Goal: Information Seeking & Learning: Learn about a topic

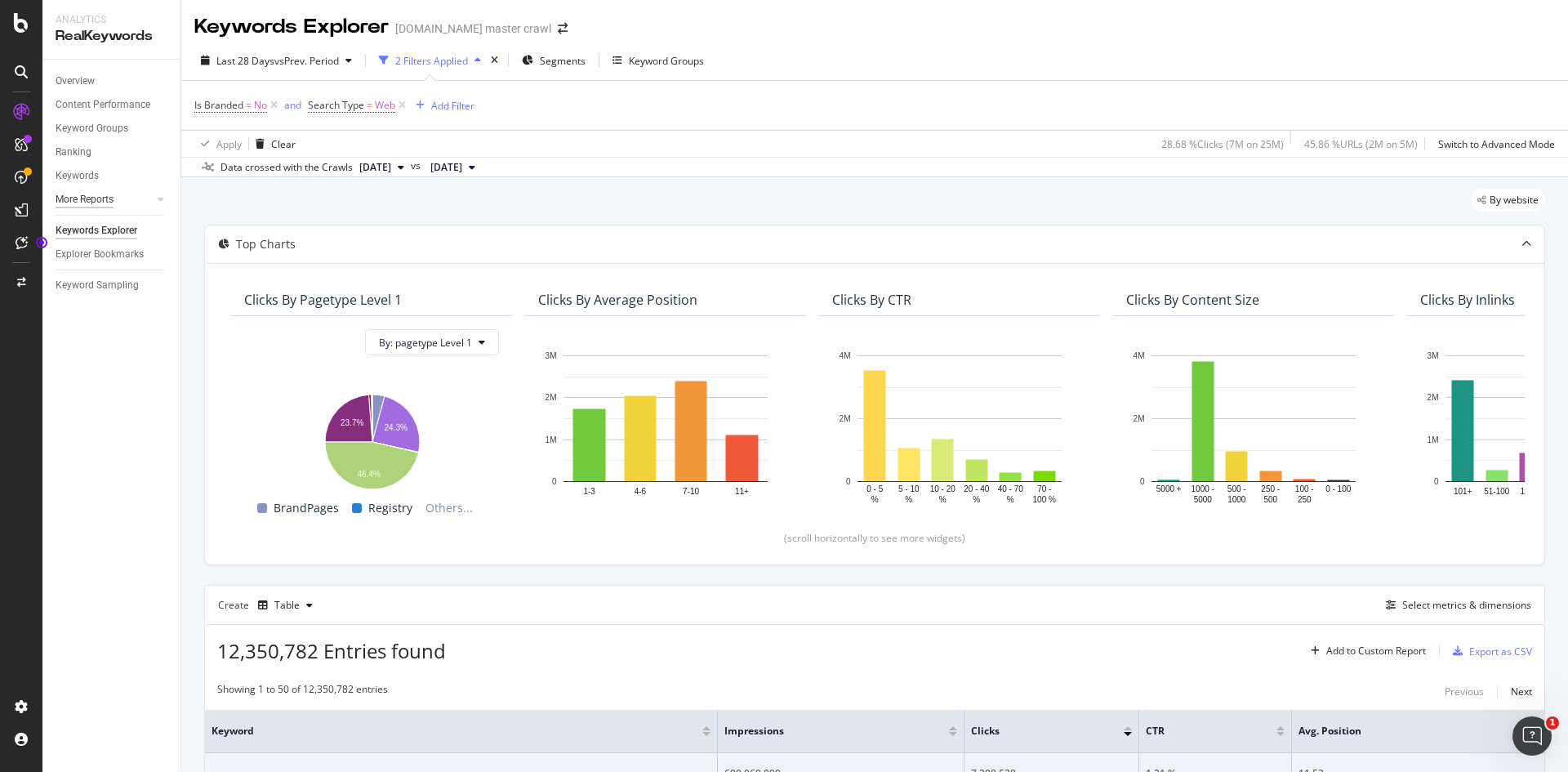
click at [105, 203] on div "More Reports" at bounding box center [85, 200] width 58 height 17
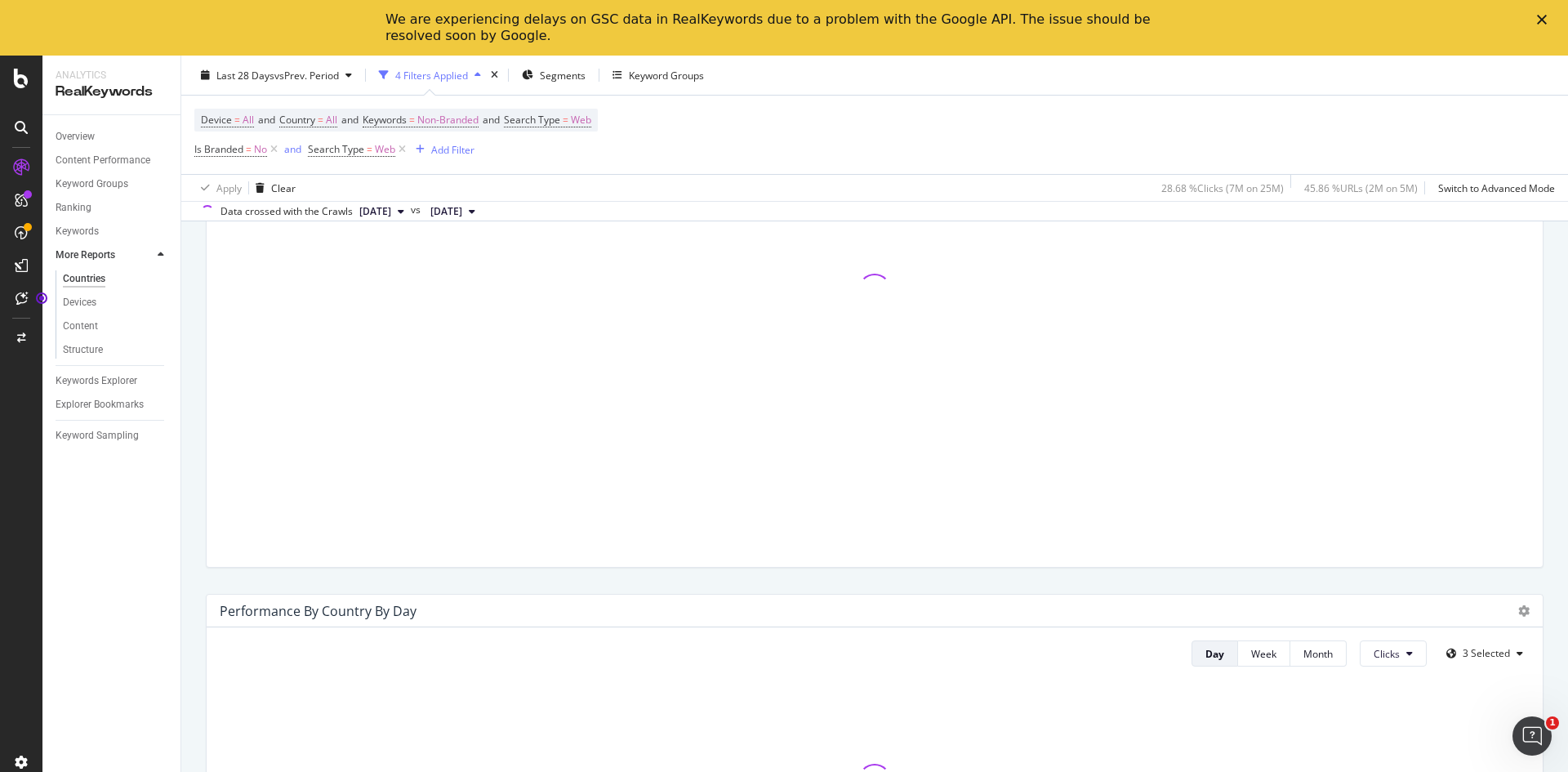
scroll to position [163, 0]
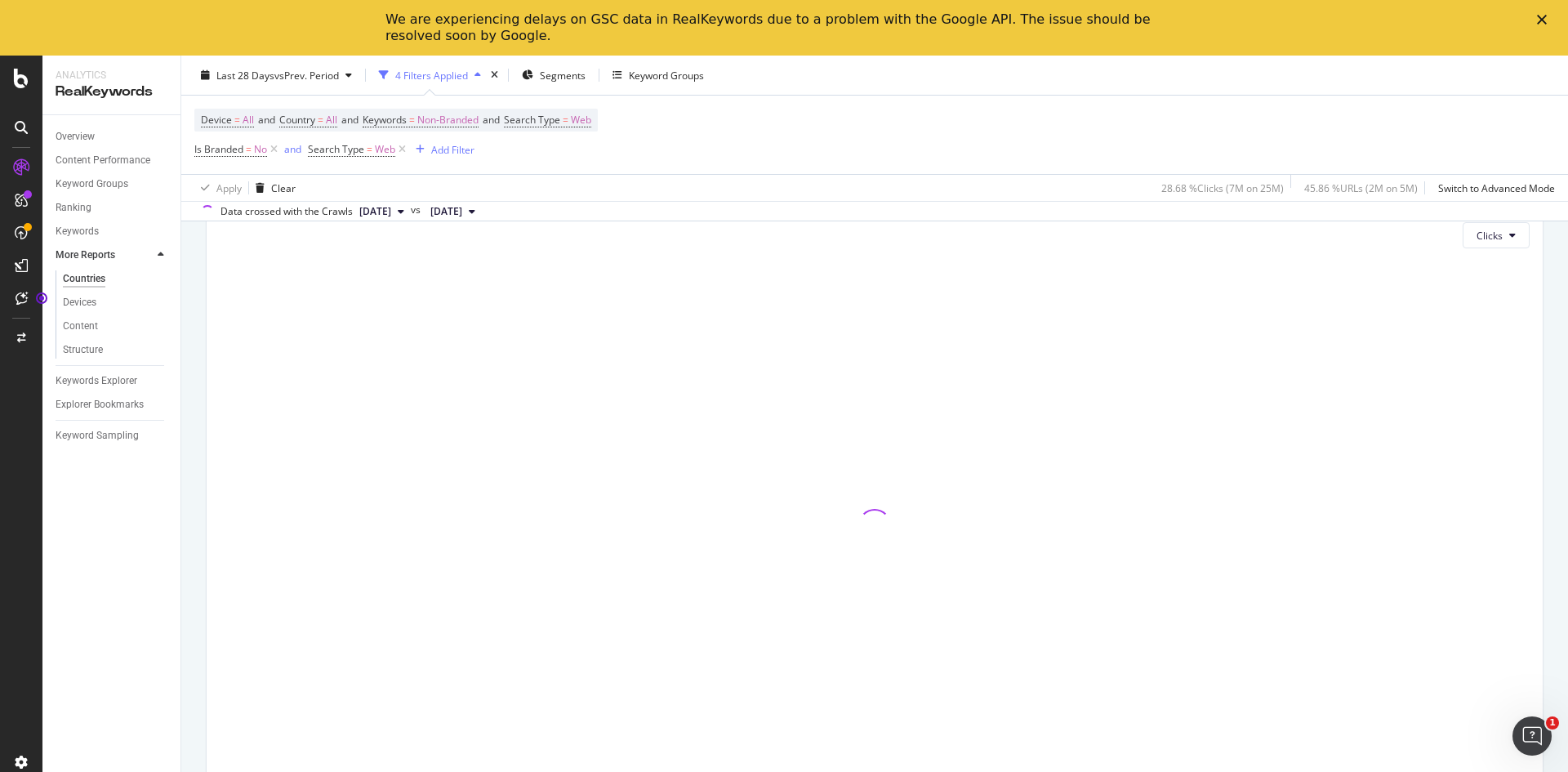
click at [161, 257] on icon at bounding box center [161, 254] width 7 height 9
click at [106, 143] on link "Overview" at bounding box center [112, 137] width 113 height 17
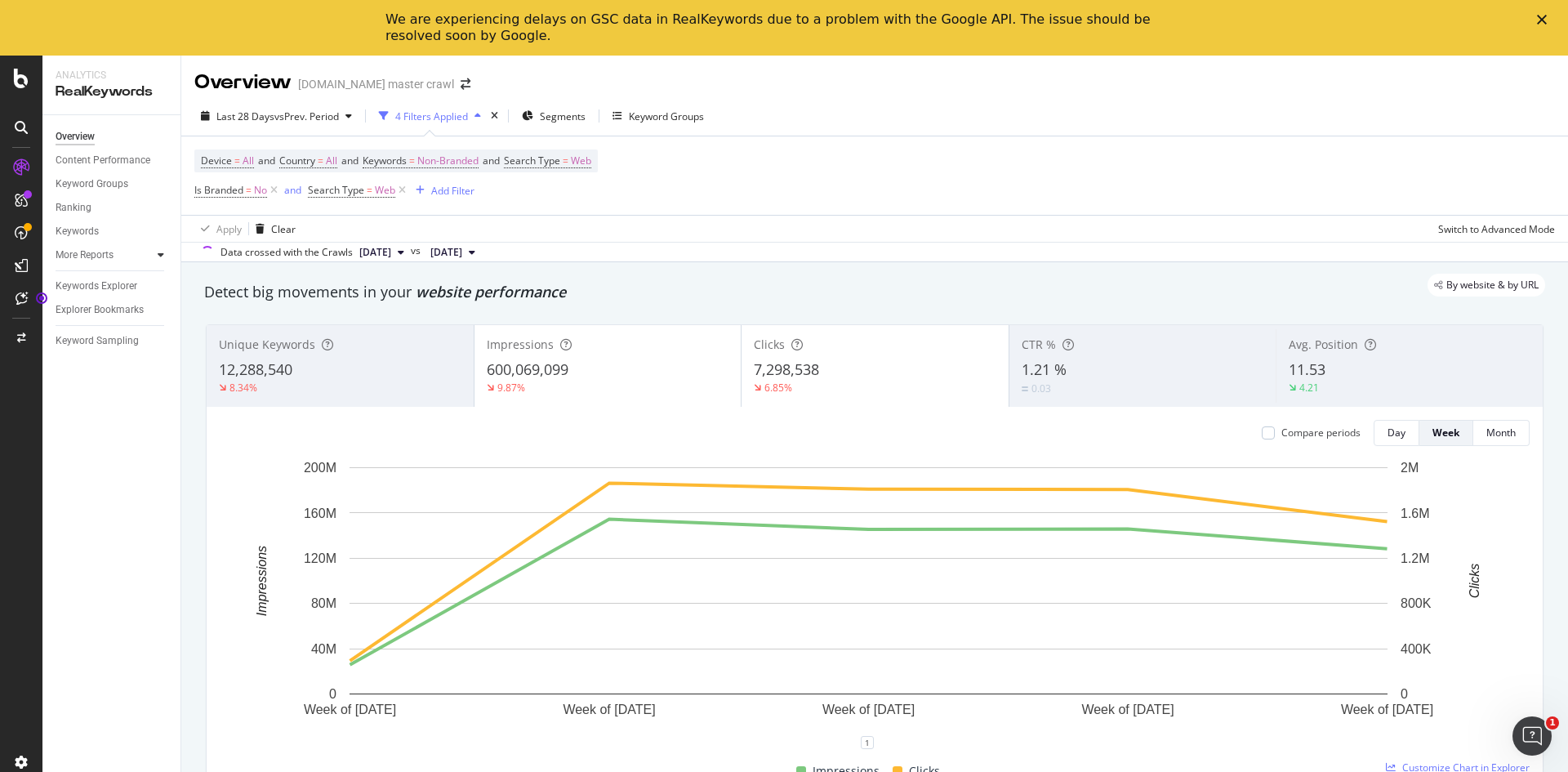
click at [161, 260] on icon at bounding box center [161, 254] width 7 height 9
click at [100, 350] on div "Structure" at bounding box center [82, 350] width 40 height 17
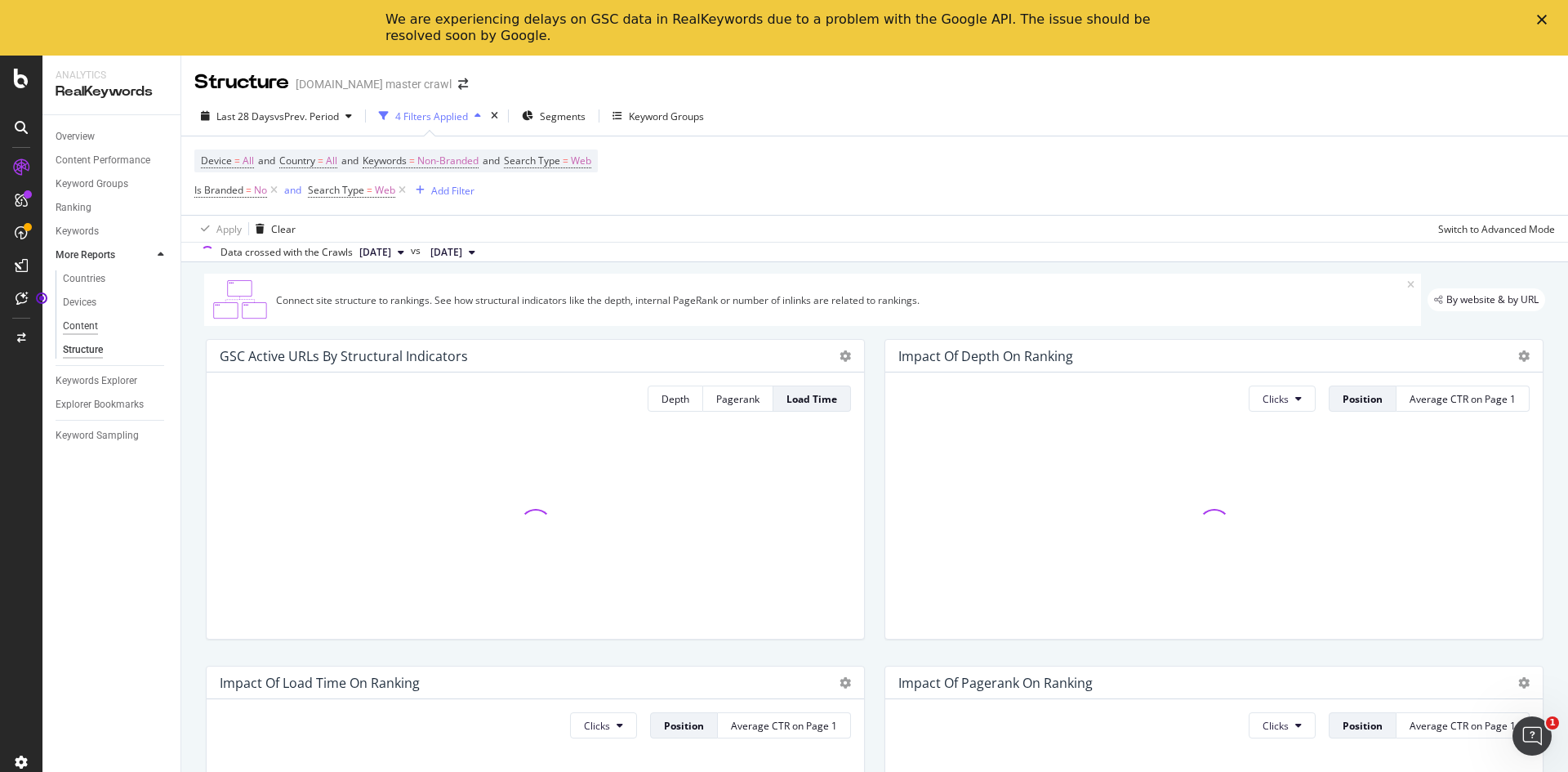
click at [85, 327] on div "Content" at bounding box center [80, 326] width 35 height 17
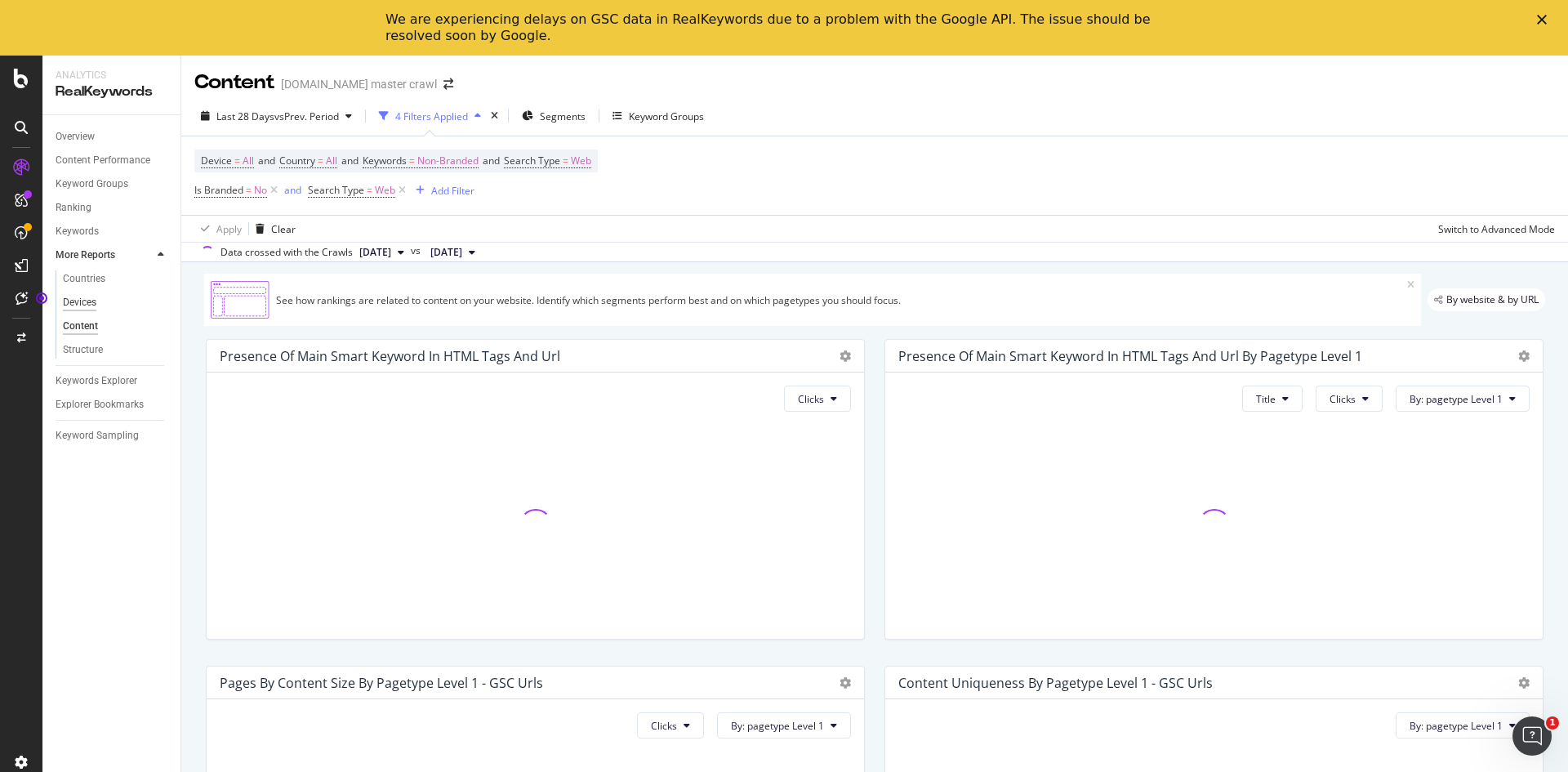
click at [89, 306] on div "Devices" at bounding box center [79, 302] width 33 height 17
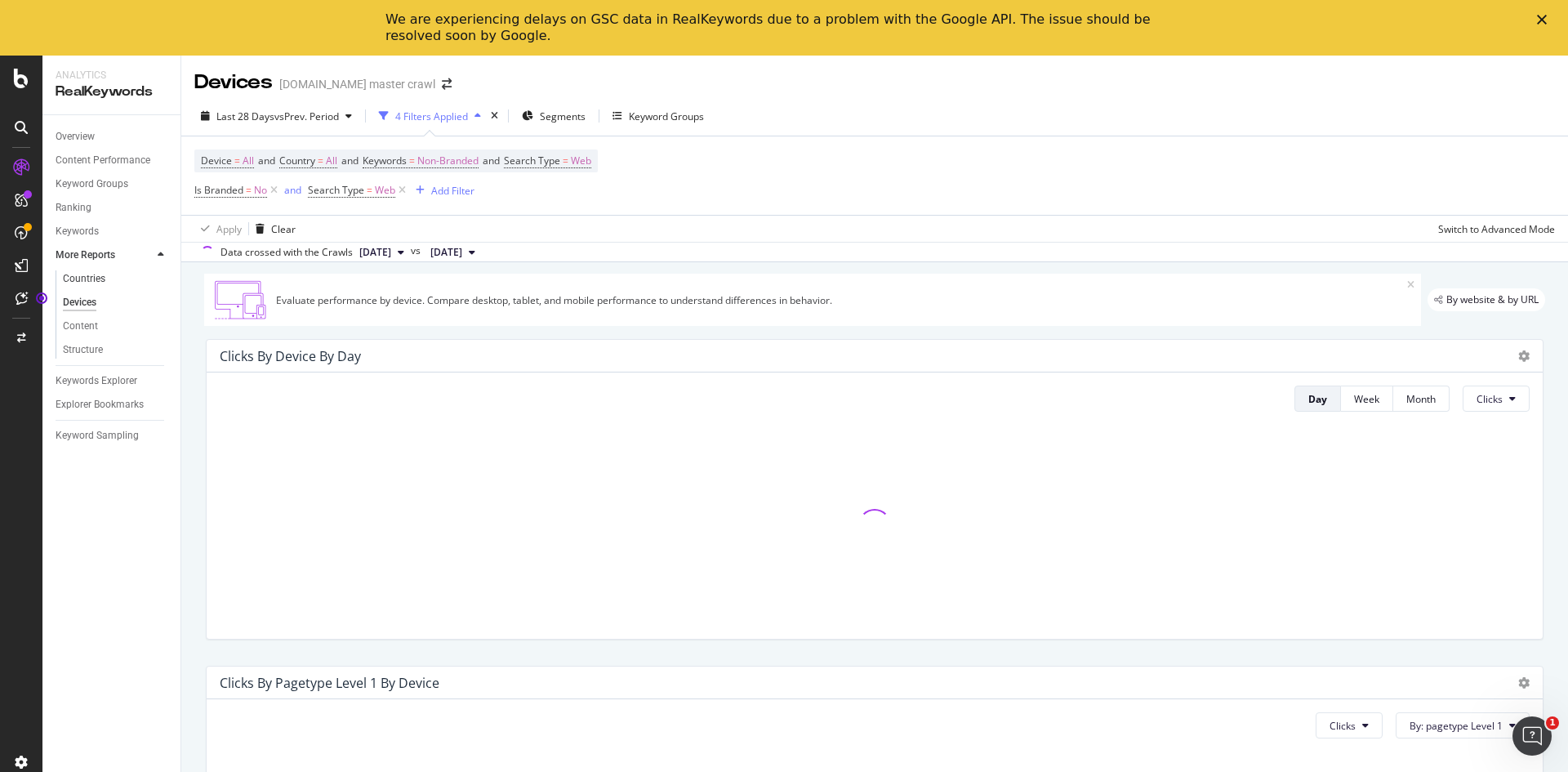
click at [109, 281] on link "Countries" at bounding box center [116, 279] width 106 height 17
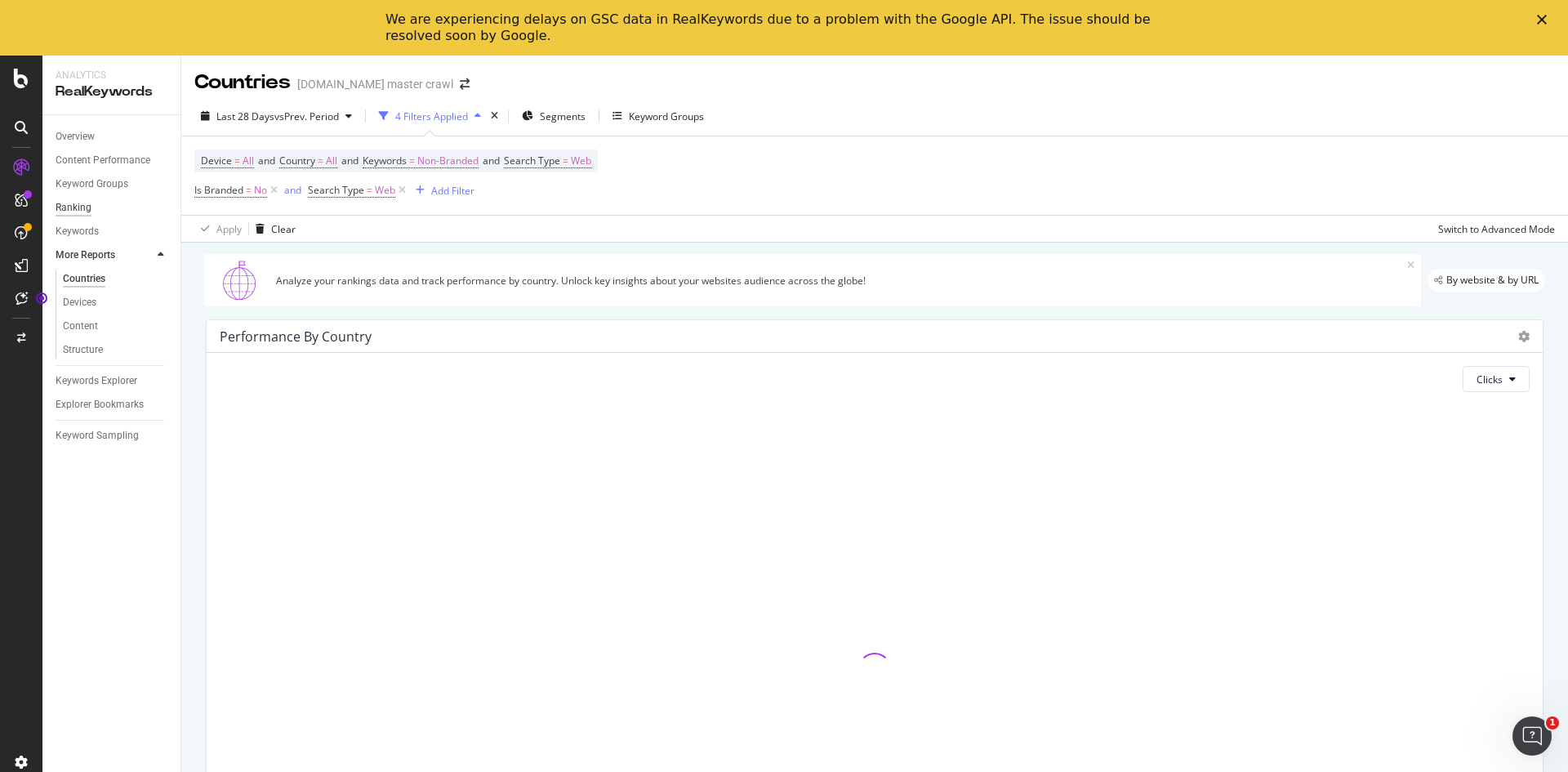
click at [82, 207] on div "Ranking" at bounding box center [74, 208] width 36 height 17
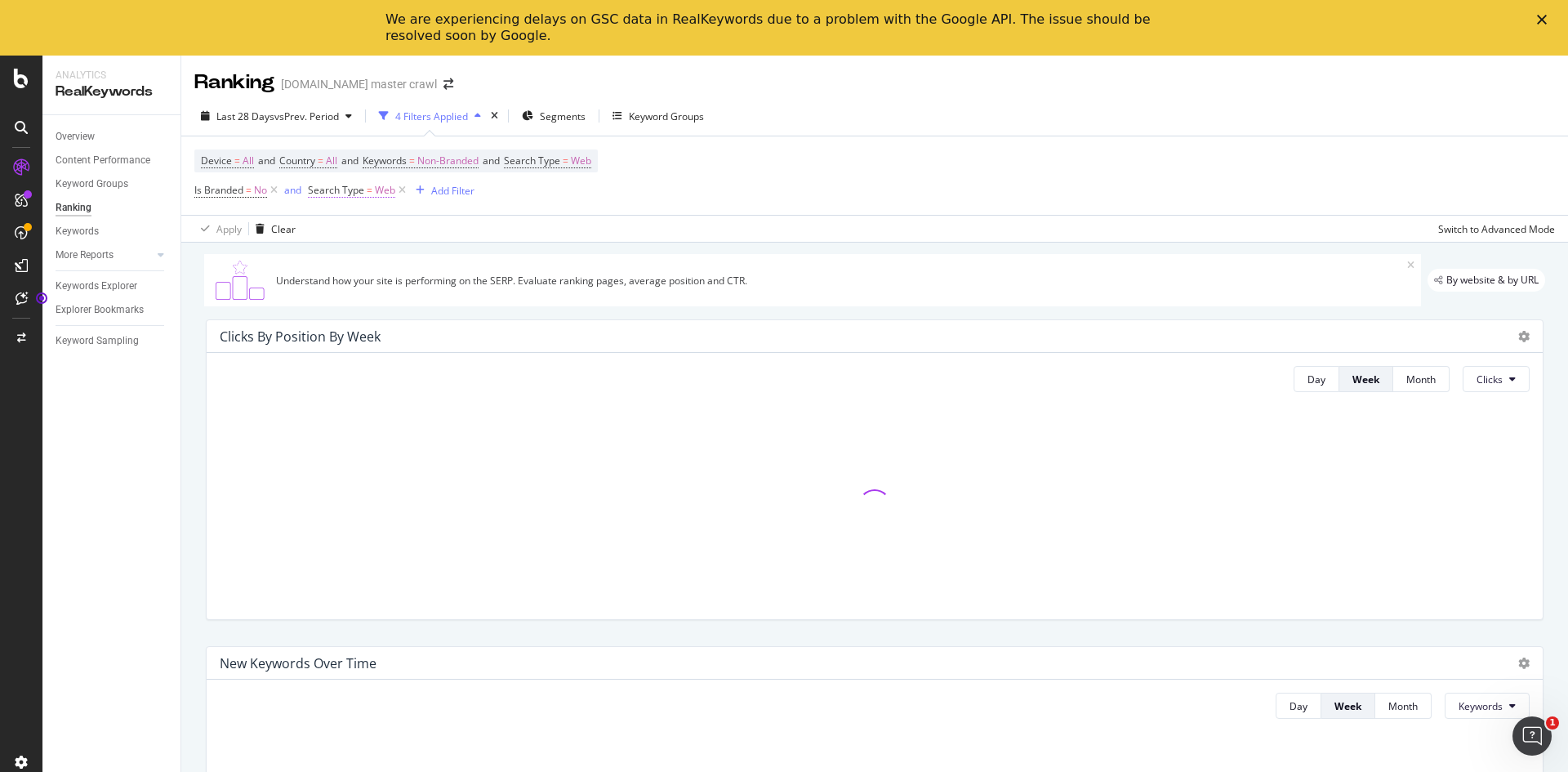
drag, startPoint x: 84, startPoint y: 207, endPoint x: 381, endPoint y: 191, distance: 297.4
click at [84, 207] on div "Ranking" at bounding box center [74, 208] width 36 height 17
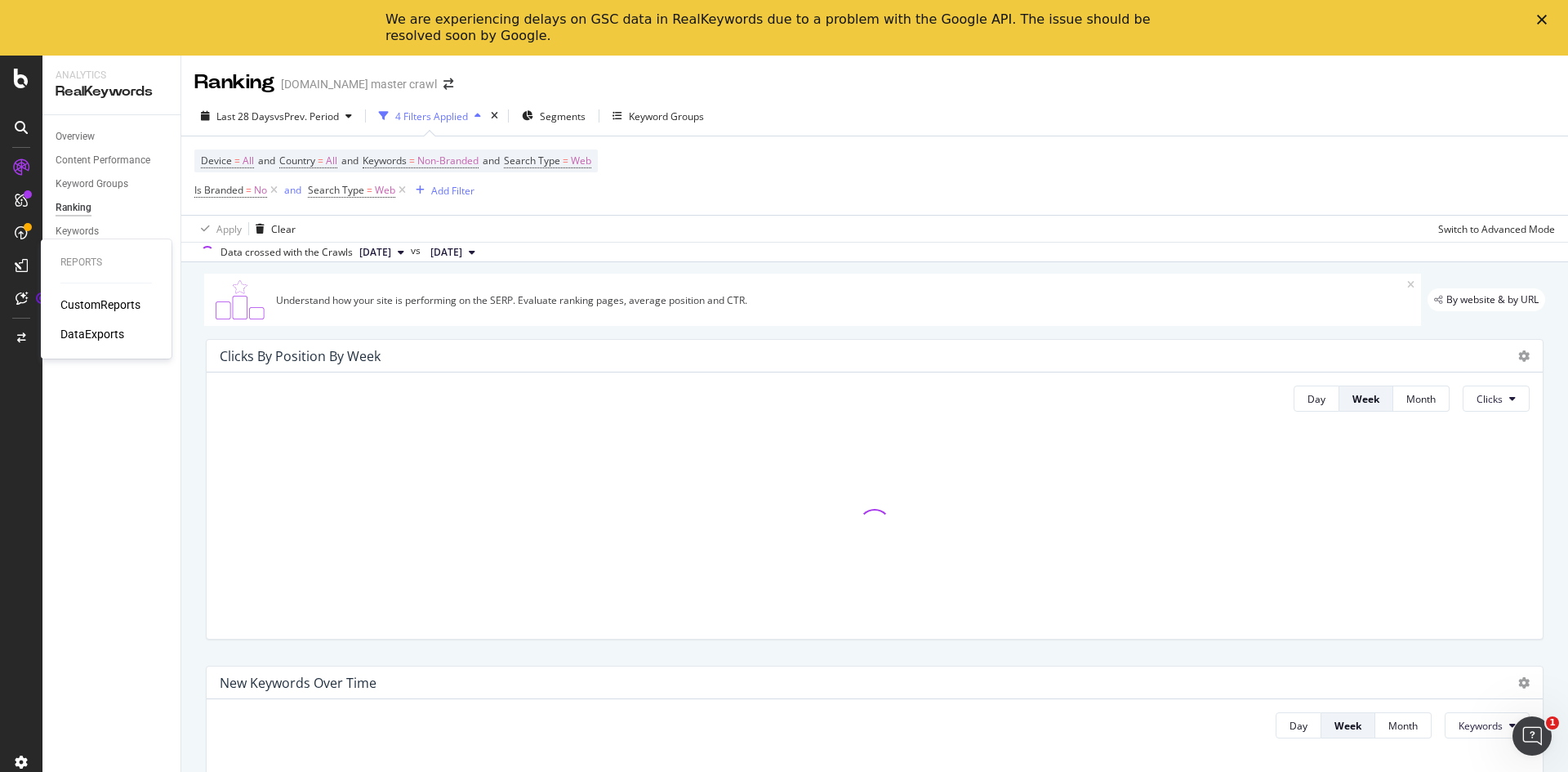
click at [113, 260] on div "Reports" at bounding box center [106, 263] width 92 height 14
click at [111, 330] on div "DataExports" at bounding box center [92, 334] width 64 height 16
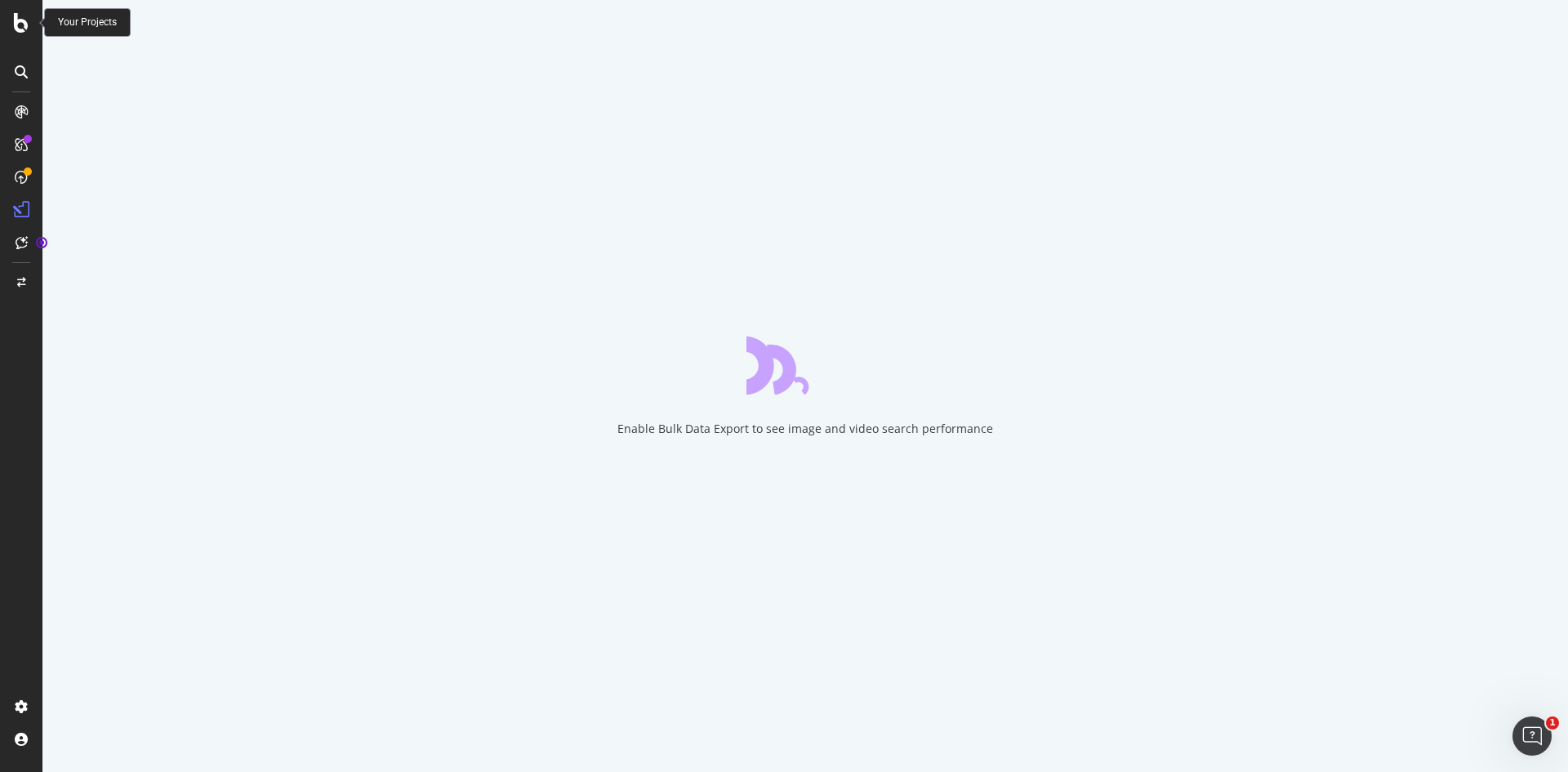
click at [18, 16] on icon at bounding box center [21, 22] width 15 height 20
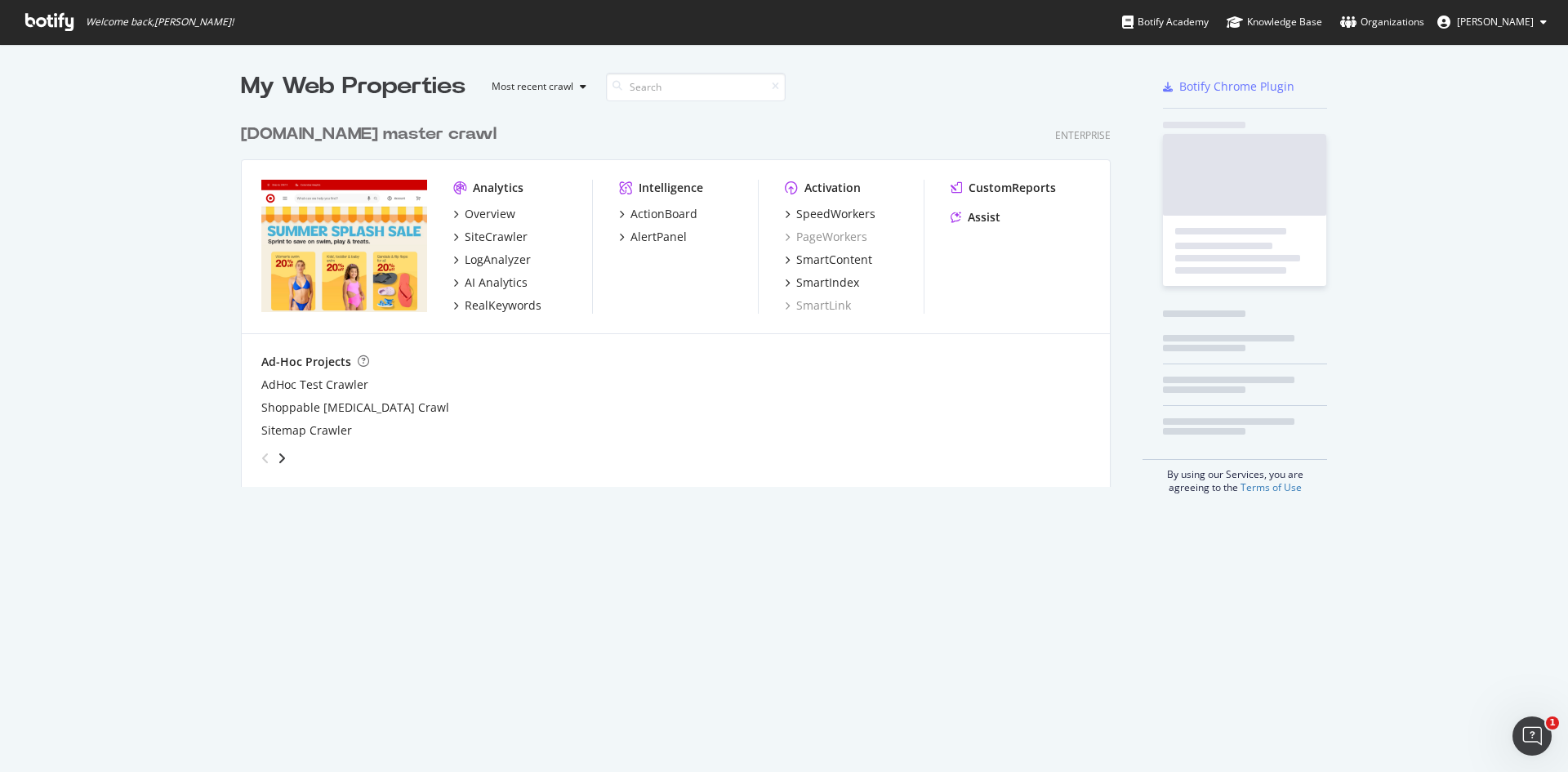
scroll to position [760, 1544]
click at [486, 236] on div "SiteCrawler" at bounding box center [495, 236] width 63 height 16
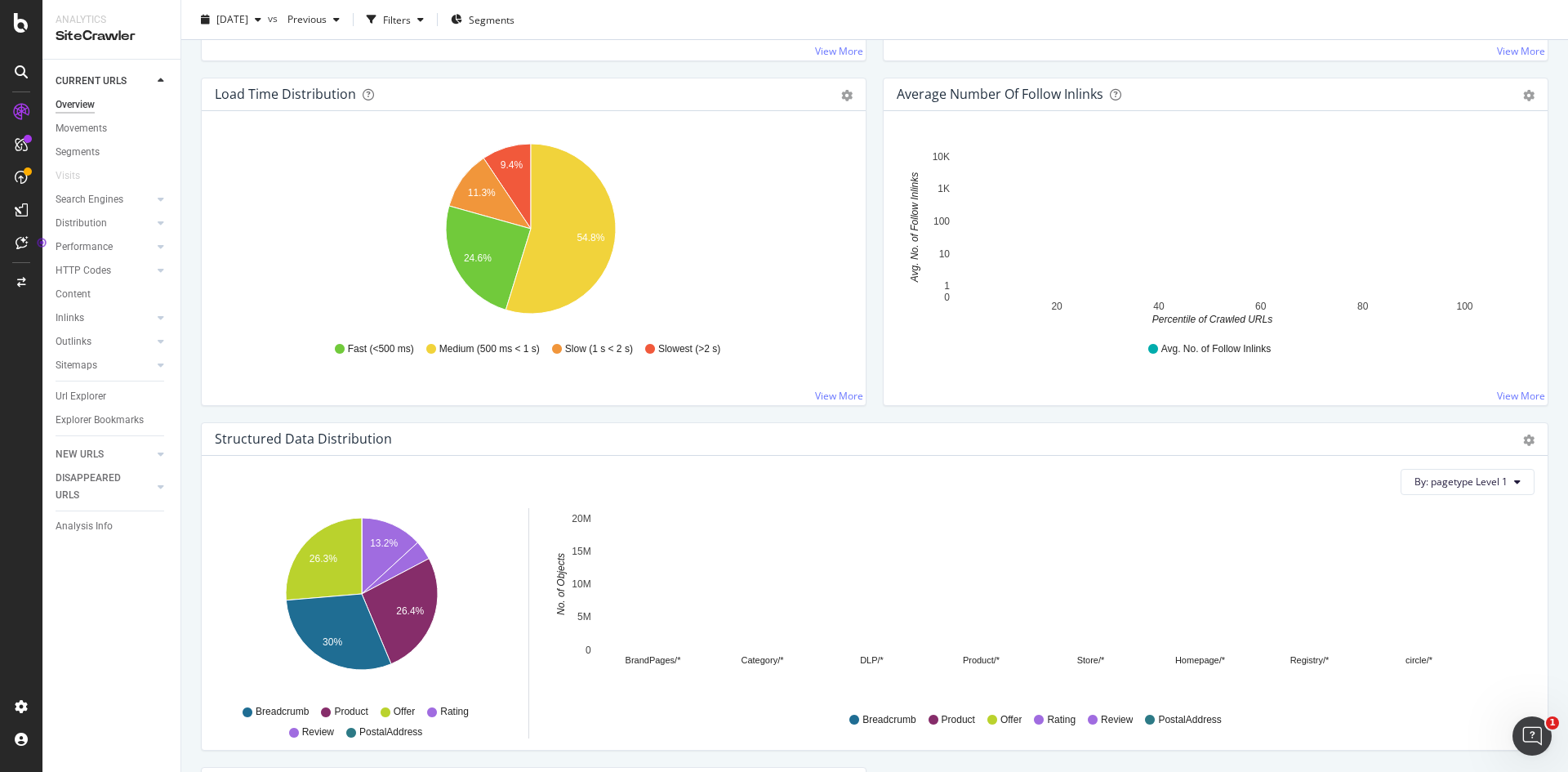
scroll to position [1225, 0]
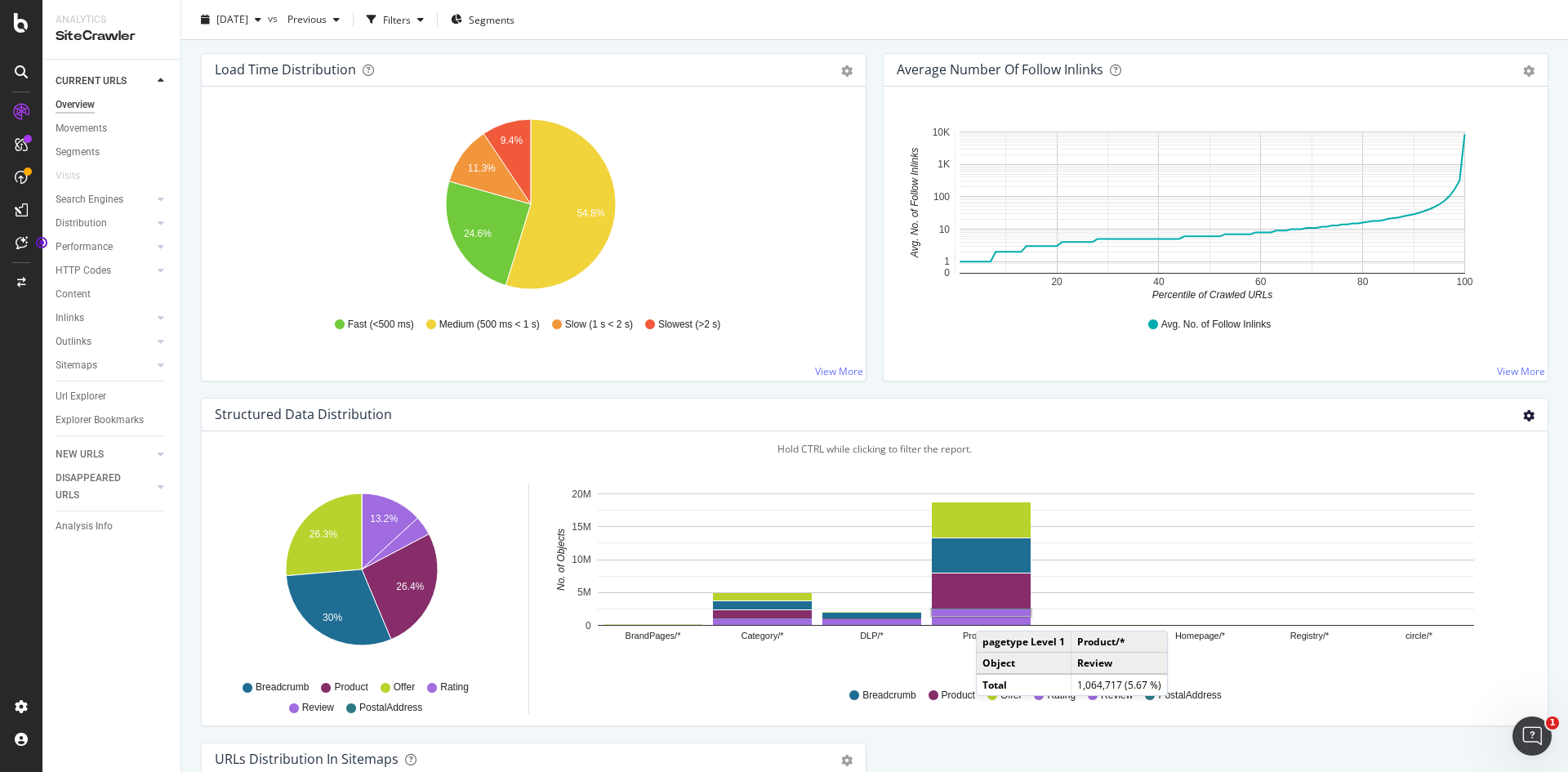
click at [1523, 416] on icon "gear" at bounding box center [1528, 416] width 11 height 11
drag, startPoint x: 1079, startPoint y: 471, endPoint x: 1087, endPoint y: 470, distance: 8.1
click at [1086, 471] on div "By: pagetype Level 1 Hold CTRL while clicking to filter the report. 13.2% 26.4%…" at bounding box center [875, 578] width 1346 height 294
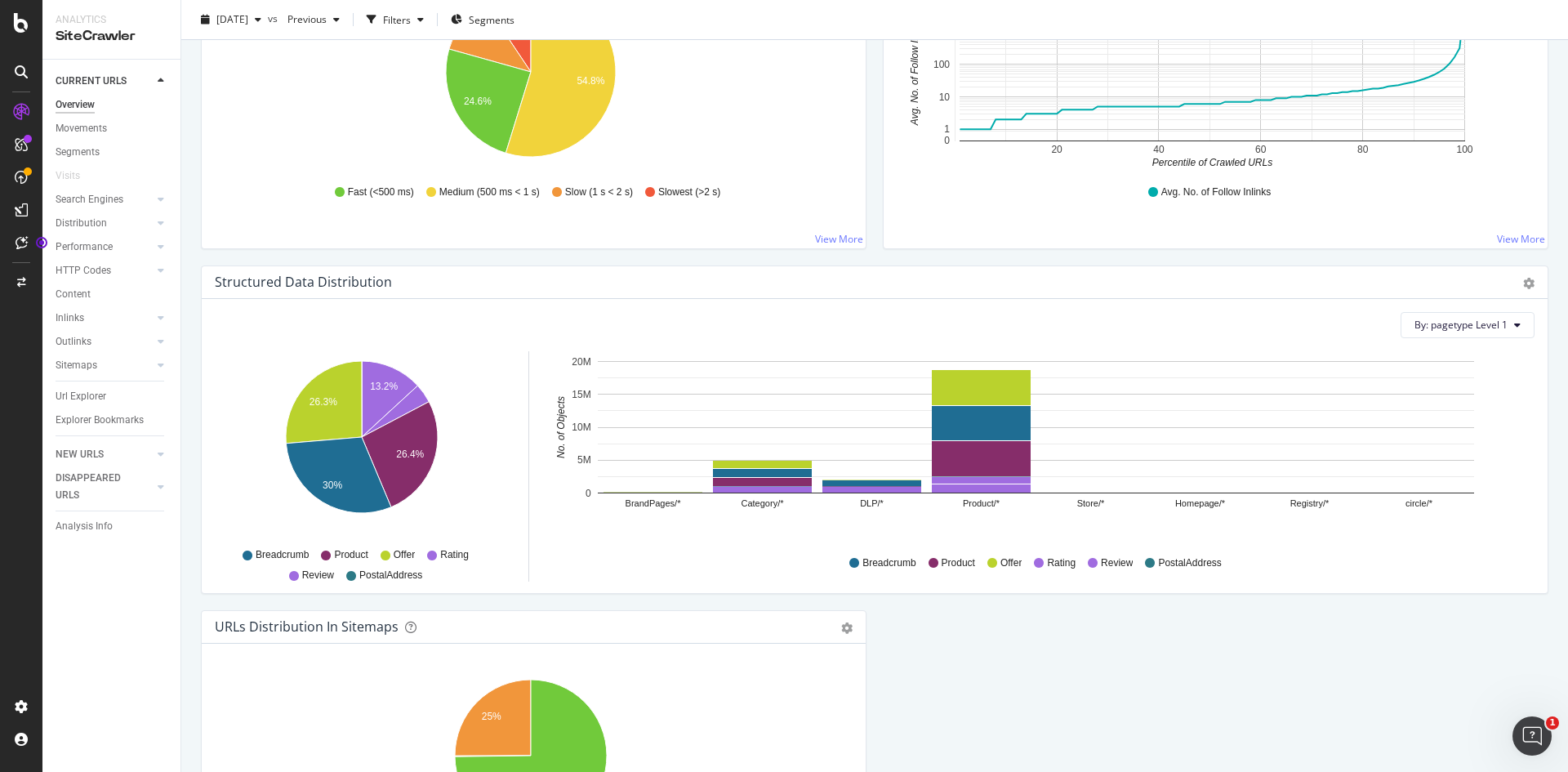
scroll to position [1353, 0]
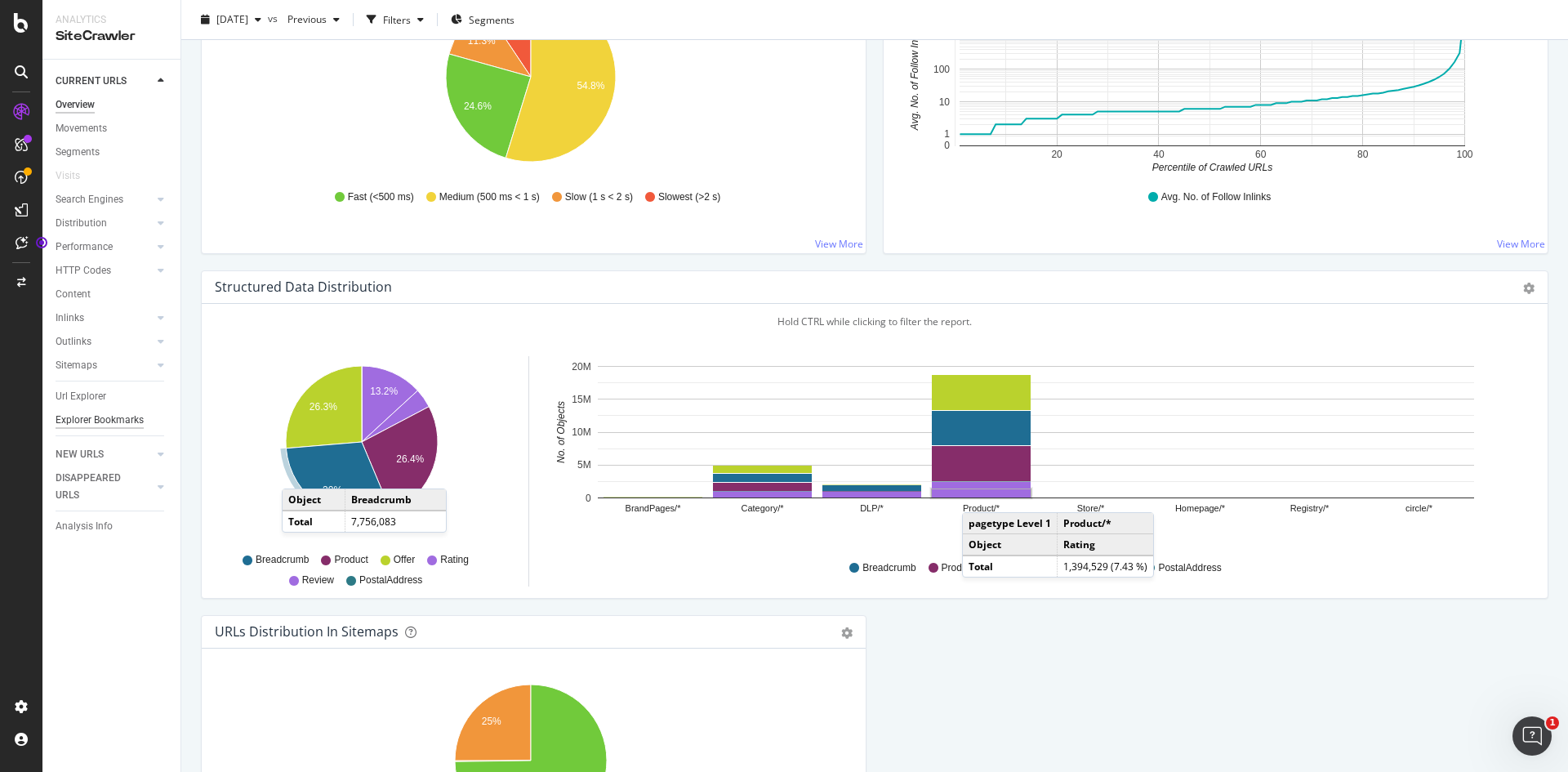
click at [87, 412] on div "Explorer Bookmarks" at bounding box center [100, 420] width 88 height 17
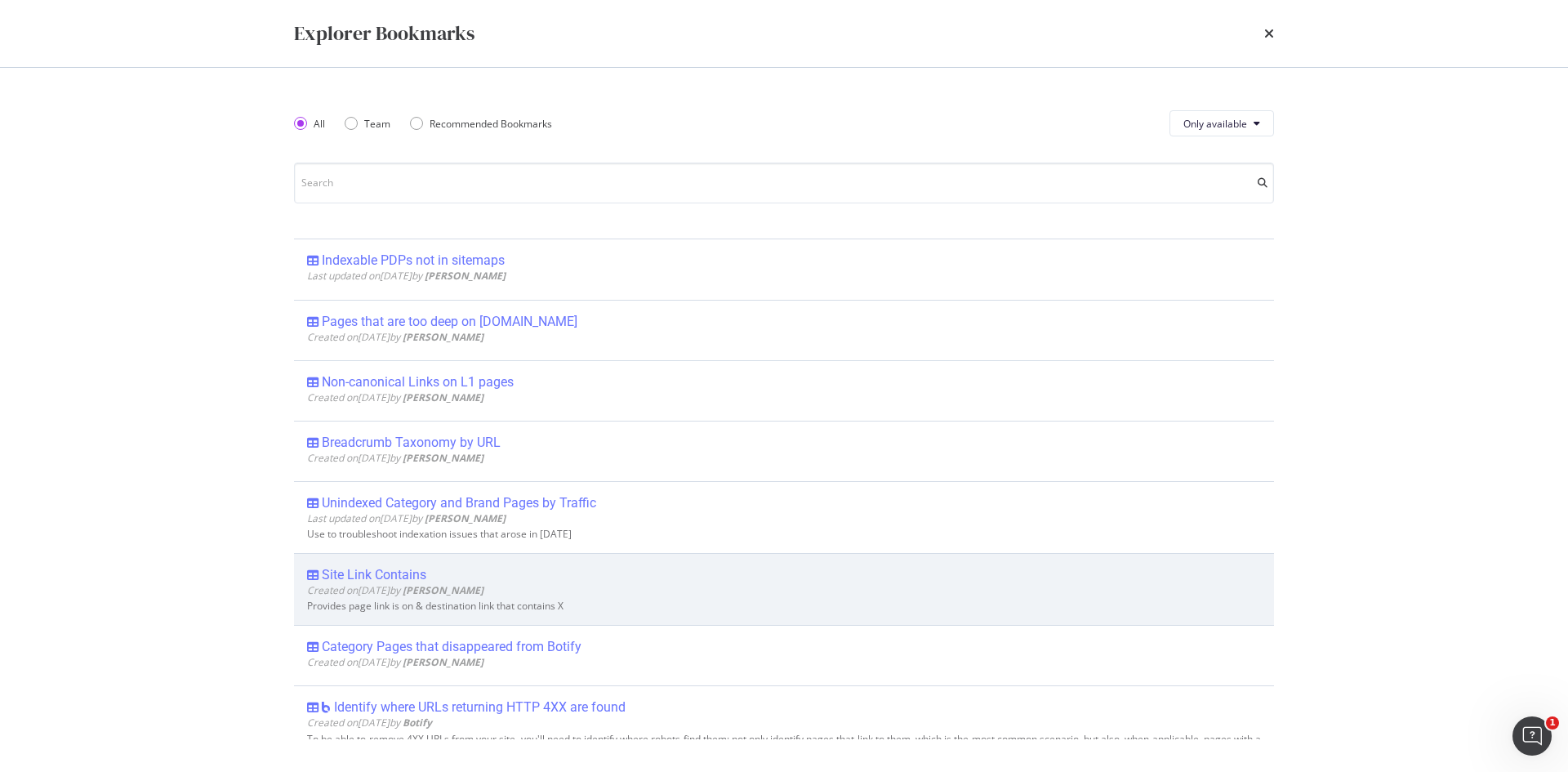
scroll to position [5121, 0]
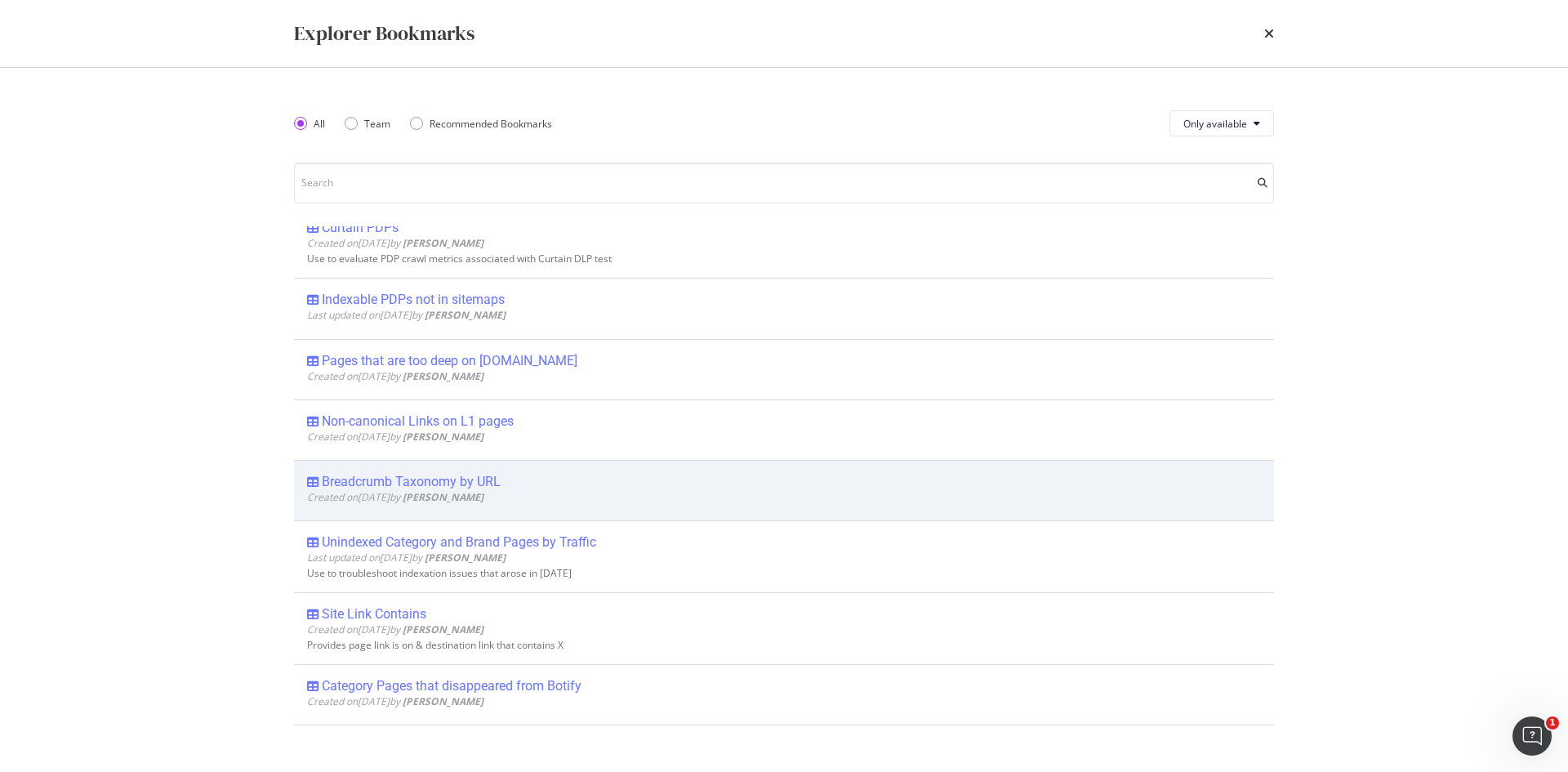
click at [465, 490] on div "Breadcrumb Taxonomy by URL" at bounding box center [411, 482] width 179 height 16
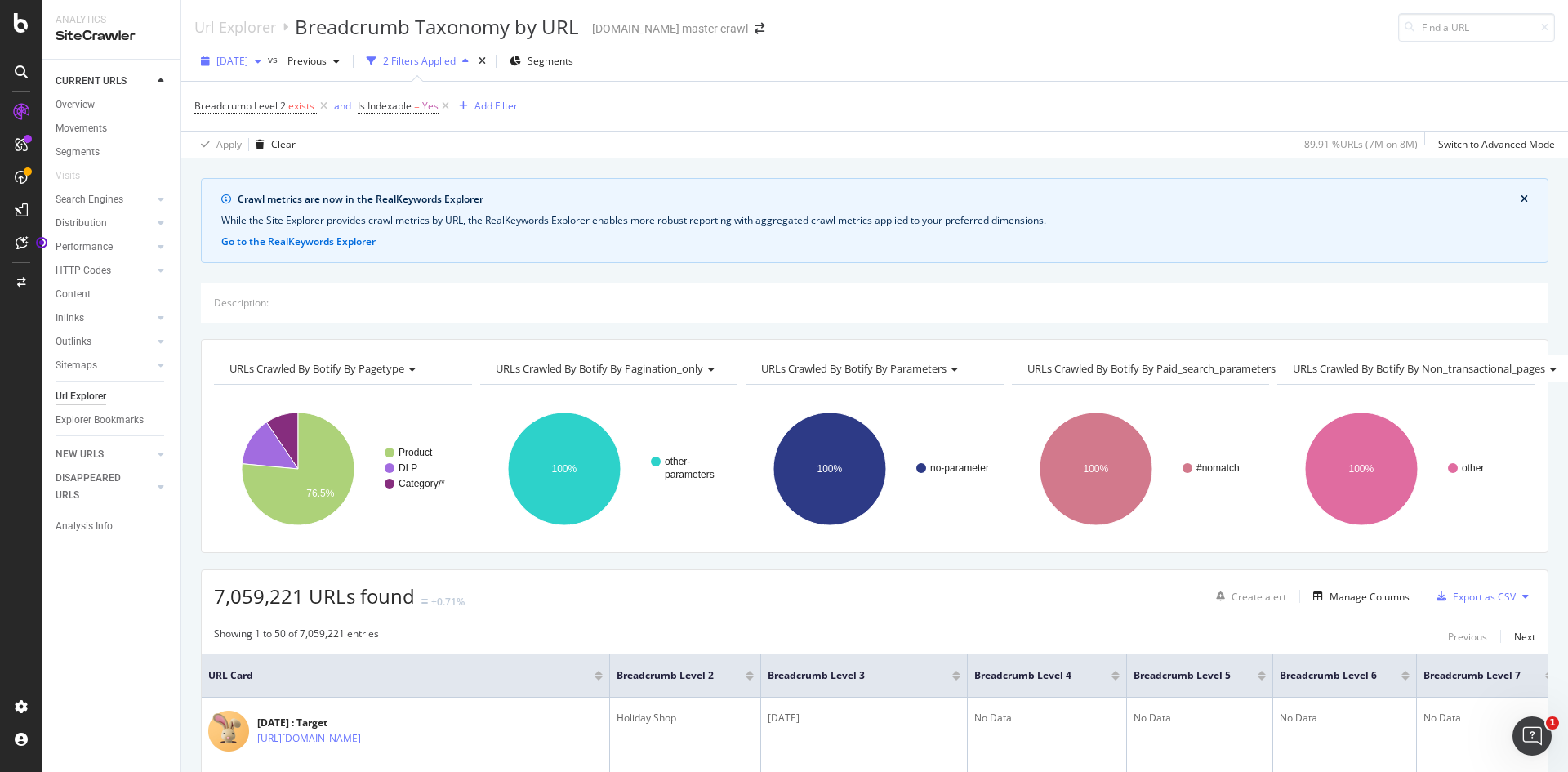
click at [268, 62] on div "button" at bounding box center [258, 61] width 20 height 9
click at [717, 106] on div "Breadcrumb Level 2 exists and Is Indexable = Yes Add Filter" at bounding box center [874, 106] width 1361 height 49
click at [476, 58] on div "button" at bounding box center [465, 61] width 20 height 9
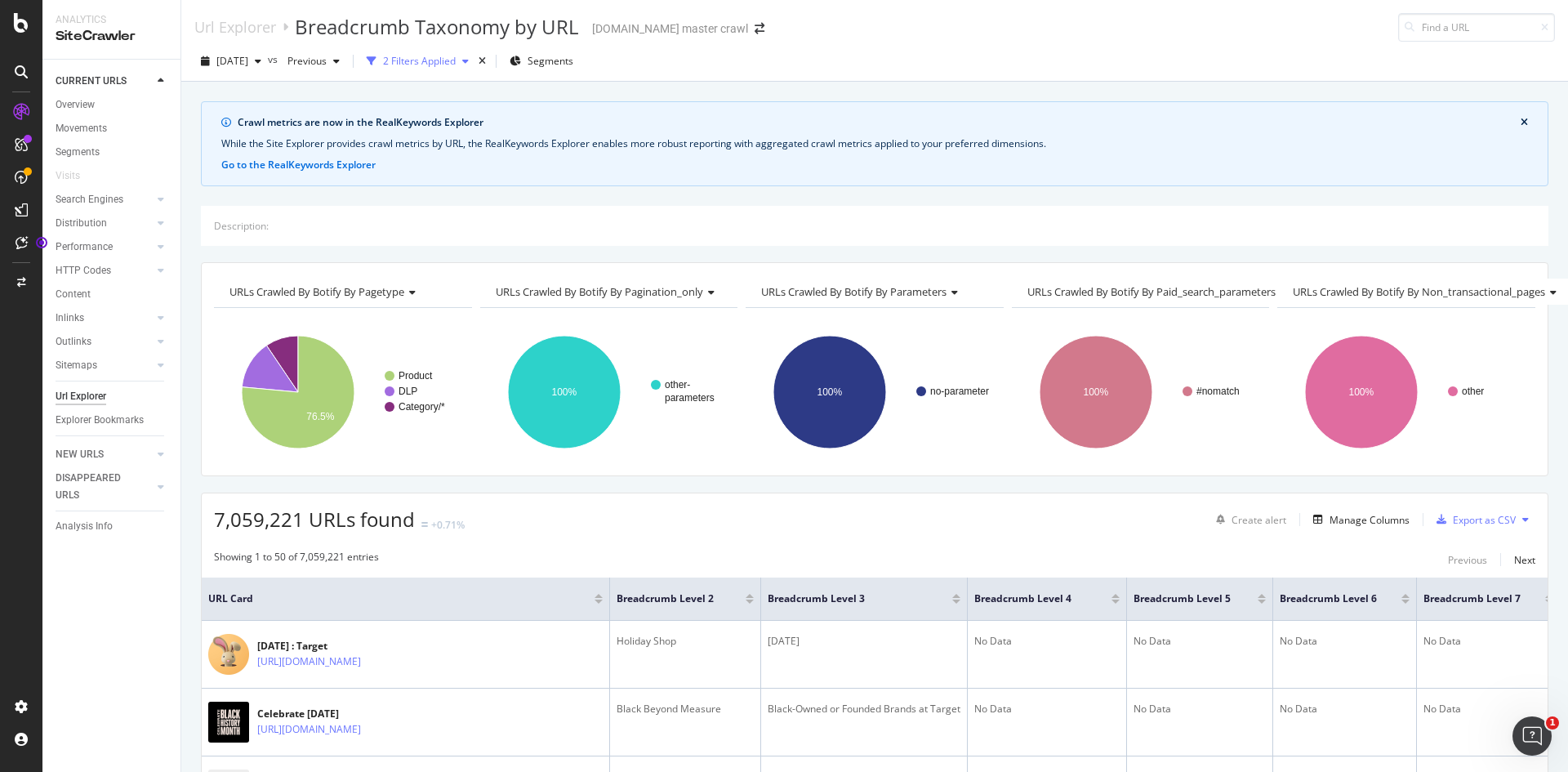
click at [469, 58] on icon "button" at bounding box center [465, 61] width 7 height 9
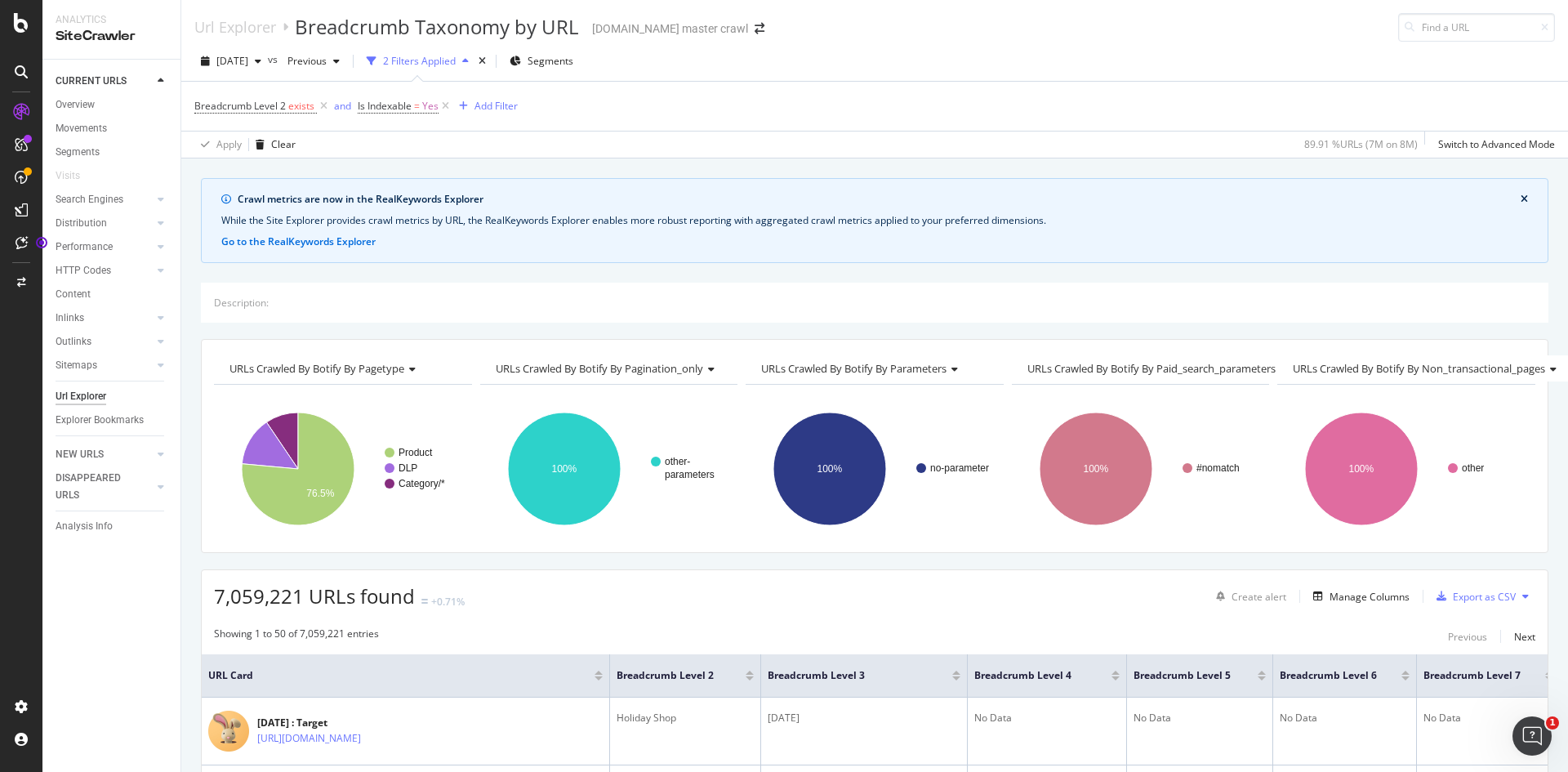
click at [377, 63] on icon "button" at bounding box center [371, 61] width 9 height 9
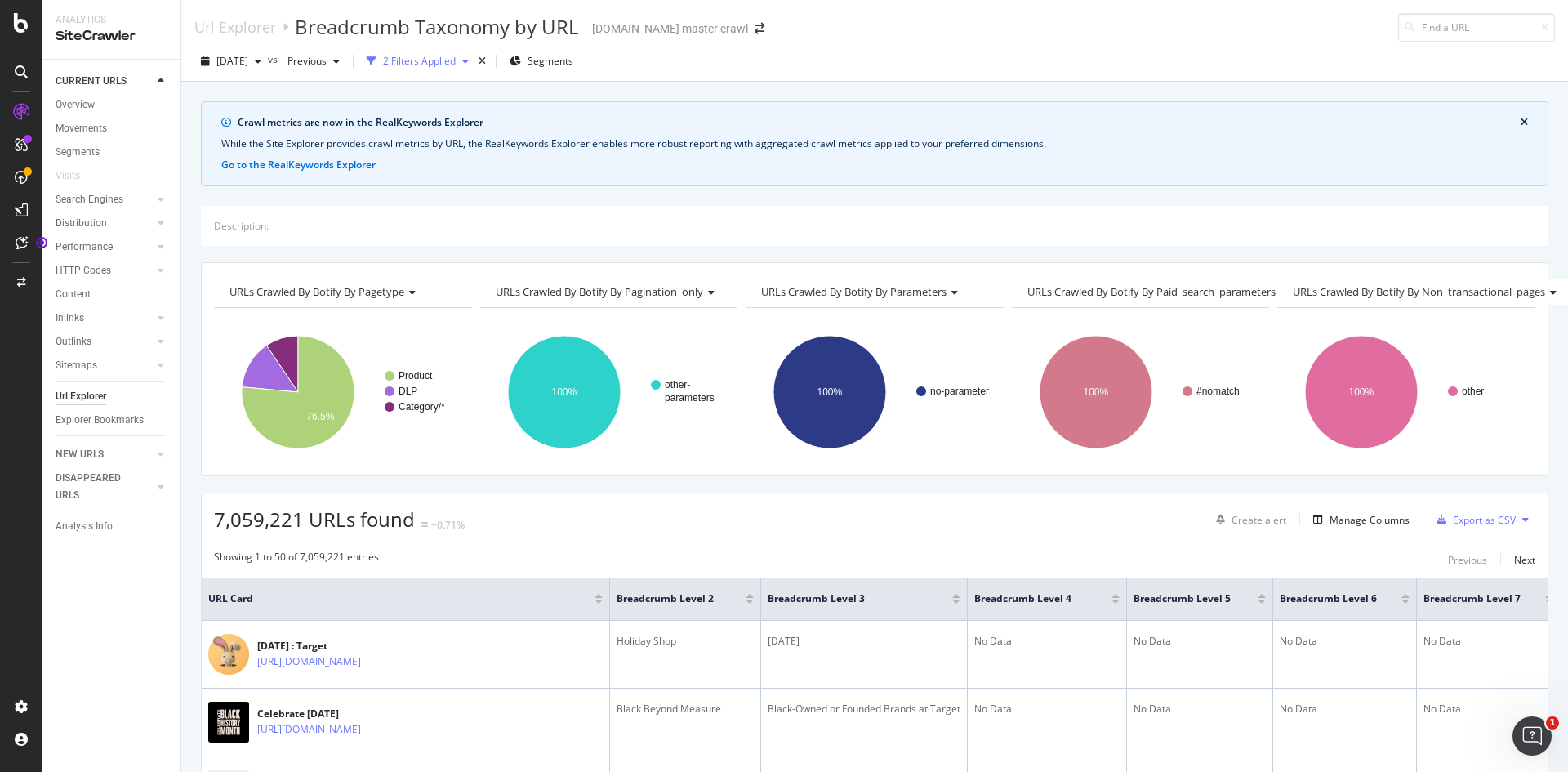
click at [377, 62] on icon "button" at bounding box center [371, 61] width 9 height 9
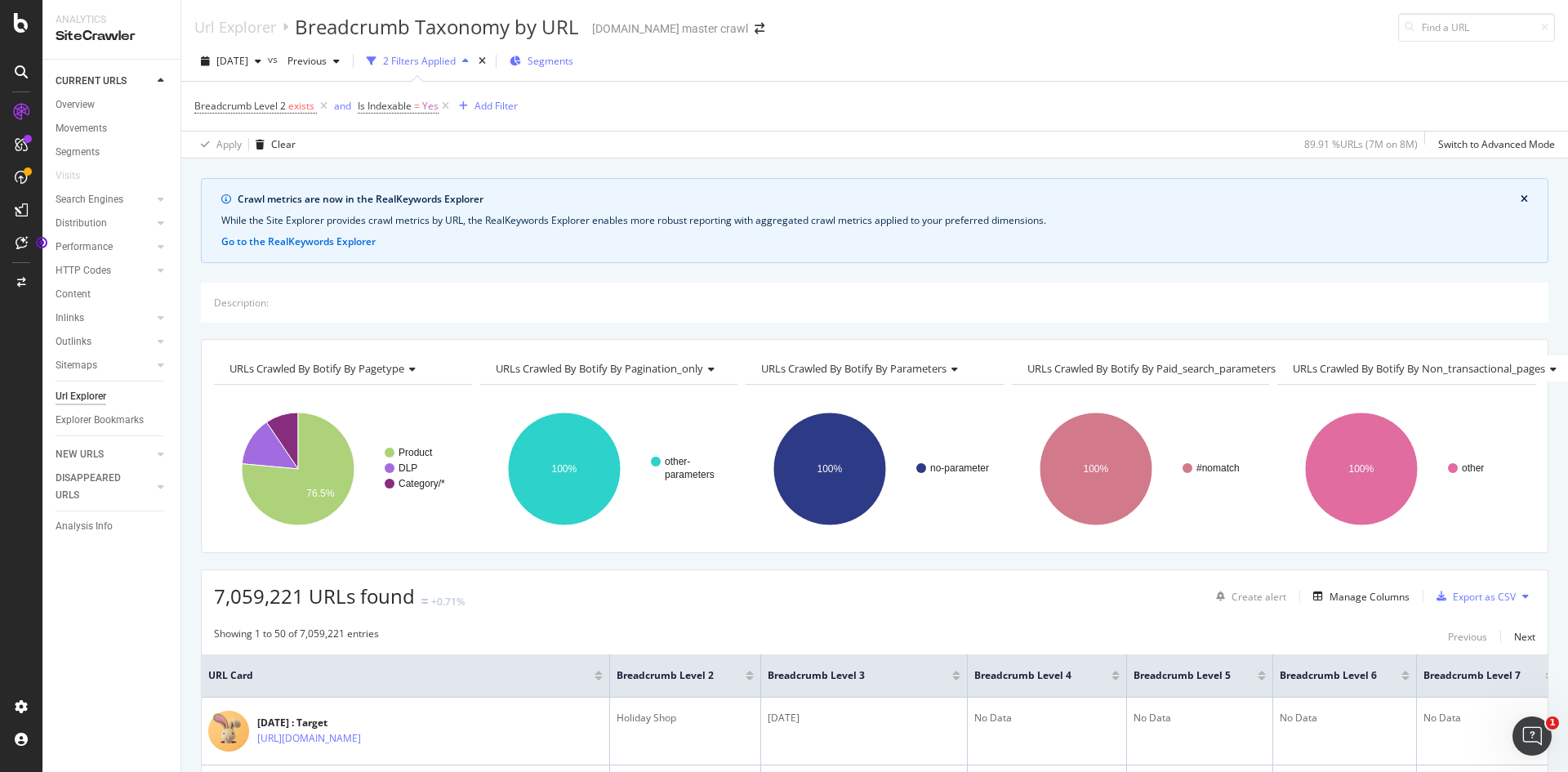
click at [574, 66] on span "Segments" at bounding box center [550, 61] width 46 height 14
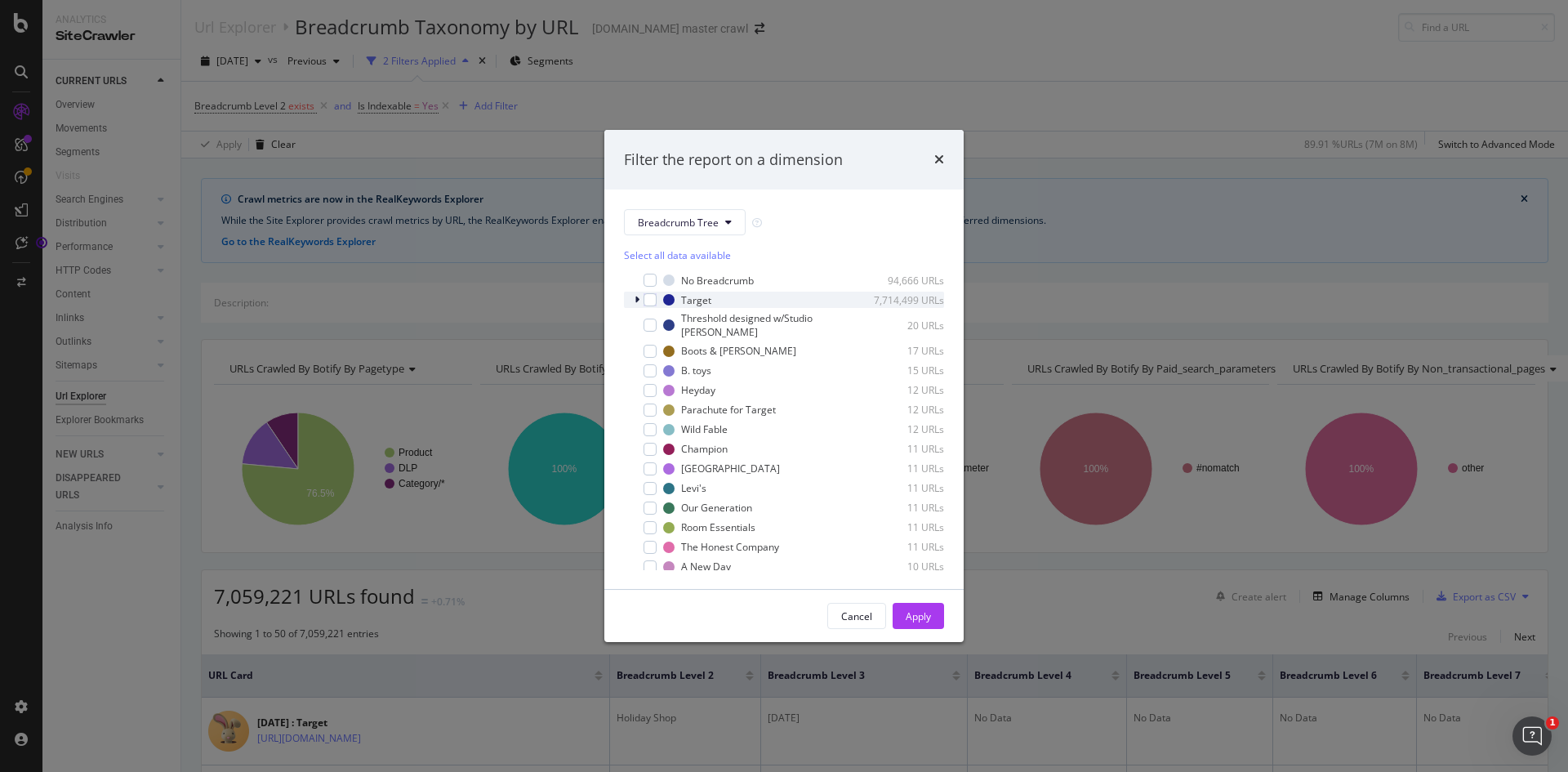
click at [638, 296] on icon "modal" at bounding box center [637, 299] width 5 height 9
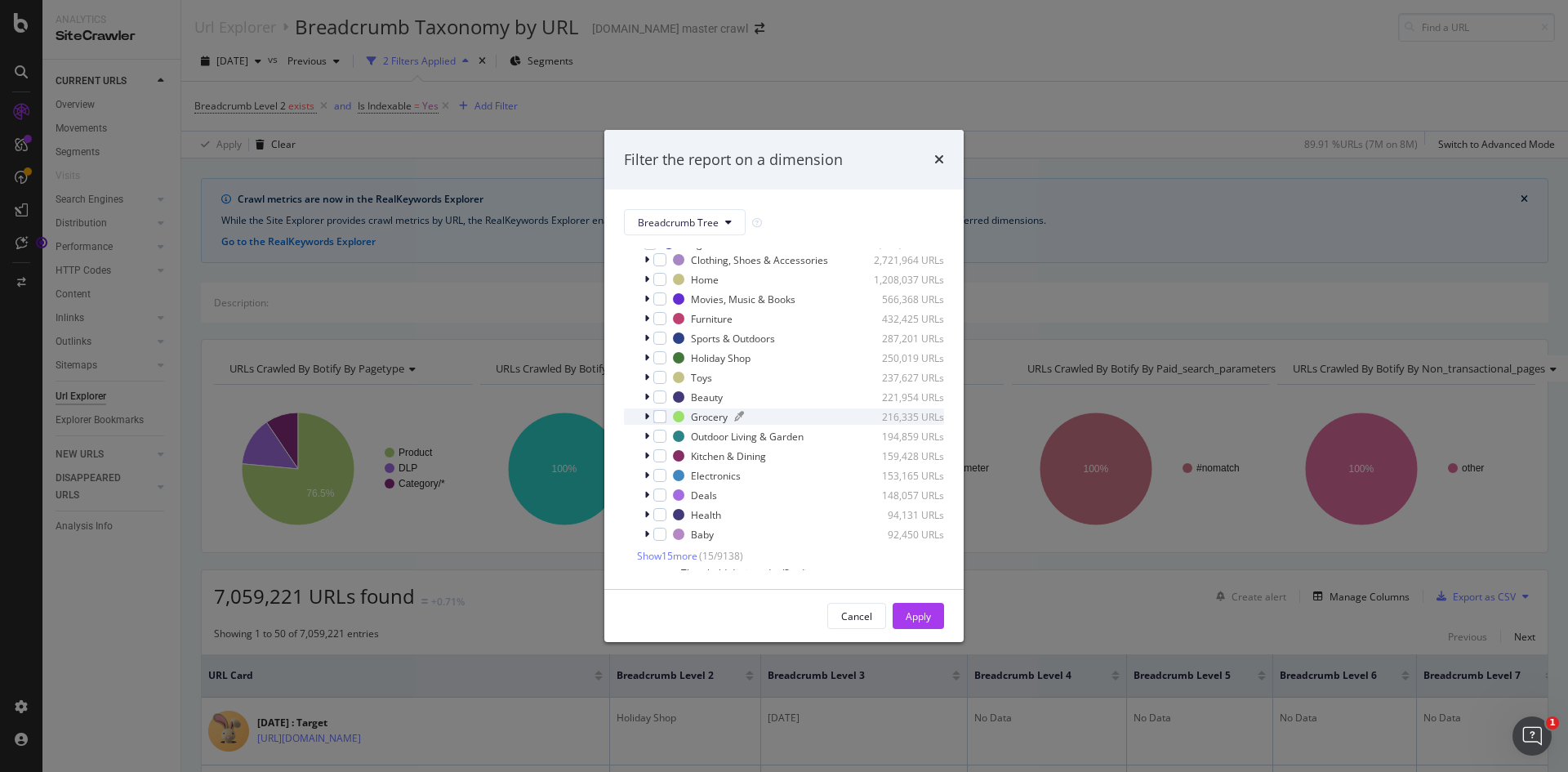
scroll to position [82, 0]
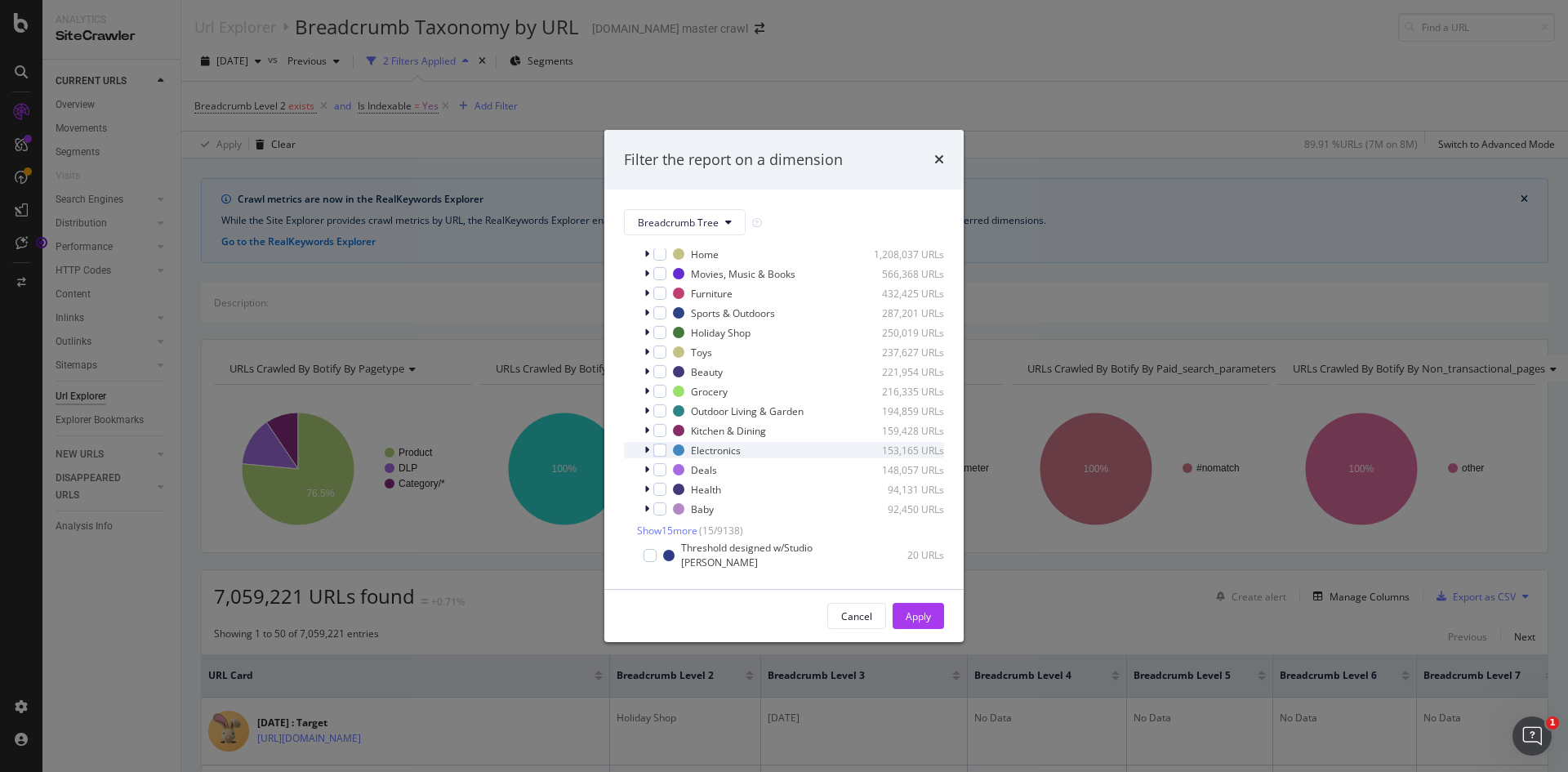
click at [645, 456] on div "modal" at bounding box center [648, 450] width 9 height 16
click at [678, 471] on div "Tech Accessories 41,587 URLs" at bounding box center [784, 466] width 320 height 16
click at [670, 466] on div "modal" at bounding box center [669, 466] width 13 height 13
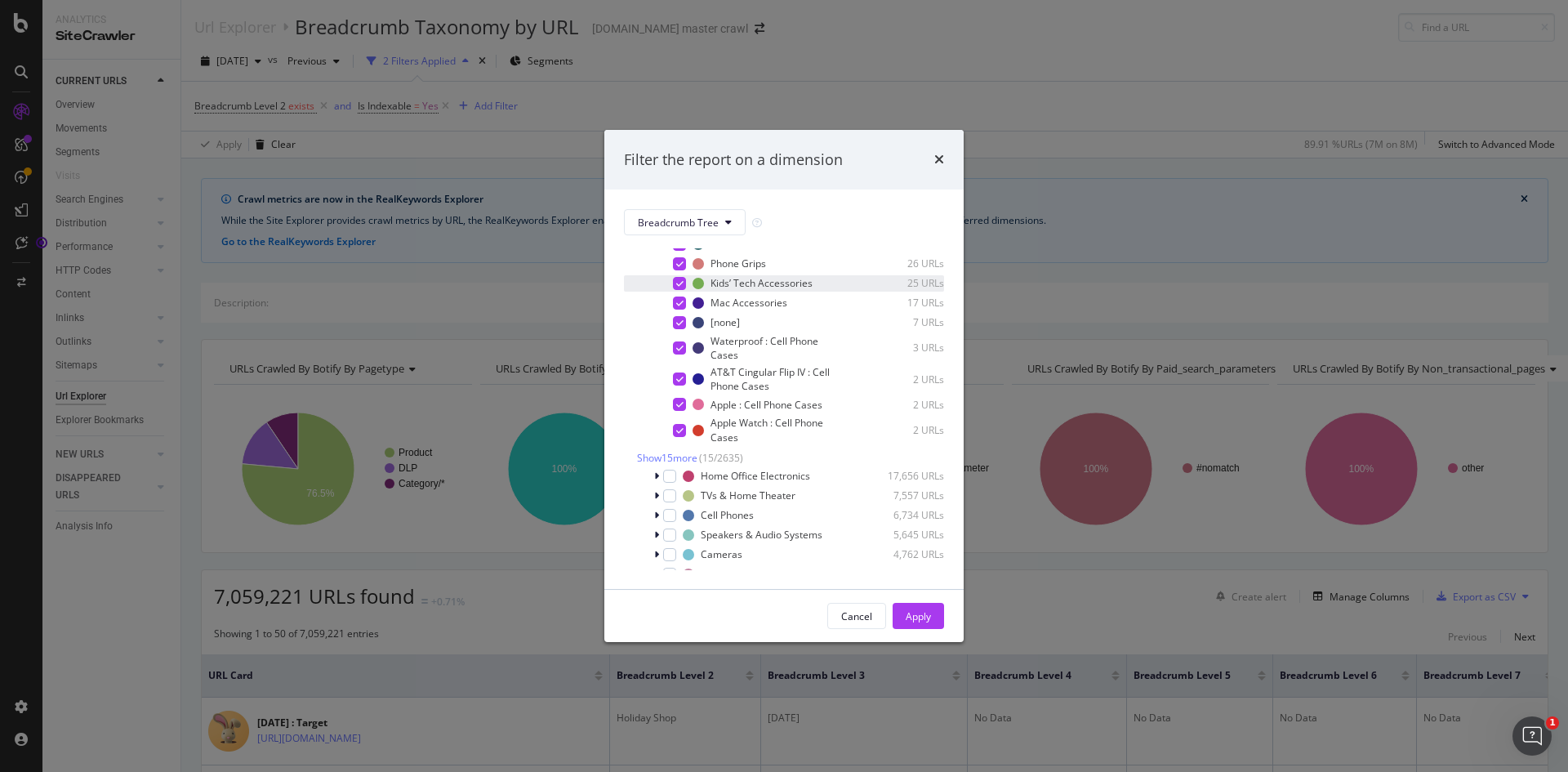
scroll to position [490, 0]
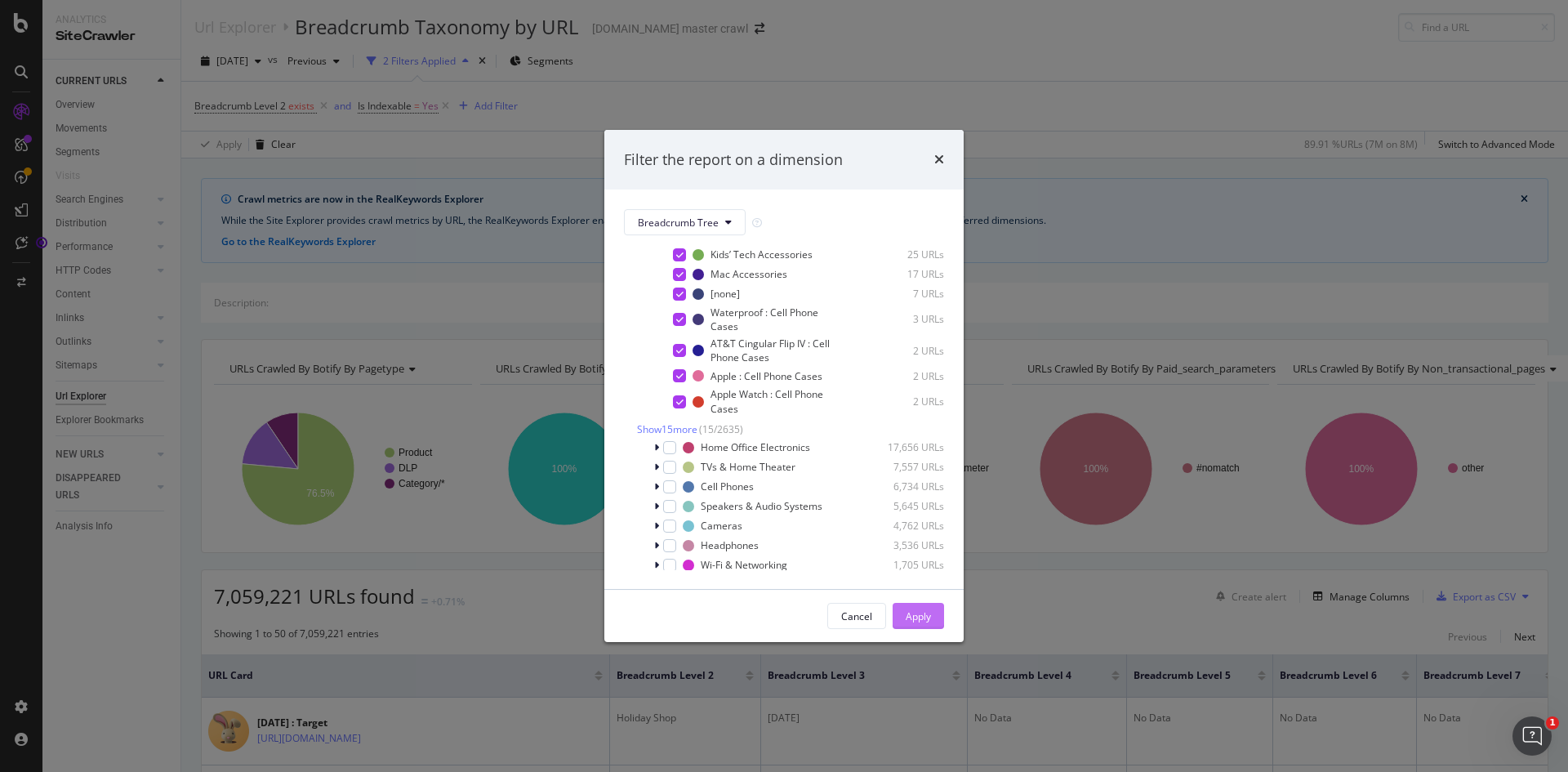
click at [923, 623] on div "Apply" at bounding box center [918, 616] width 25 height 25
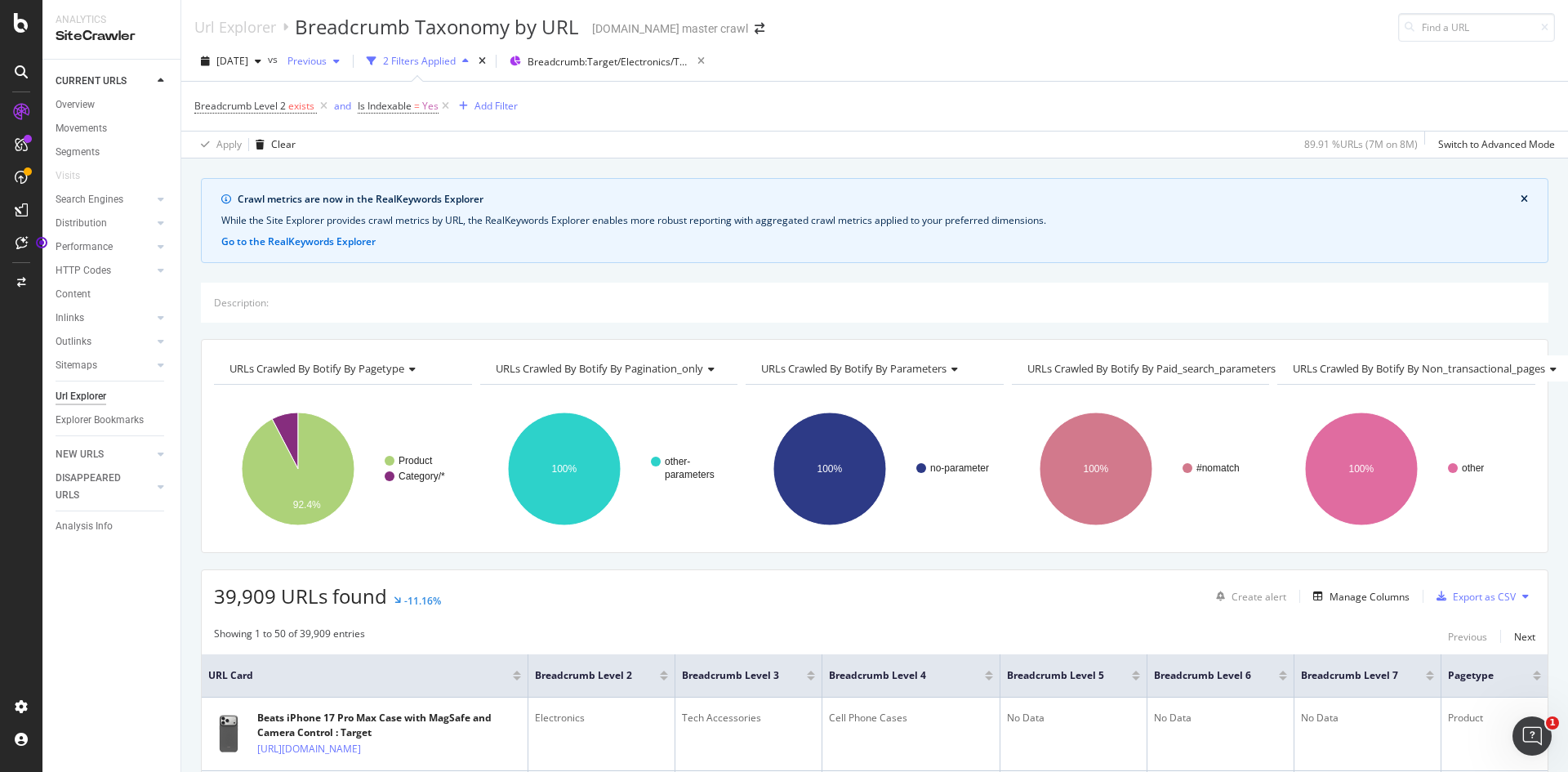
click at [346, 73] on div "Previous" at bounding box center [313, 61] width 65 height 25
click at [586, 48] on button "Breadcrumb: Target/Electronics/Tech Accessories/*" at bounding box center [597, 61] width 188 height 26
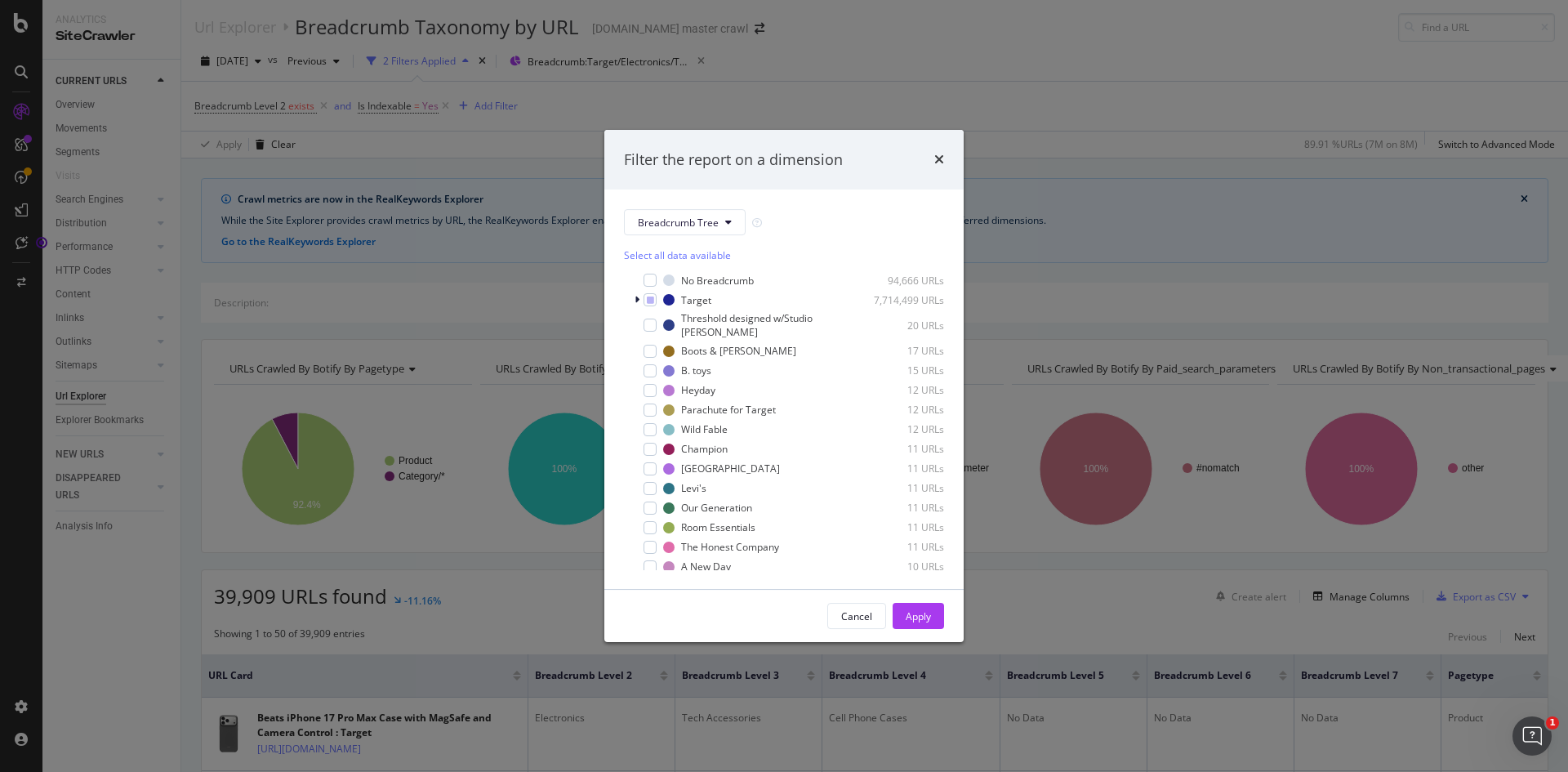
click at [1115, 143] on div "Filter the report on a dimension Breadcrumb Tree Select all data available No B…" at bounding box center [784, 386] width 1568 height 772
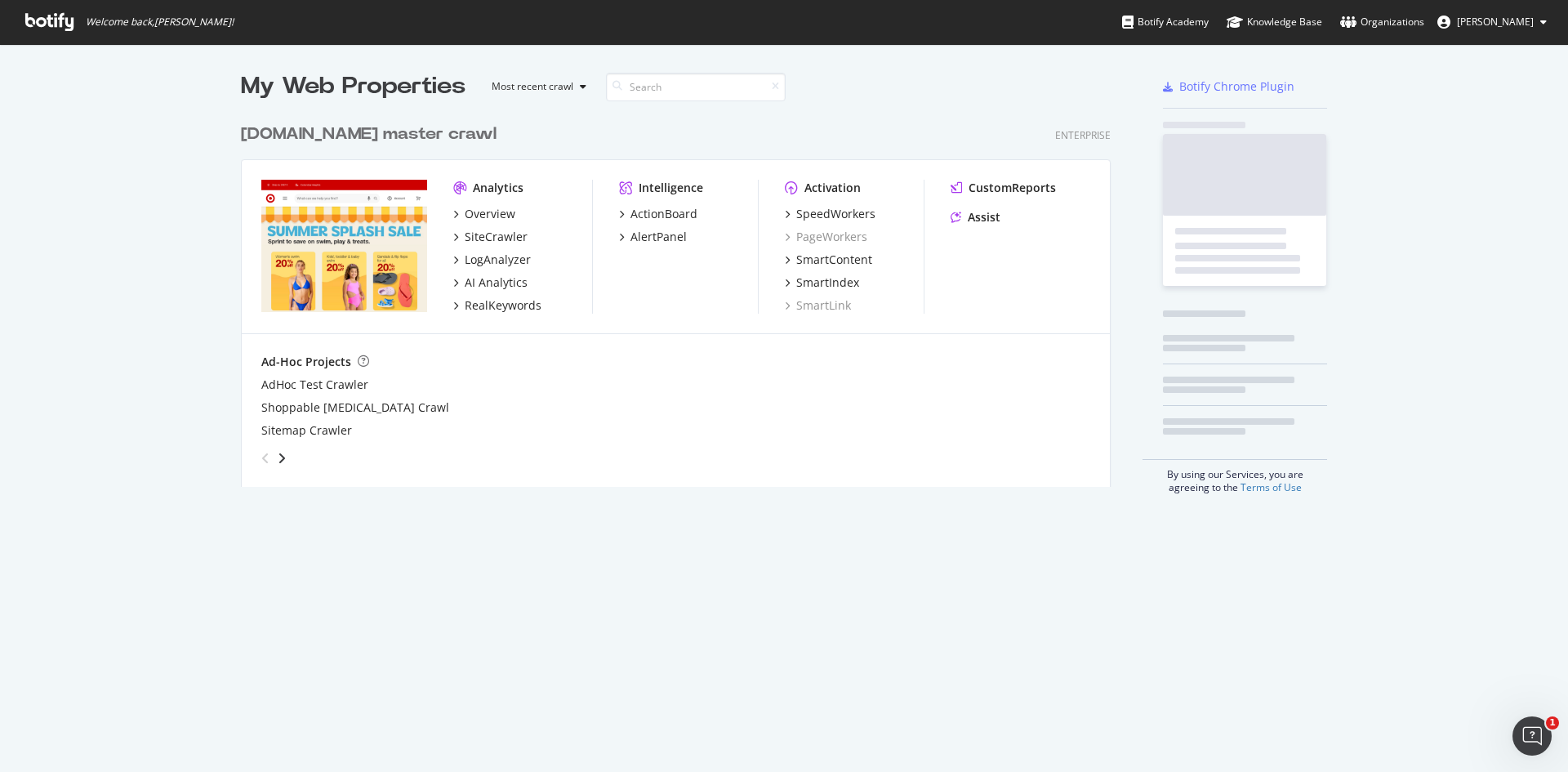
scroll to position [760, 1544]
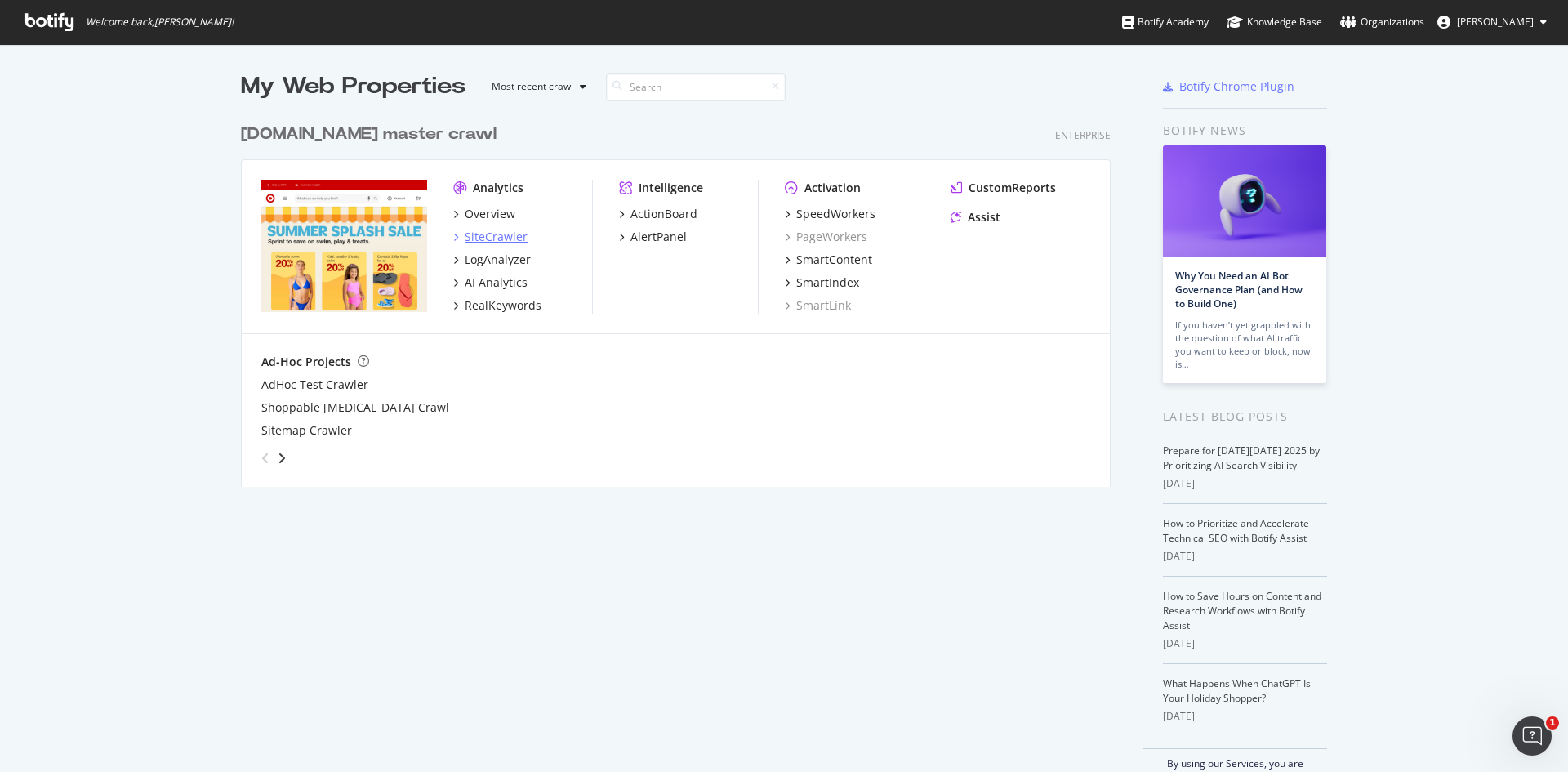
click at [476, 235] on div "SiteCrawler" at bounding box center [495, 236] width 63 height 16
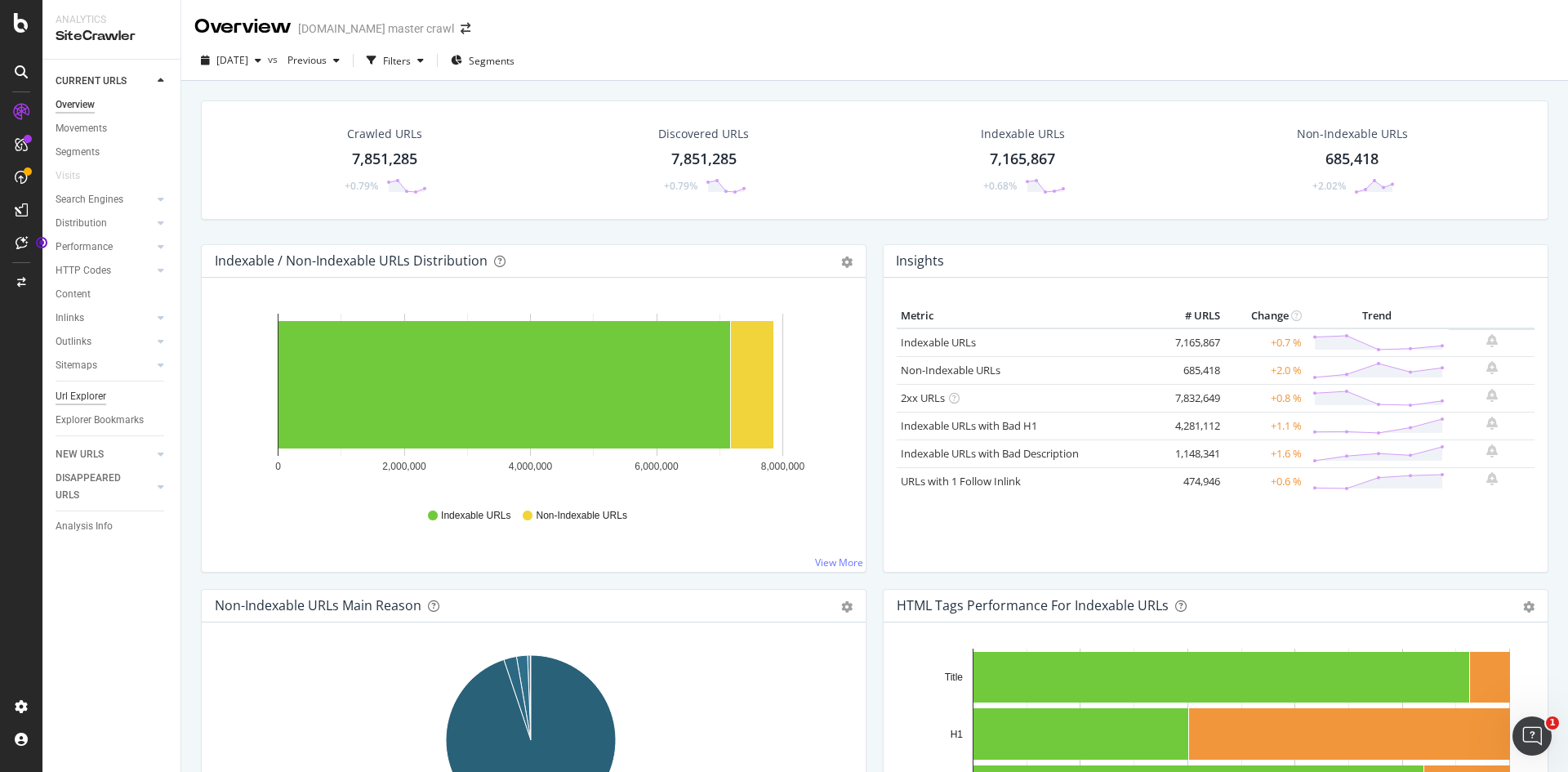
click at [82, 395] on div "Url Explorer" at bounding box center [81, 397] width 51 height 17
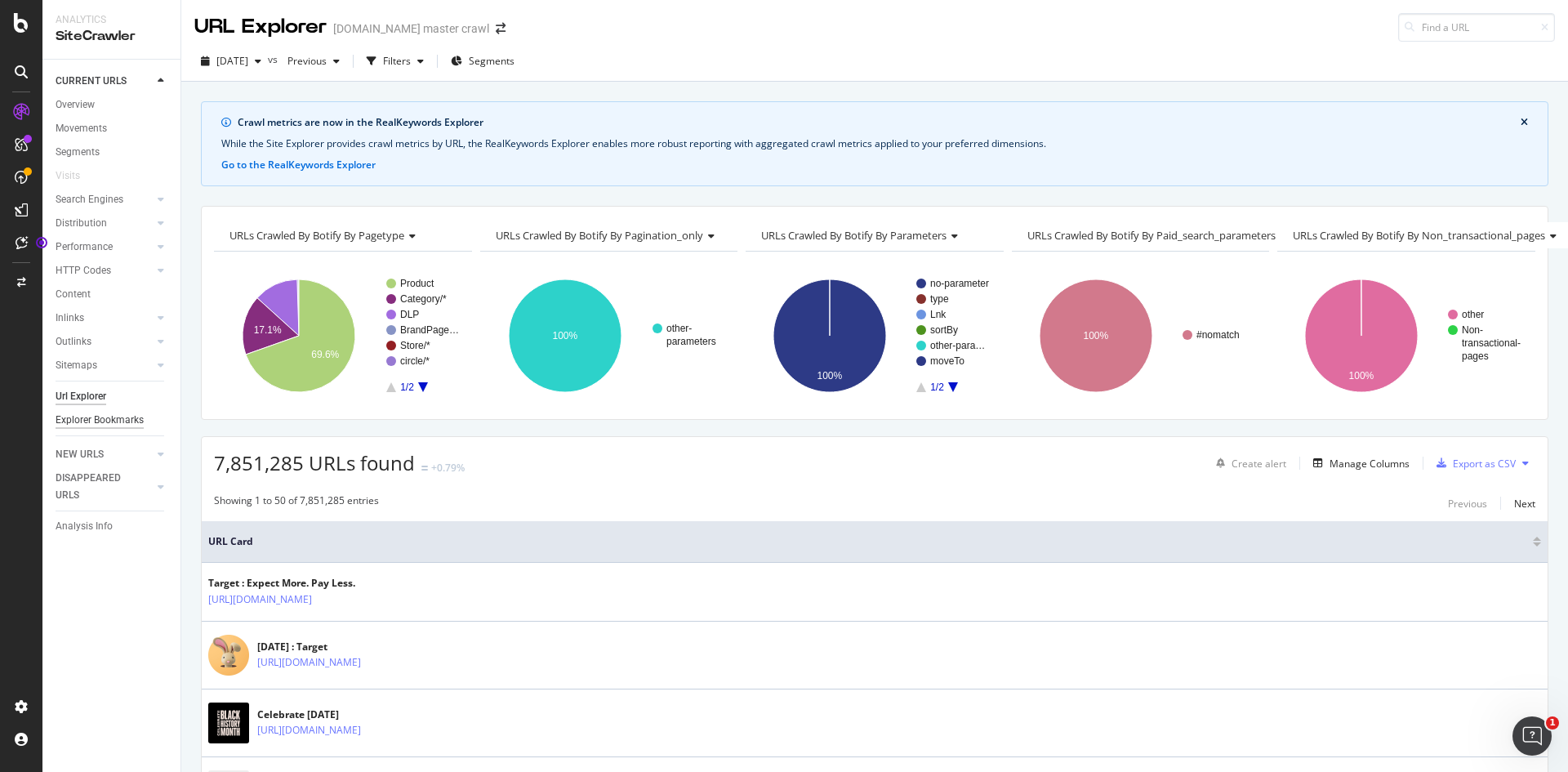
click at [115, 415] on div "Explorer Bookmarks" at bounding box center [100, 420] width 88 height 17
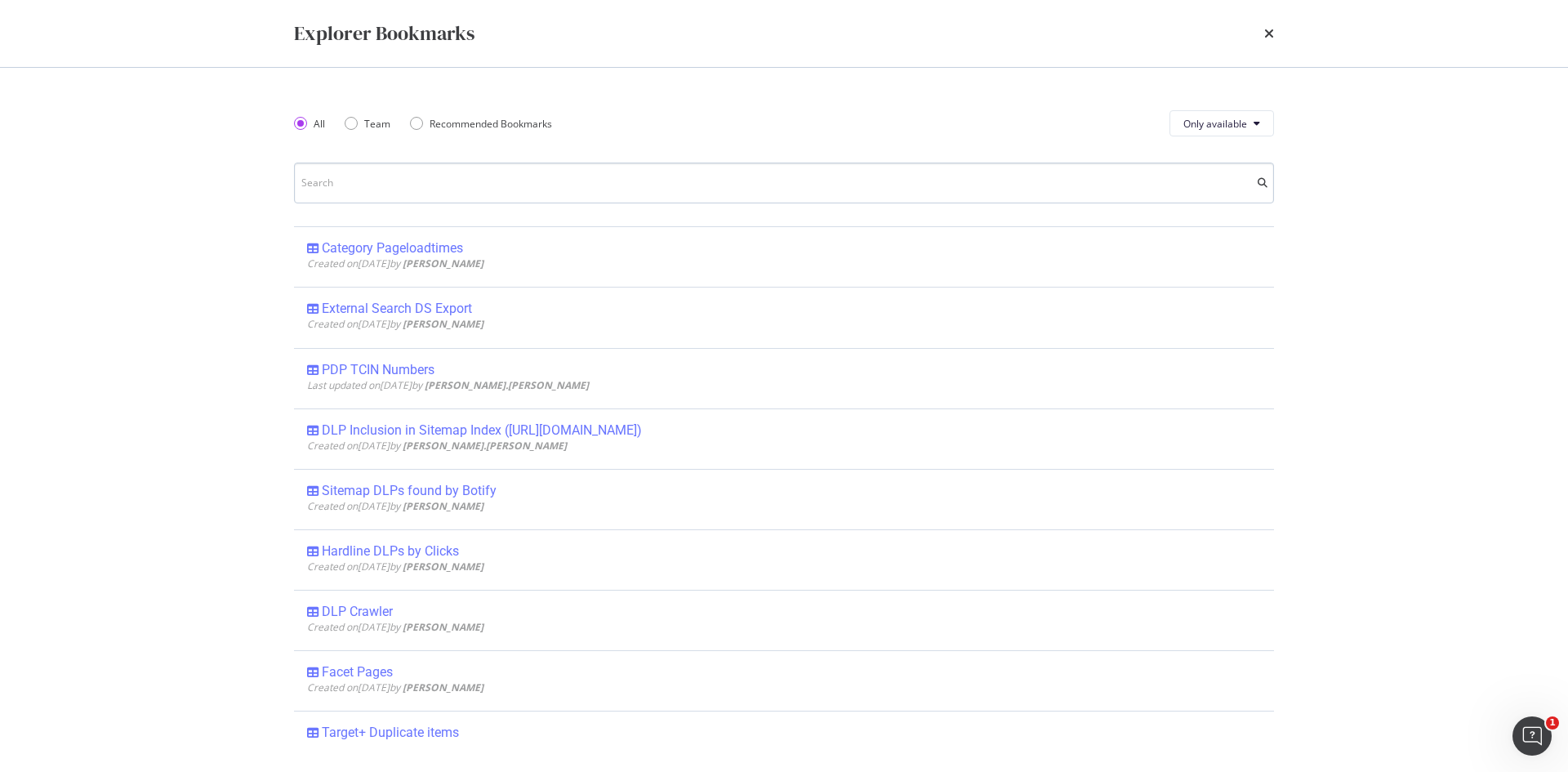
click at [507, 187] on input "modal" at bounding box center [784, 183] width 981 height 41
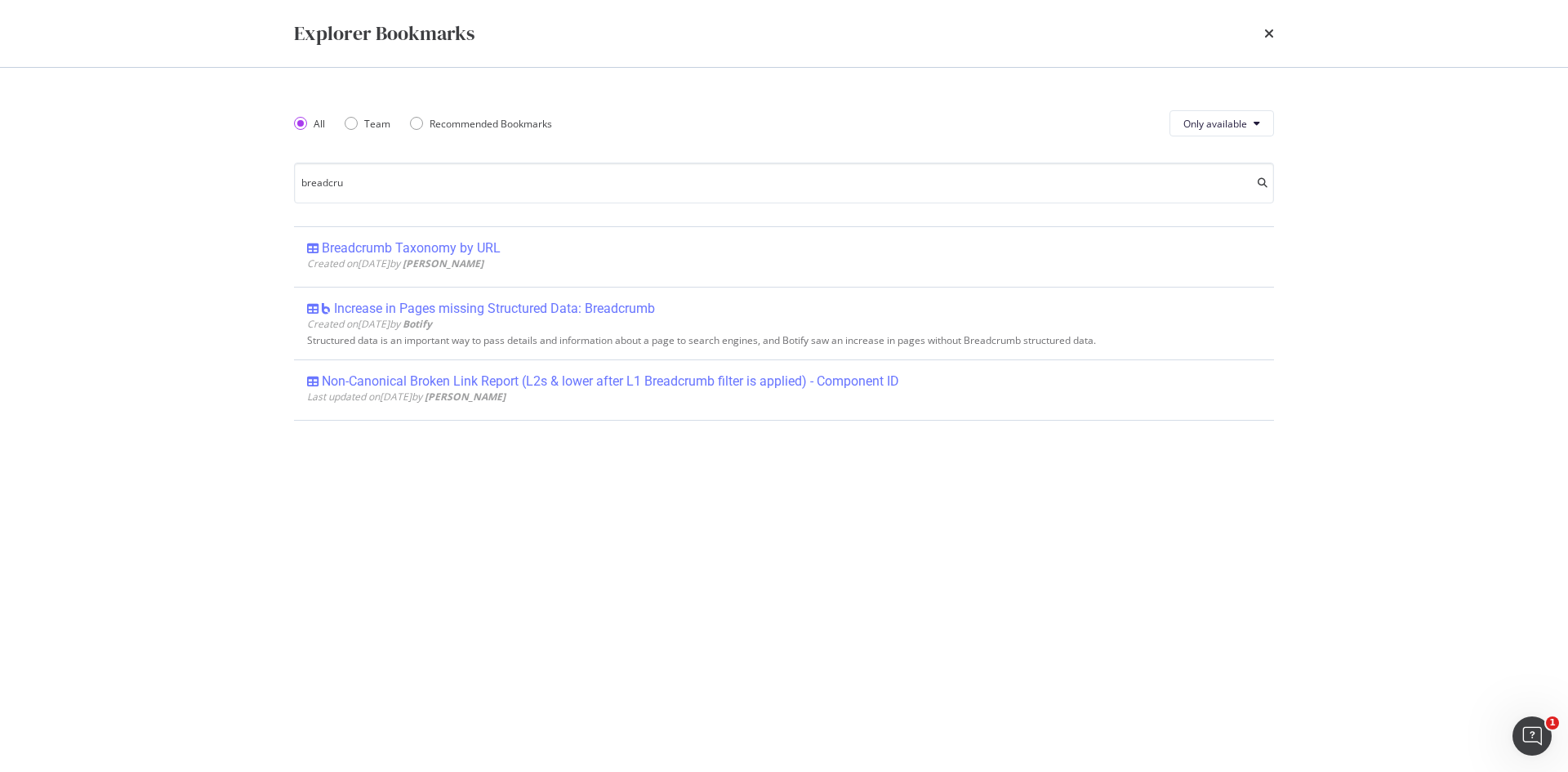
drag, startPoint x: 520, startPoint y: 180, endPoint x: 0, endPoint y: 135, distance: 521.9
click at [0, 135] on div "Explorer Bookmarks All Team Recommended Bookmarks Only available breadcru Bread…" at bounding box center [784, 386] width 1568 height 772
type input "breadcru"
click at [355, 127] on div "Team" at bounding box center [350, 123] width 13 height 13
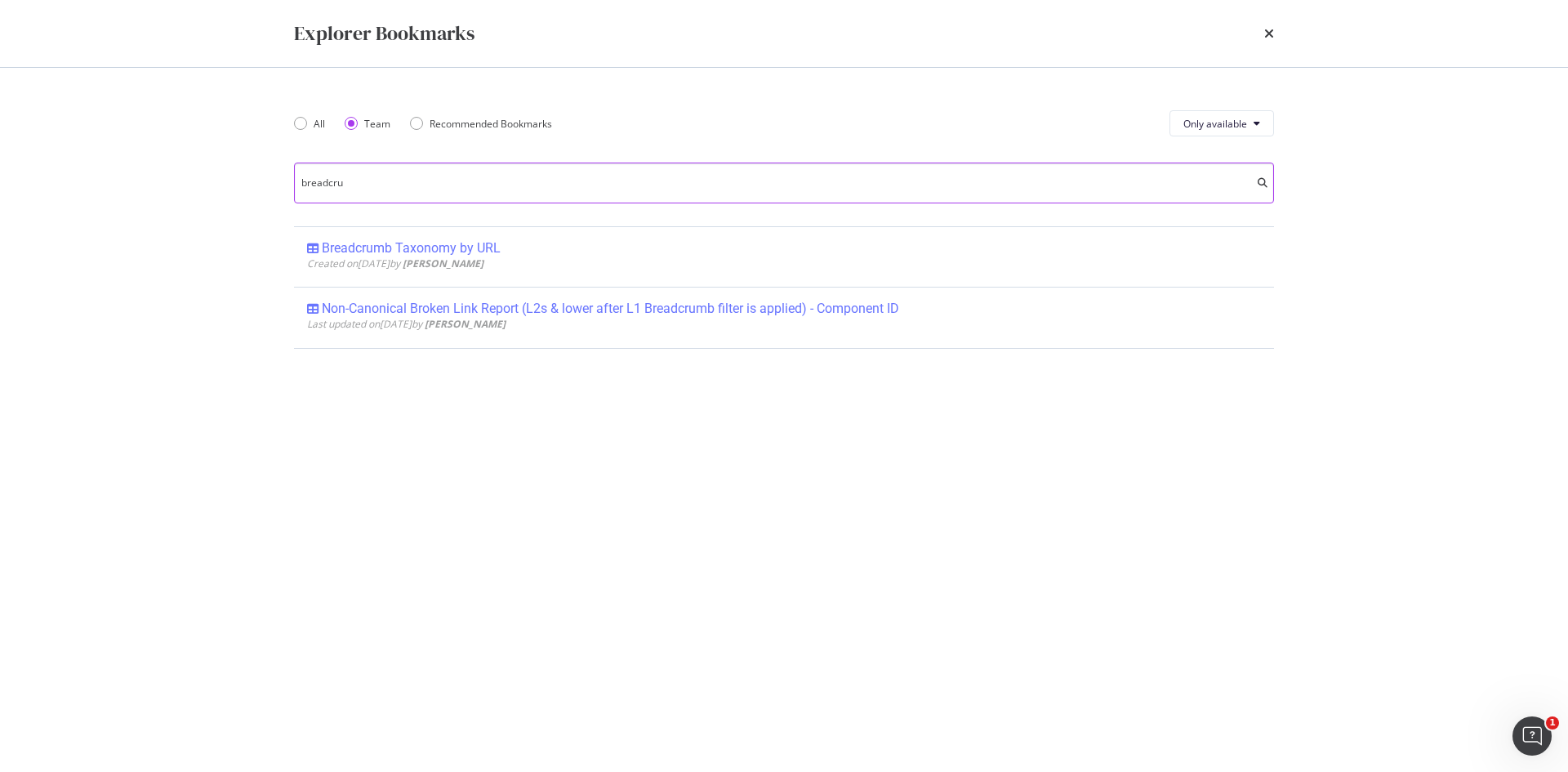
click at [368, 185] on input "breadcru" at bounding box center [784, 183] width 981 height 41
click at [368, 184] on input "breadcru" at bounding box center [784, 183] width 981 height 41
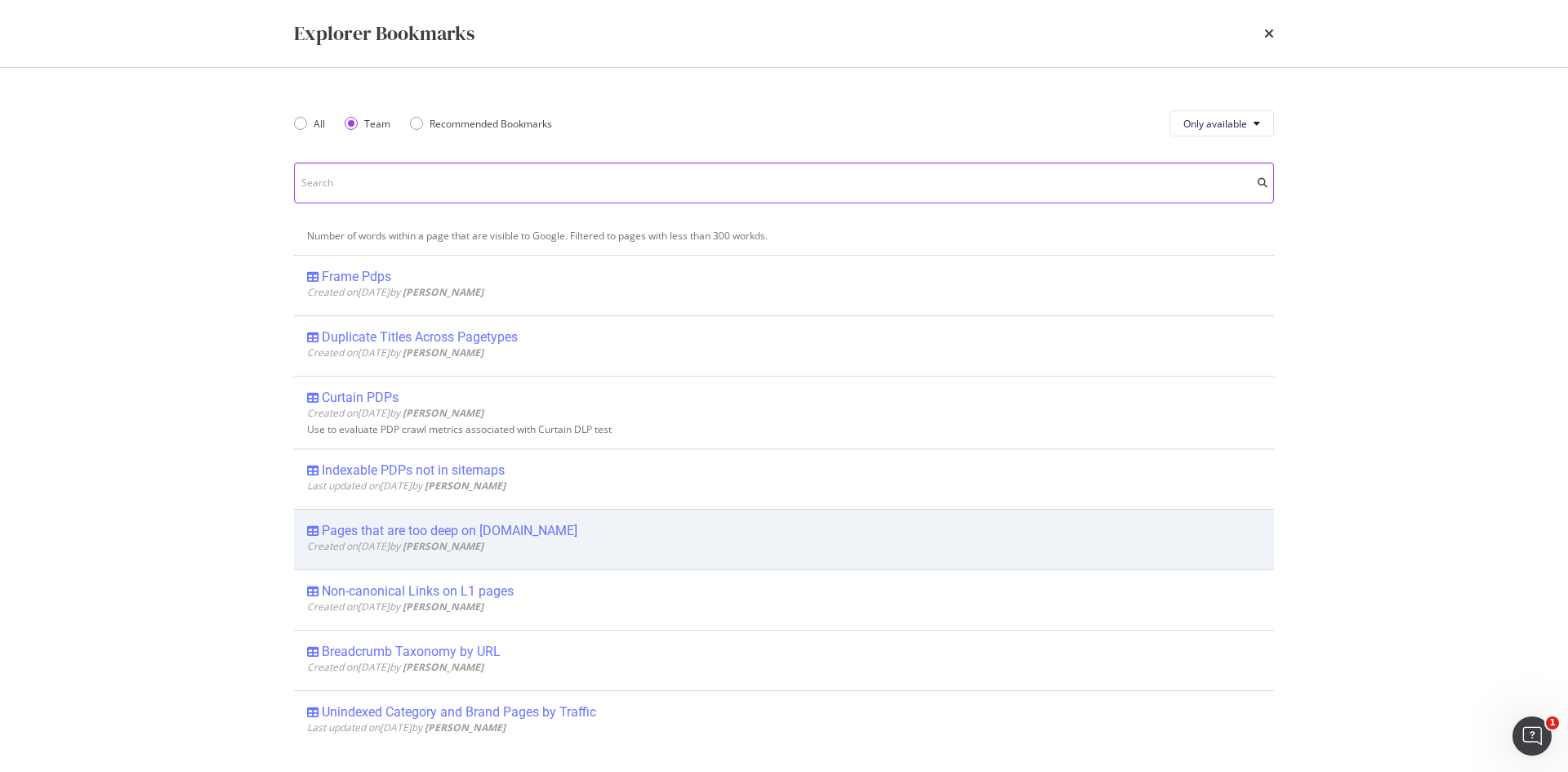
scroll to position [2288, 0]
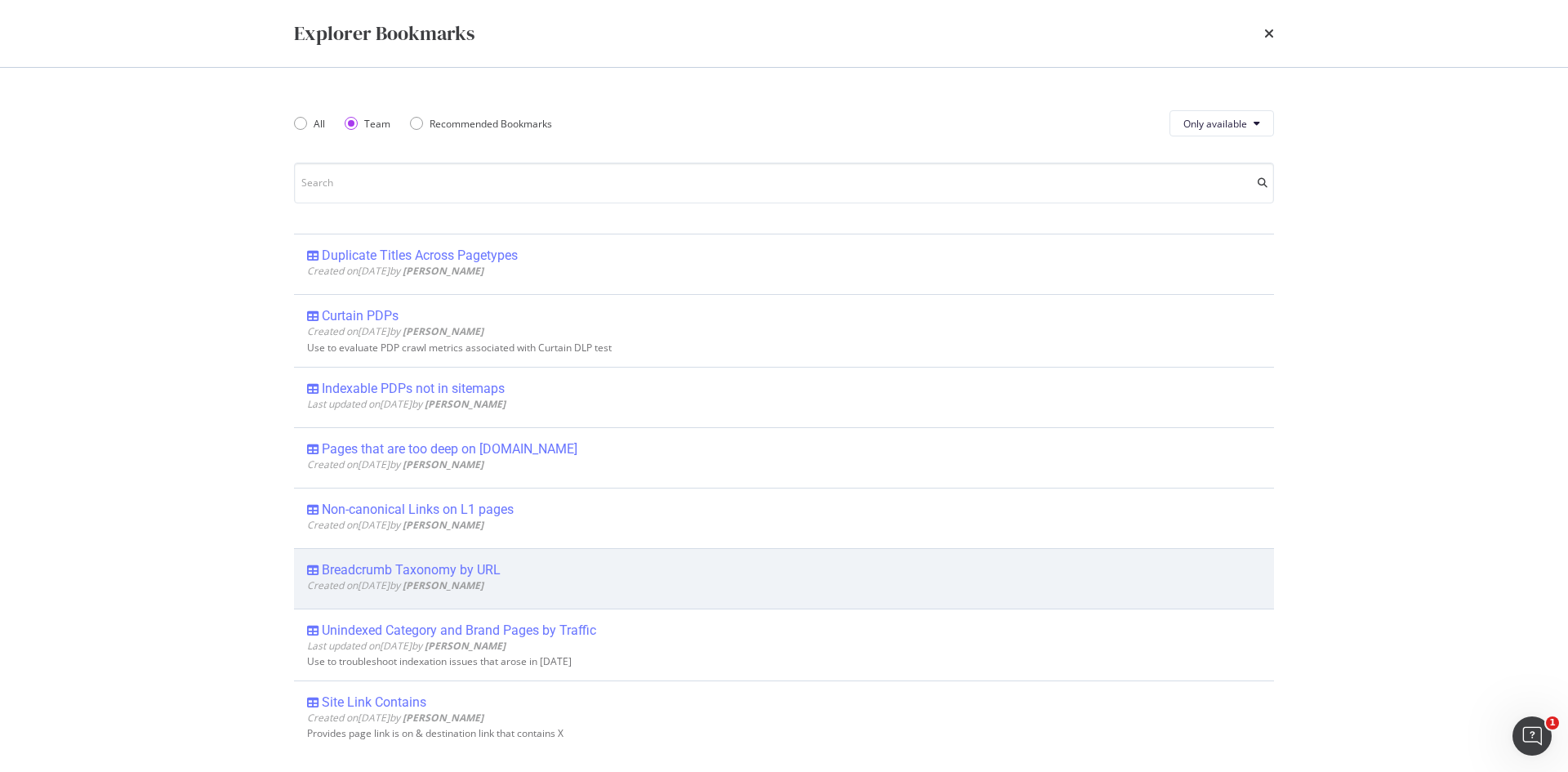
drag, startPoint x: 403, startPoint y: 572, endPoint x: 582, endPoint y: 595, distance: 180.5
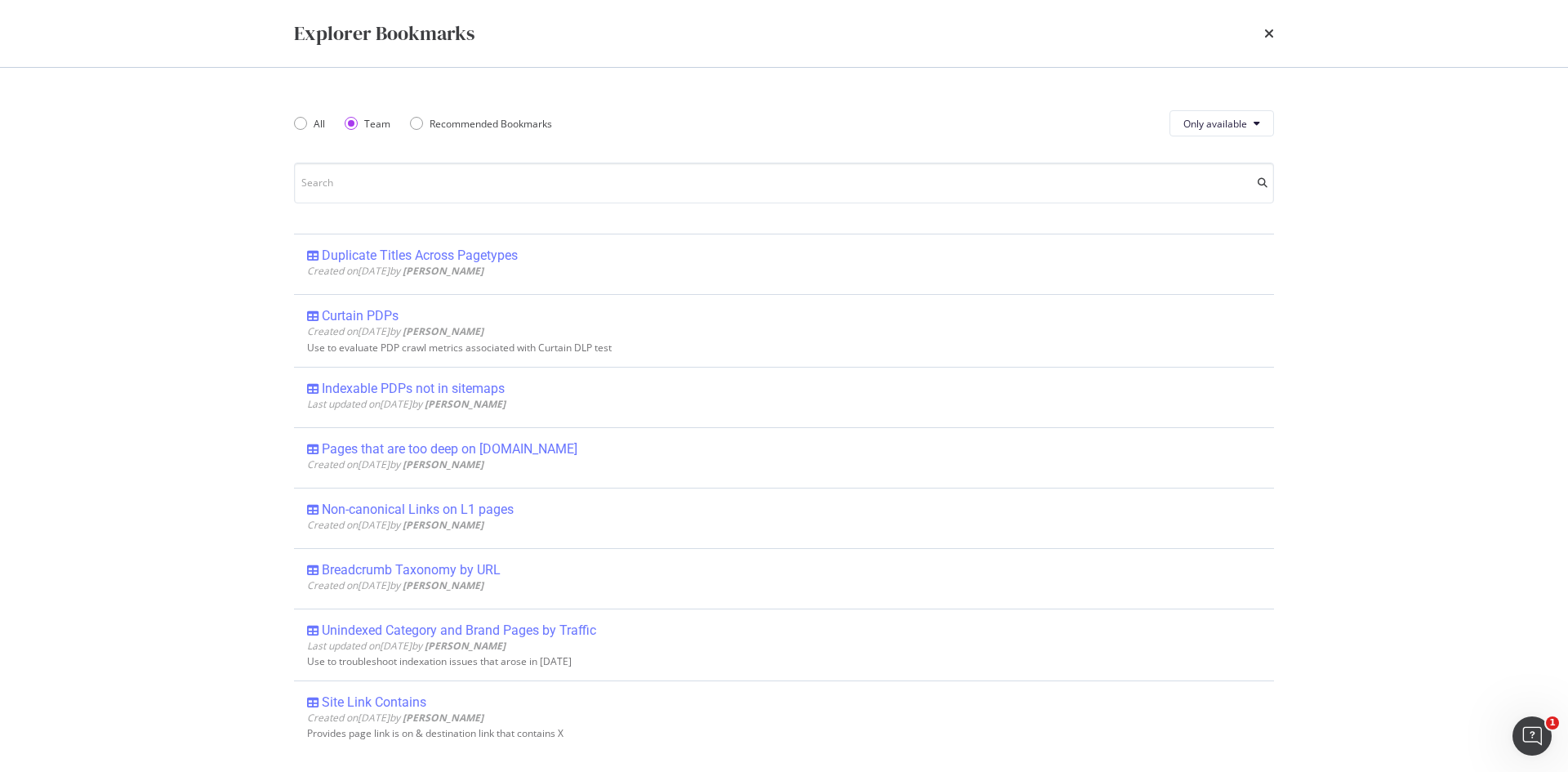
drag, startPoint x: 582, startPoint y: 595, endPoint x: 1298, endPoint y: 558, distance: 717.0
click at [1298, 558] on div "All Team Recommended Bookmarks Only available Category Pageloadtimes Created on…" at bounding box center [784, 420] width 1046 height 704
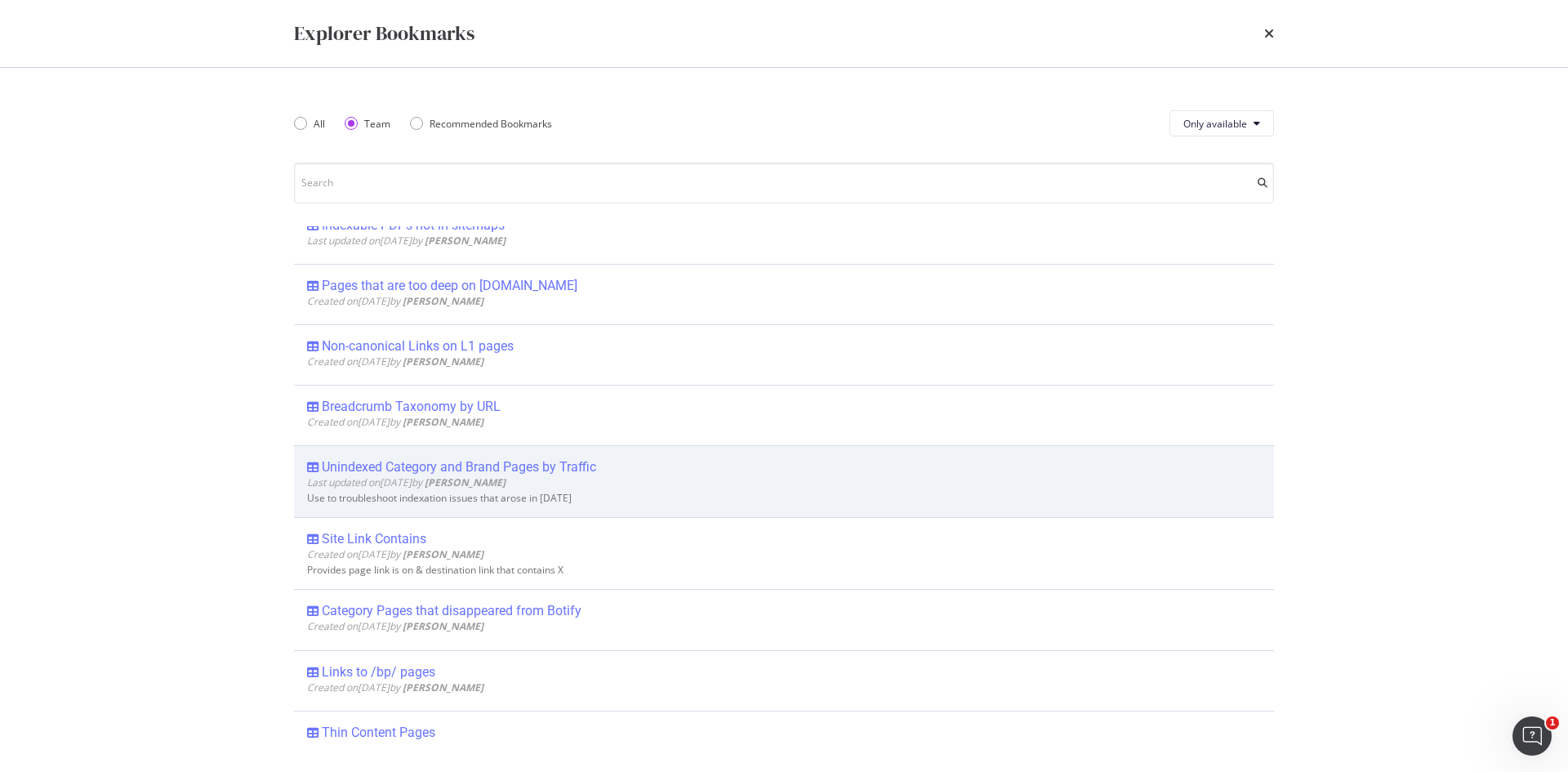
scroll to position [2544, 0]
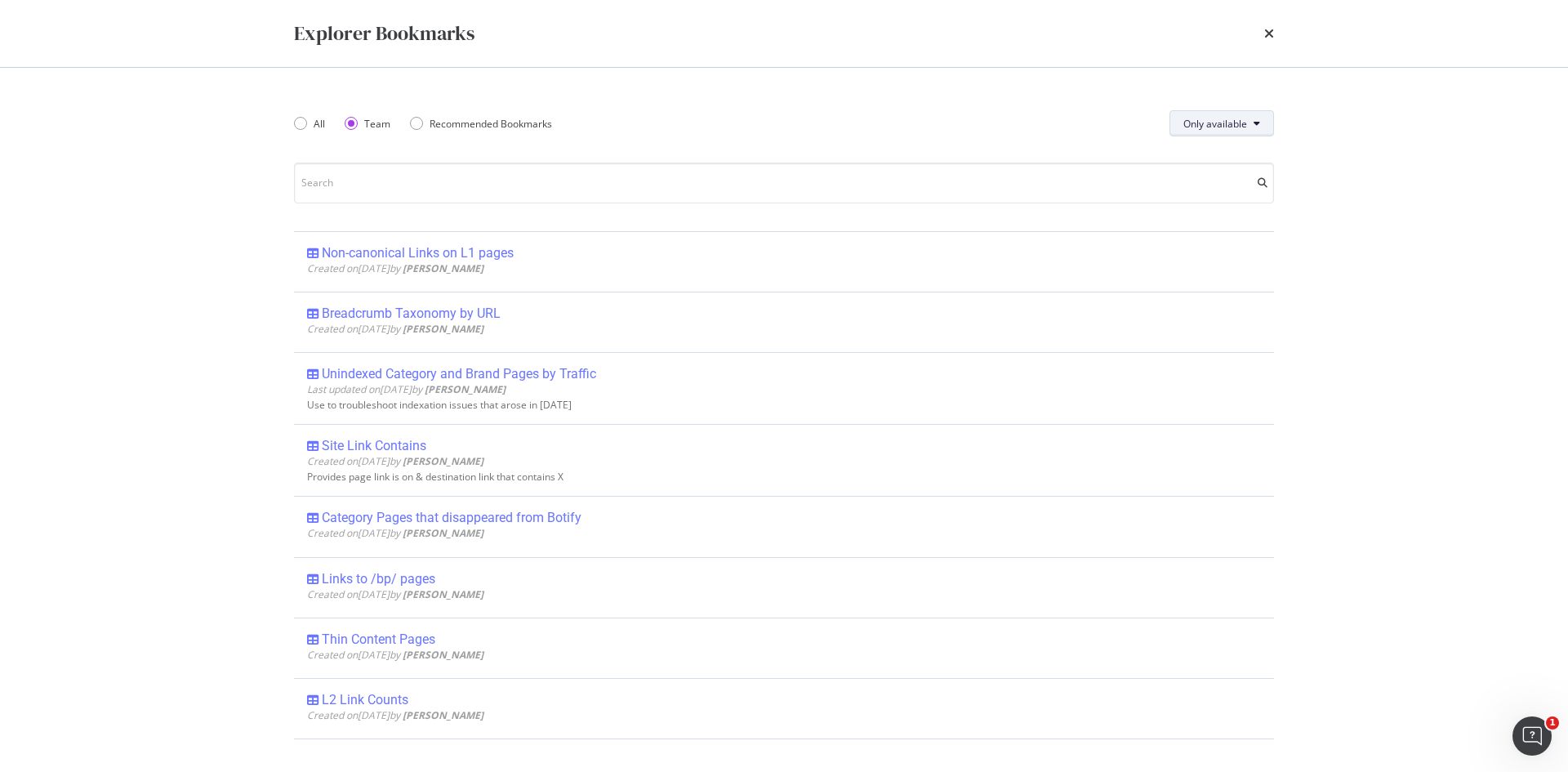
click at [1272, 123] on button "Only available" at bounding box center [1222, 123] width 105 height 26
click at [1207, 155] on span "All" at bounding box center [1215, 155] width 64 height 15
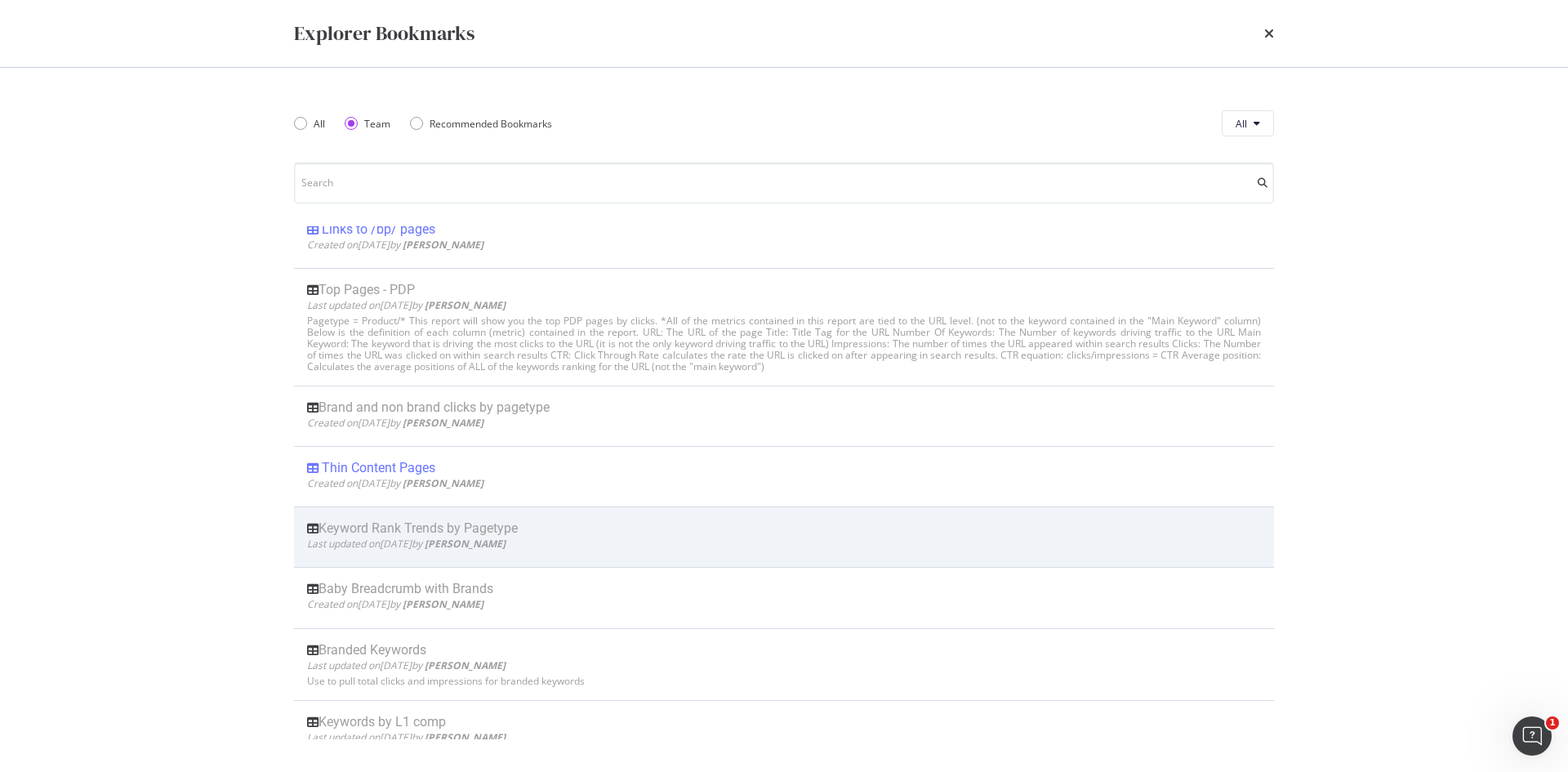
scroll to position [19591, 0]
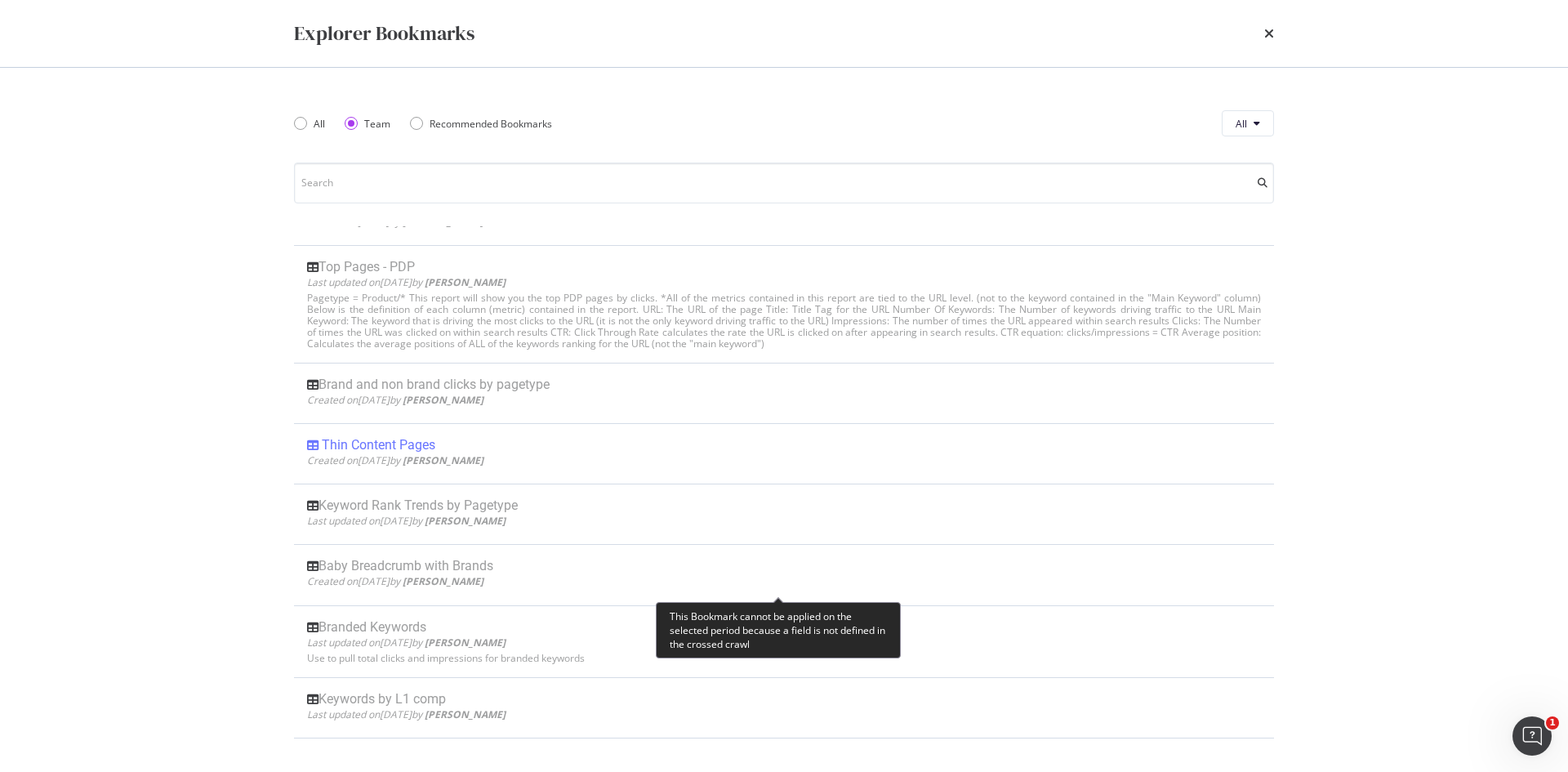
drag, startPoint x: 604, startPoint y: 576, endPoint x: 262, endPoint y: 587, distance: 342.2
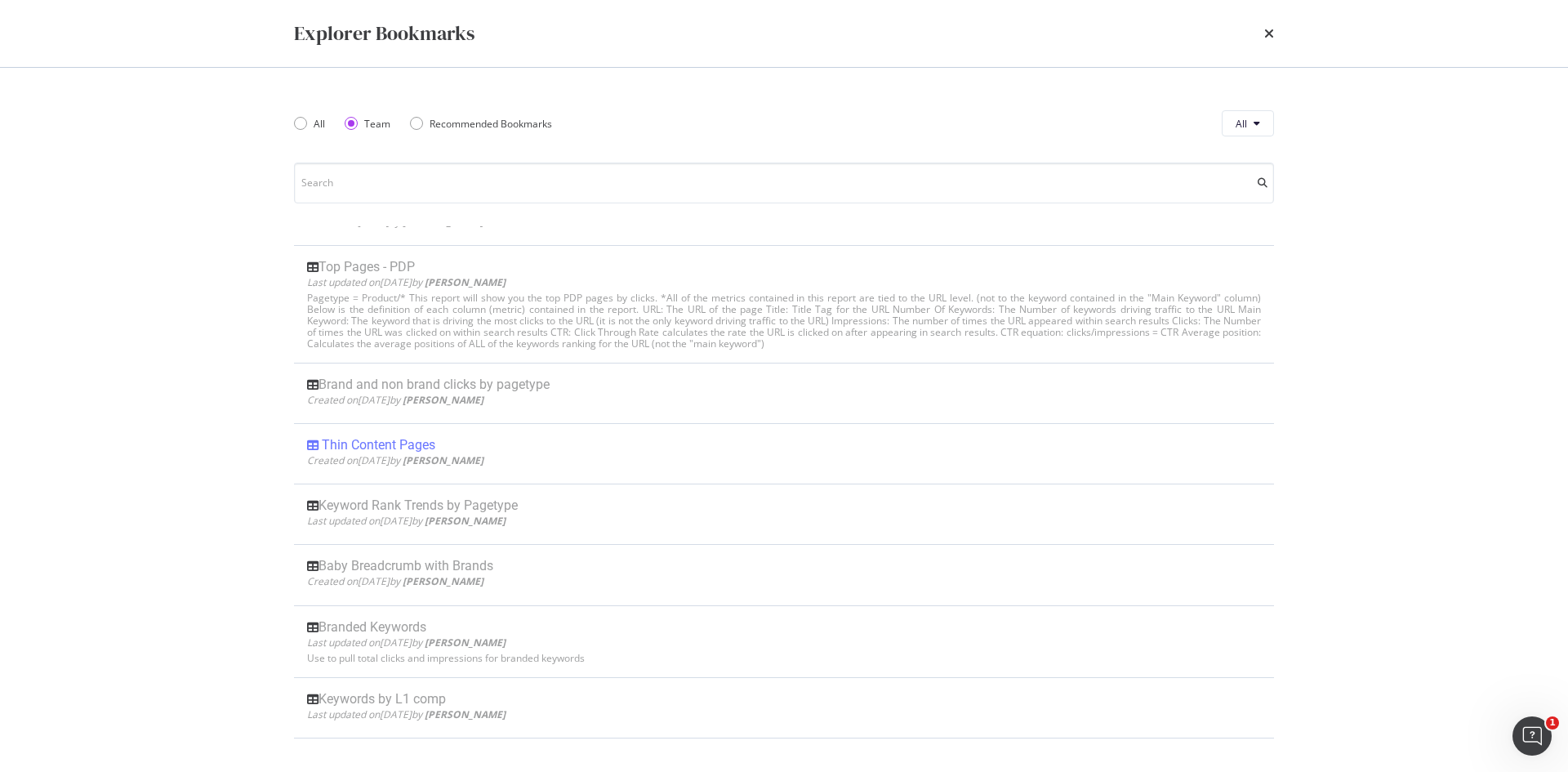
drag, startPoint x: 262, startPoint y: 587, endPoint x: 1306, endPoint y: 554, distance: 1044.5
click at [1306, 554] on div "All Team Recommended Bookmarks All Top Christmas Pages for 2024 Last updated on…" at bounding box center [784, 420] width 1046 height 704
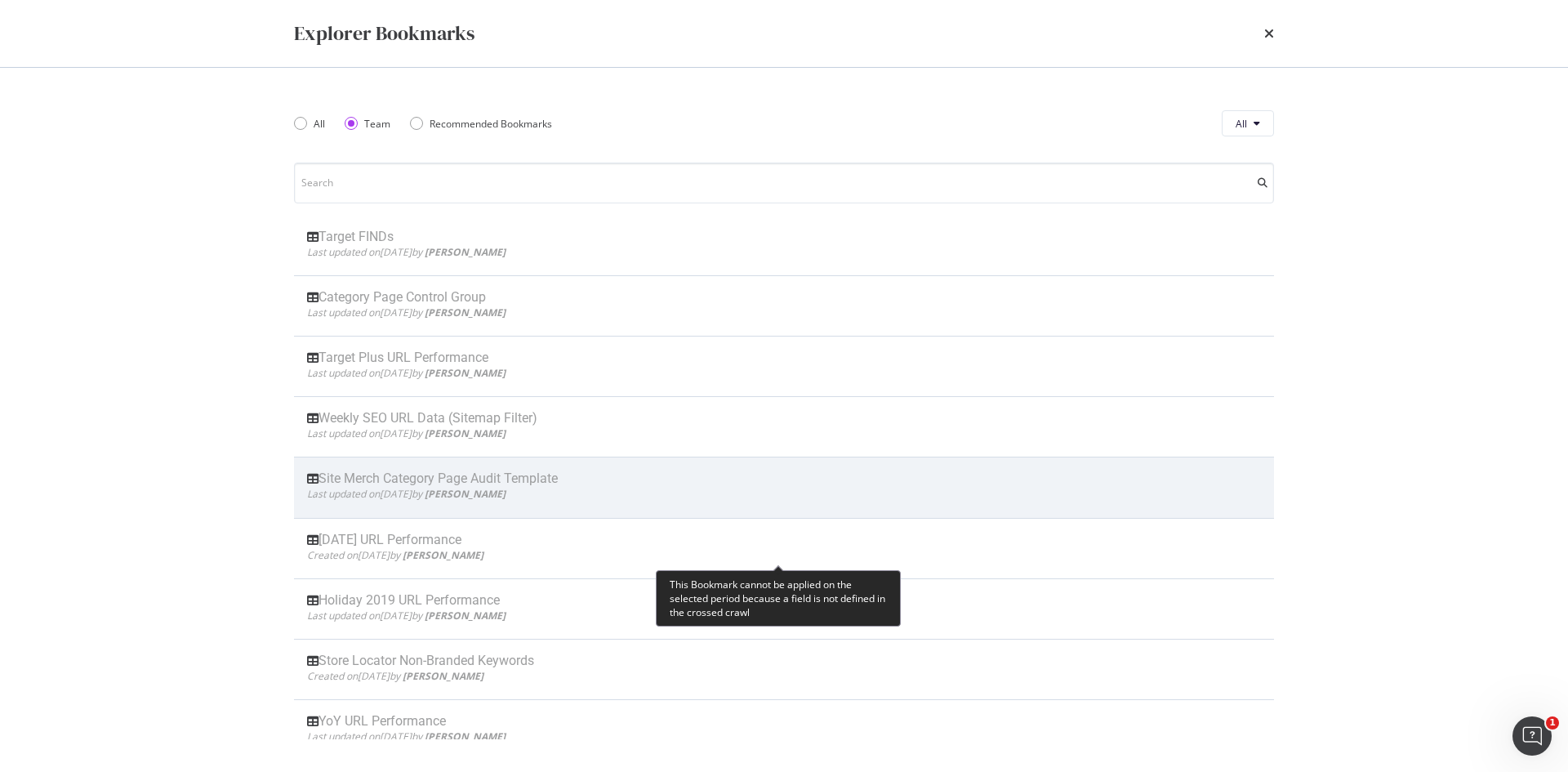
scroll to position [21959, 0]
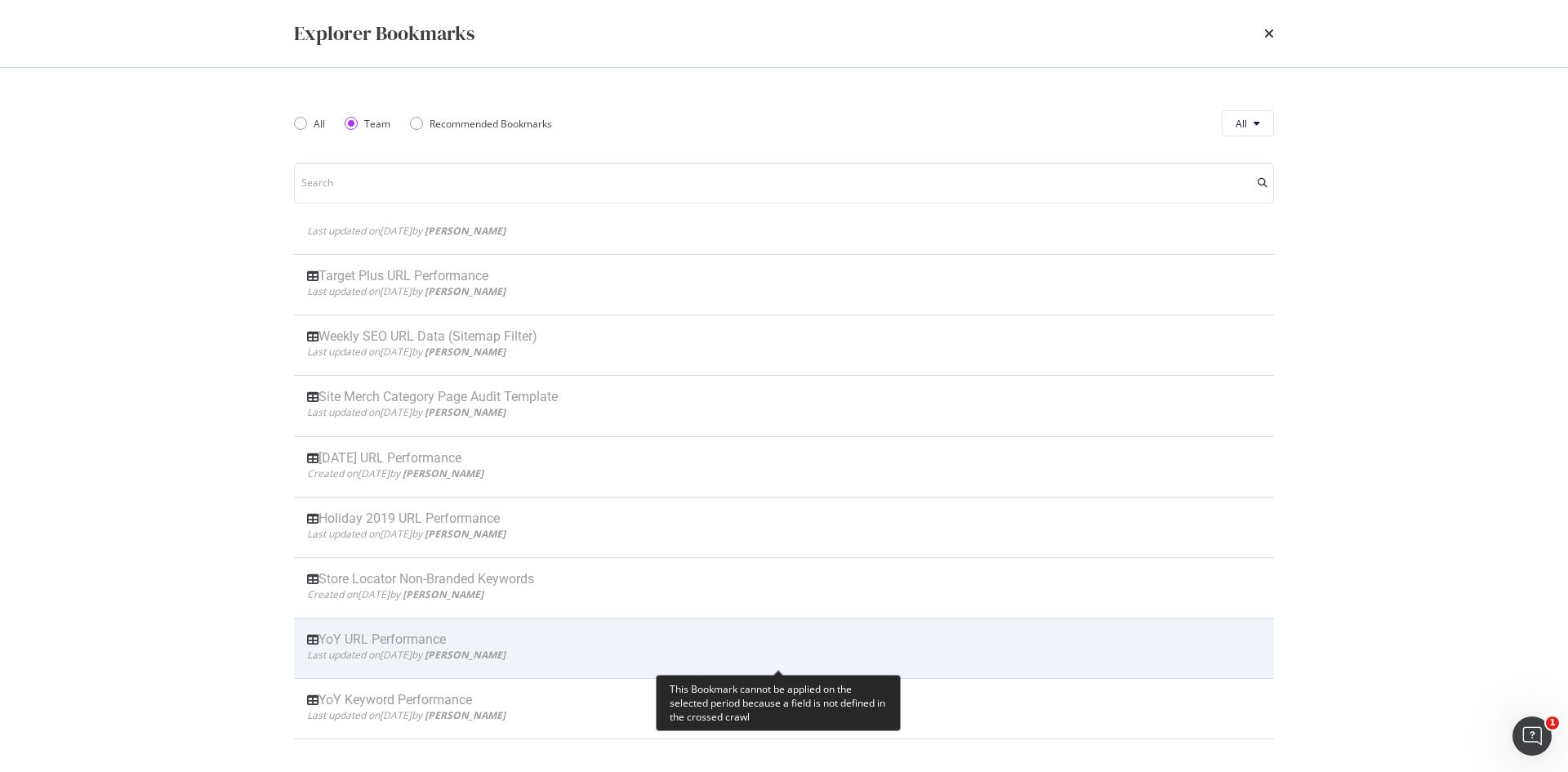
click at [462, 635] on div "YoY URL Performance" at bounding box center [784, 639] width 954 height 16
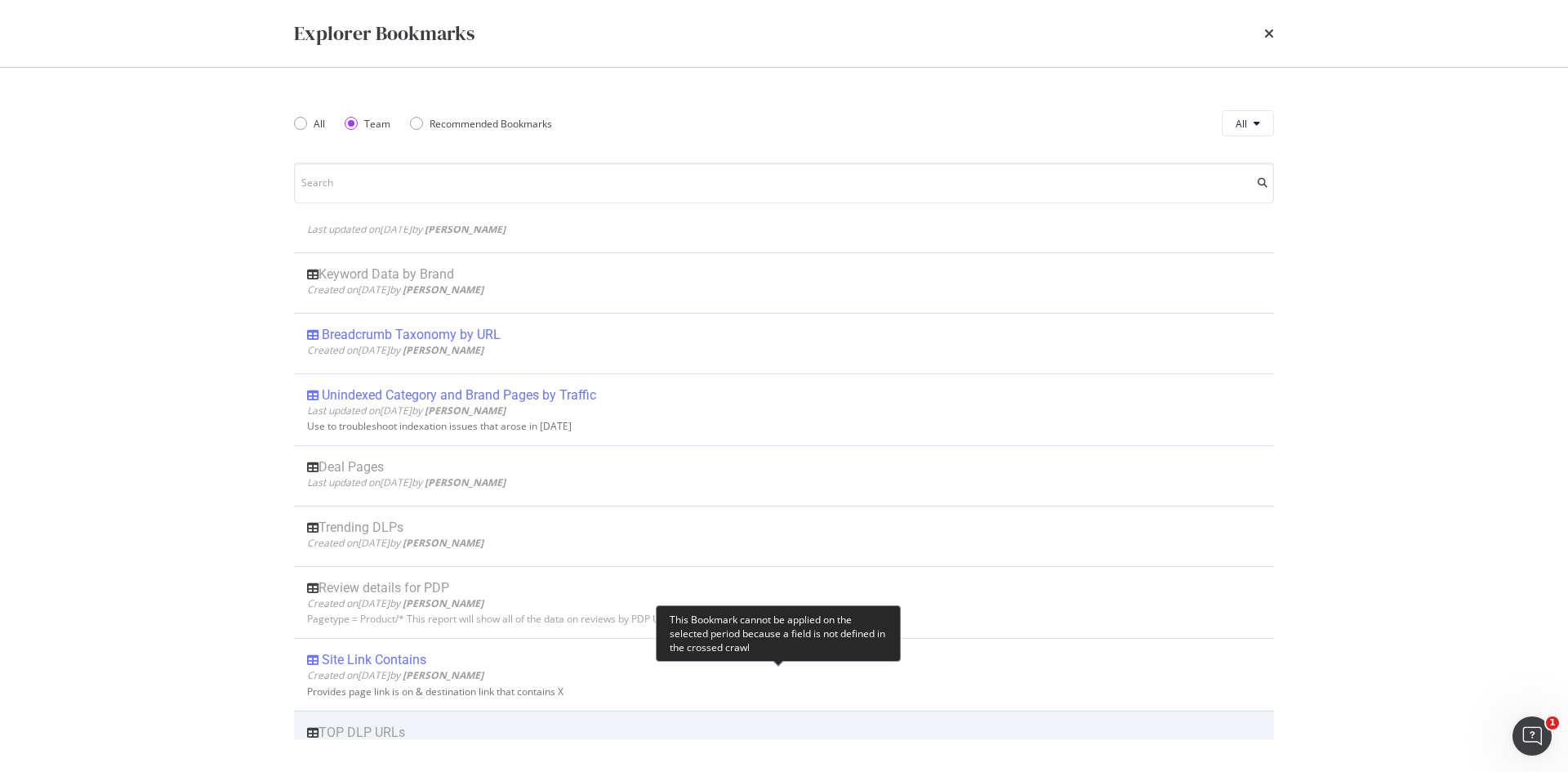
scroll to position [18610, 0]
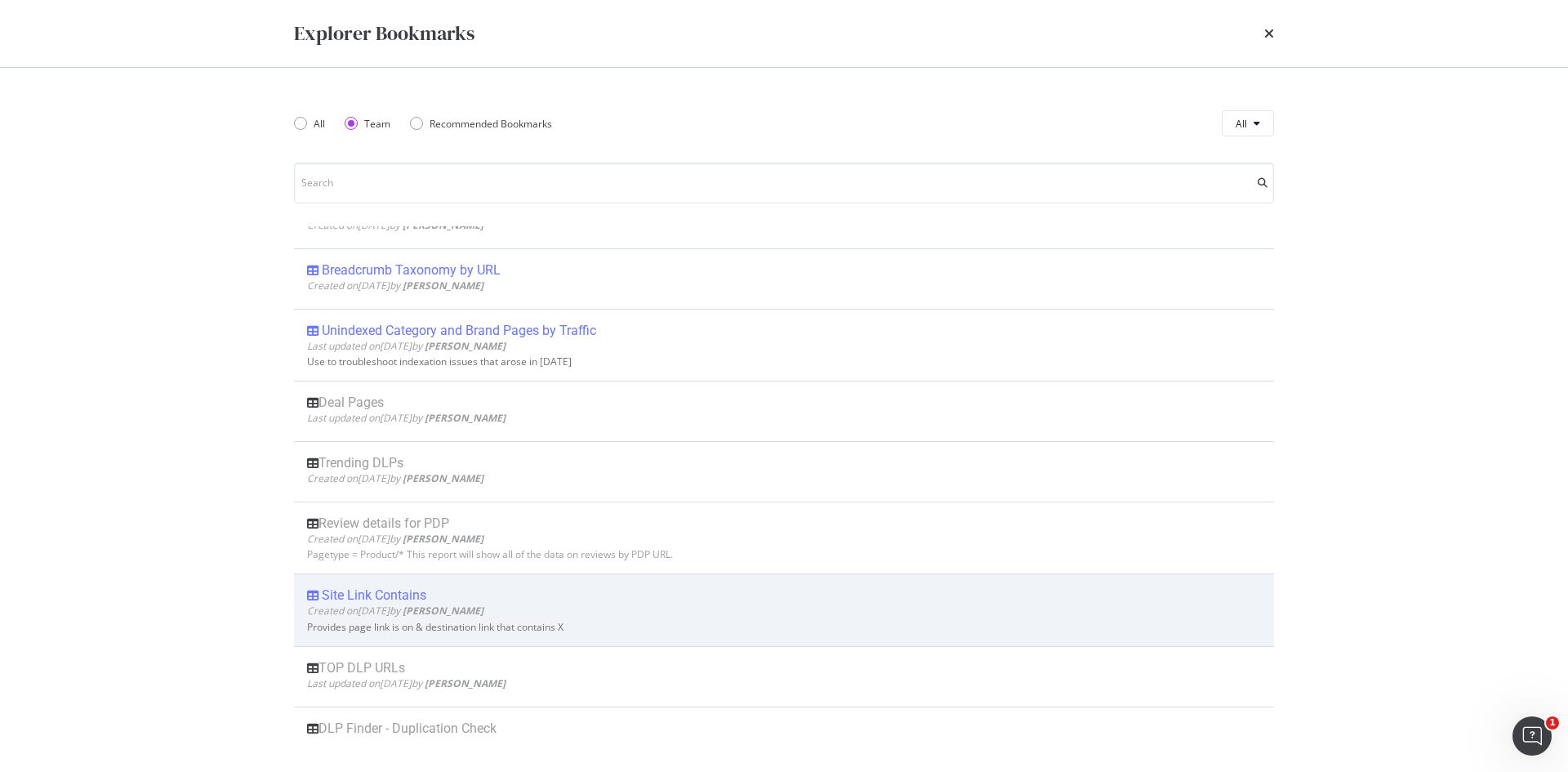
click at [385, 591] on div "Site Link Contains" at bounding box center [374, 595] width 105 height 16
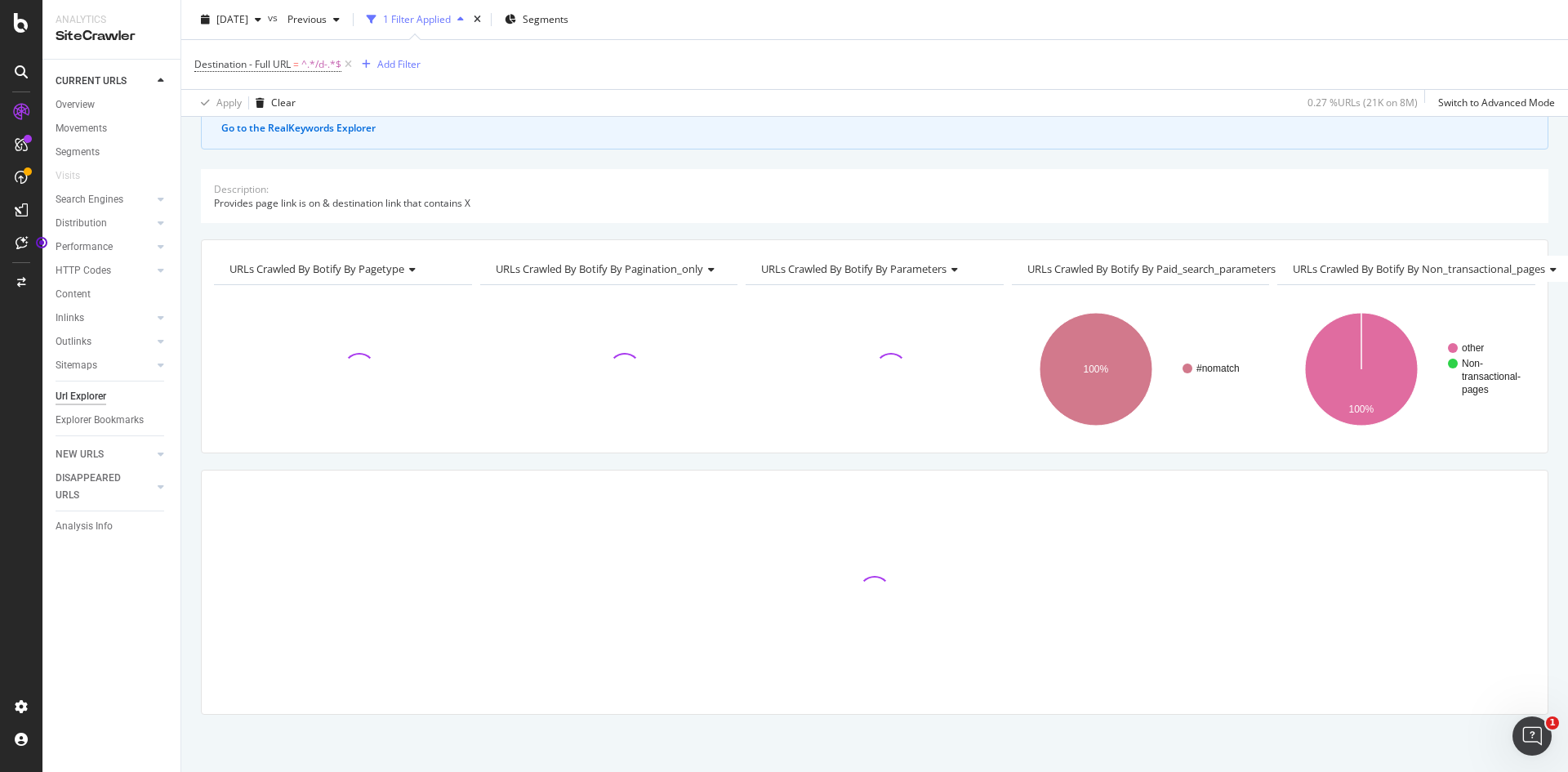
scroll to position [125, 0]
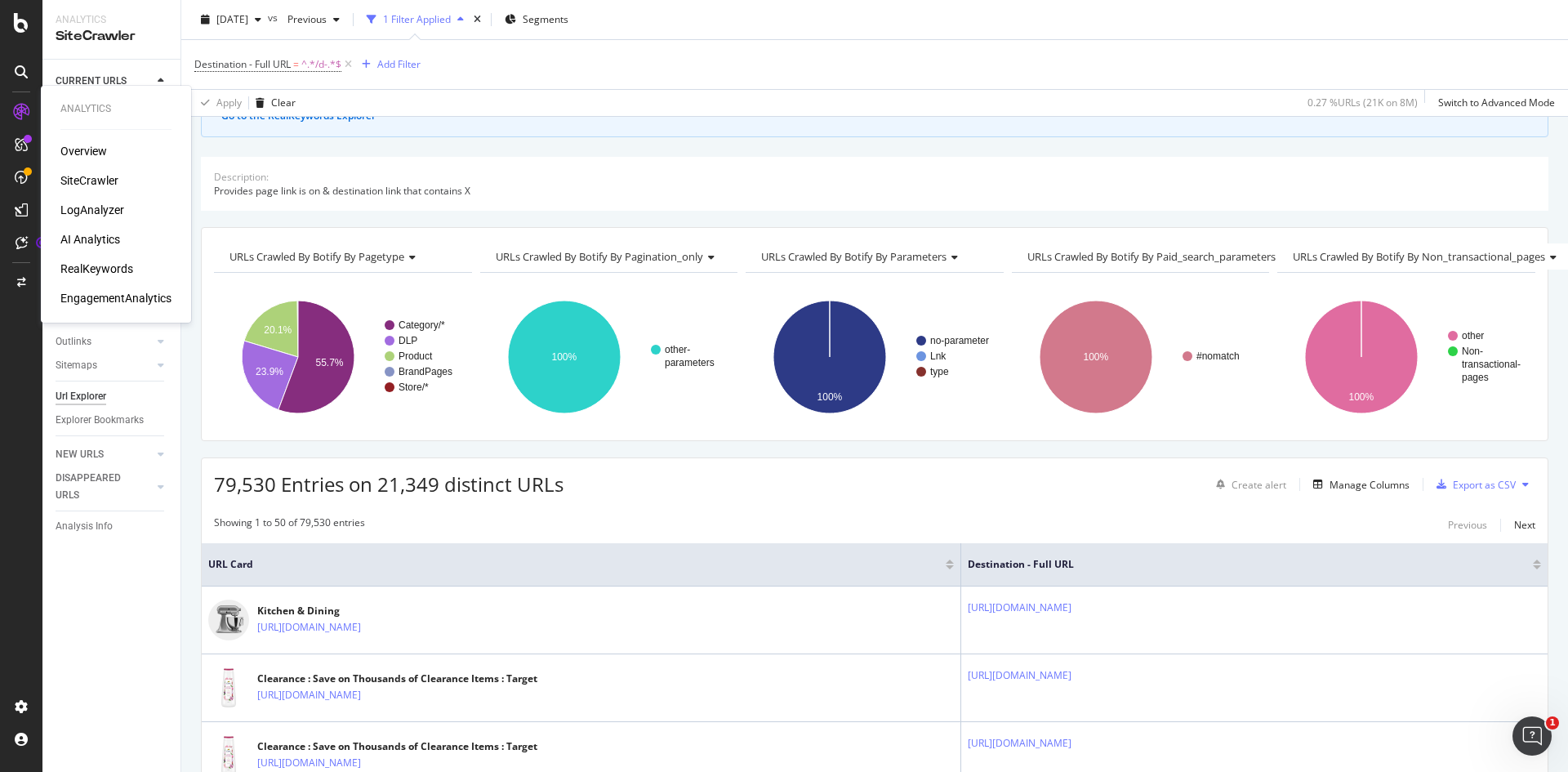
click at [104, 262] on div "RealKeywords" at bounding box center [96, 268] width 73 height 16
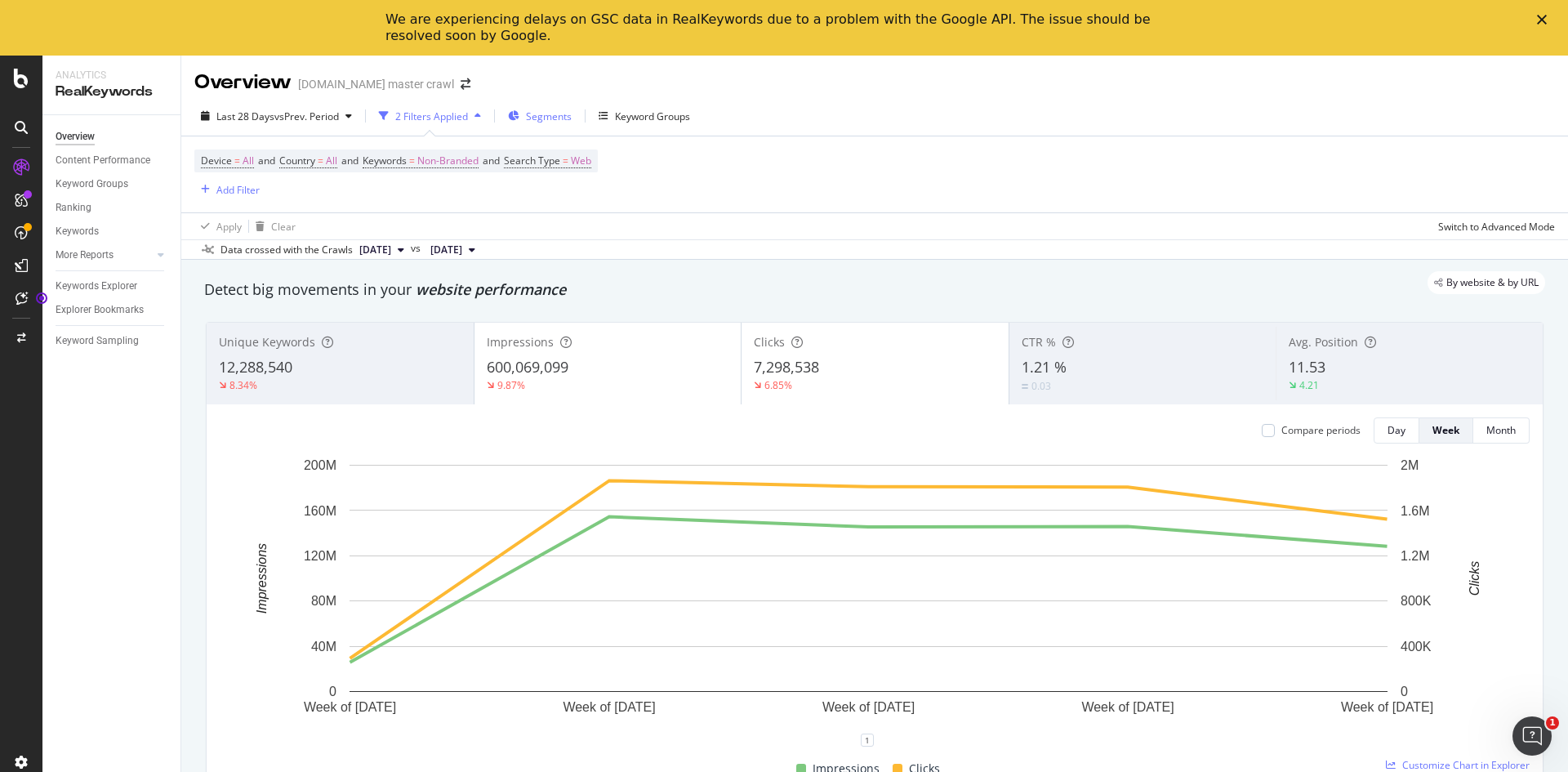
click at [558, 114] on span "Segments" at bounding box center [549, 116] width 46 height 14
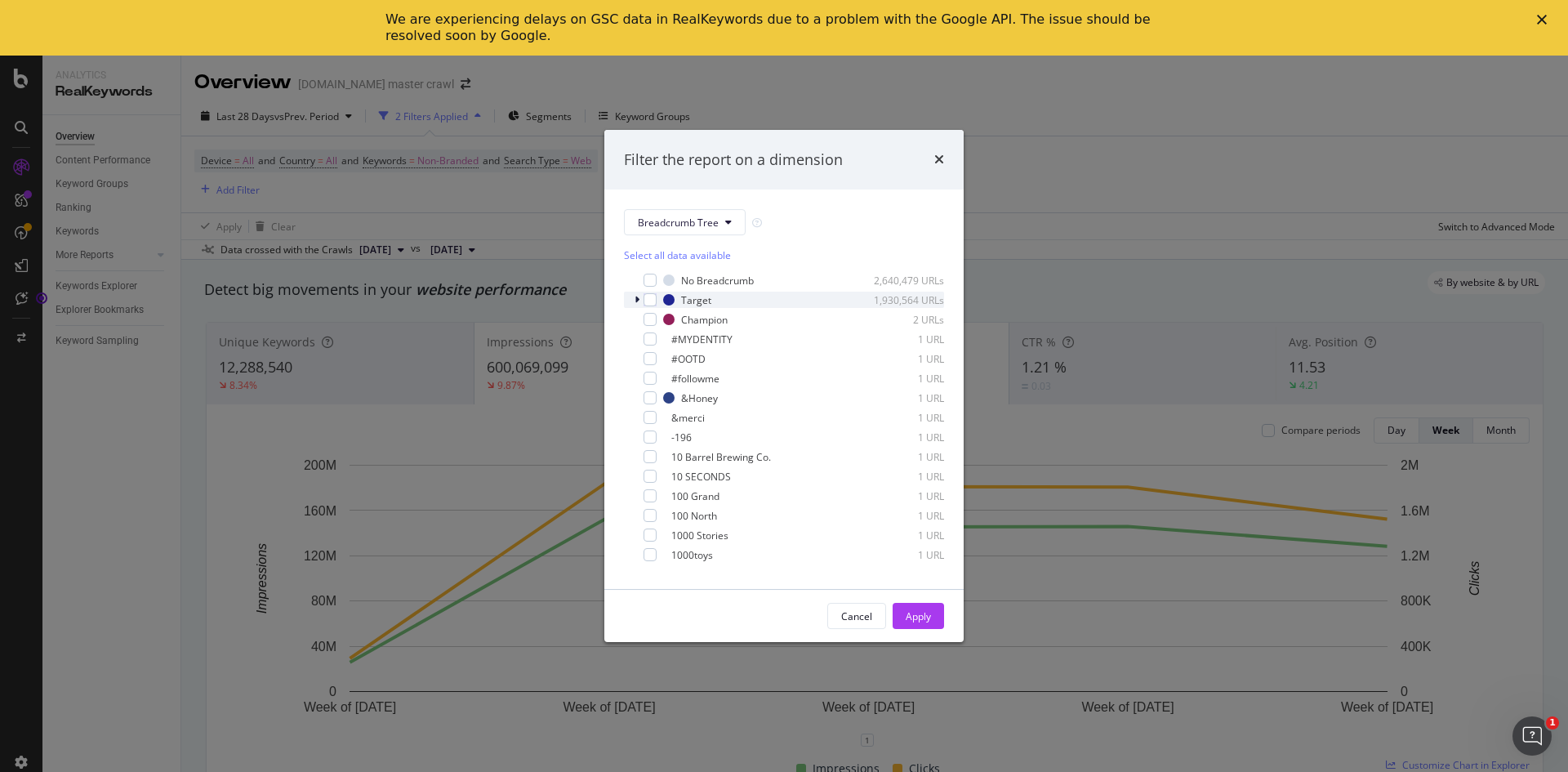
click at [640, 302] on div "modal" at bounding box center [638, 300] width 9 height 16
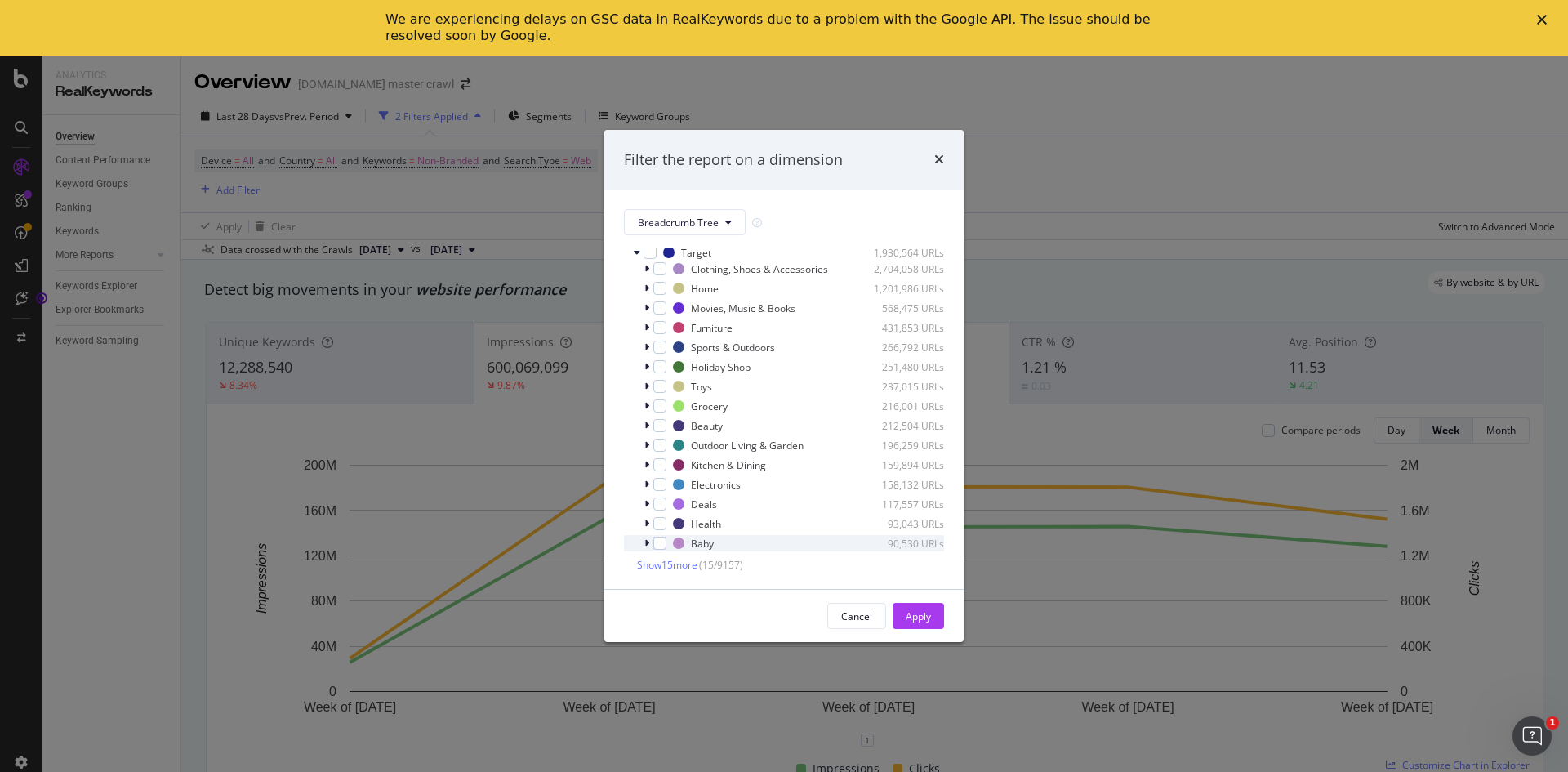
scroll to position [82, 0]
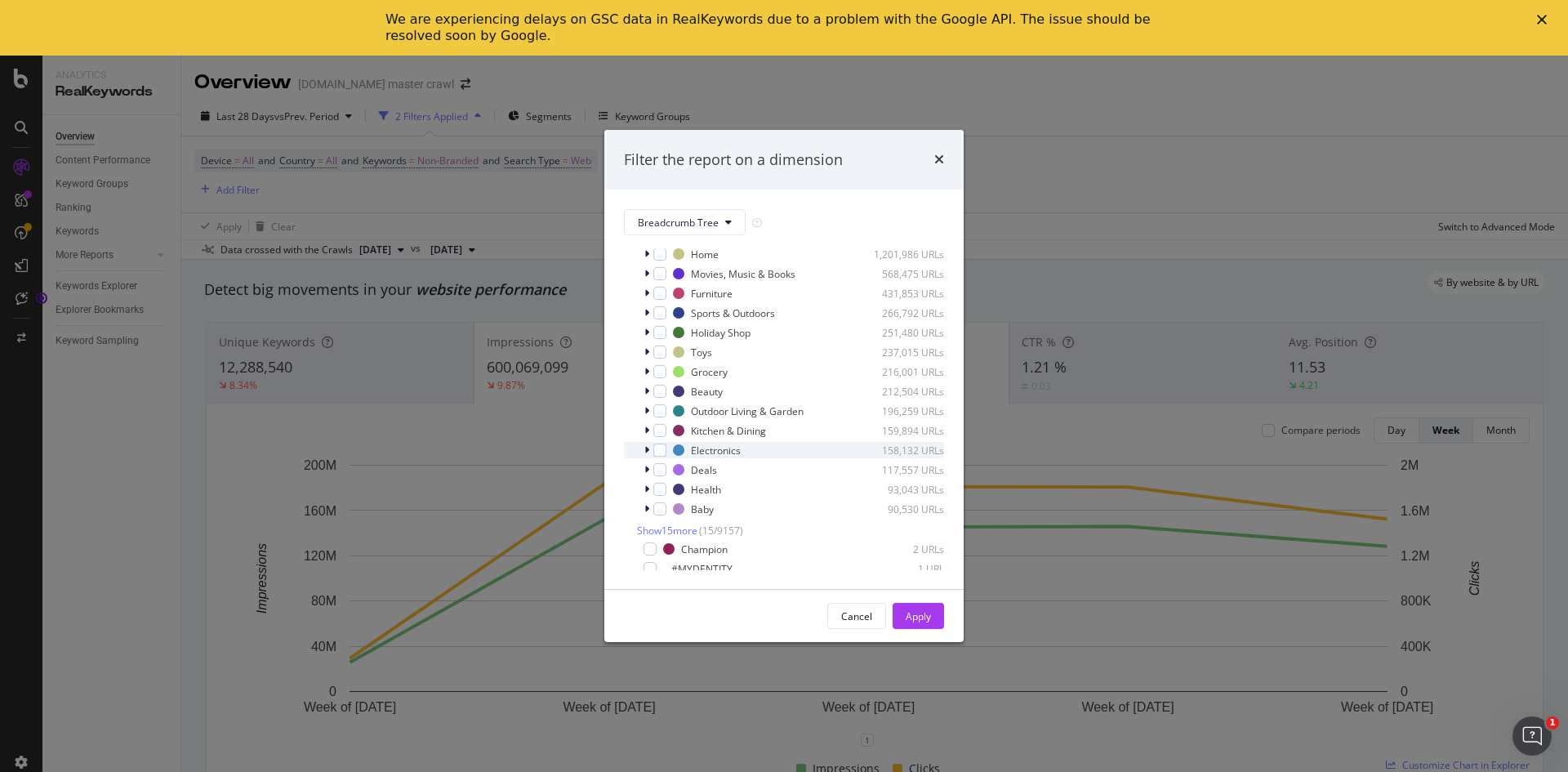
click at [647, 446] on icon "modal" at bounding box center [647, 449] width 5 height 9
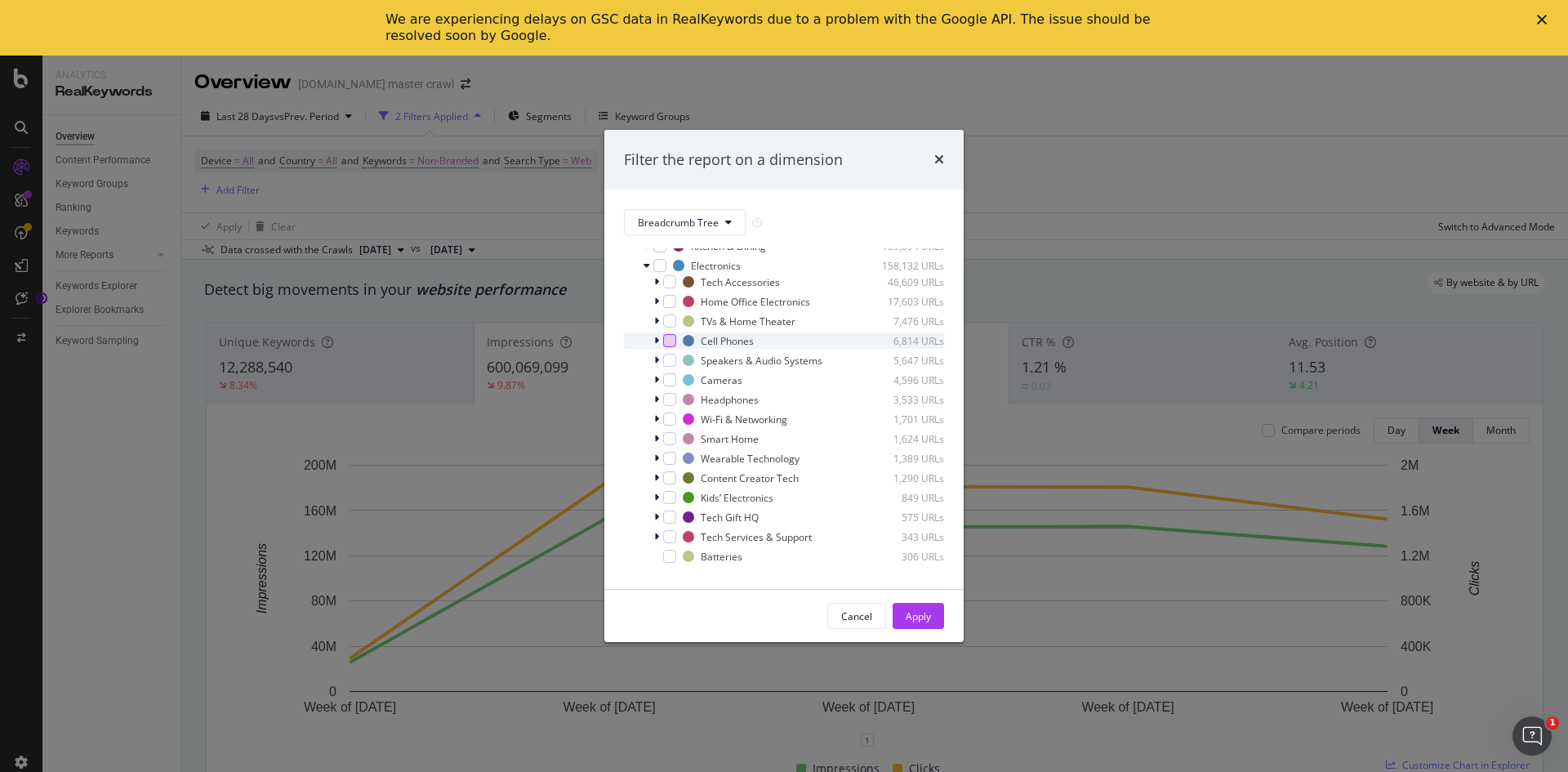
scroll to position [245, 0]
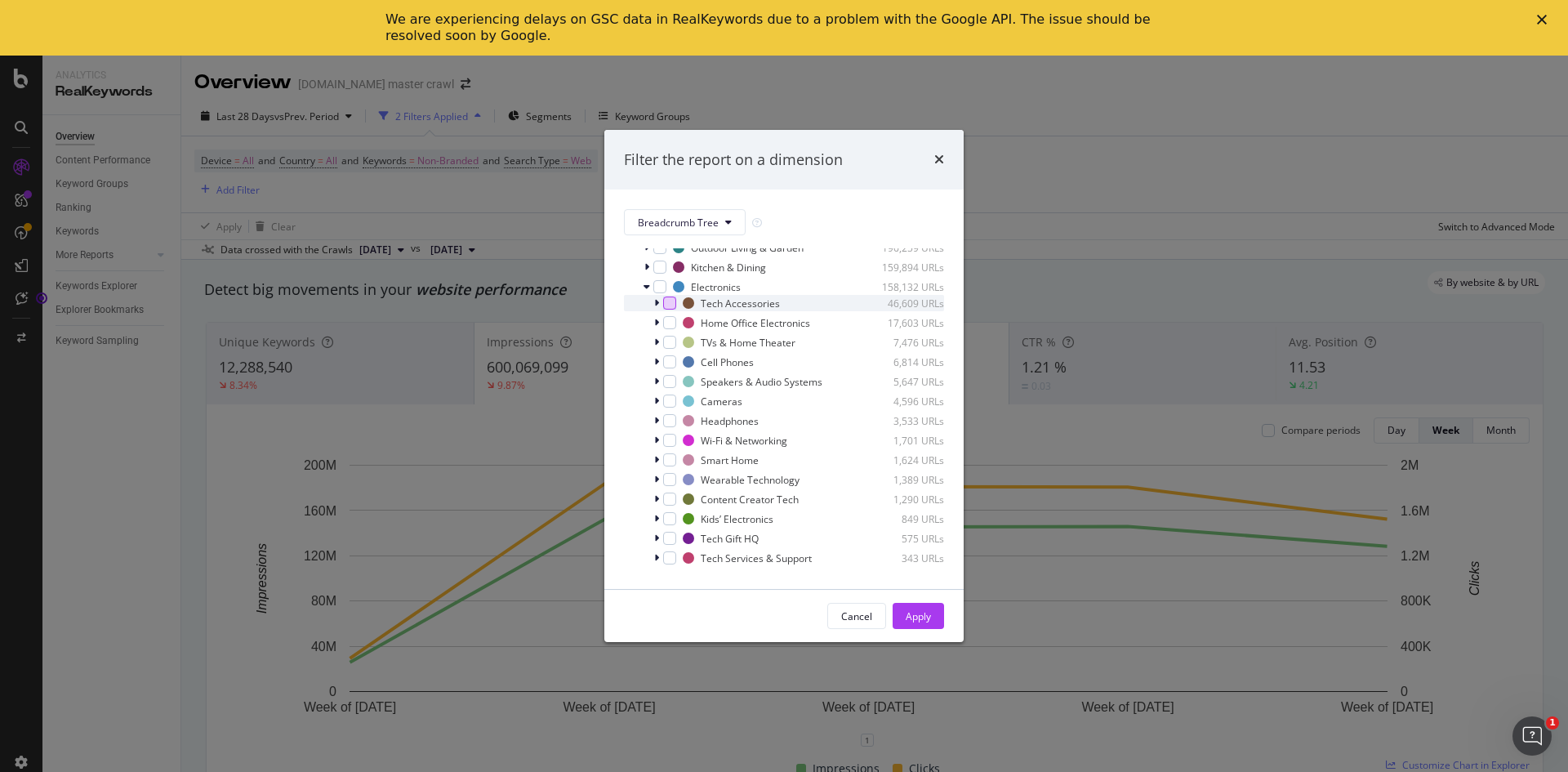
click at [664, 307] on div "modal" at bounding box center [669, 302] width 13 height 13
click at [902, 612] on button "Apply" at bounding box center [919, 616] width 52 height 26
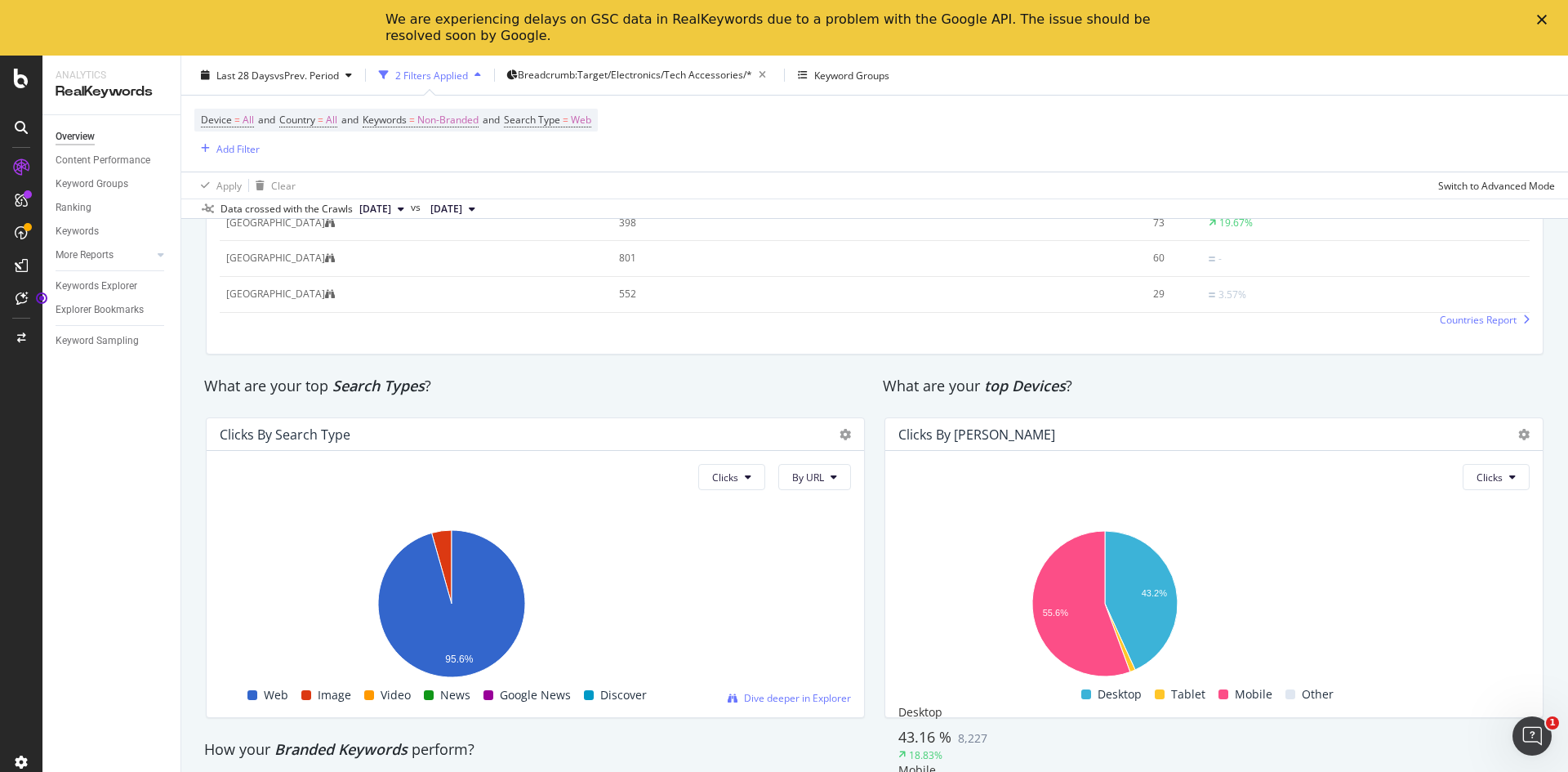
scroll to position [2494, 0]
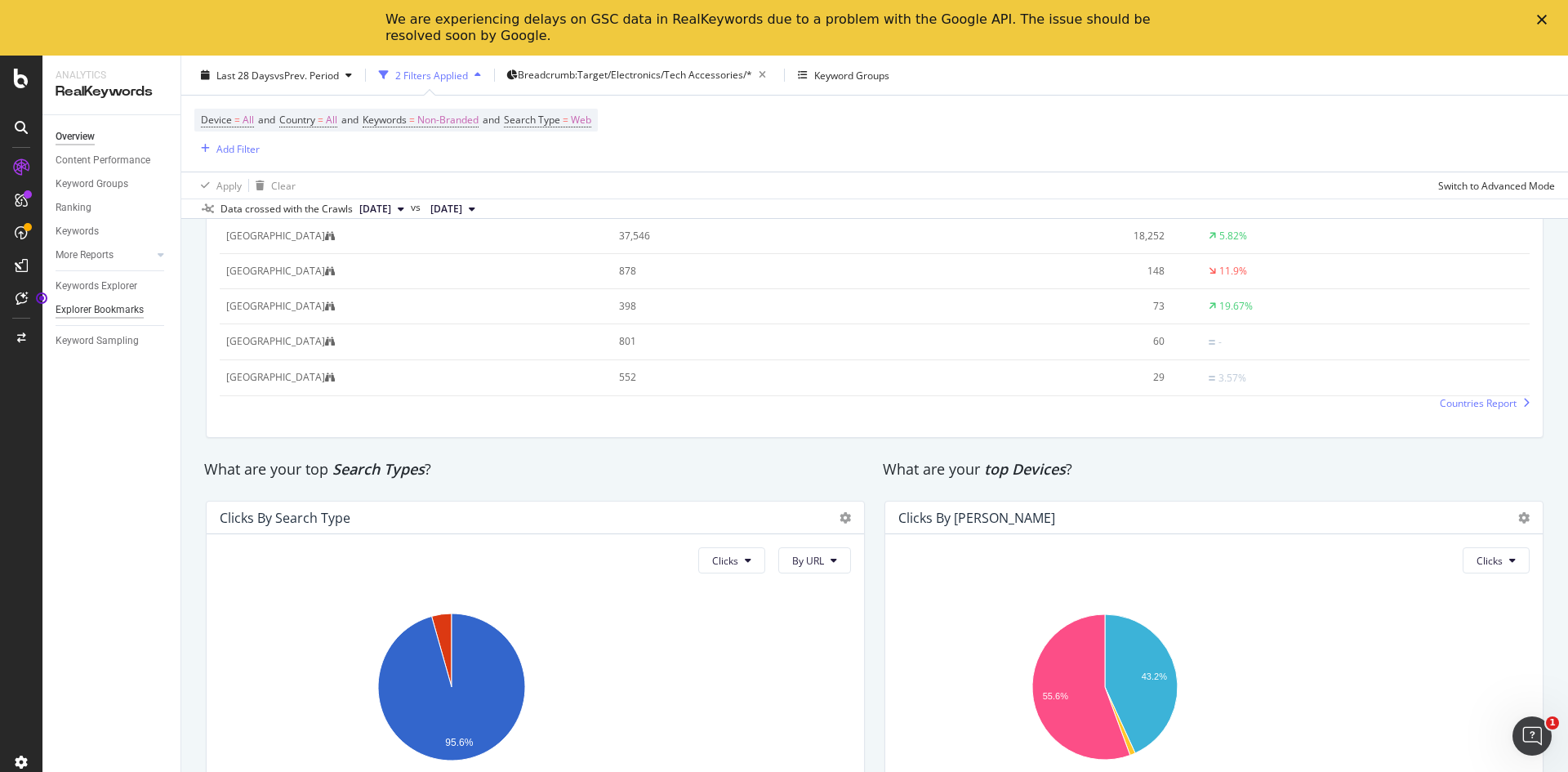
click at [76, 306] on div "Explorer Bookmarks" at bounding box center [100, 310] width 88 height 17
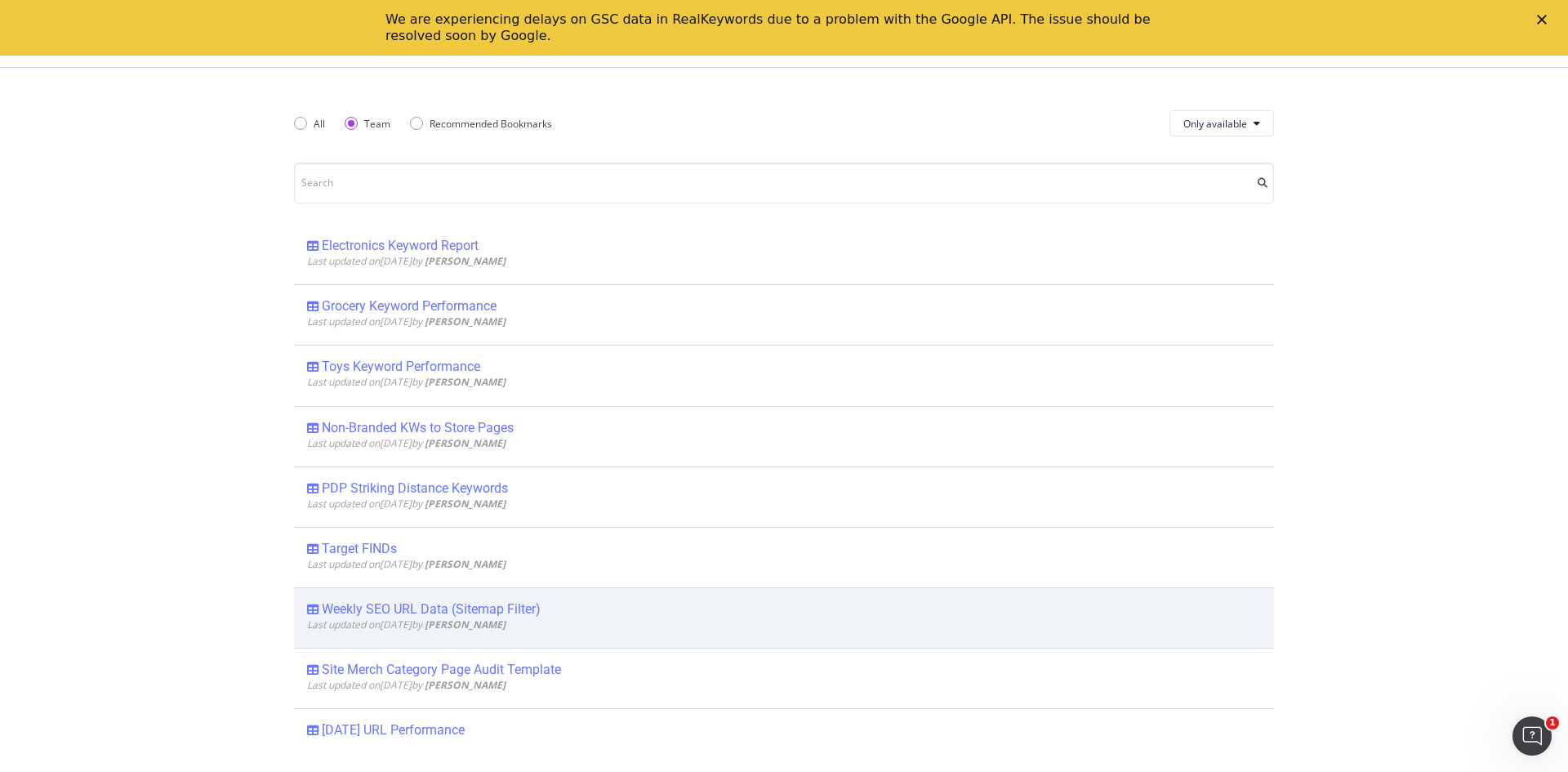
scroll to position [18380, 0]
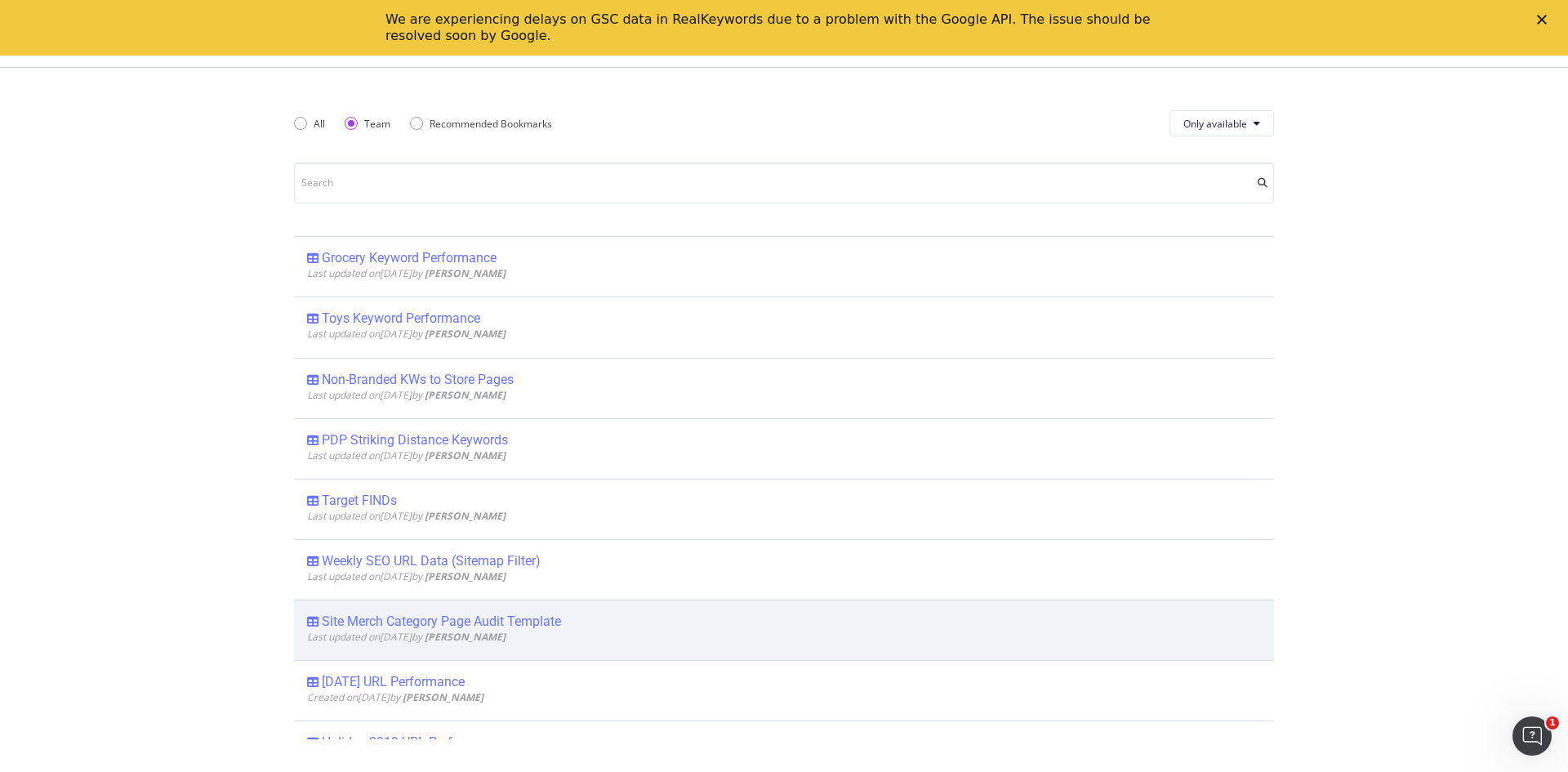
click at [603, 633] on div "Last updated on 2019 Nov 5th by Eric Cason" at bounding box center [784, 636] width 954 height 14
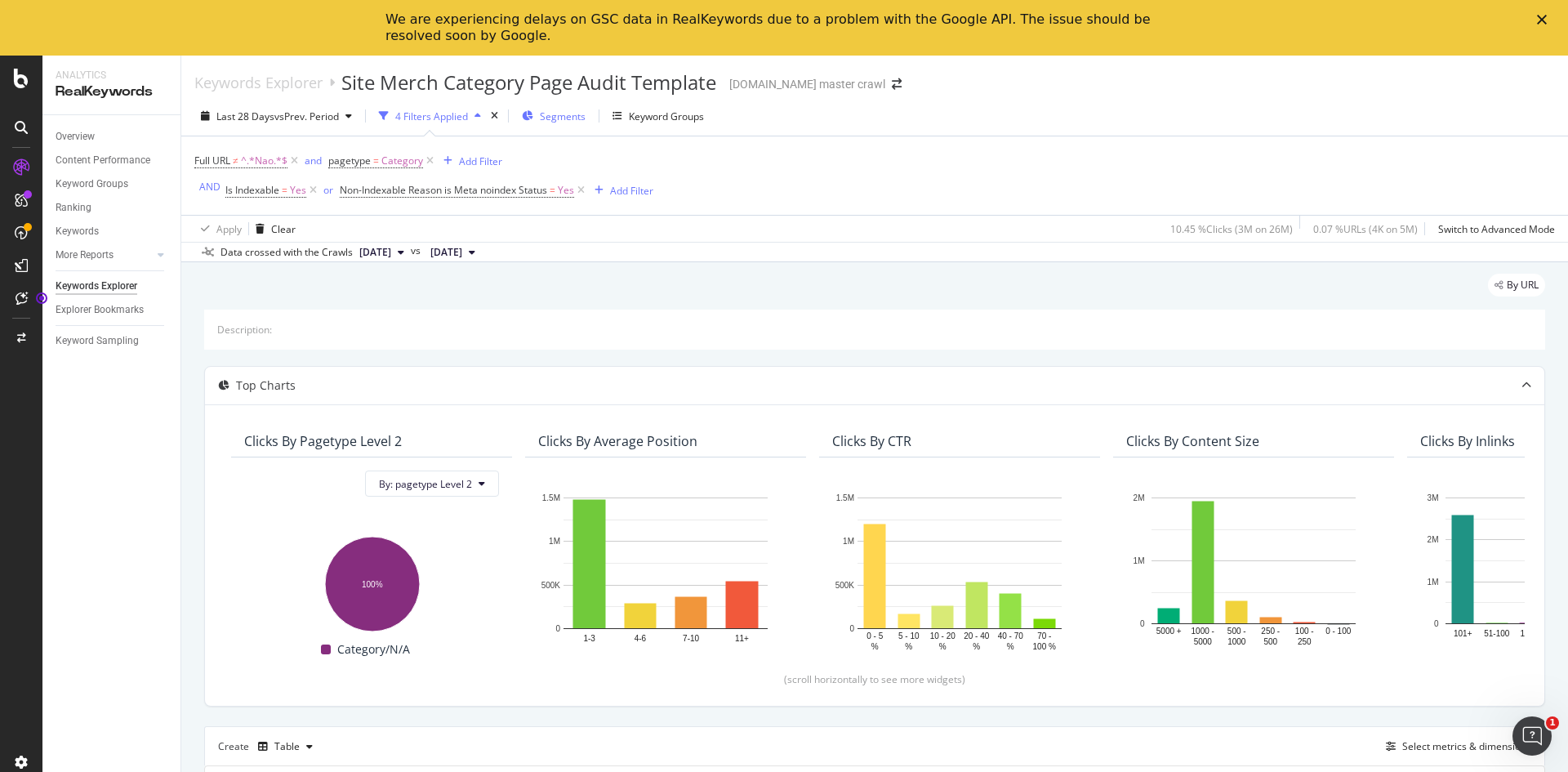
click at [557, 109] on span "Segments" at bounding box center [562, 116] width 46 height 14
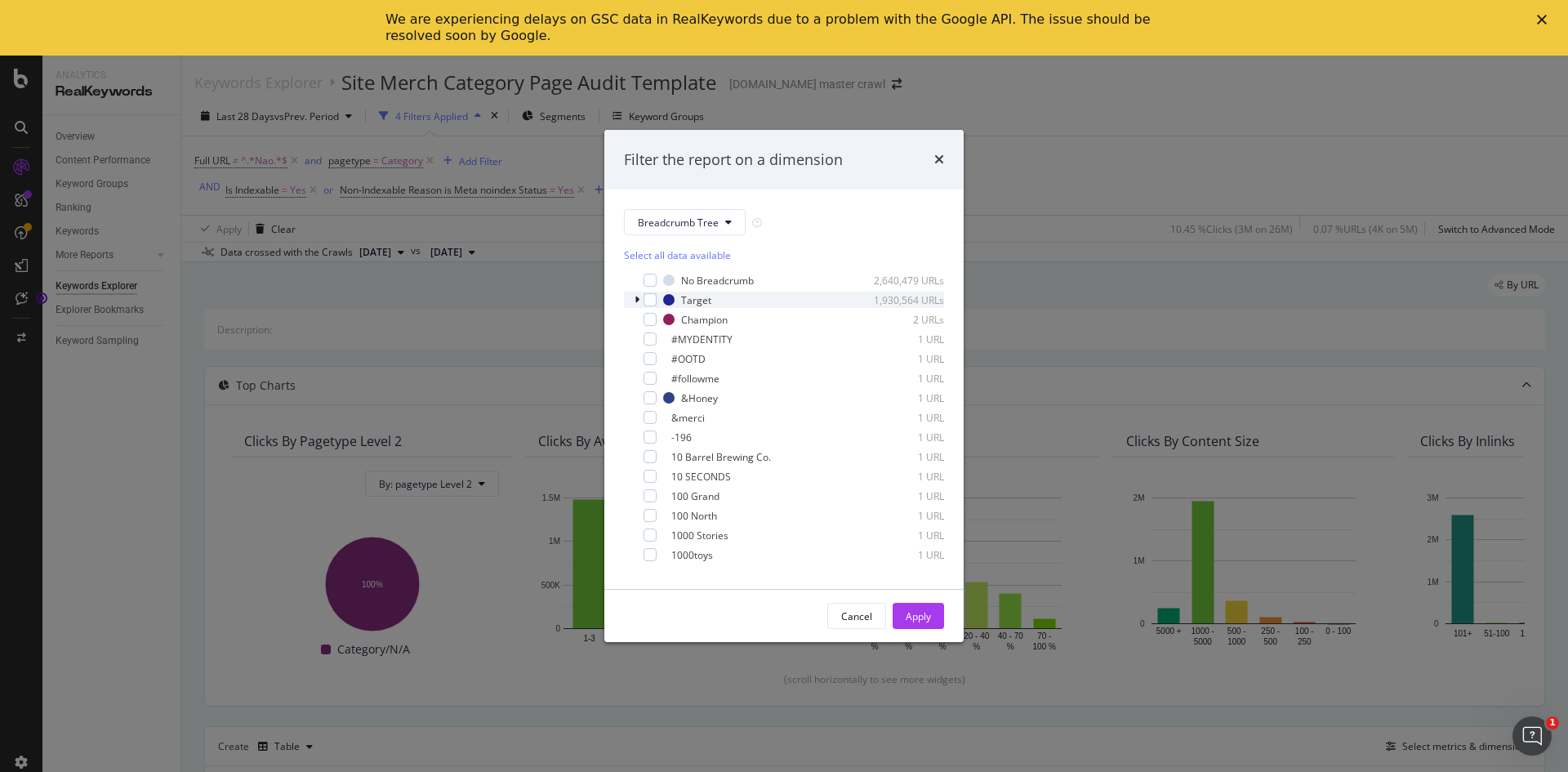
click at [640, 297] on div "modal" at bounding box center [638, 300] width 9 height 16
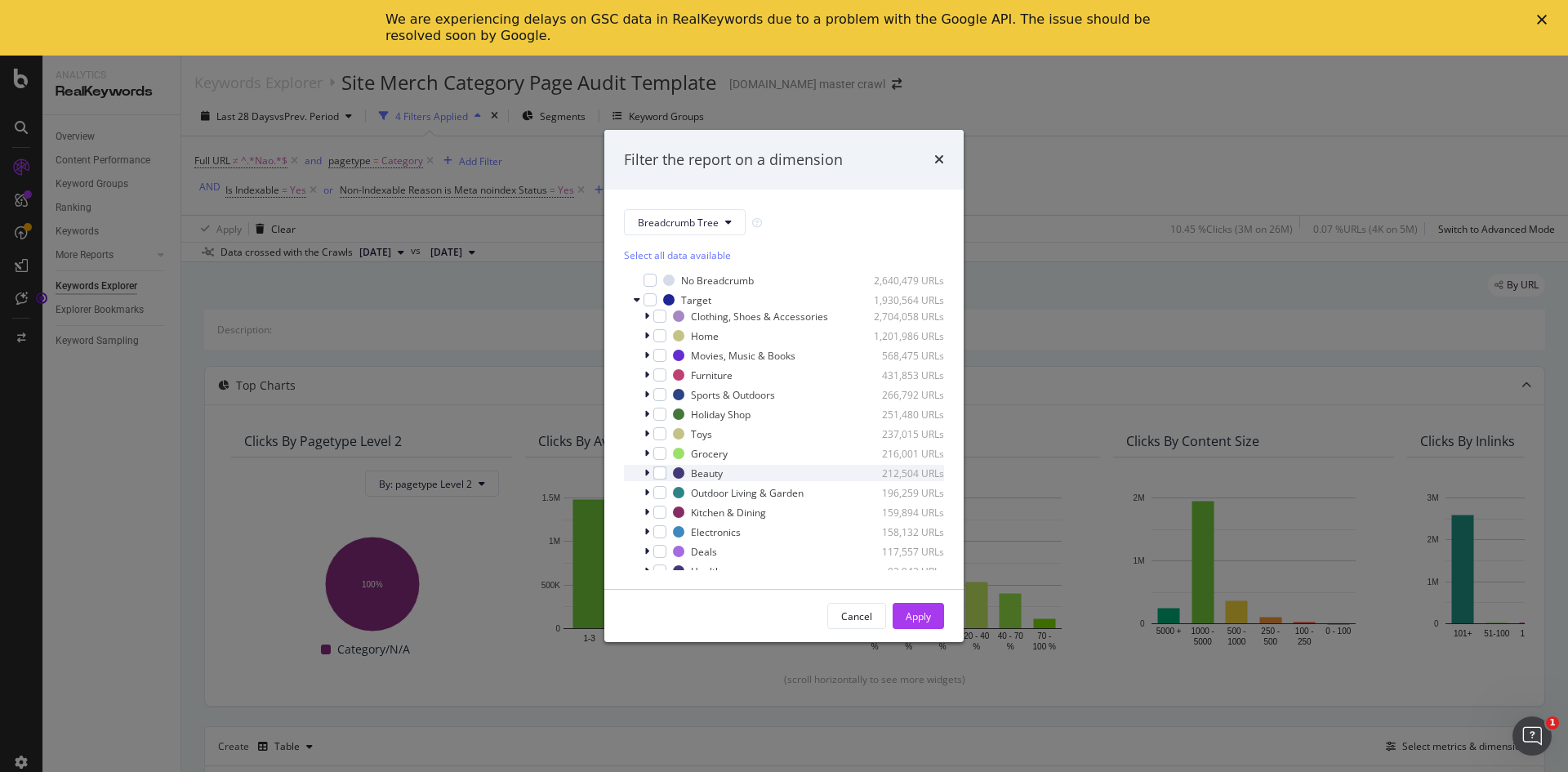
scroll to position [82, 0]
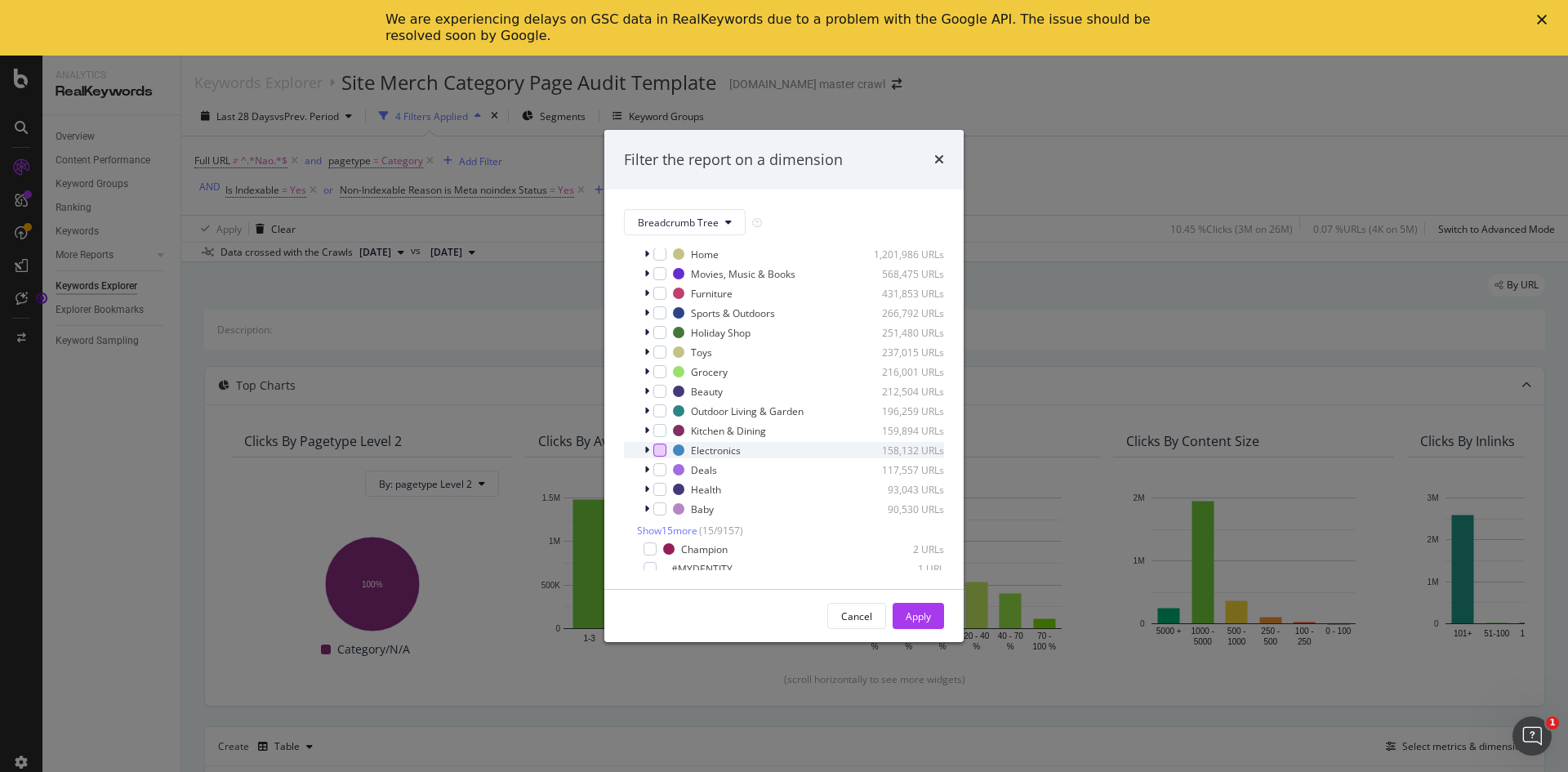
click at [659, 450] on div "modal" at bounding box center [659, 450] width 13 height 13
click at [912, 623] on div "Apply" at bounding box center [918, 617] width 25 height 14
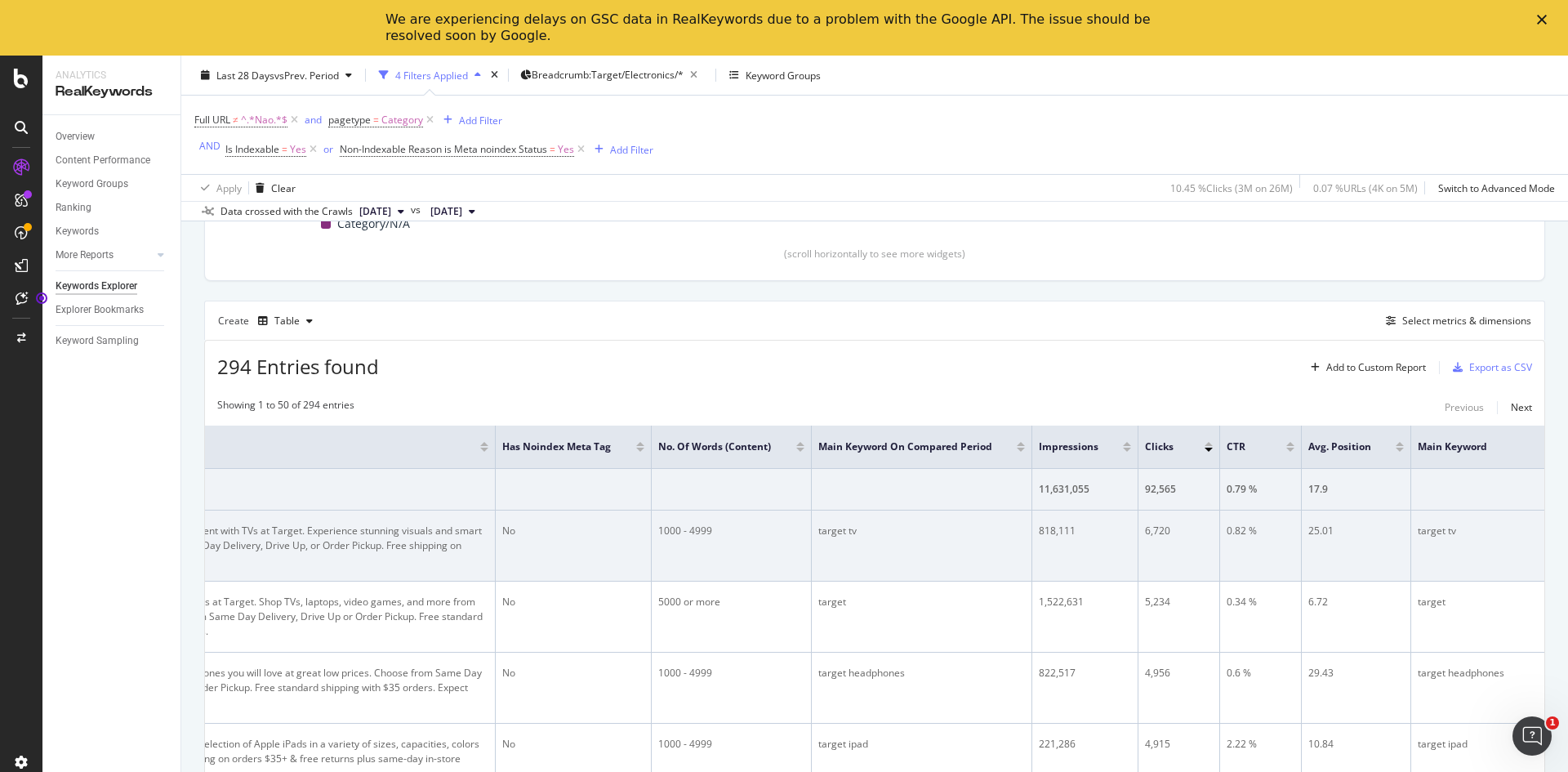
scroll to position [455, 0]
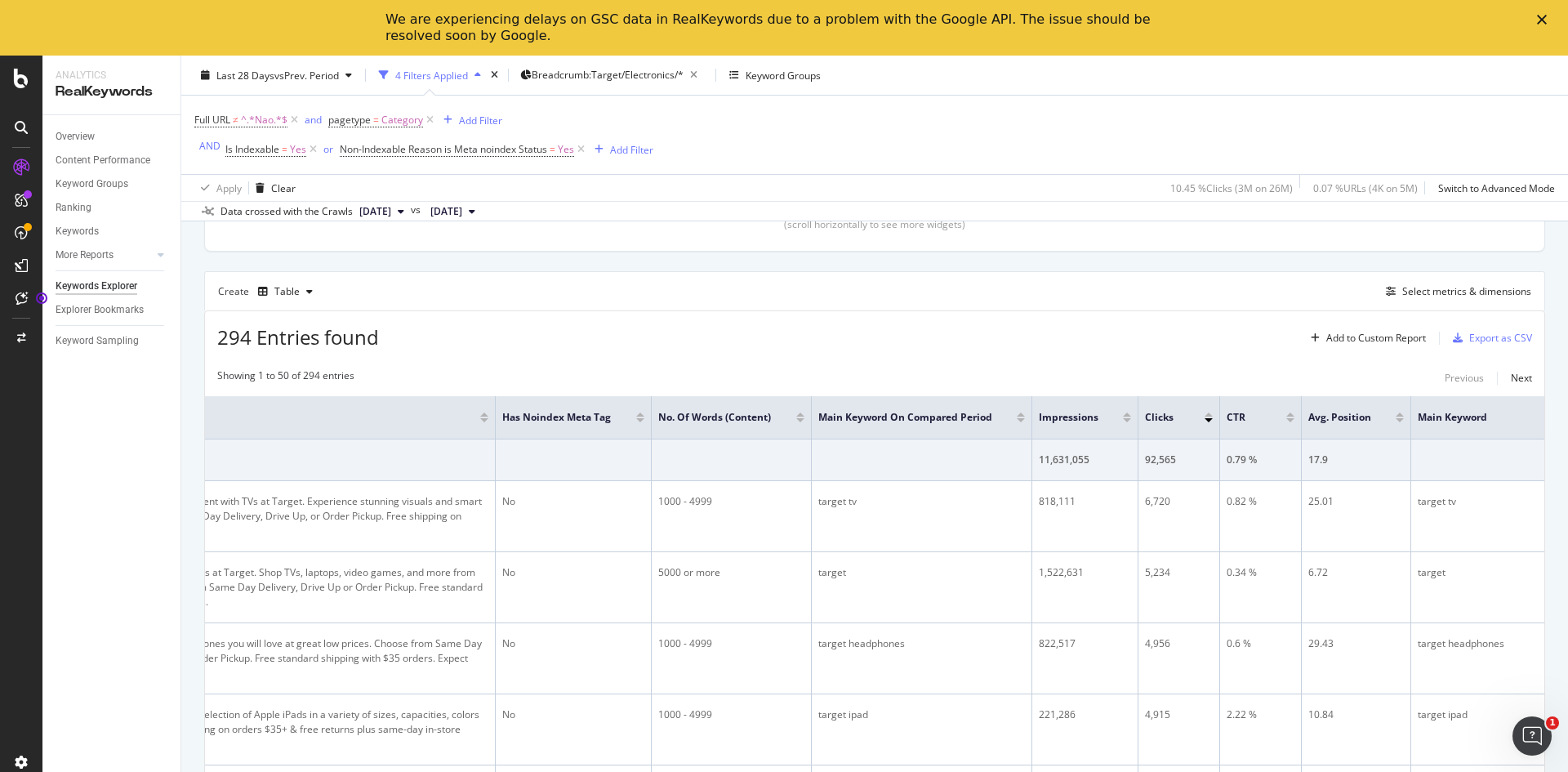
click at [1124, 416] on div at bounding box center [1127, 414] width 9 height 4
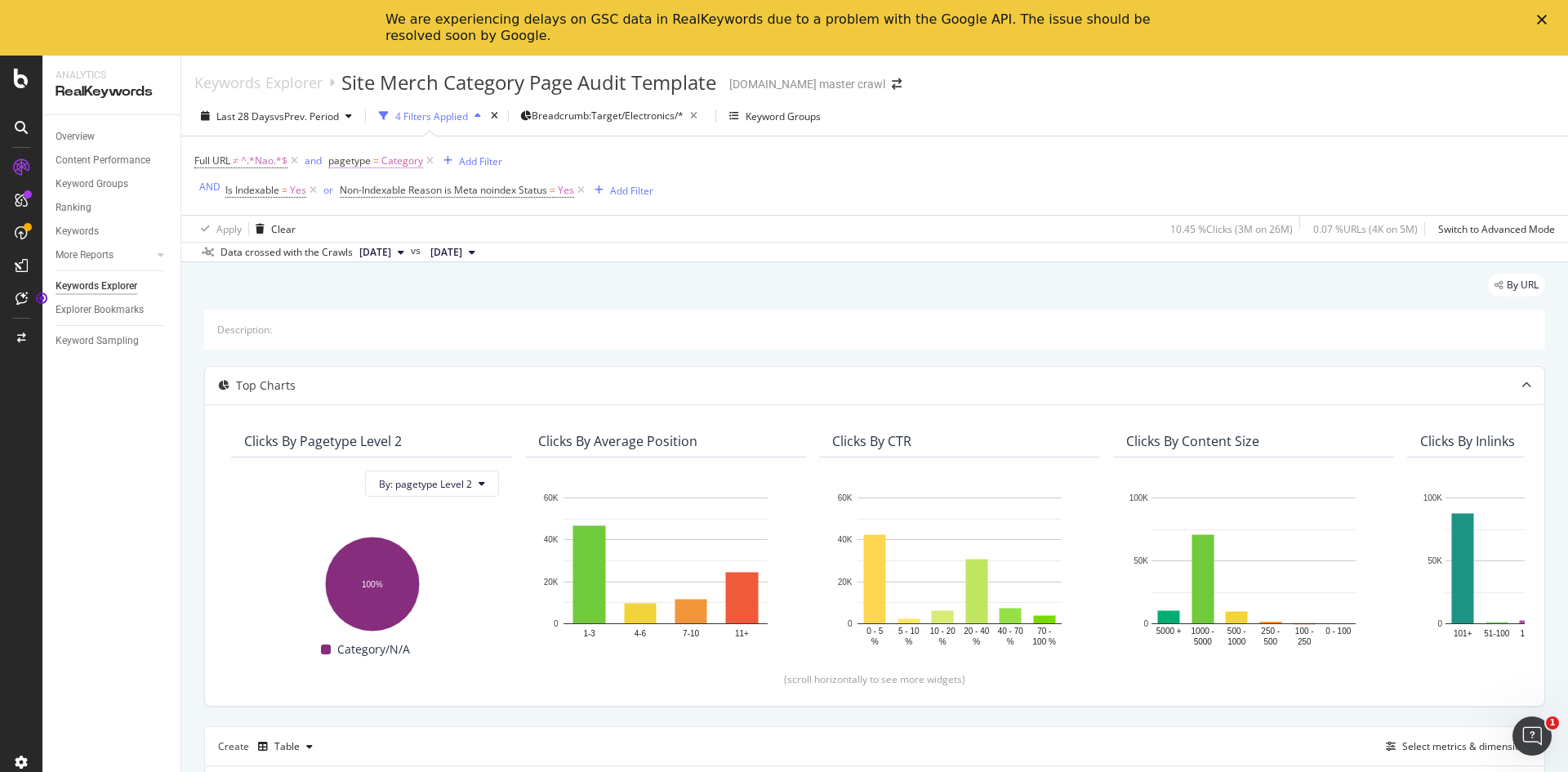
click at [400, 160] on span "Category" at bounding box center [402, 161] width 42 height 23
click at [377, 179] on icon at bounding box center [370, 173] width 11 height 9
click at [448, 185] on div "Equal" at bounding box center [389, 173] width 119 height 26
click at [448, 211] on div "Category" at bounding box center [389, 198] width 119 height 26
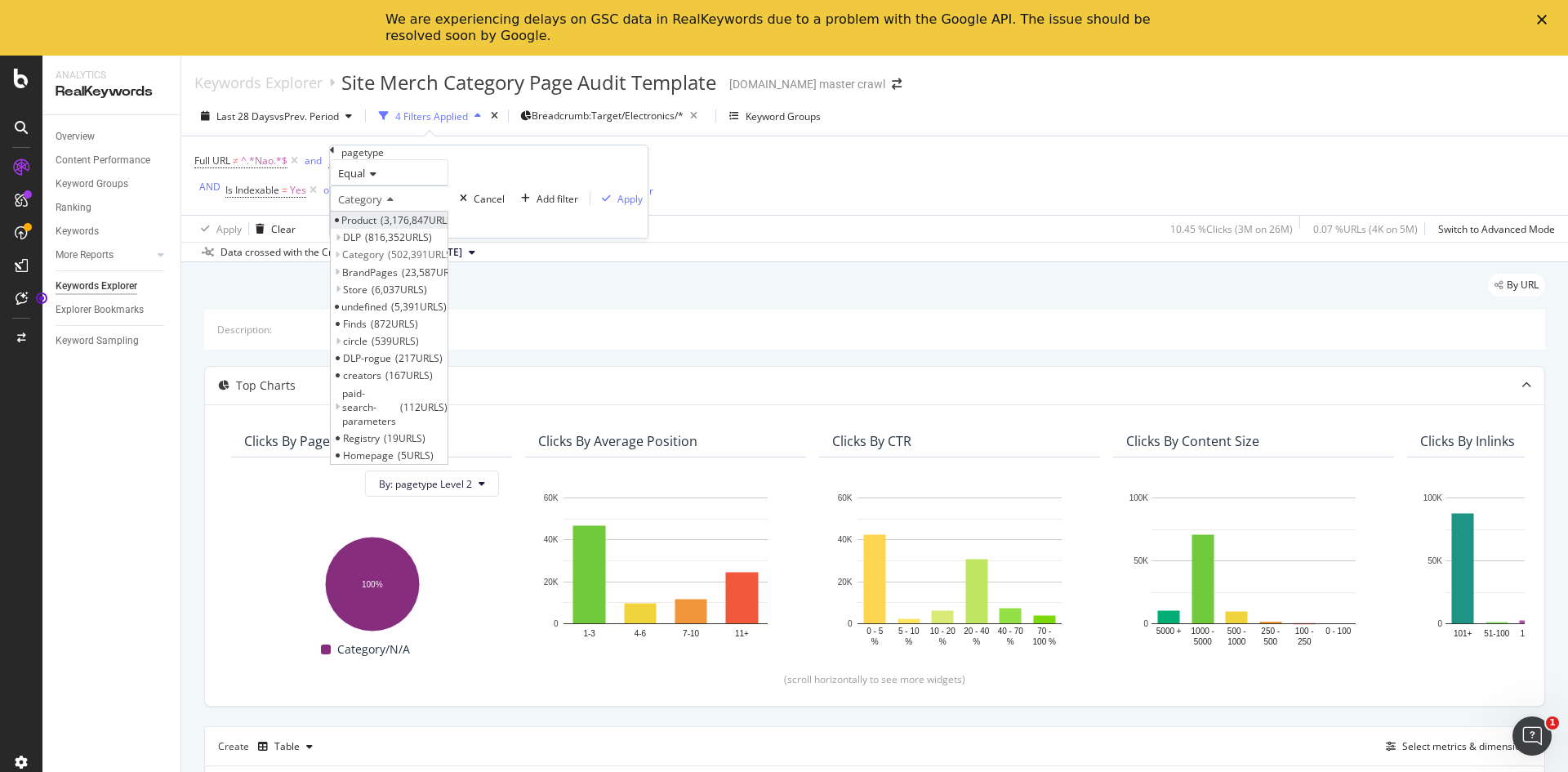
click at [443, 227] on span "3,176,847 URLS" at bounding box center [418, 220] width 76 height 14
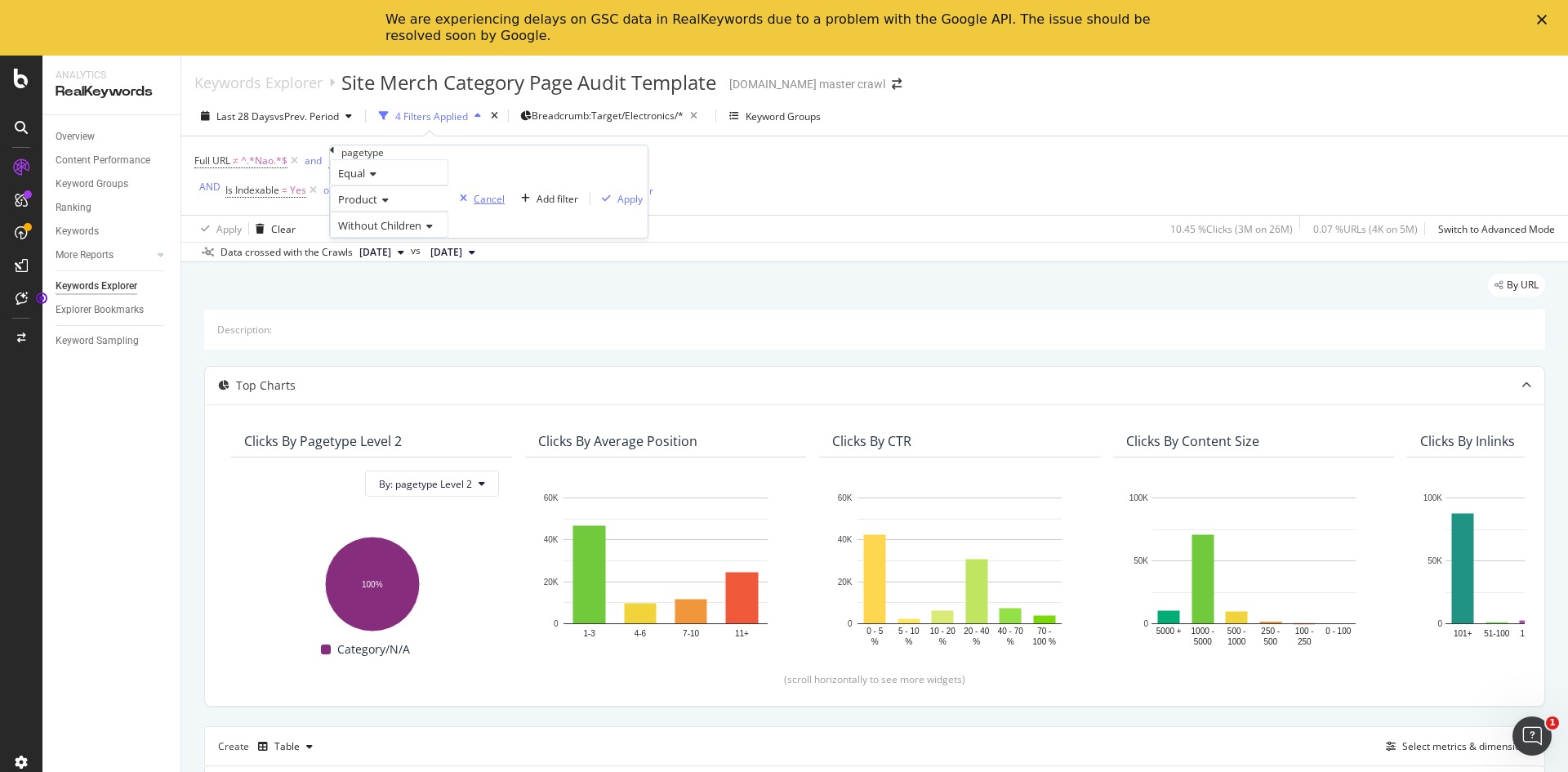
click at [474, 206] on div "Cancel" at bounding box center [489, 199] width 31 height 14
click at [430, 163] on icon at bounding box center [430, 161] width 14 height 16
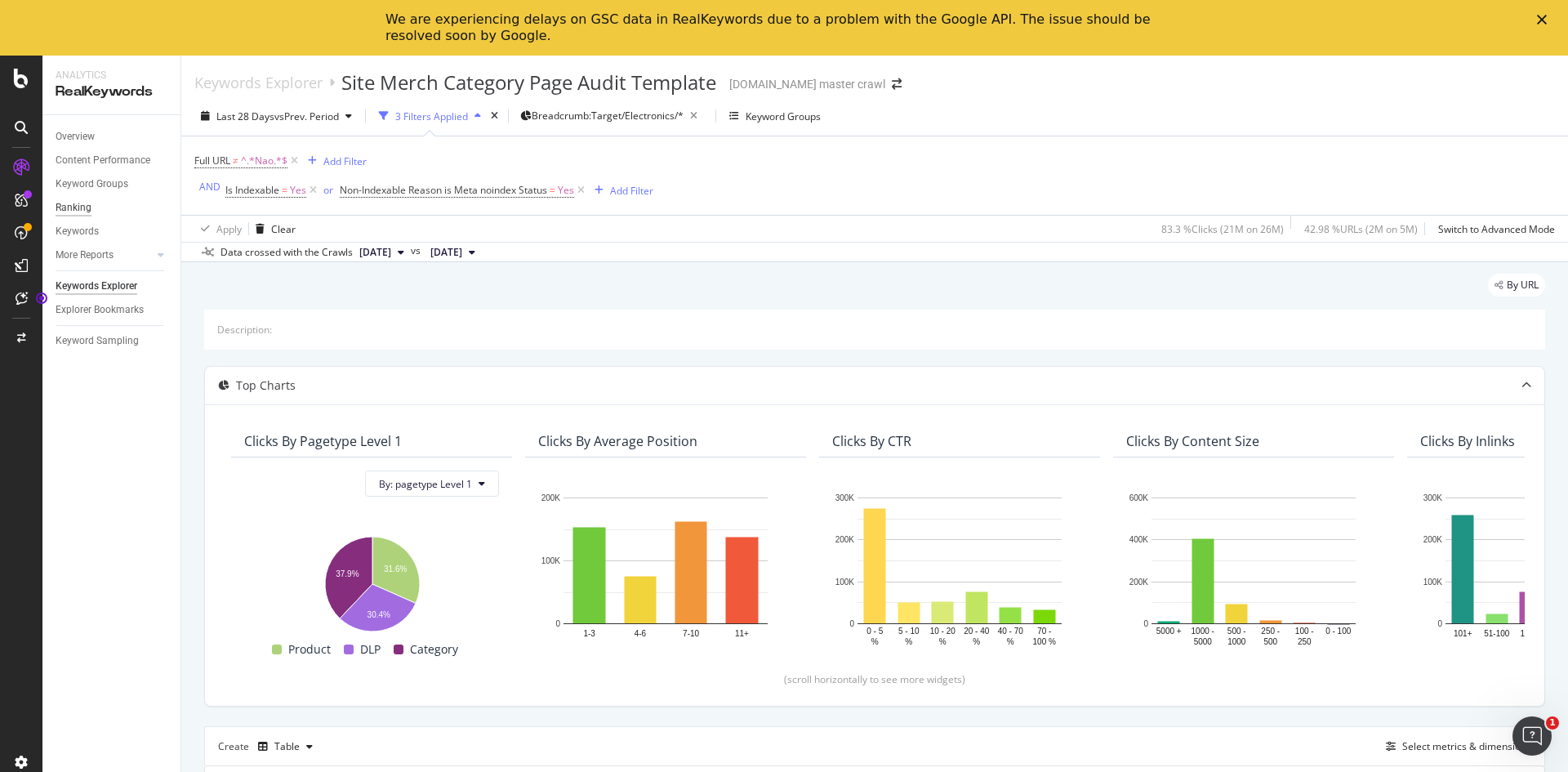
click at [82, 200] on div "Ranking" at bounding box center [74, 208] width 36 height 17
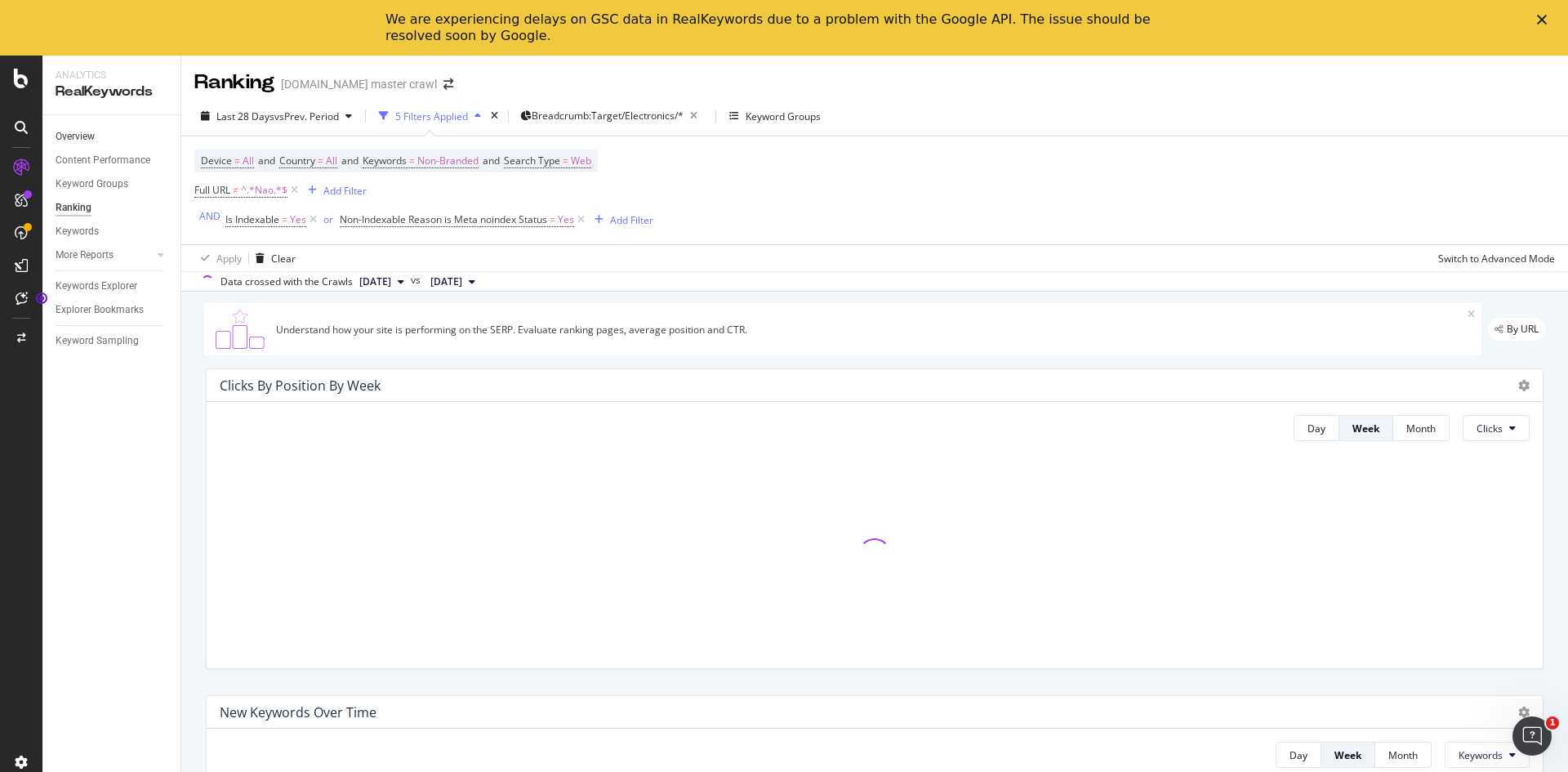
click at [95, 128] on link "Overview" at bounding box center [112, 137] width 113 height 17
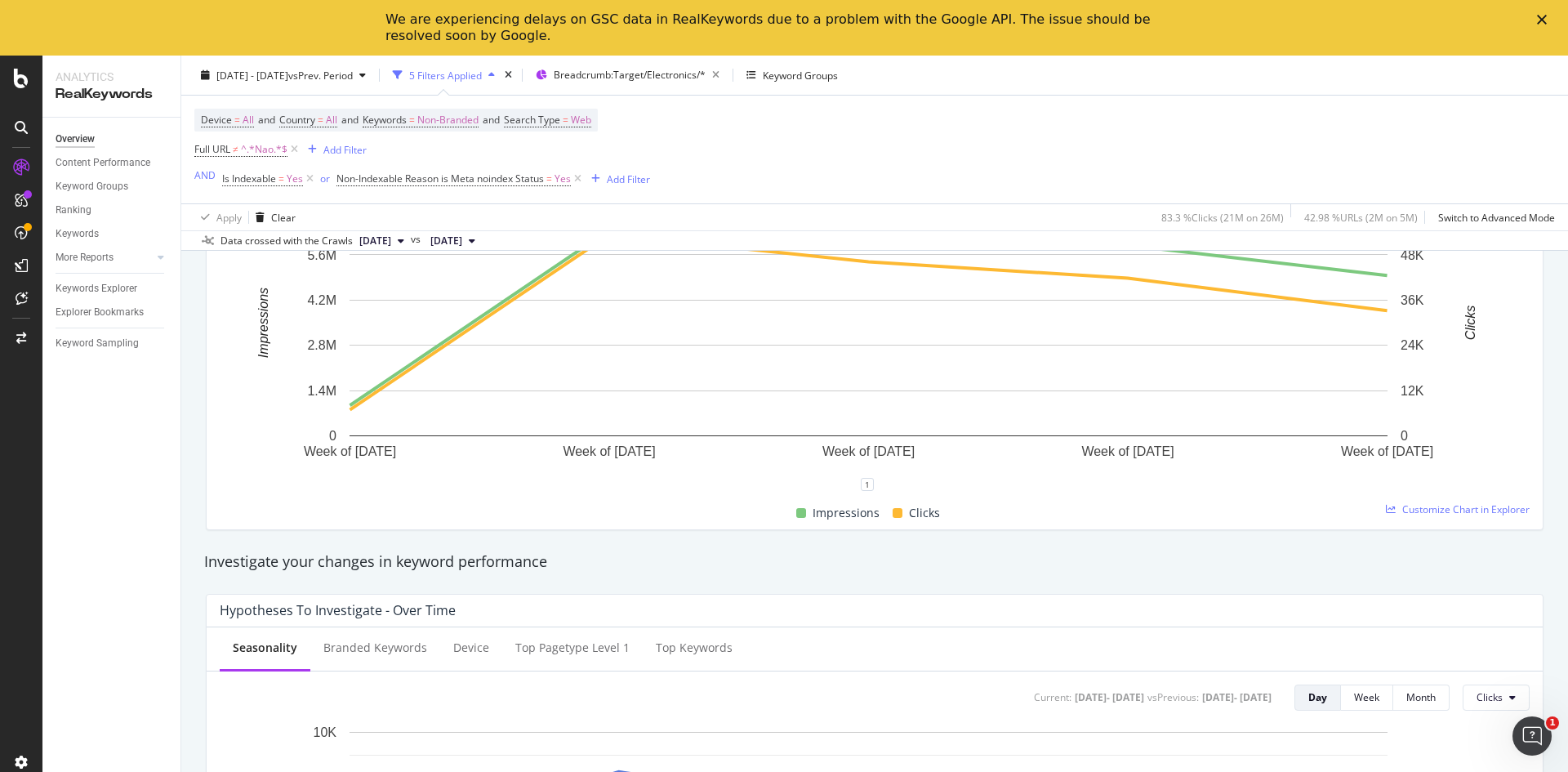
scroll to position [409, 0]
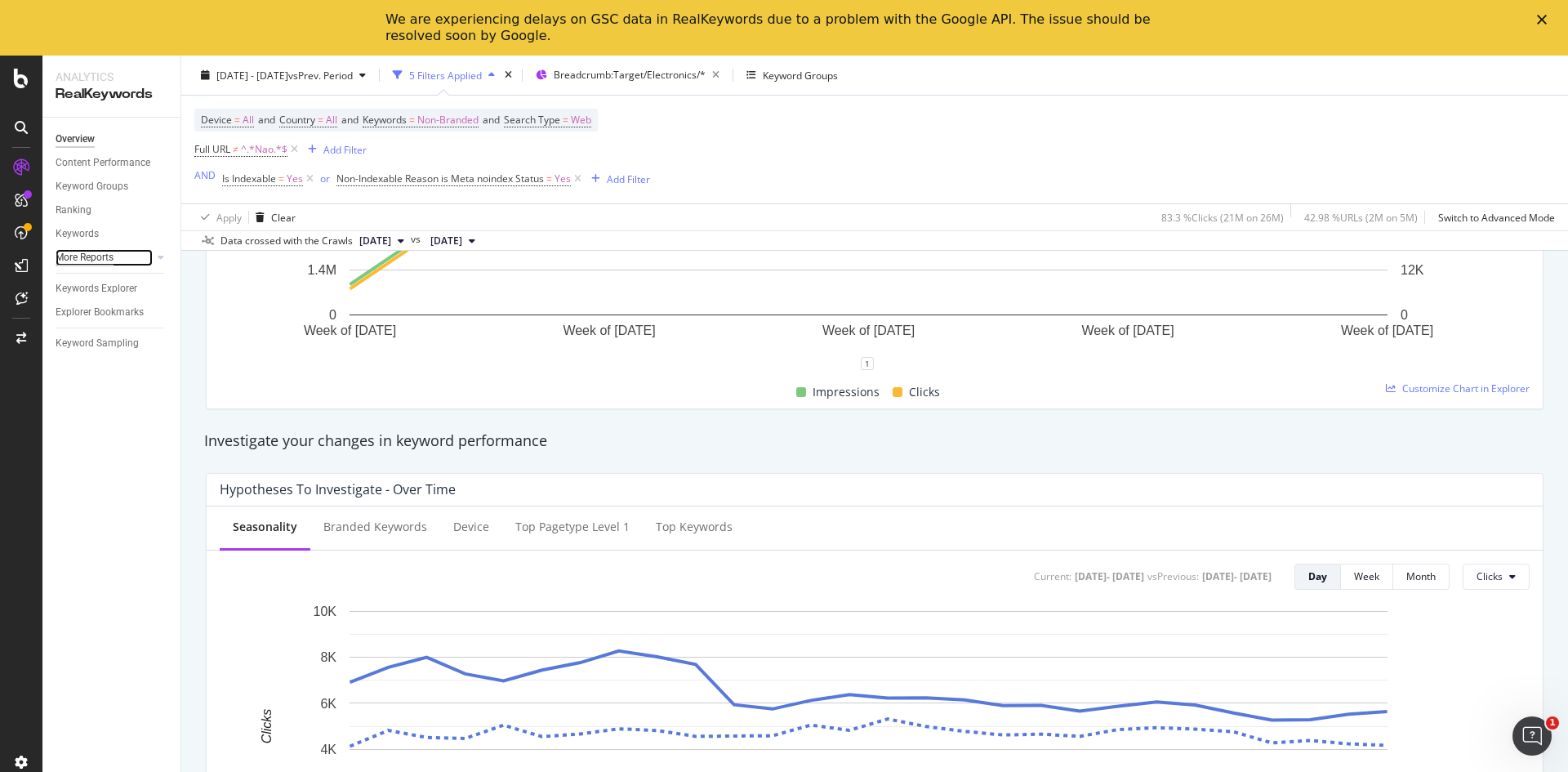
drag, startPoint x: 137, startPoint y: 260, endPoint x: 83, endPoint y: 252, distance: 54.6
click at [137, 260] on div at bounding box center [144, 257] width 16 height 16
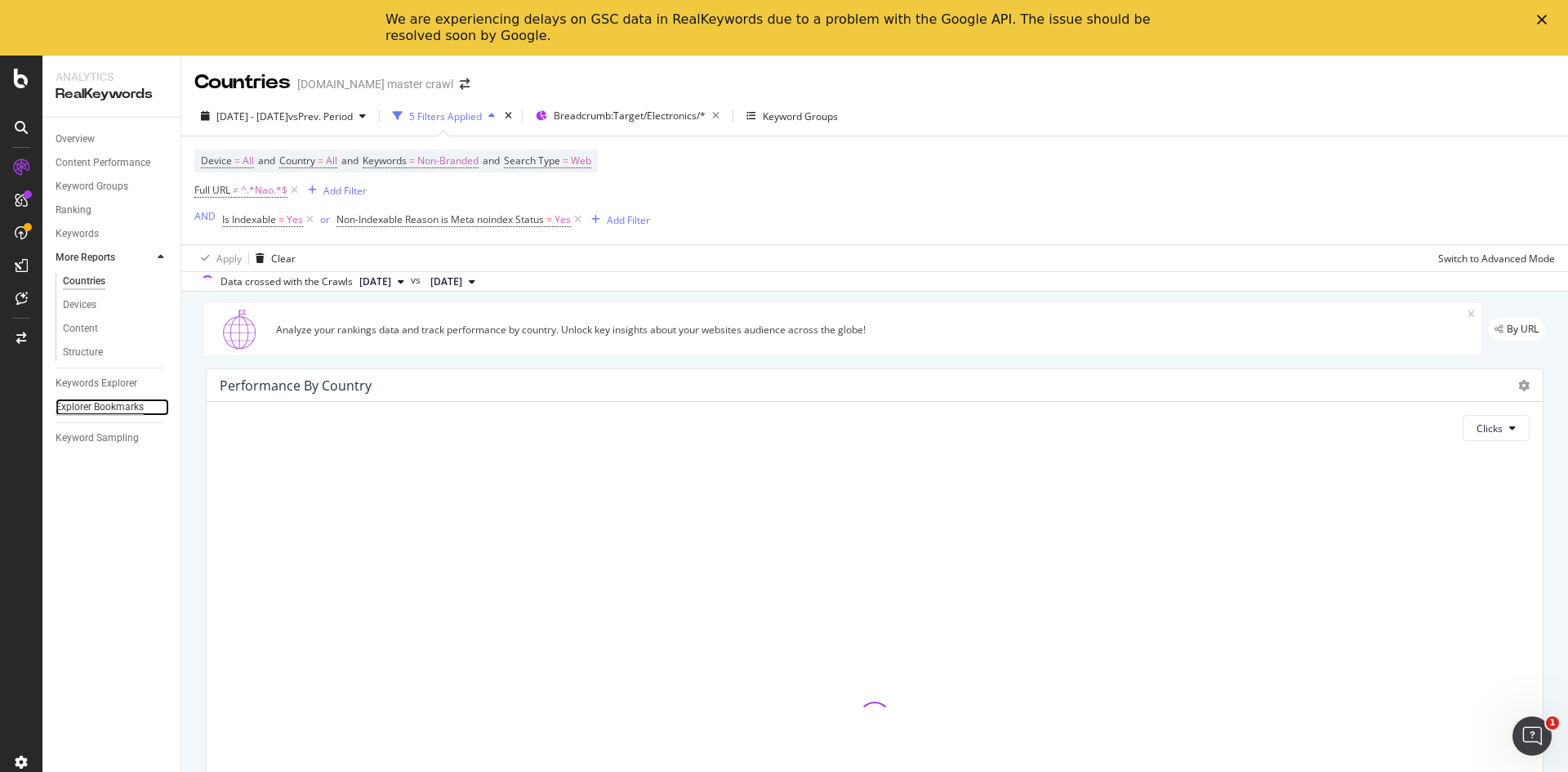
click at [132, 408] on div "Explorer Bookmarks" at bounding box center [100, 407] width 88 height 17
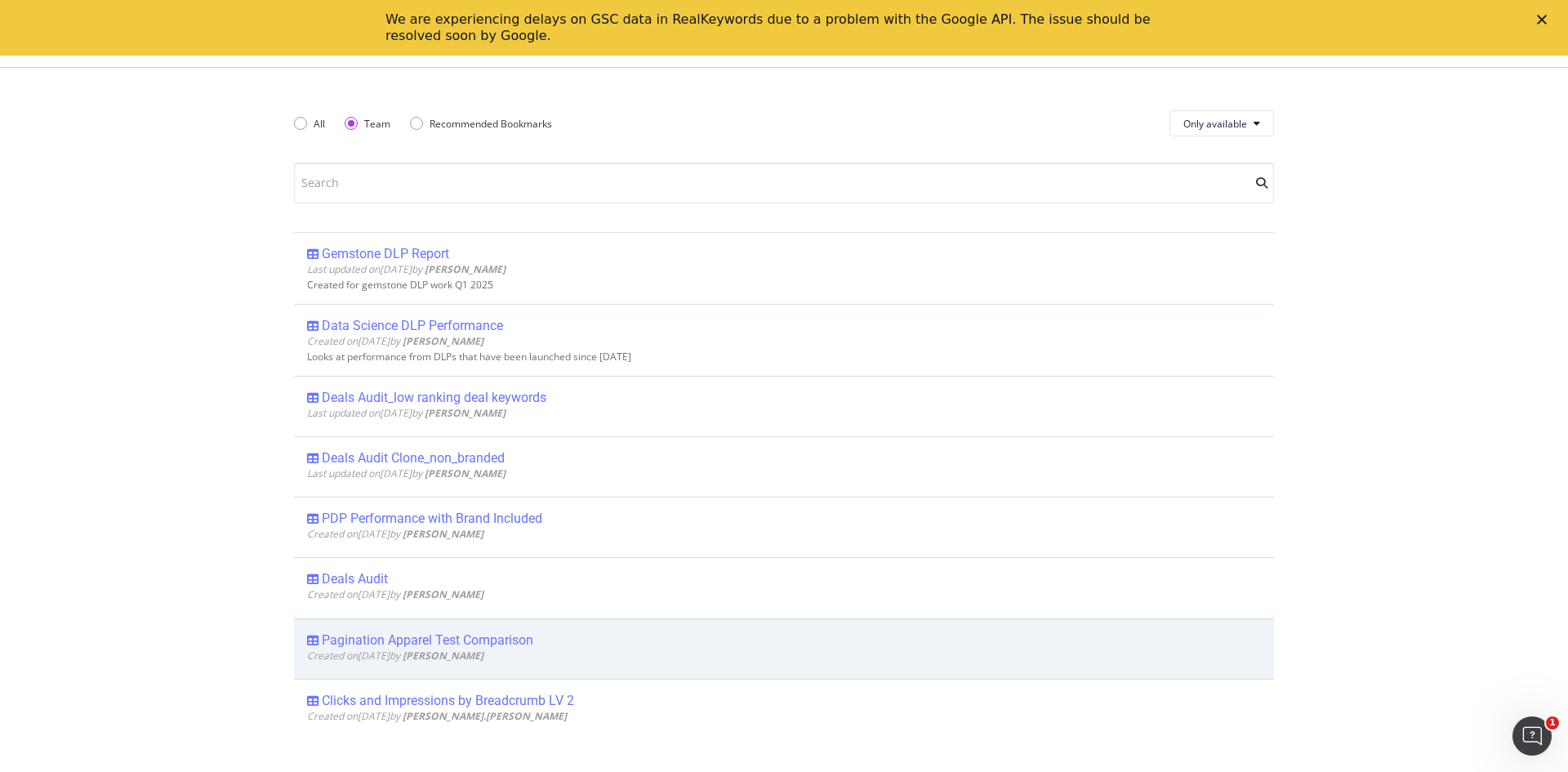
scroll to position [2532, 0]
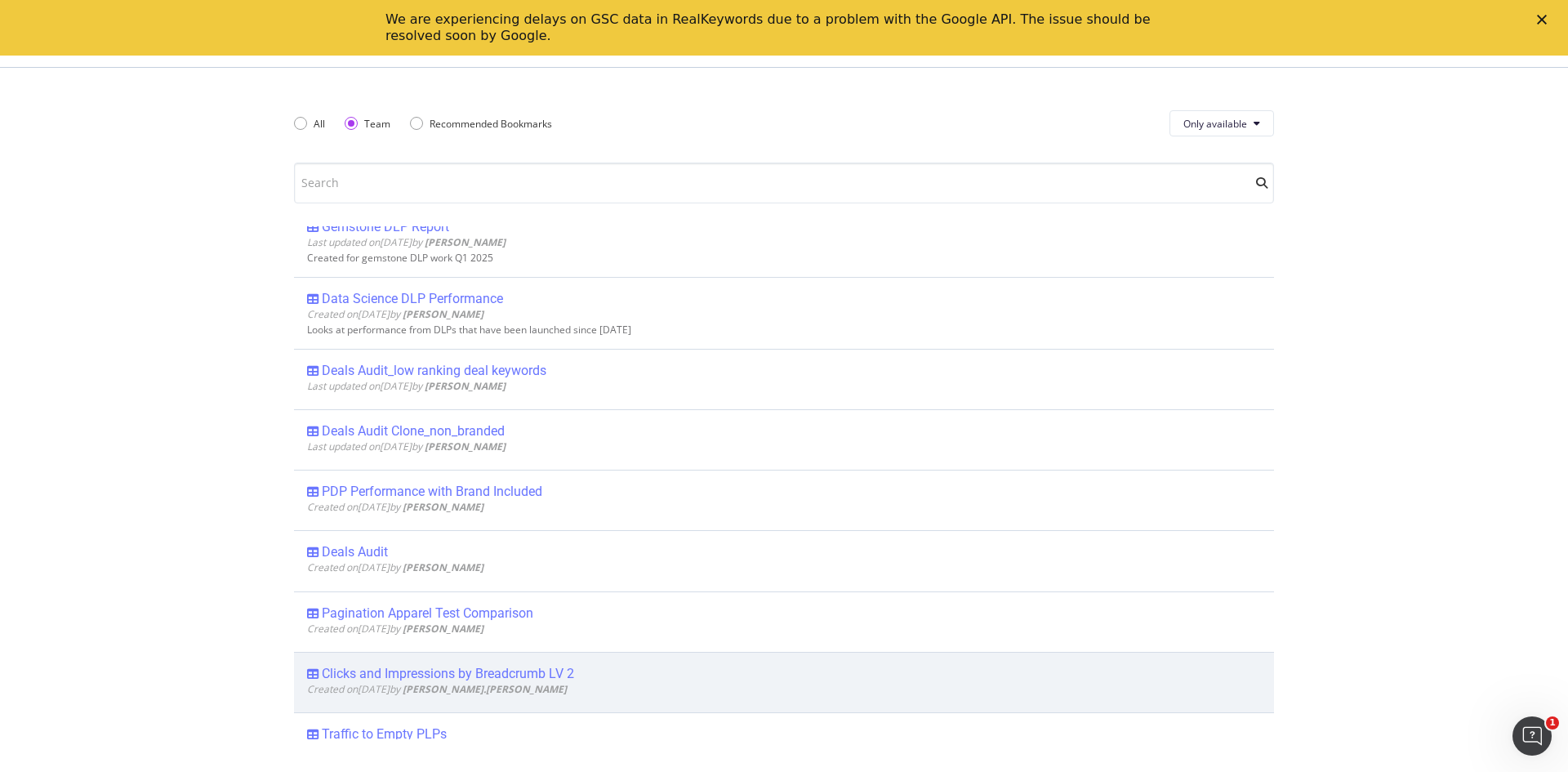
click at [749, 673] on div "Clicks and Impressions by Breadcrumb LV 2" at bounding box center [784, 673] width 954 height 16
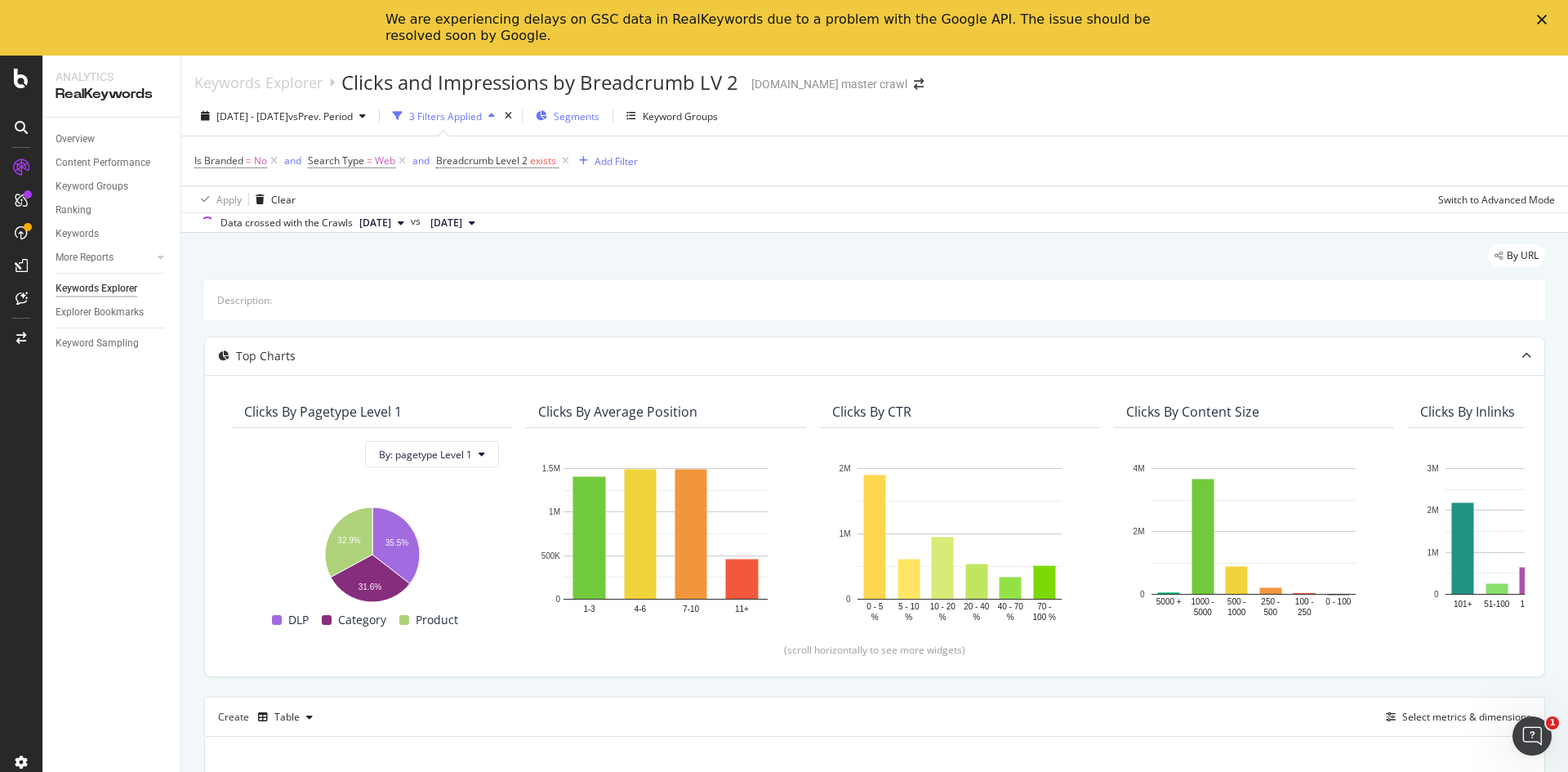
click at [599, 124] on div "Segments" at bounding box center [568, 116] width 64 height 25
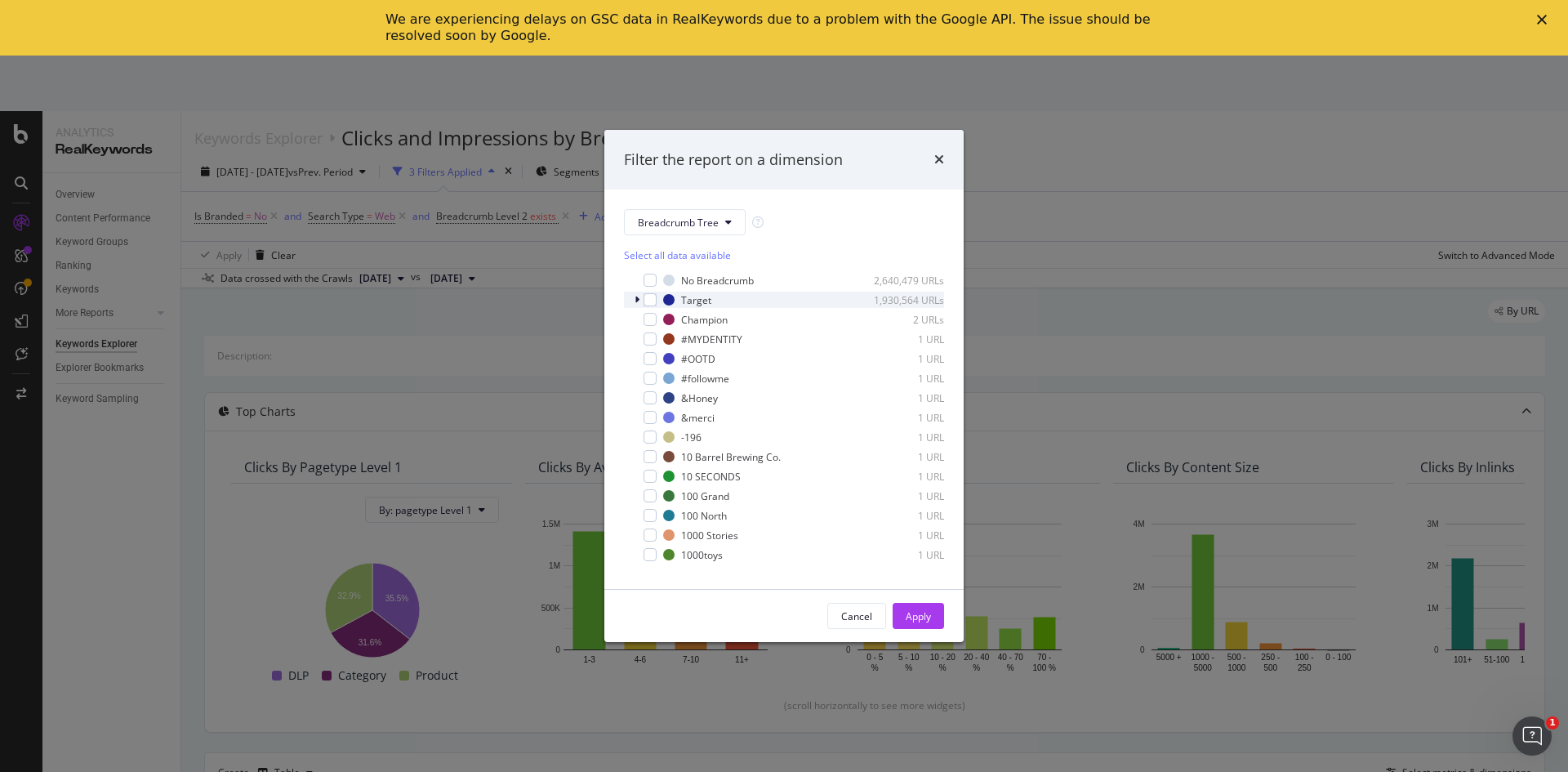
click at [641, 301] on div "modal" at bounding box center [638, 300] width 9 height 16
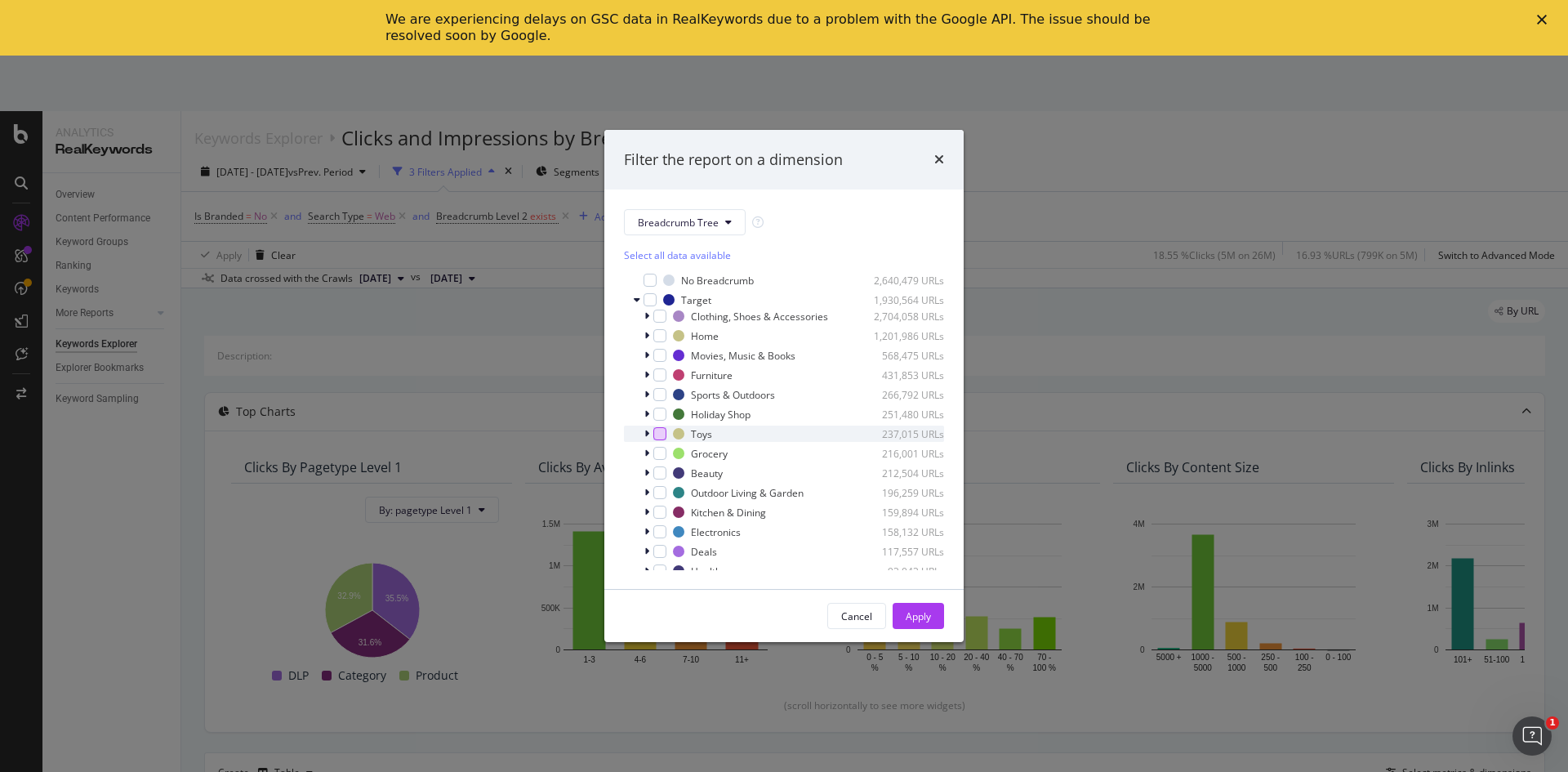
click at [656, 432] on div "modal" at bounding box center [659, 434] width 13 height 13
click at [938, 612] on button "Apply" at bounding box center [919, 616] width 52 height 26
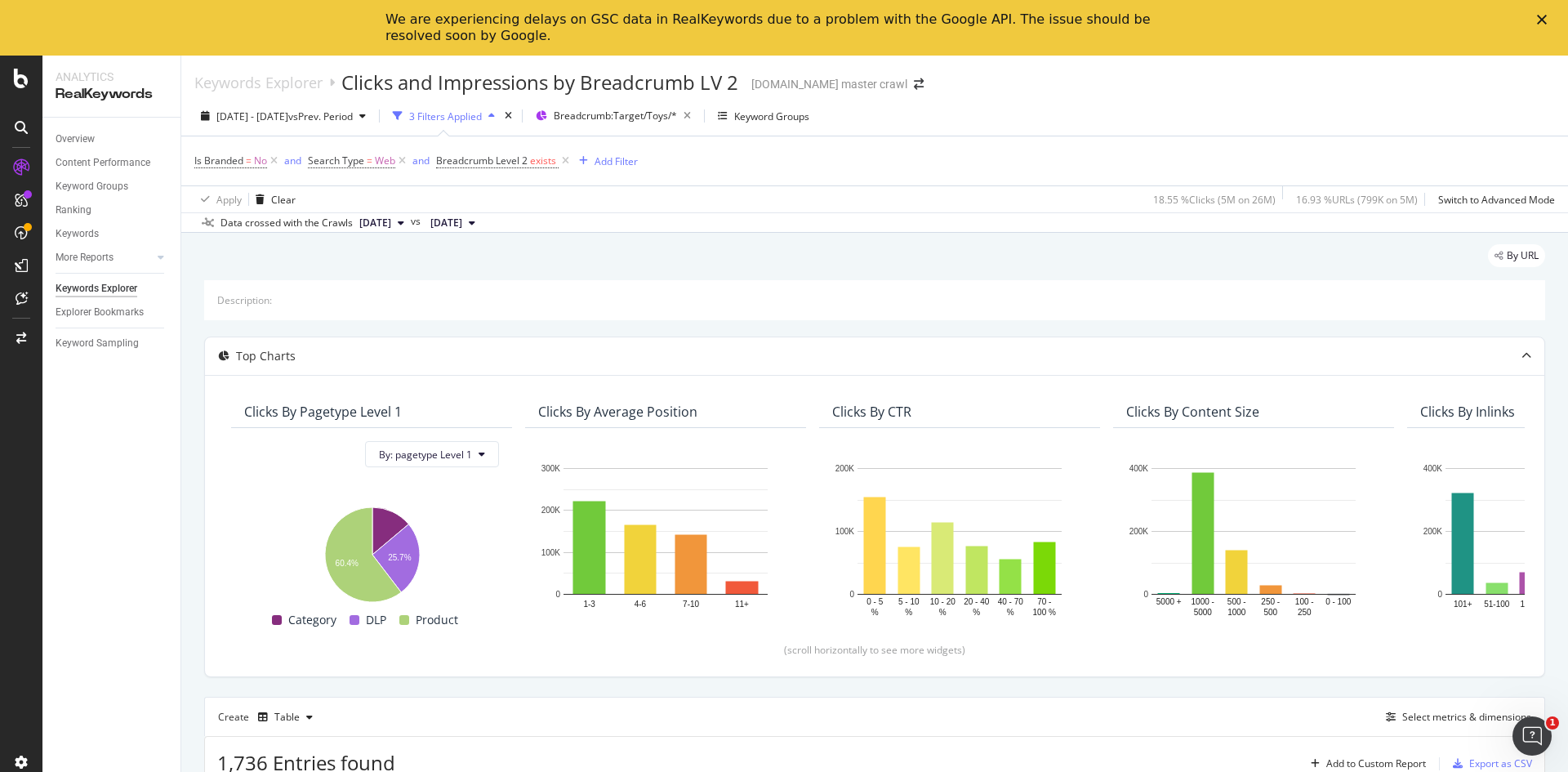
click at [482, 113] on div "3 Filters Applied" at bounding box center [446, 116] width 73 height 14
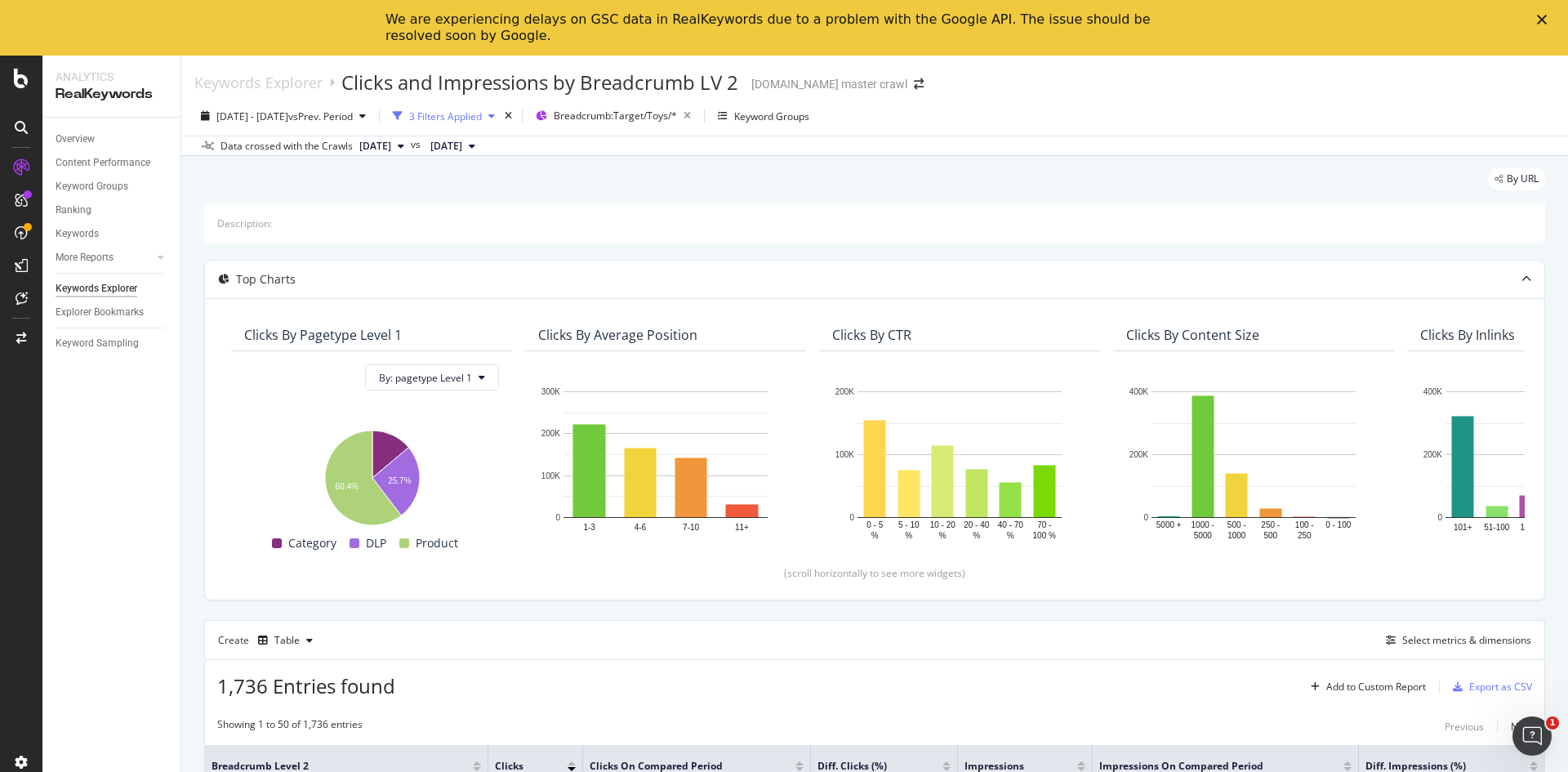
click at [501, 117] on div "button" at bounding box center [491, 115] width 20 height 9
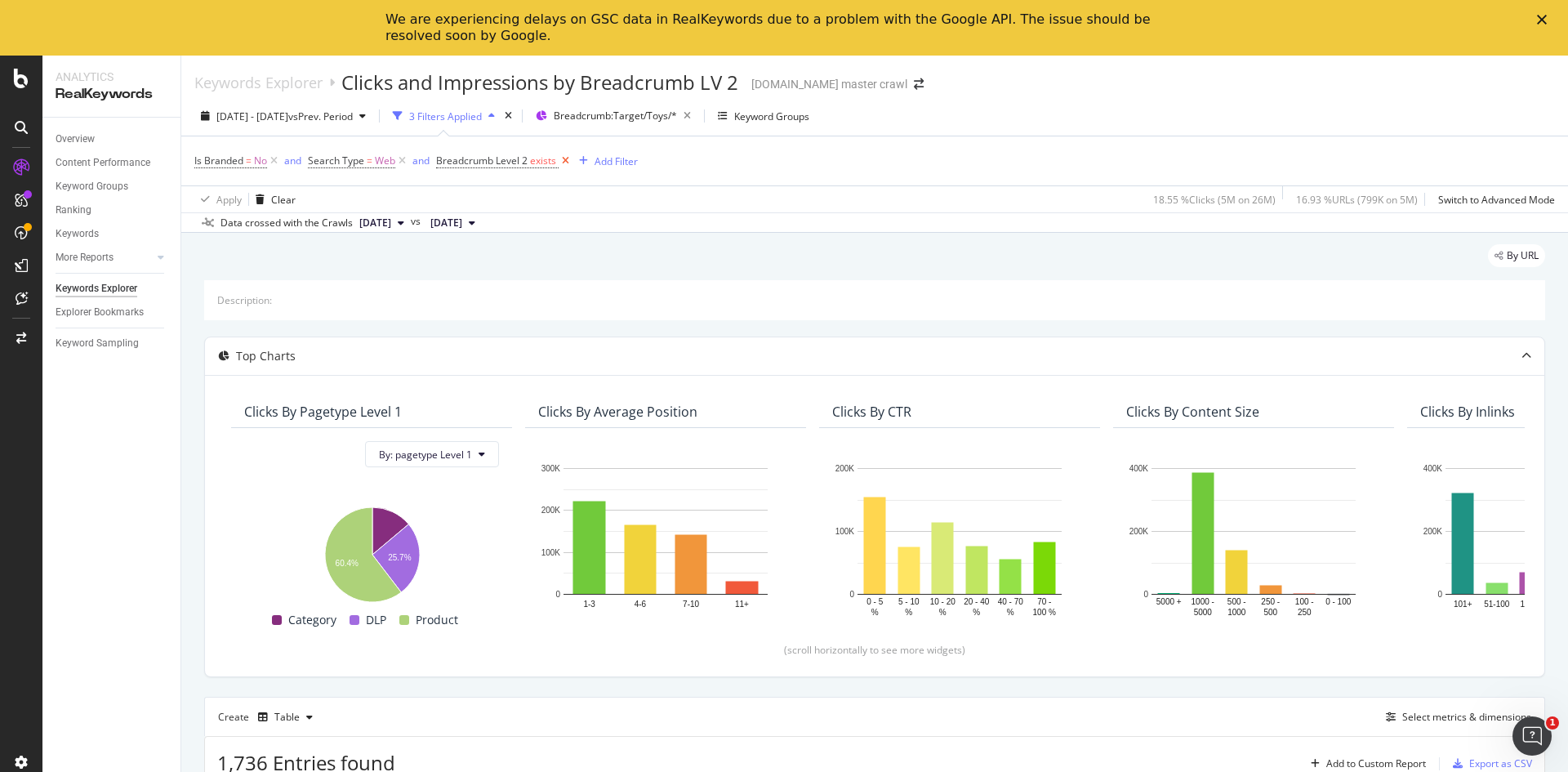
click at [565, 167] on icon at bounding box center [566, 161] width 14 height 16
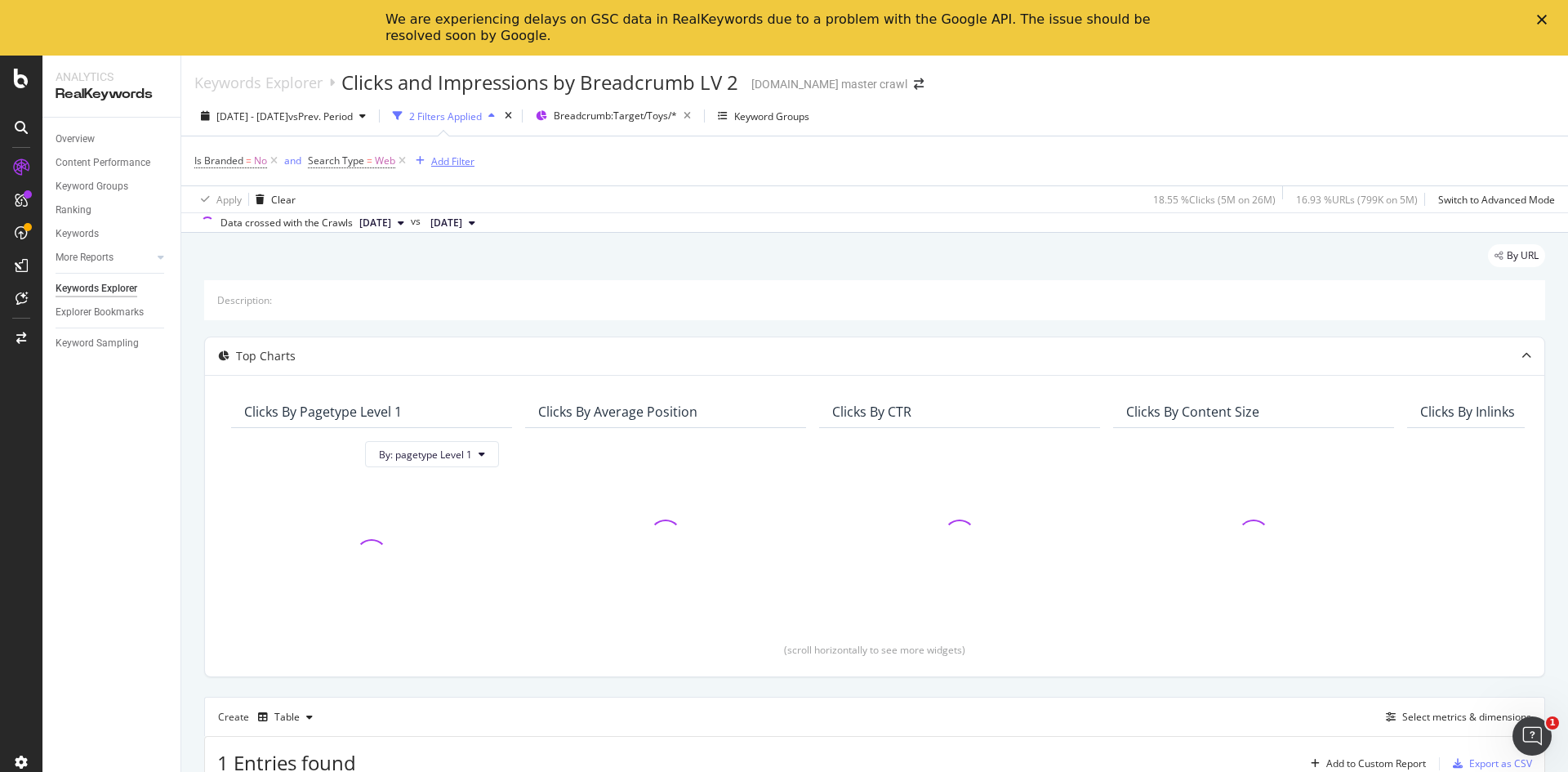
click at [438, 157] on div "Add Filter" at bounding box center [453, 161] width 43 height 14
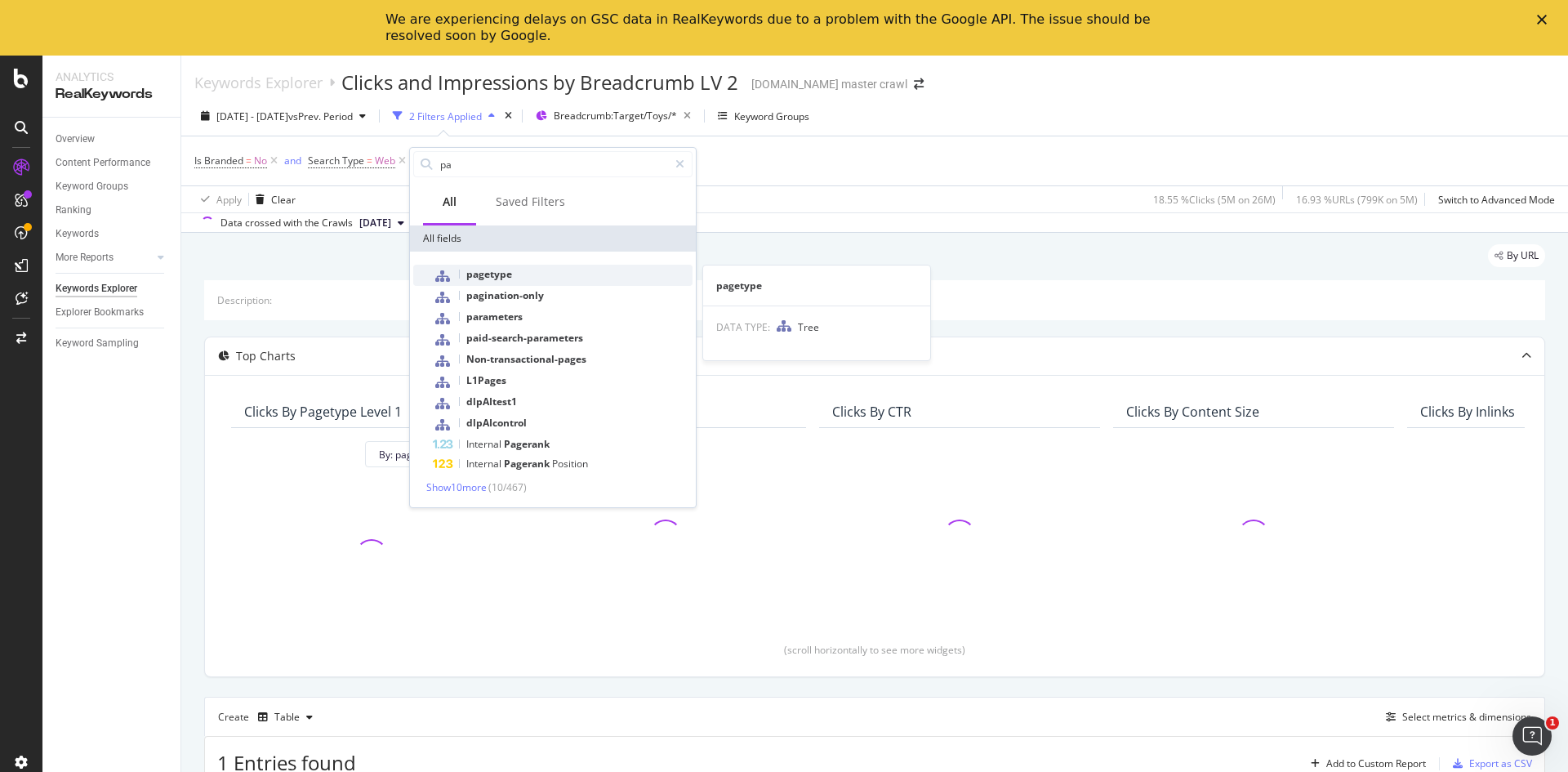
type input "pa"
click at [516, 278] on div "pagetype" at bounding box center [562, 275] width 260 height 21
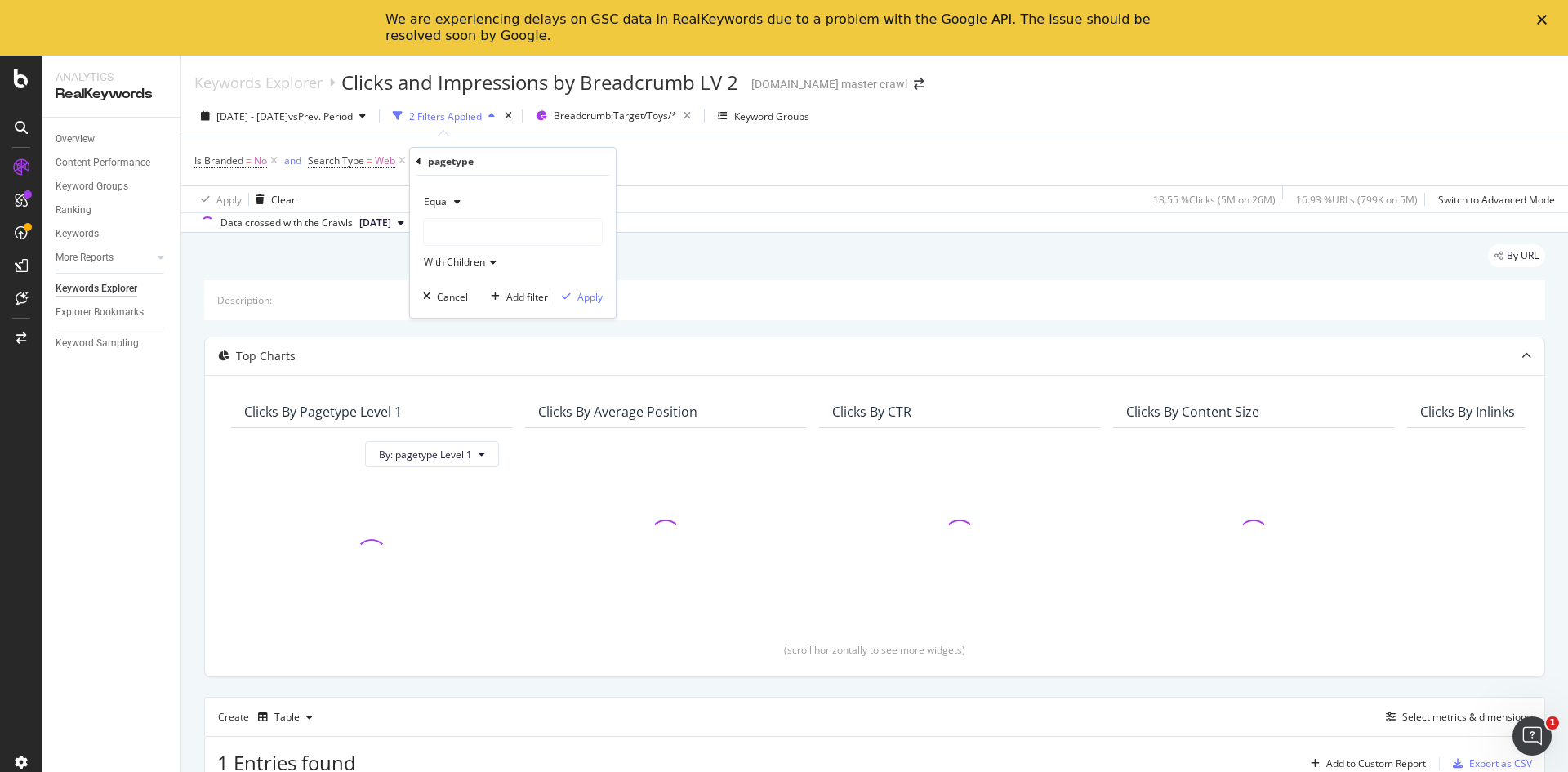
click at [556, 226] on div at bounding box center [513, 232] width 178 height 26
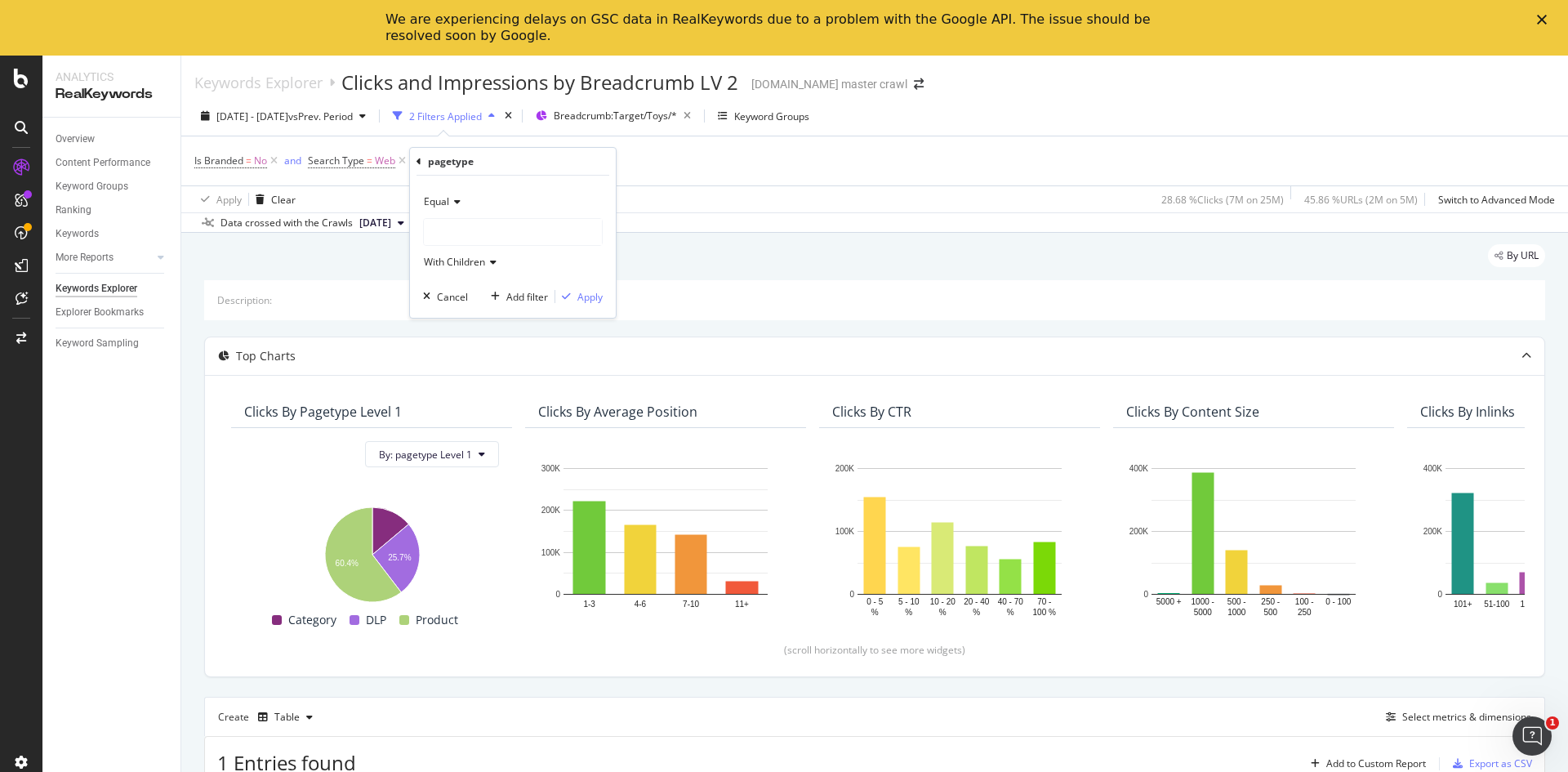
click at [492, 262] on icon at bounding box center [490, 262] width 11 height 9
click at [551, 233] on div at bounding box center [513, 232] width 178 height 26
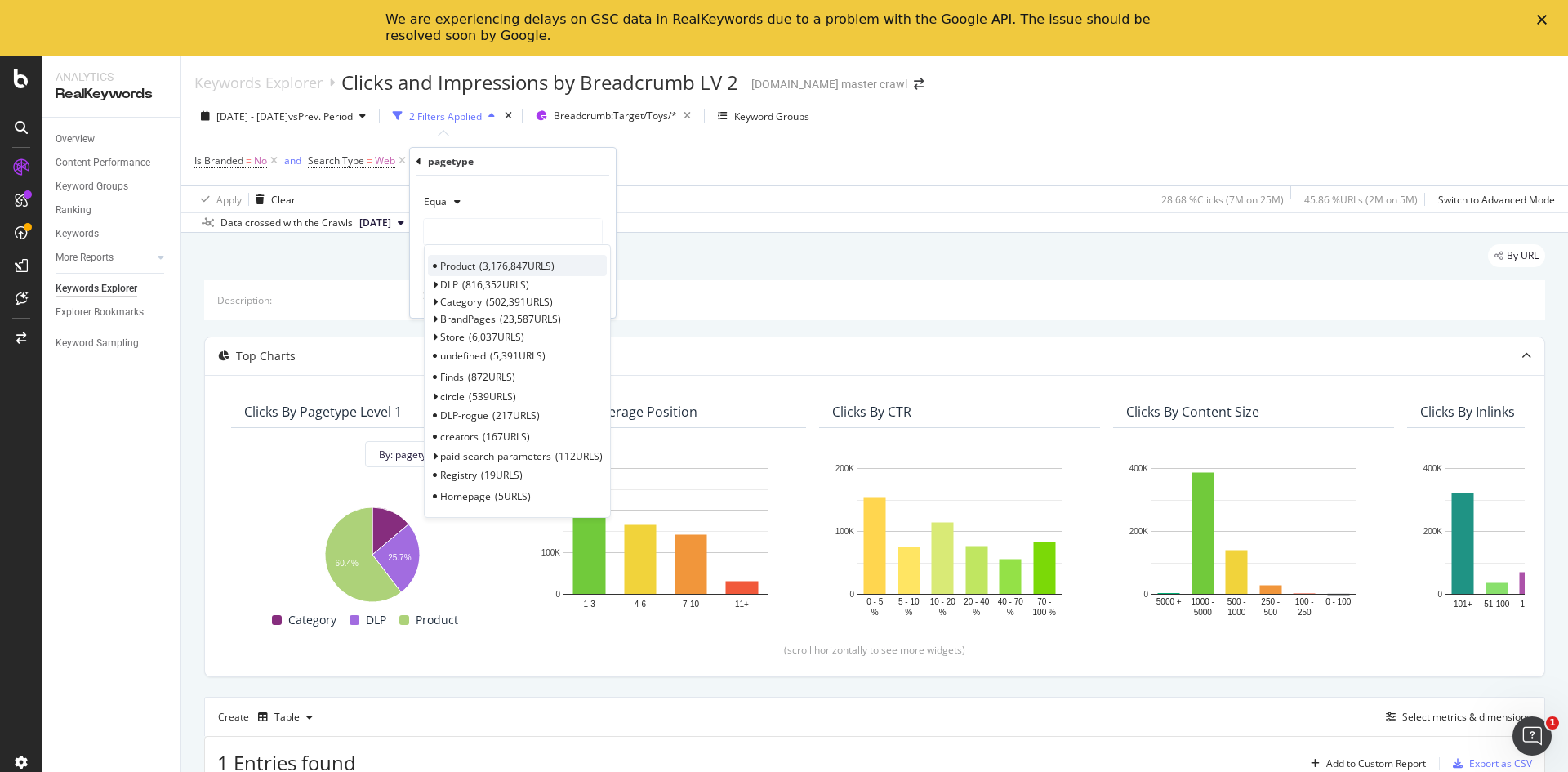
click at [510, 271] on span "3,176,847 URLS" at bounding box center [517, 266] width 76 height 14
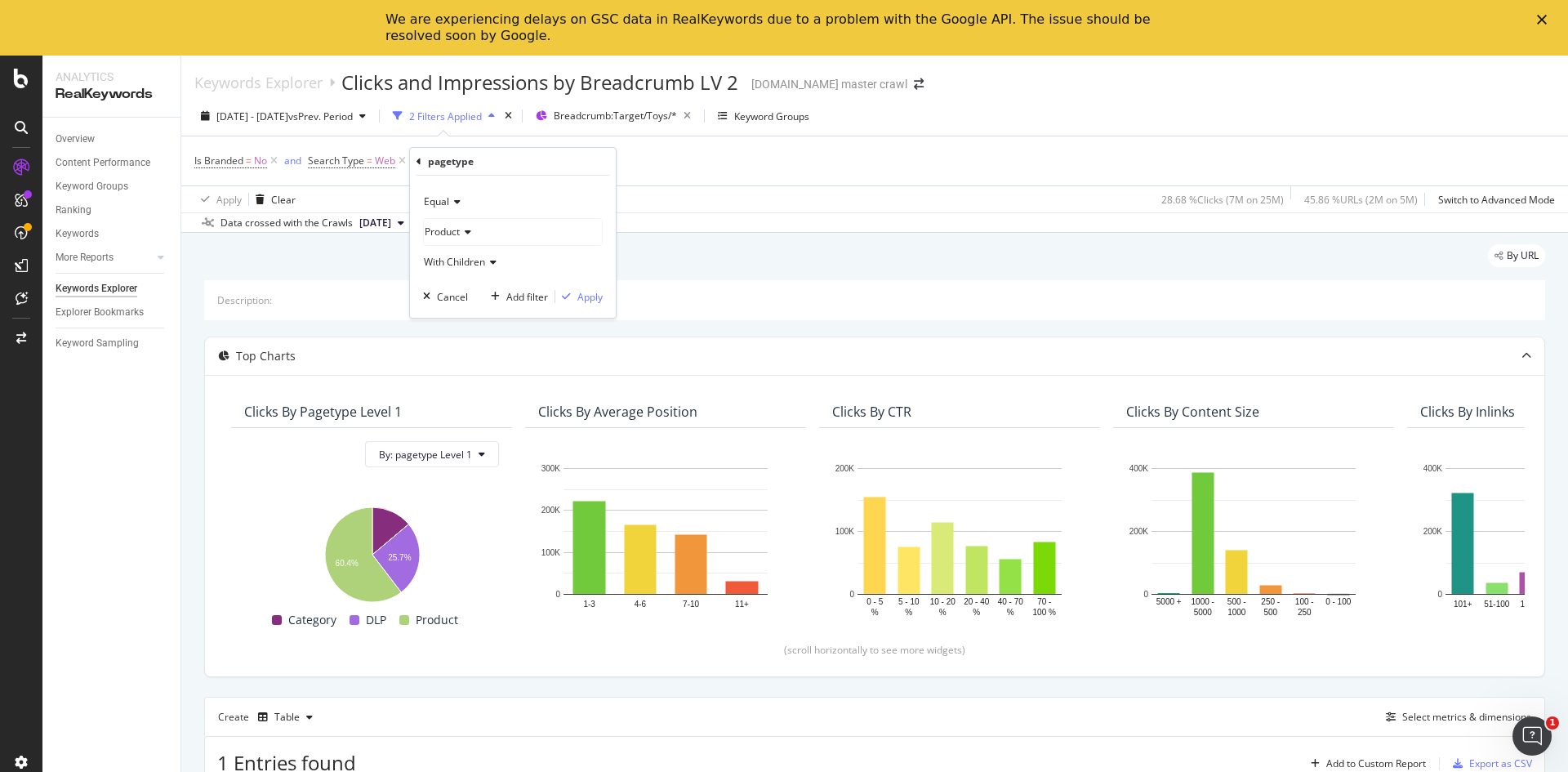
click at [578, 238] on div "Product" at bounding box center [513, 232] width 178 height 26
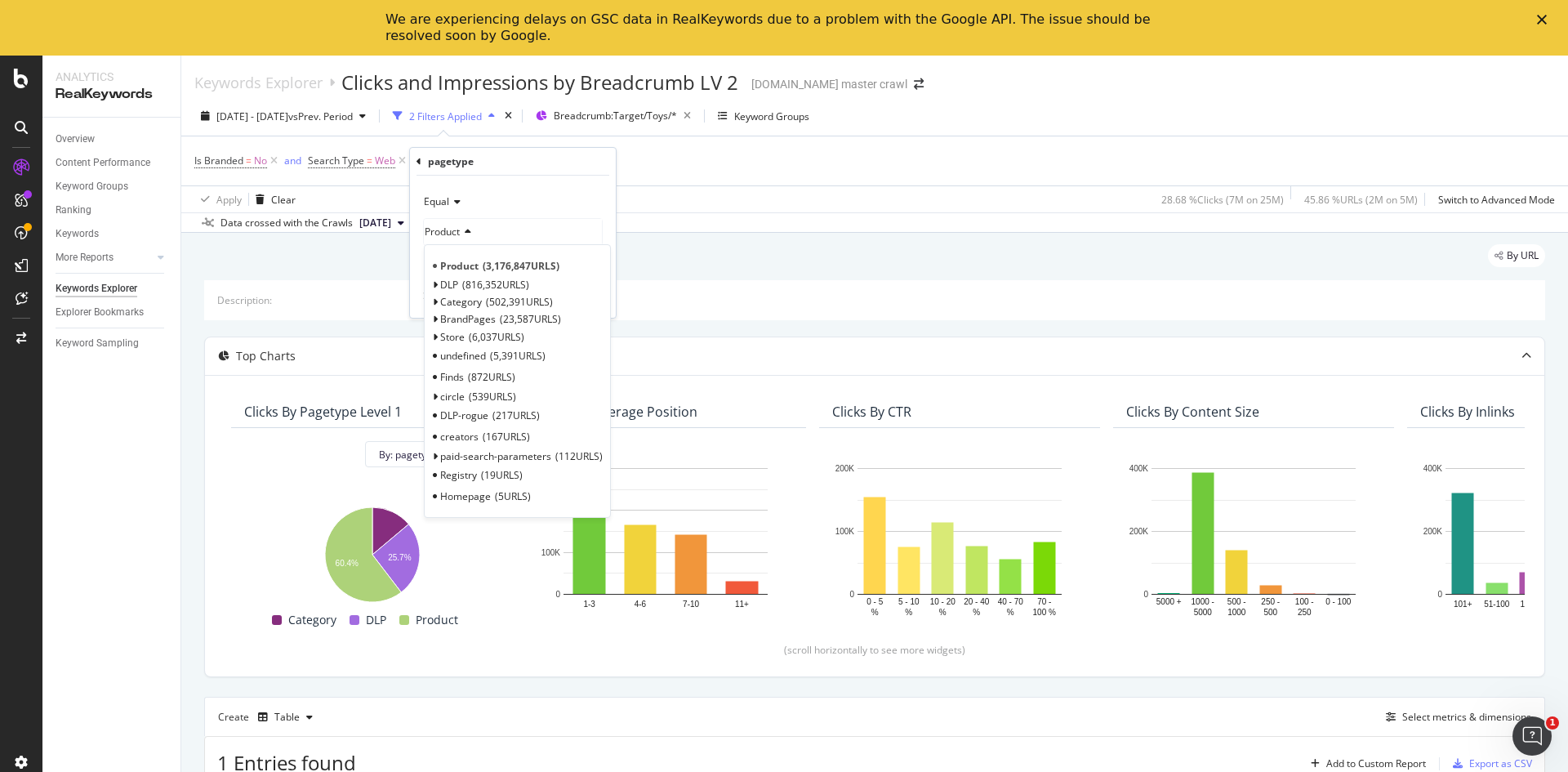
click at [814, 278] on div "By URL" at bounding box center [875, 262] width 1341 height 36
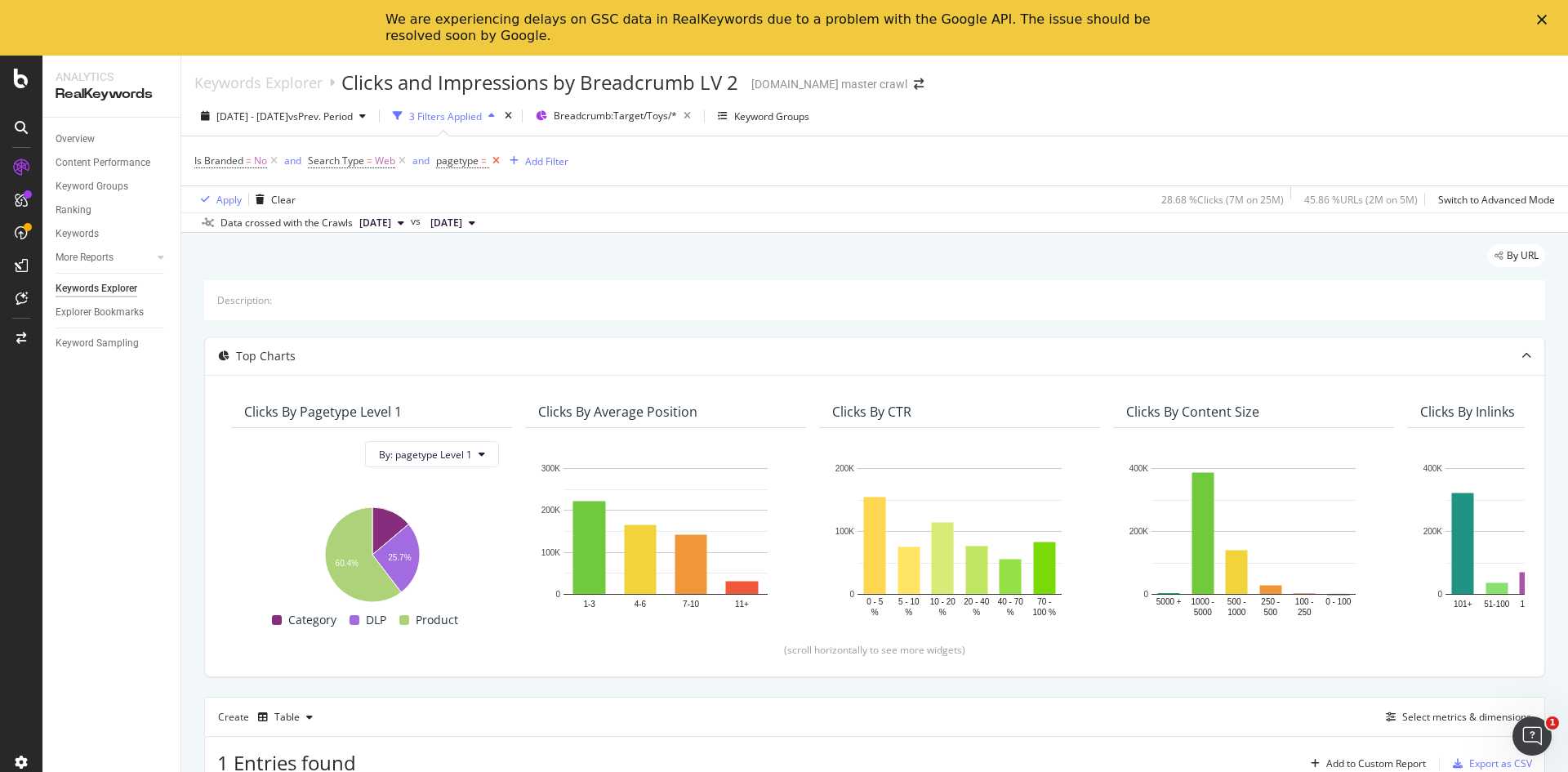
click at [499, 158] on icon at bounding box center [496, 161] width 14 height 16
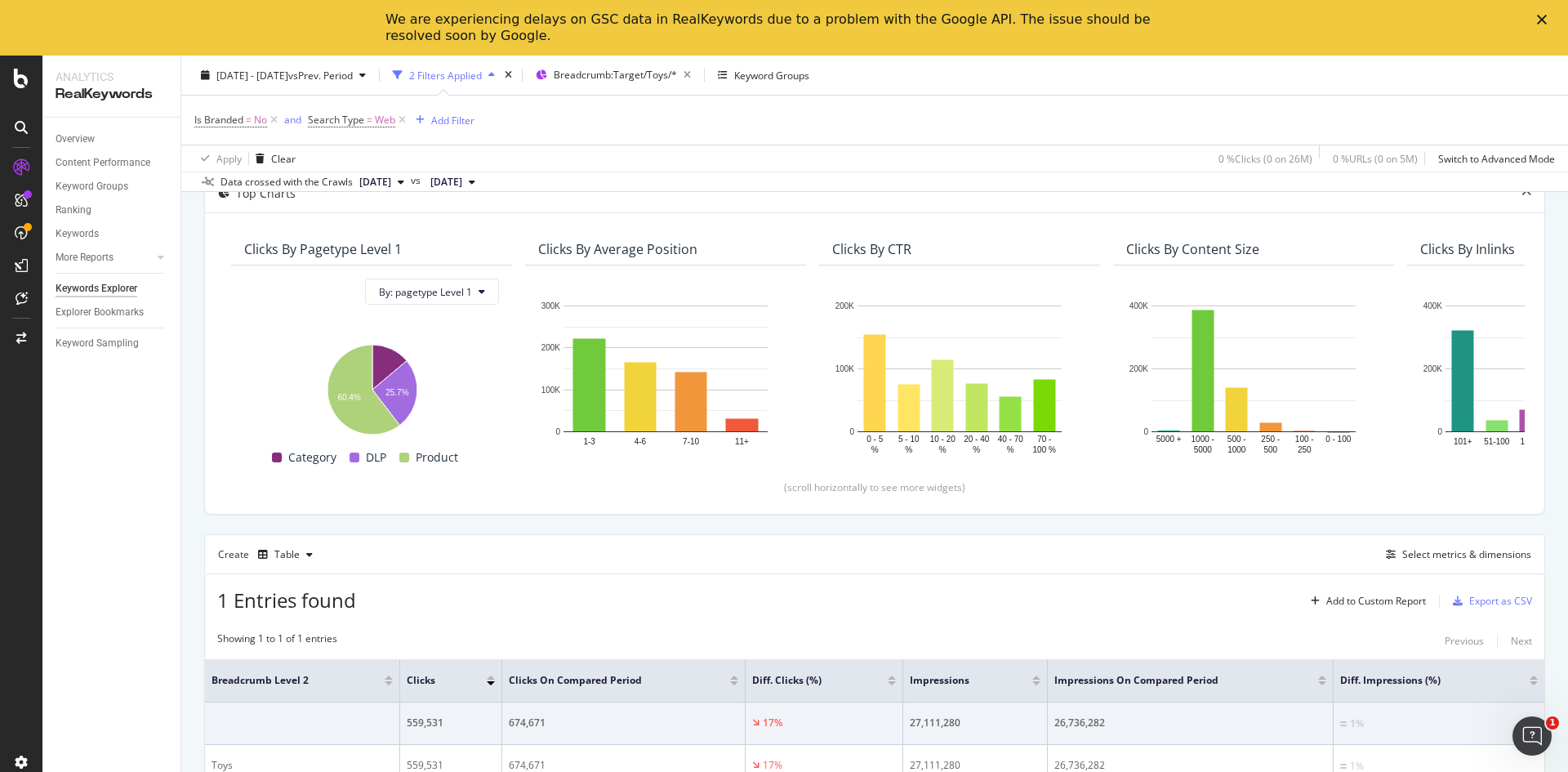
scroll to position [163, 0]
click at [491, 292] on button "By: pagetype Level 1" at bounding box center [432, 290] width 134 height 26
click at [575, 240] on div "Clicks By Average Position" at bounding box center [618, 248] width 160 height 16
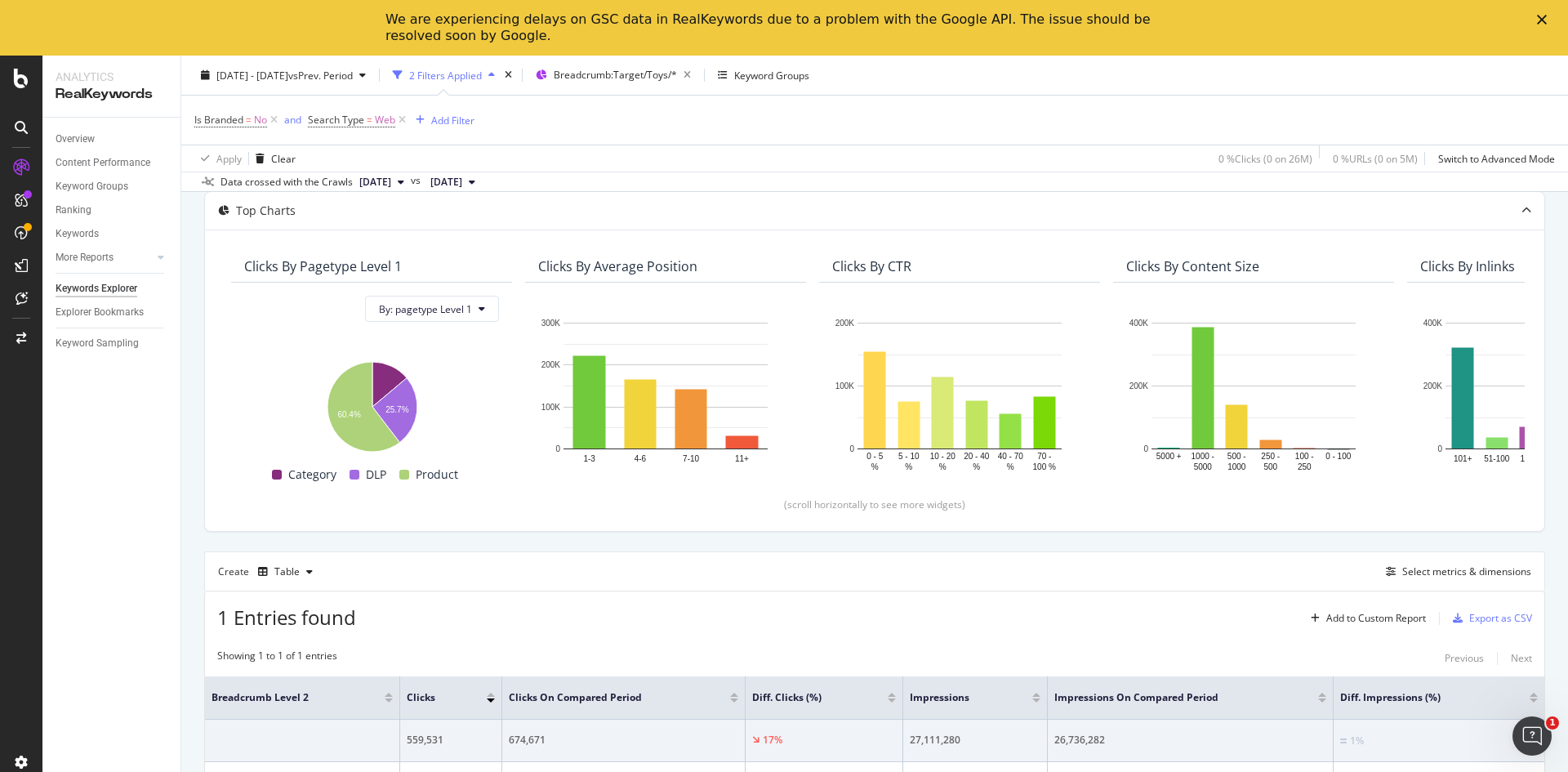
scroll to position [0, 0]
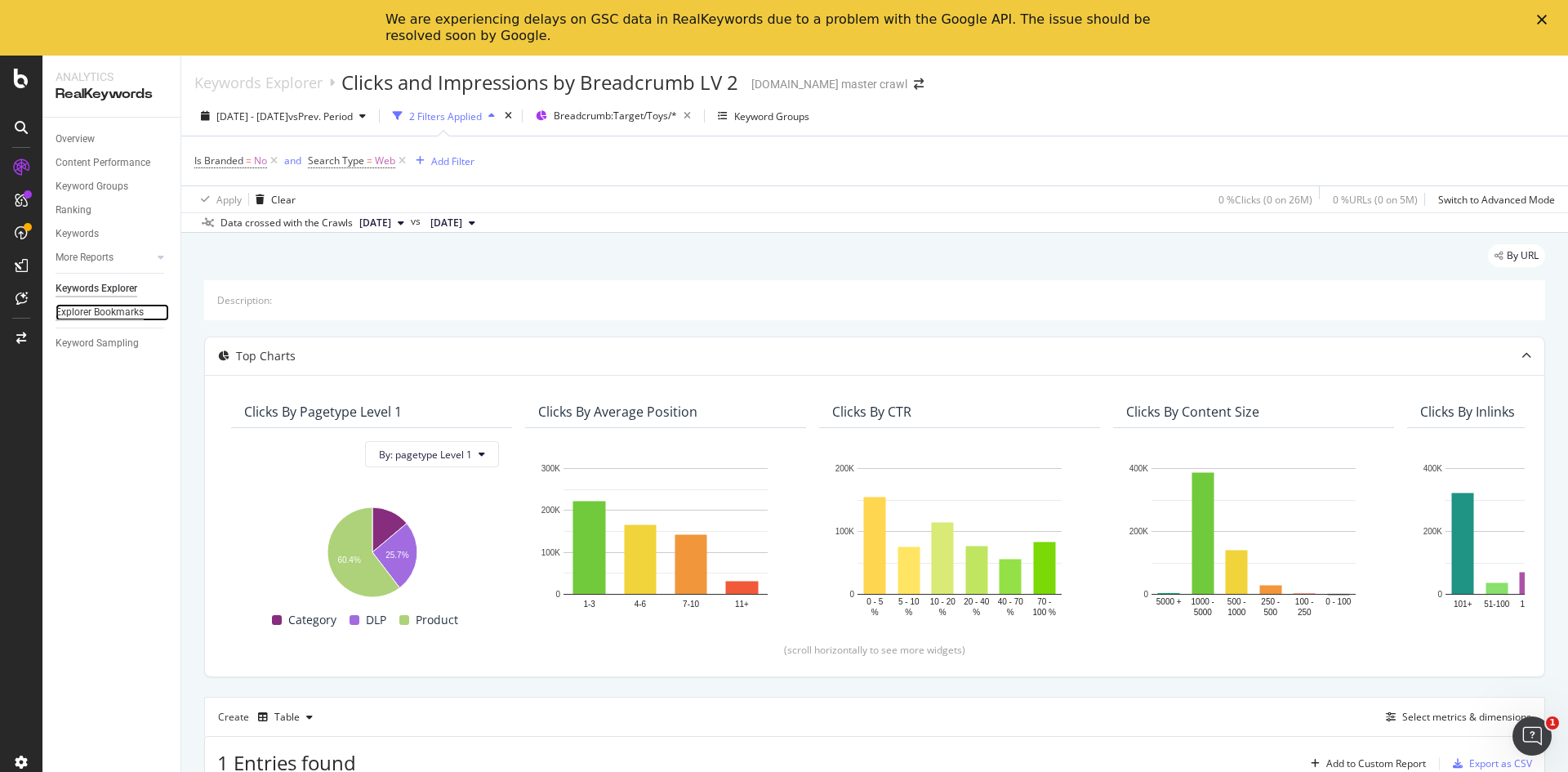
click at [125, 308] on div "Explorer Bookmarks" at bounding box center [100, 313] width 88 height 17
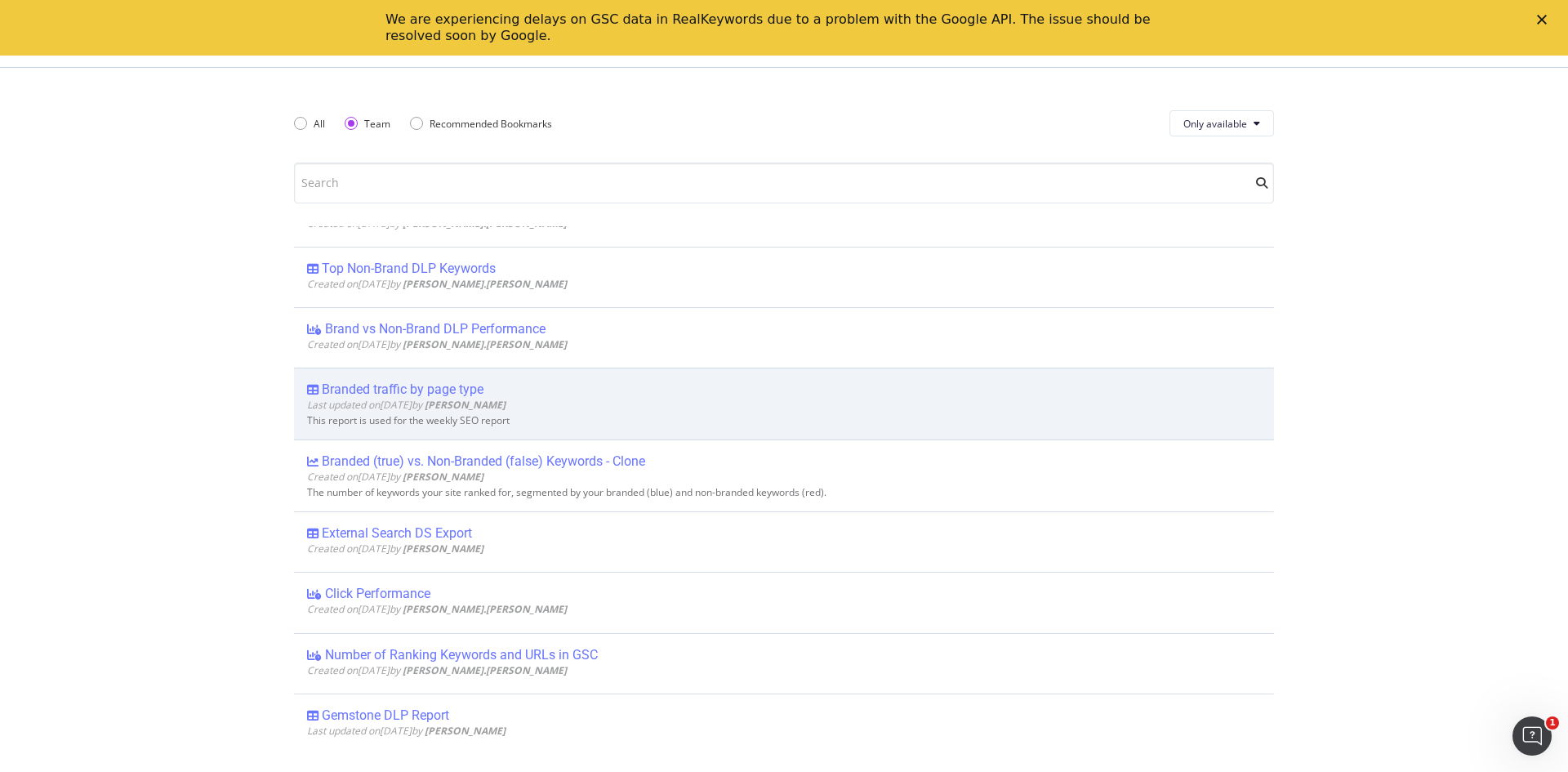
scroll to position [2042, 0]
click at [453, 401] on span "Last updated on 2025 Jun 30th by Noah Turner" at bounding box center [406, 406] width 198 height 14
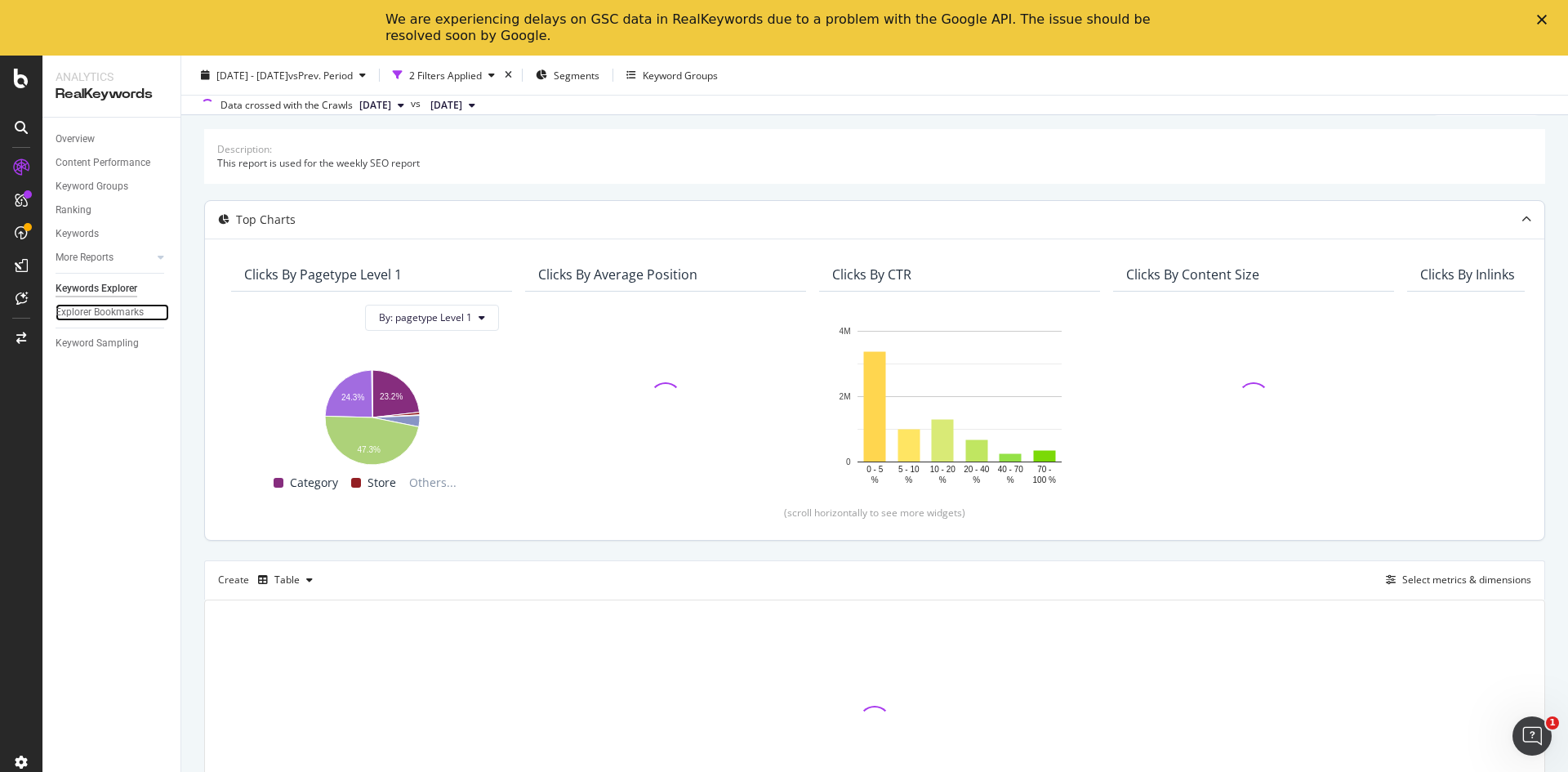
scroll to position [149, 0]
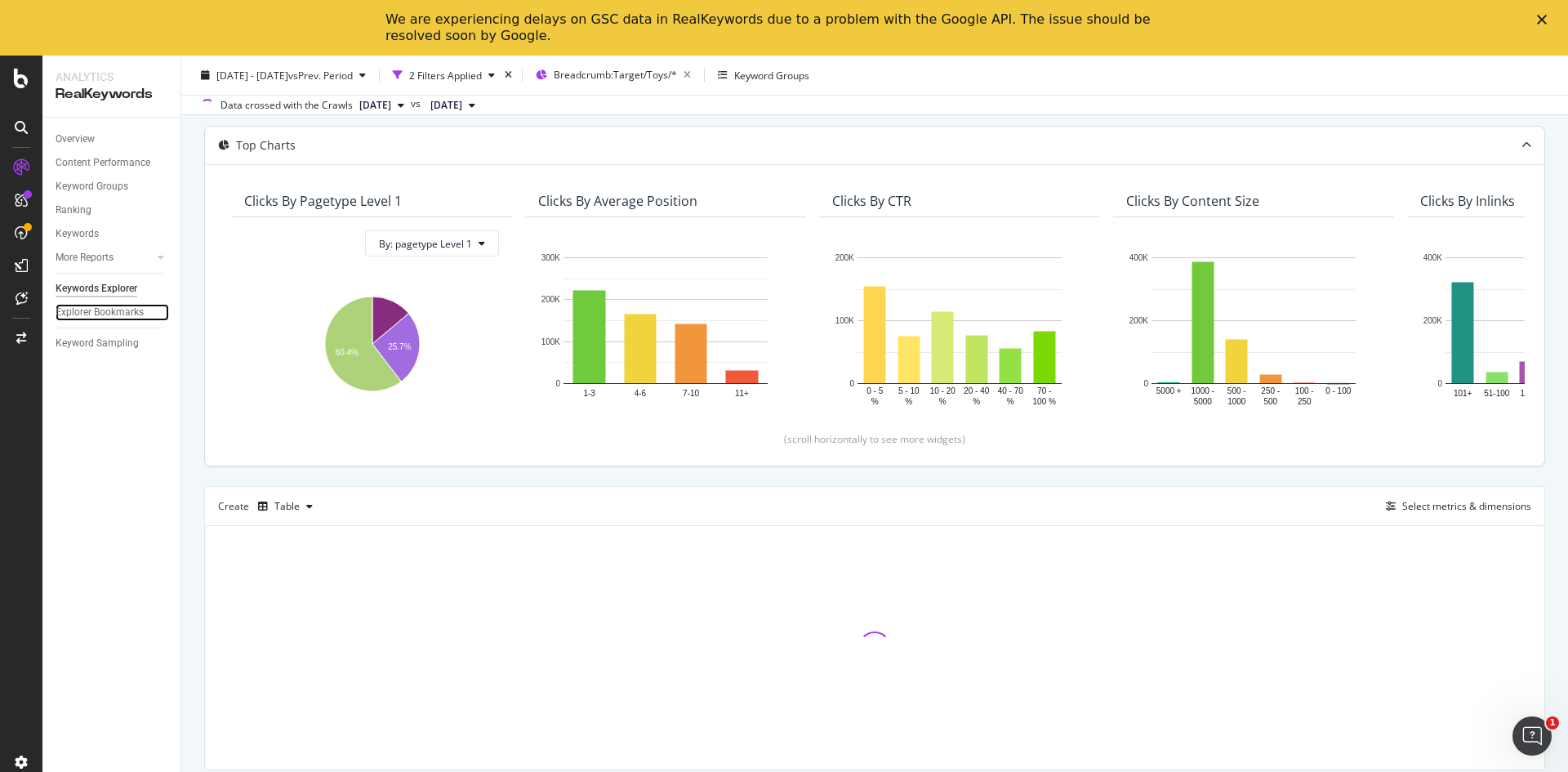
scroll to position [134, 0]
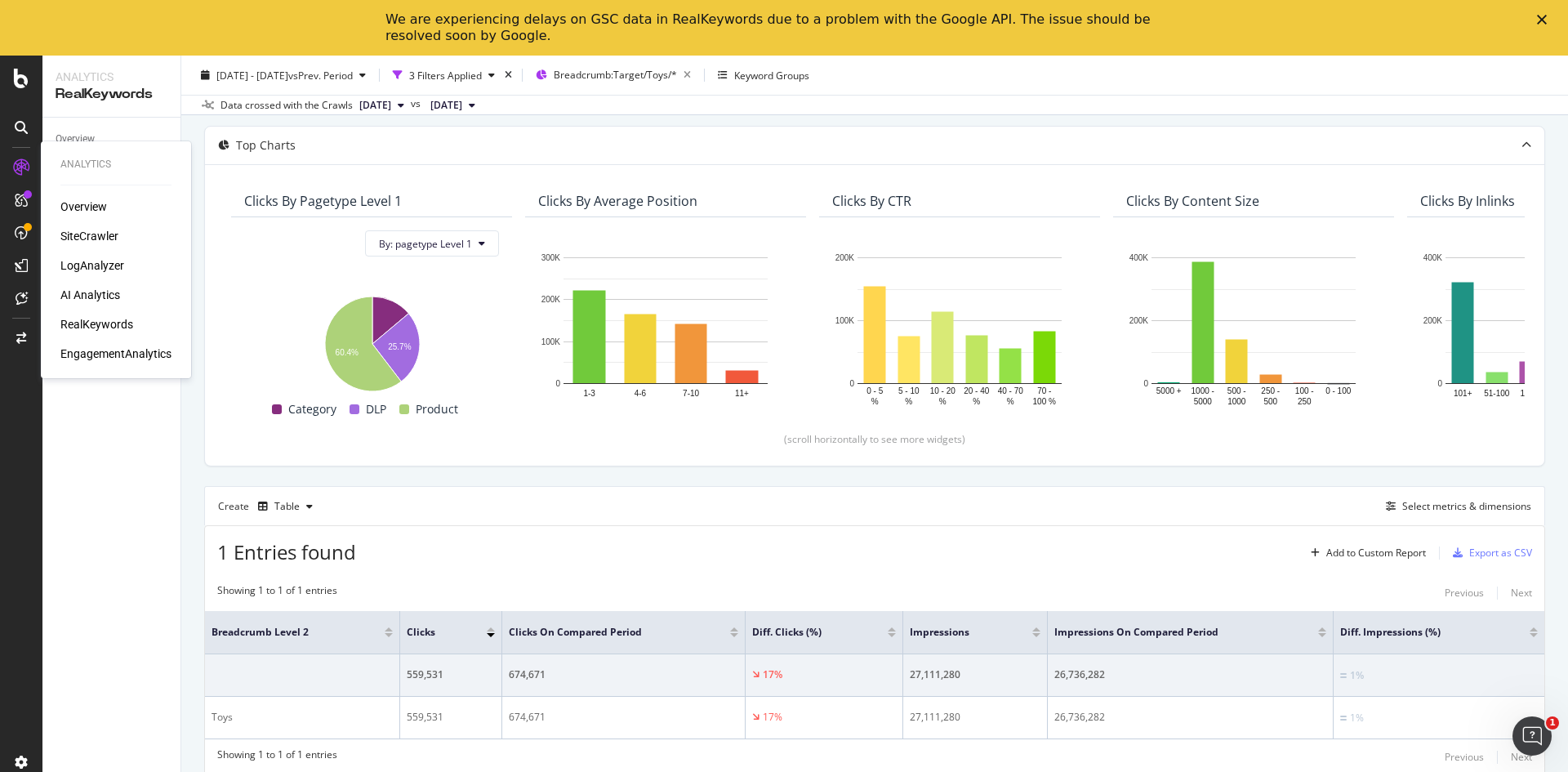
scroll to position [140, 0]
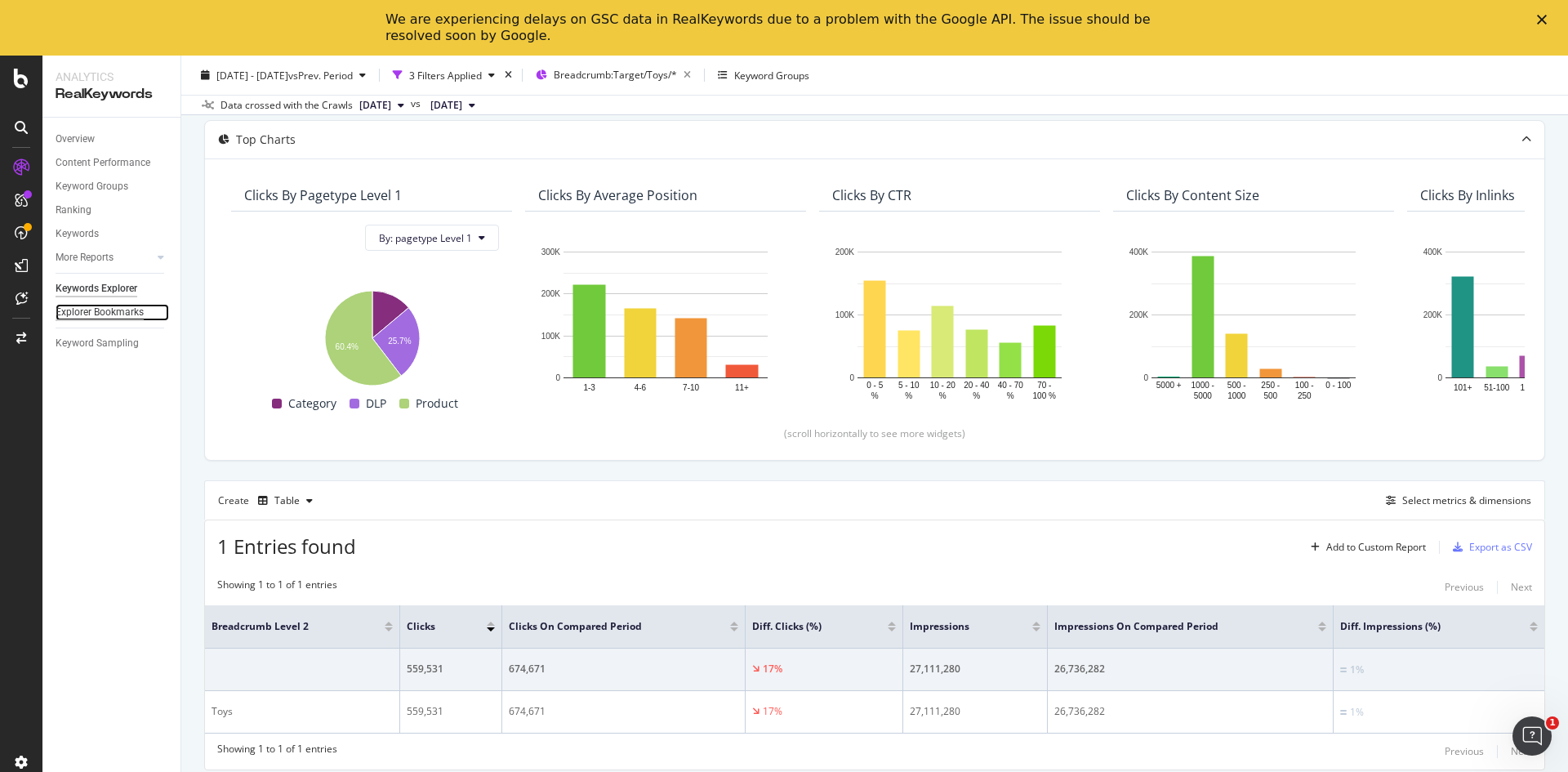
click at [130, 310] on div "Explorer Bookmarks" at bounding box center [100, 313] width 88 height 17
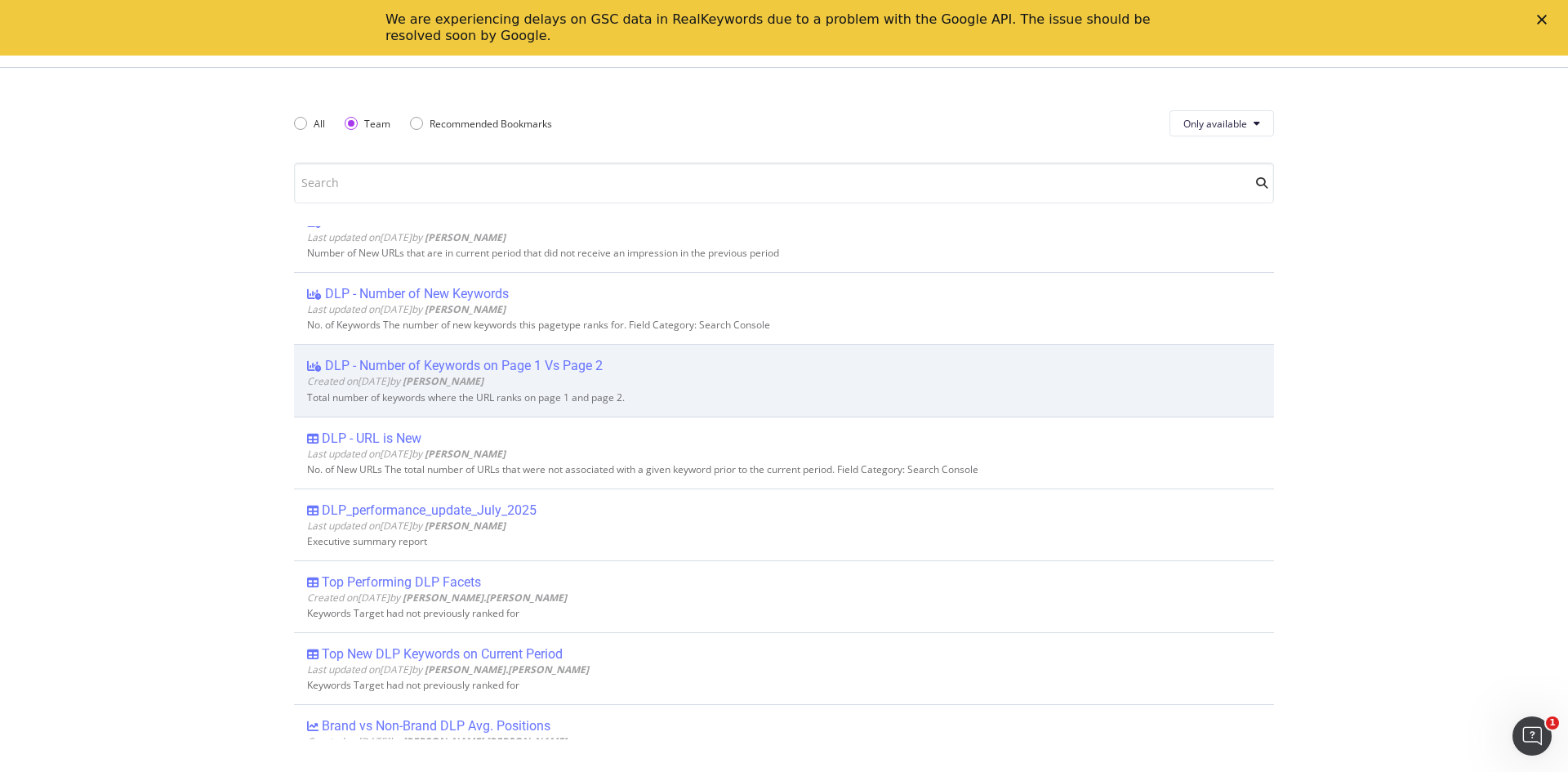
scroll to position [1389, 0]
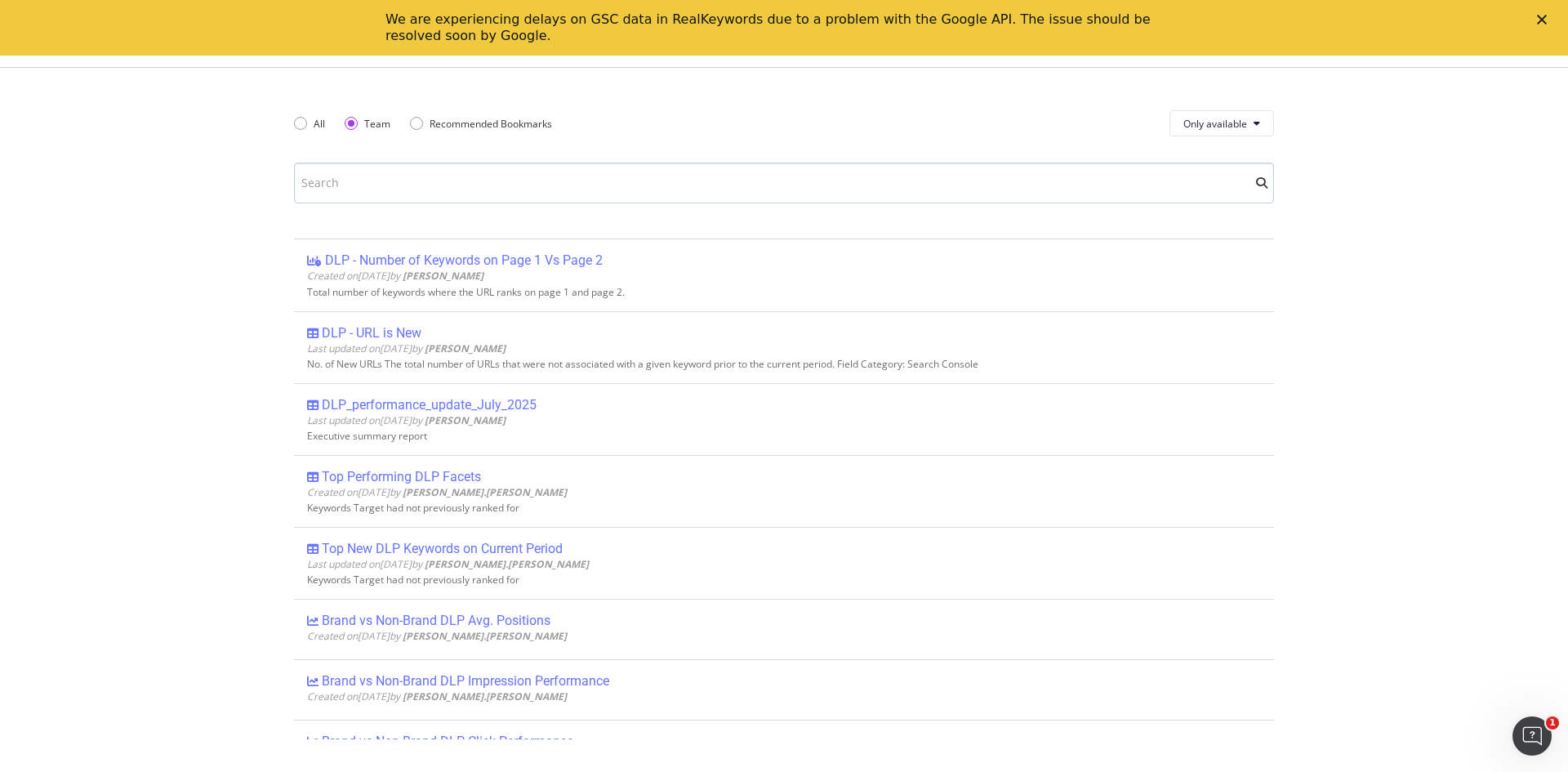
click at [490, 171] on input "modal" at bounding box center [784, 183] width 981 height 41
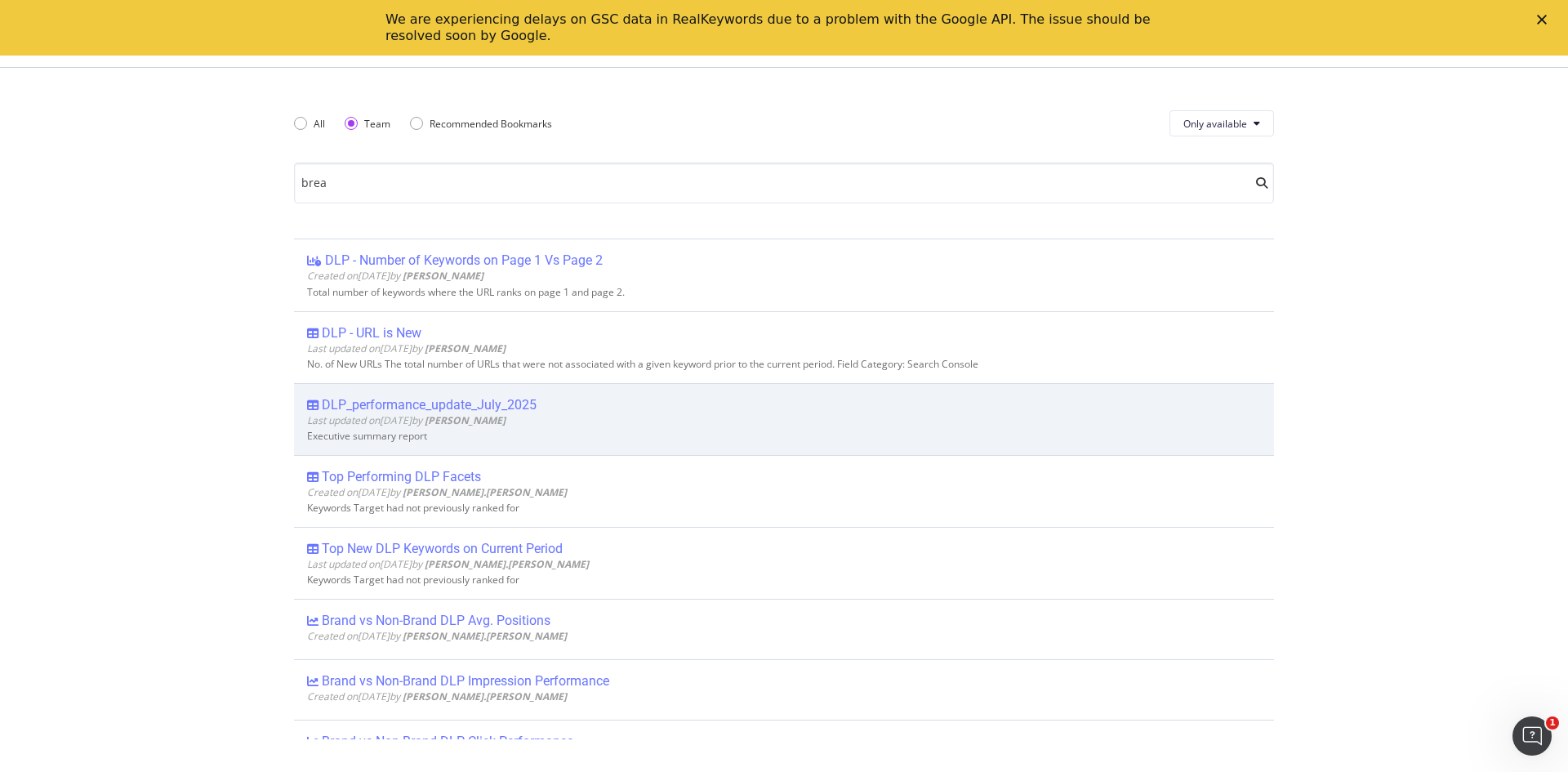
type input "bread"
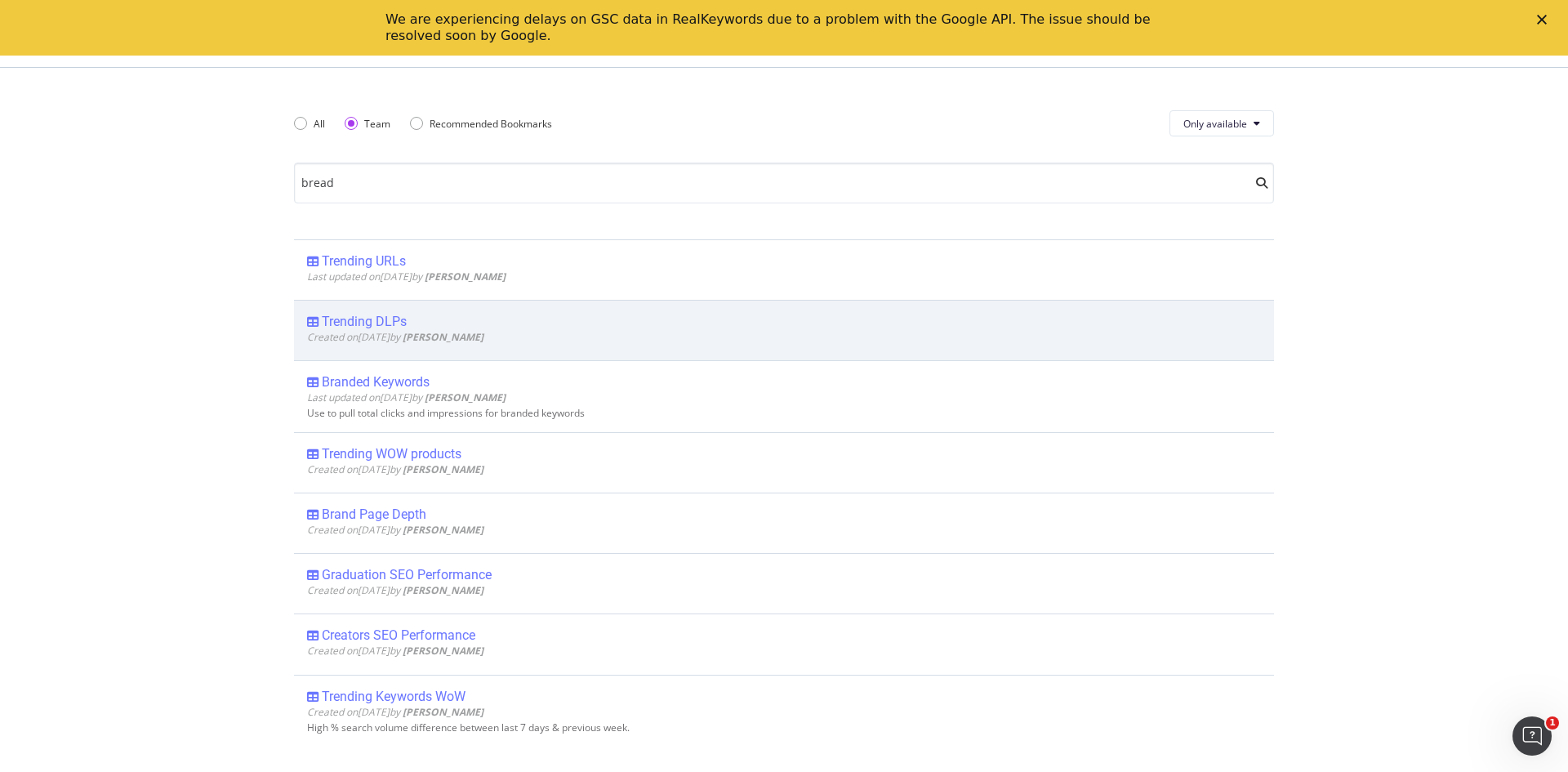
scroll to position [149, 0]
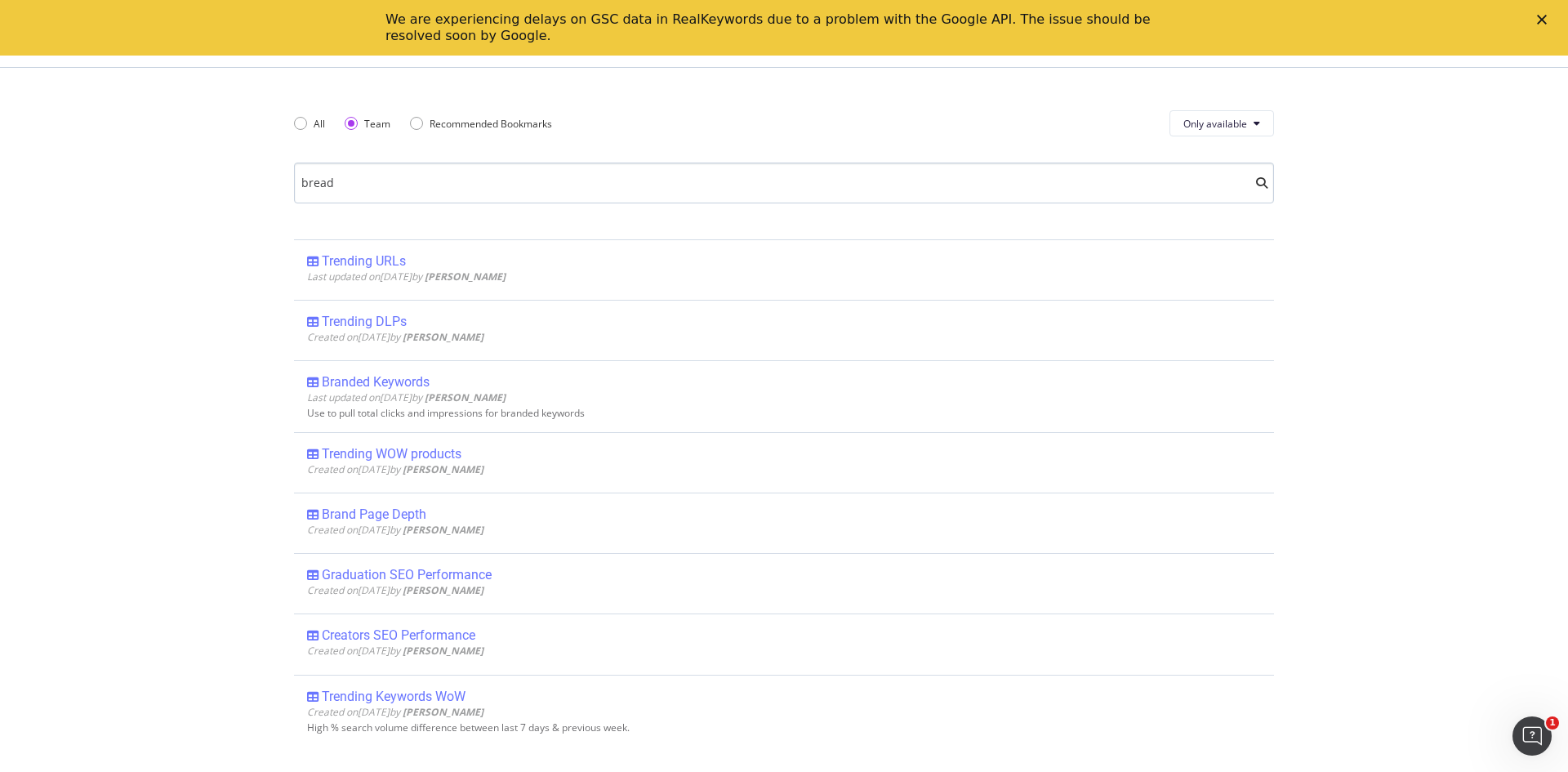
click at [608, 191] on input "bread" at bounding box center [784, 183] width 981 height 41
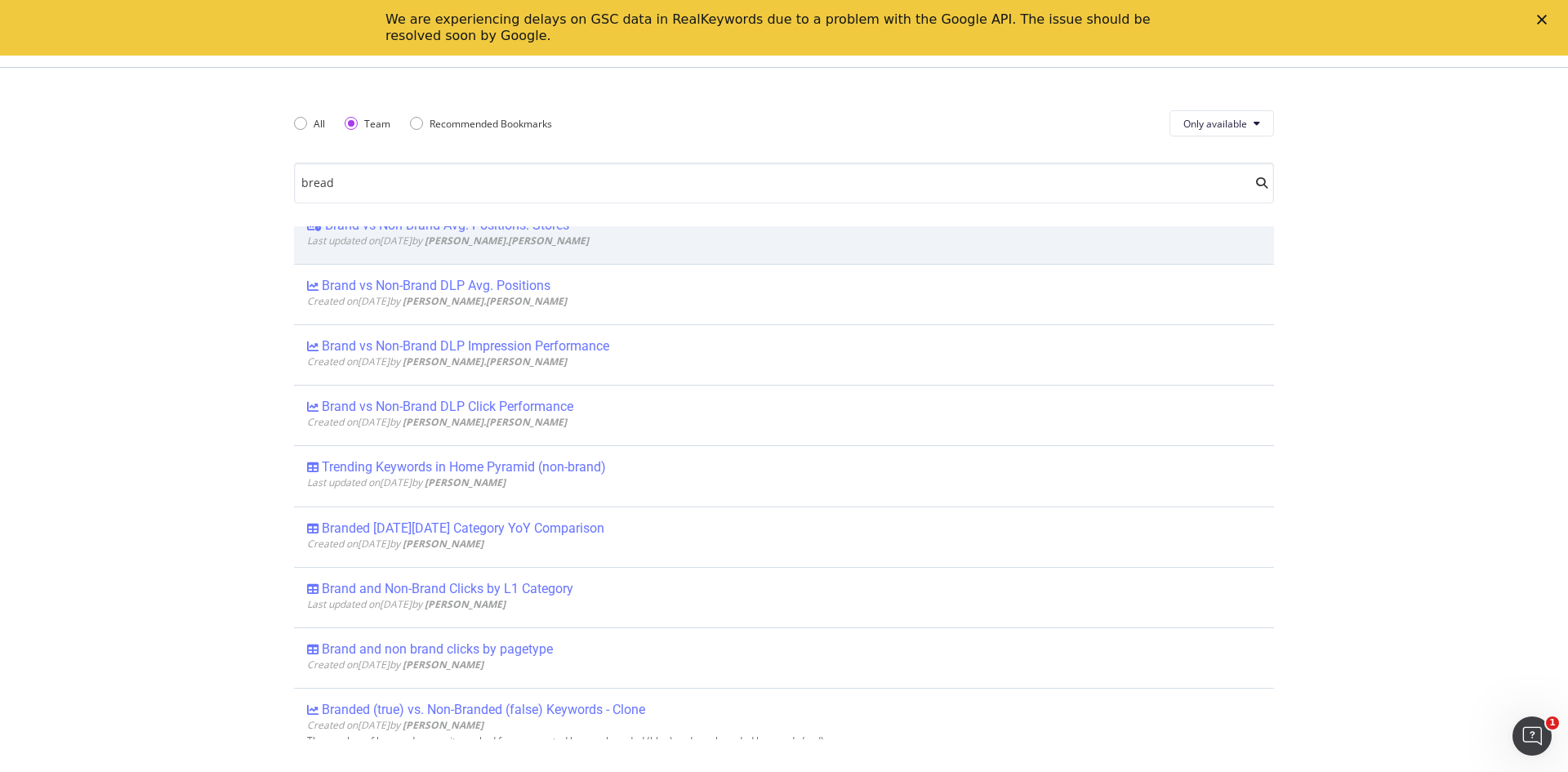
scroll to position [1650, 0]
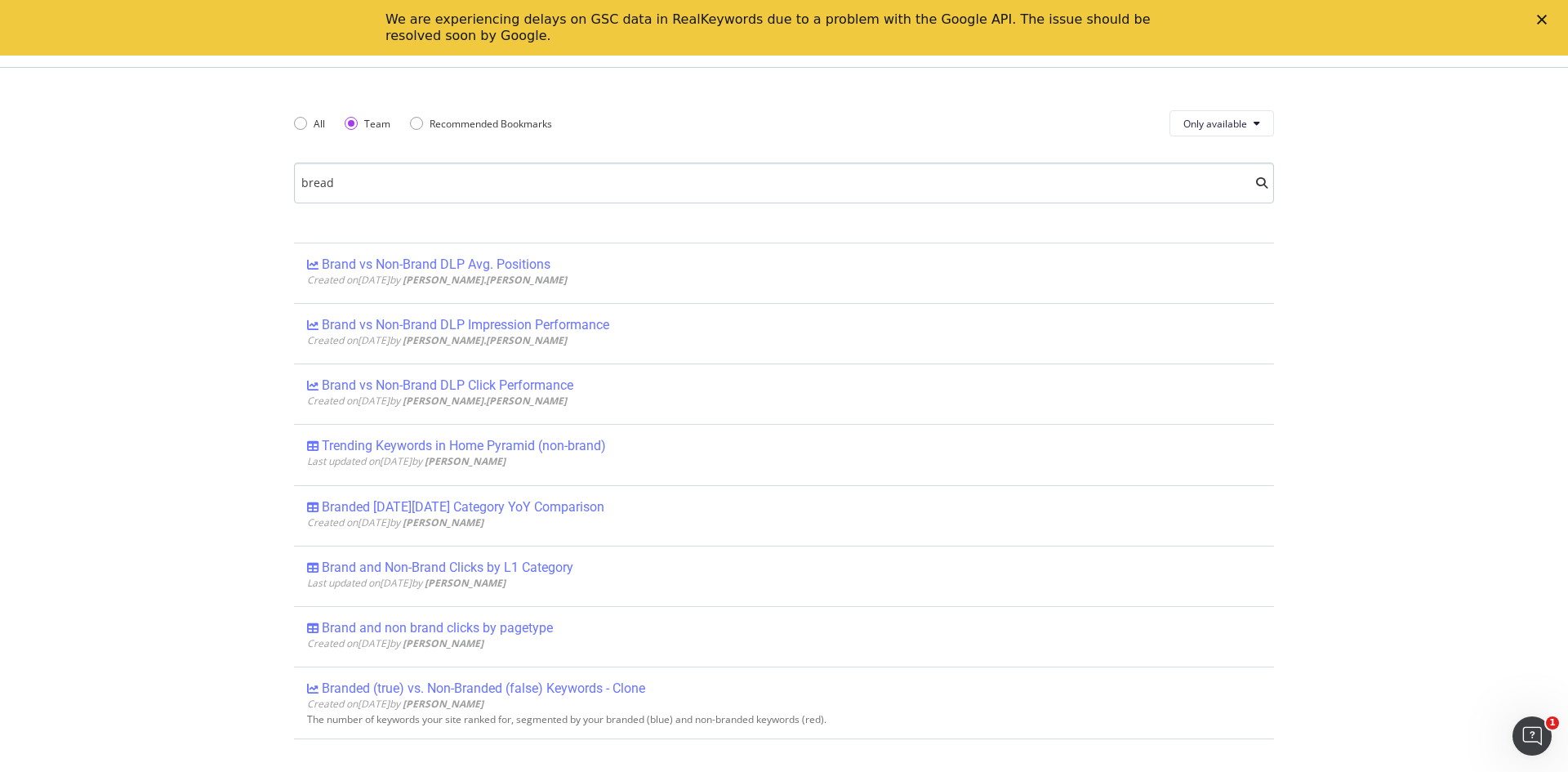
drag, startPoint x: 594, startPoint y: 194, endPoint x: 602, endPoint y: 192, distance: 8.2
click at [602, 192] on input "bread" at bounding box center [784, 183] width 981 height 41
drag, startPoint x: 602, startPoint y: 192, endPoint x: 174, endPoint y: 188, distance: 428.0
click at [174, 188] on div "Explorer Bookmarks All Team Recommended Bookmarks Only available bread Andrew_b…" at bounding box center [784, 386] width 1568 height 772
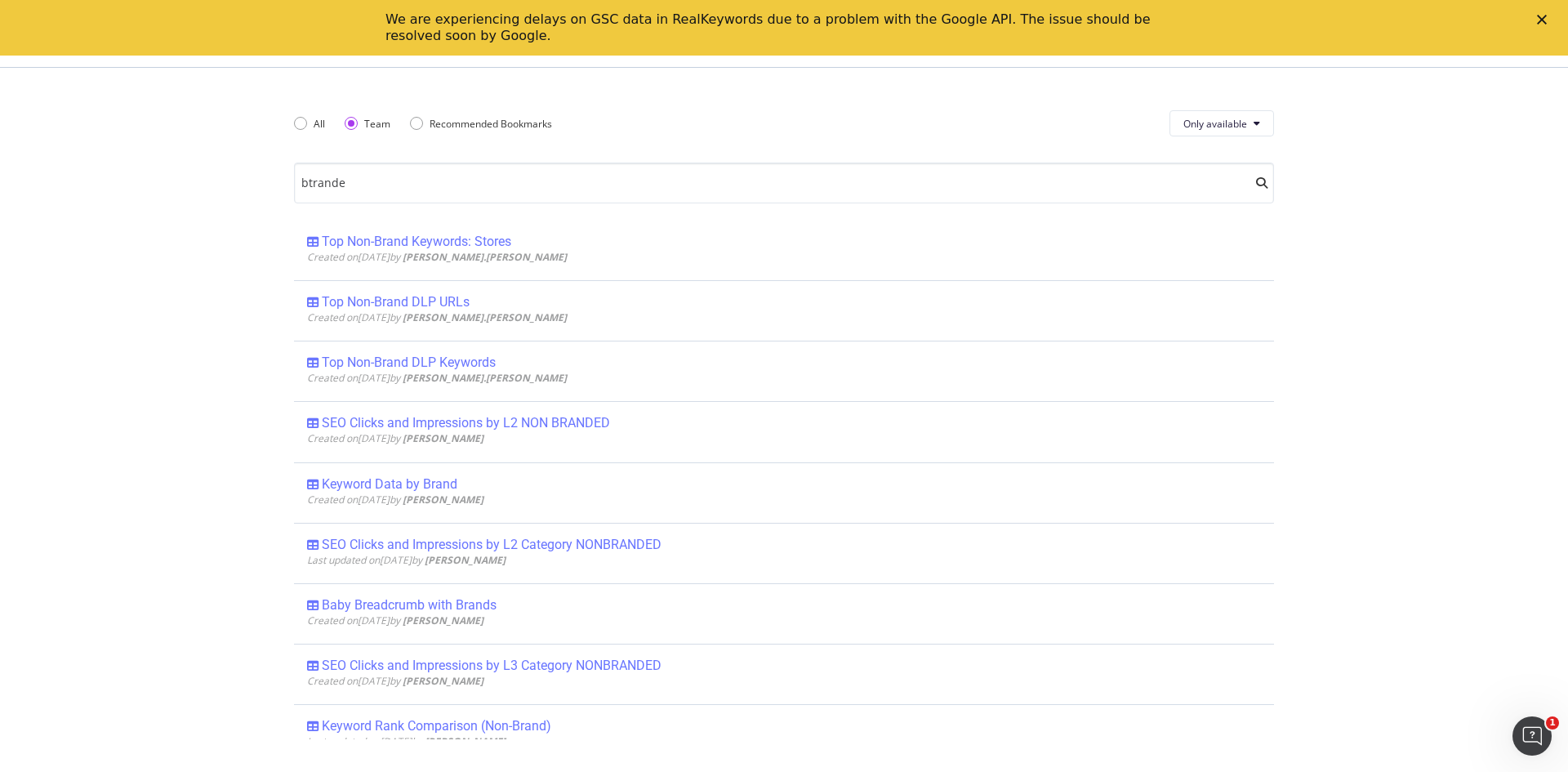
type input "btranded"
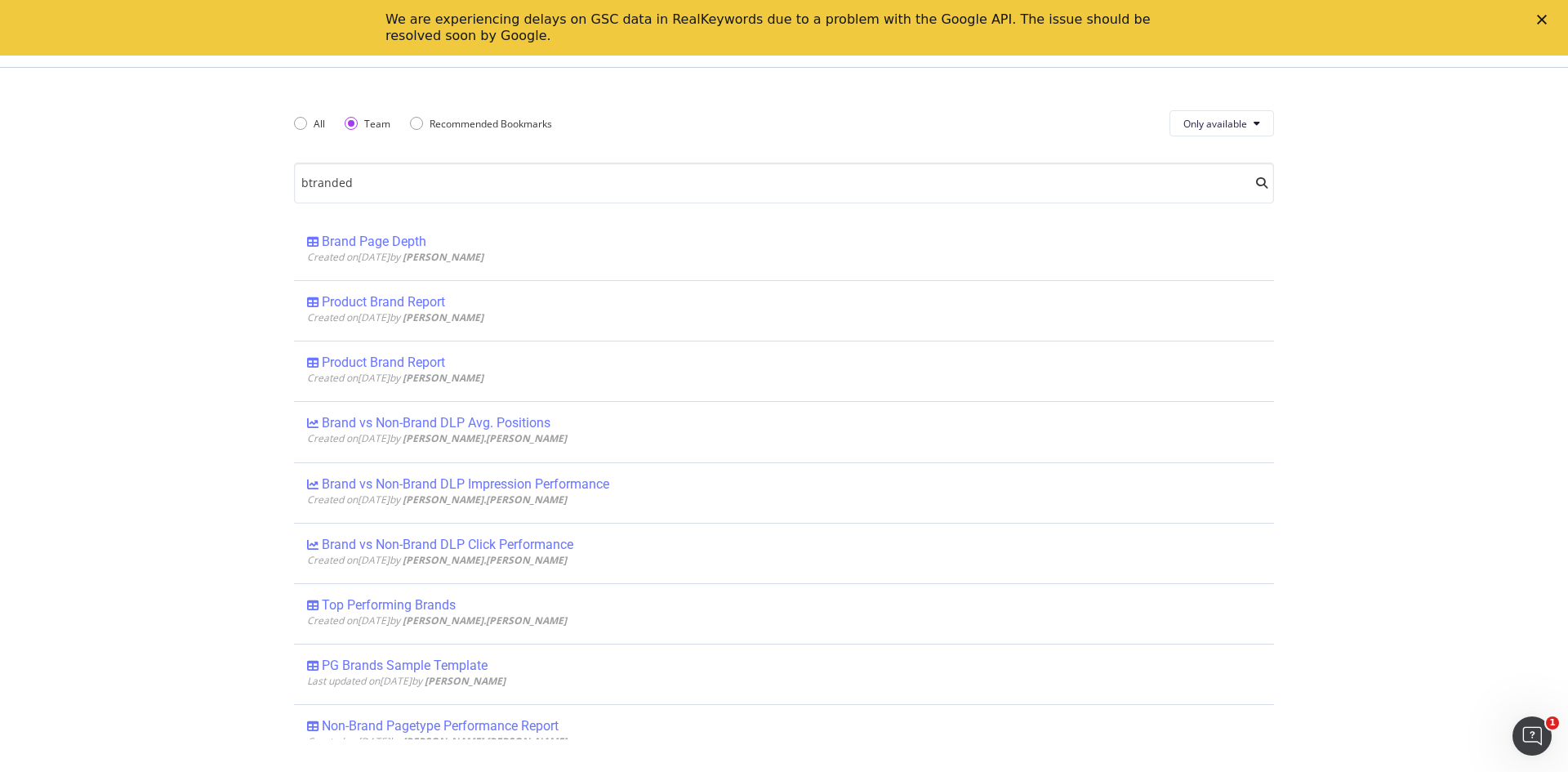
scroll to position [0, 0]
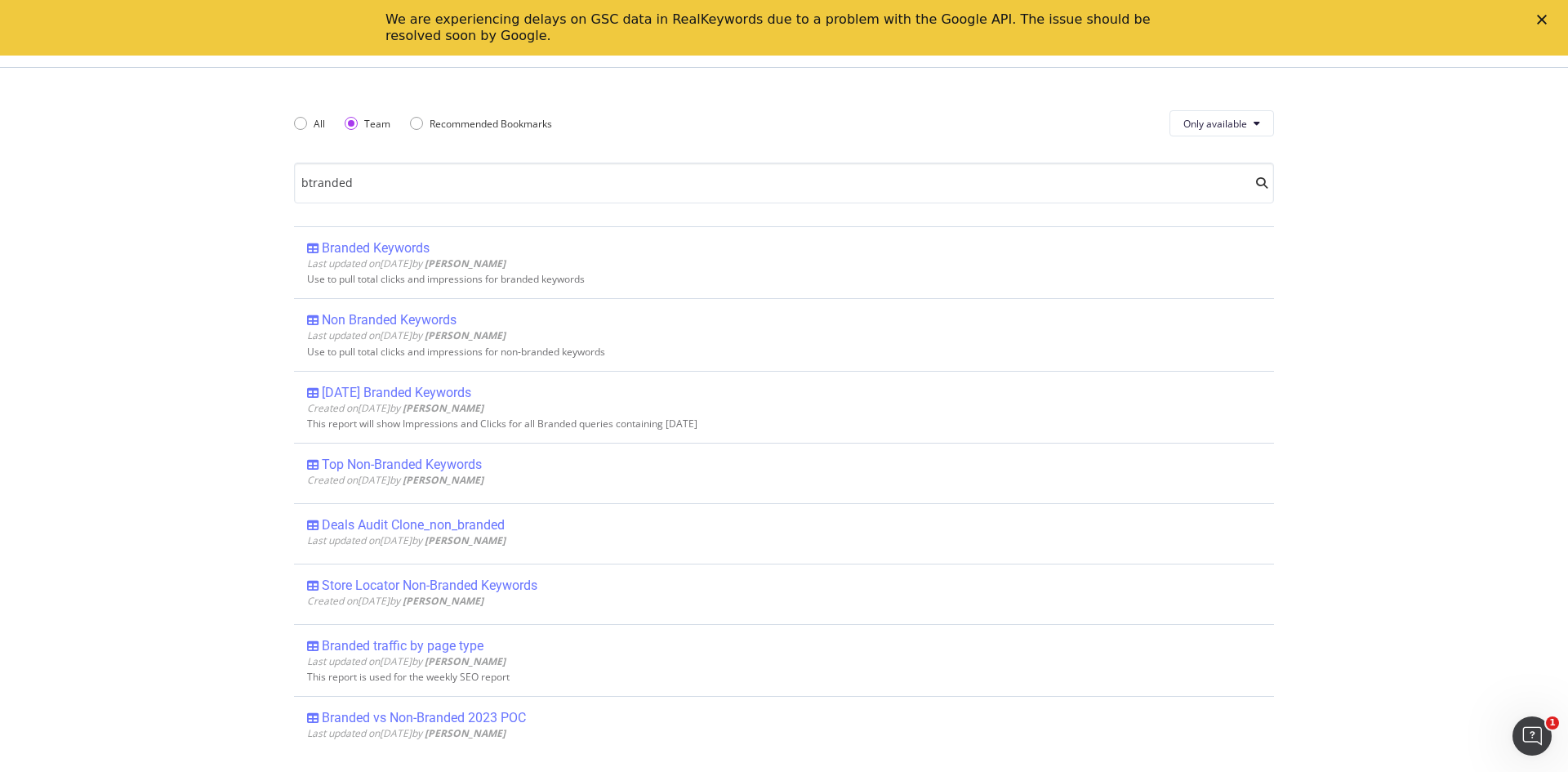
drag, startPoint x: 364, startPoint y: 180, endPoint x: 214, endPoint y: 178, distance: 150.0
click at [214, 178] on div "Explorer Bookmarks All Team Recommended Bookmarks Only available btranded Brand…" at bounding box center [784, 386] width 1568 height 772
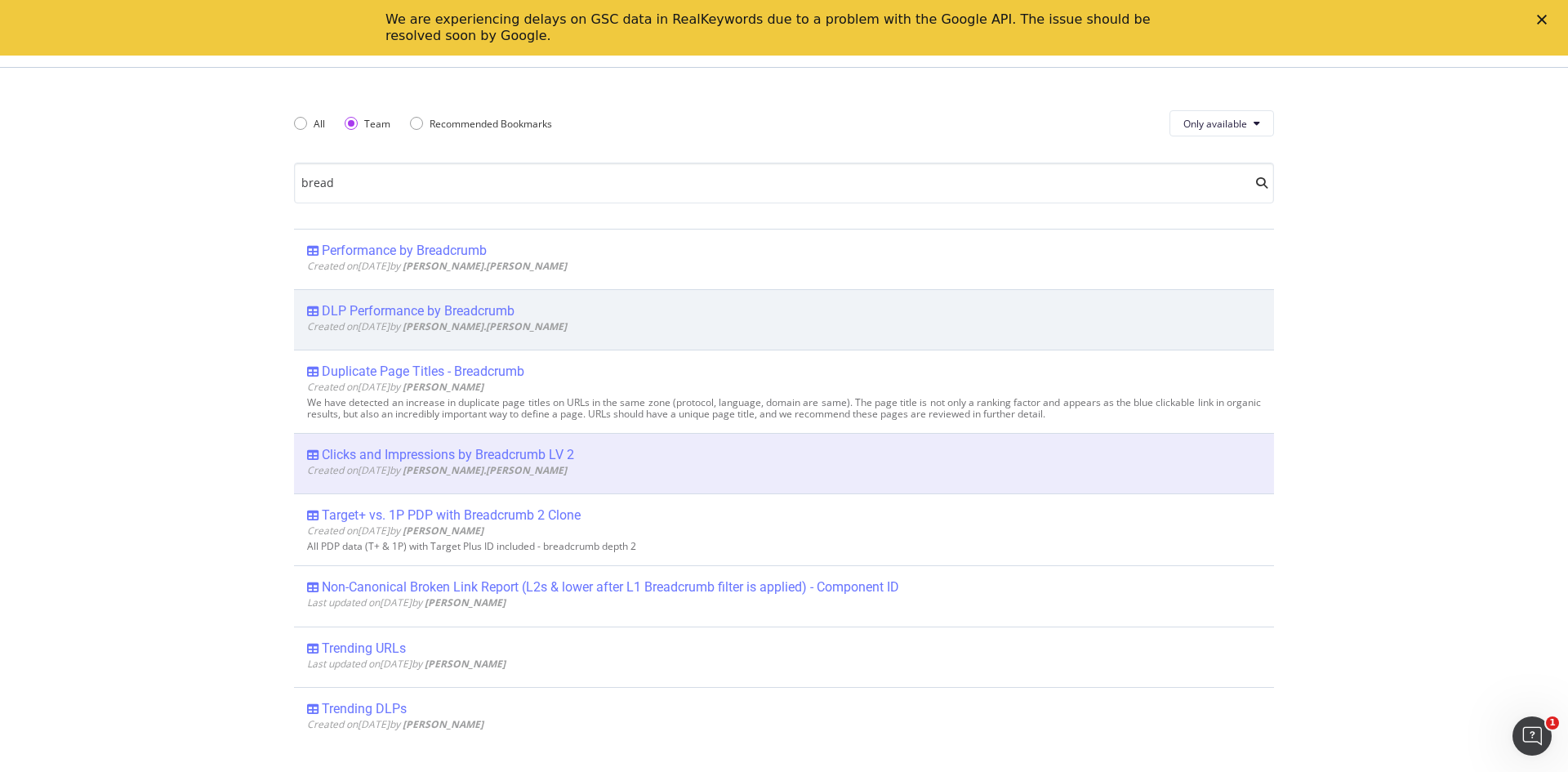
scroll to position [98, 0]
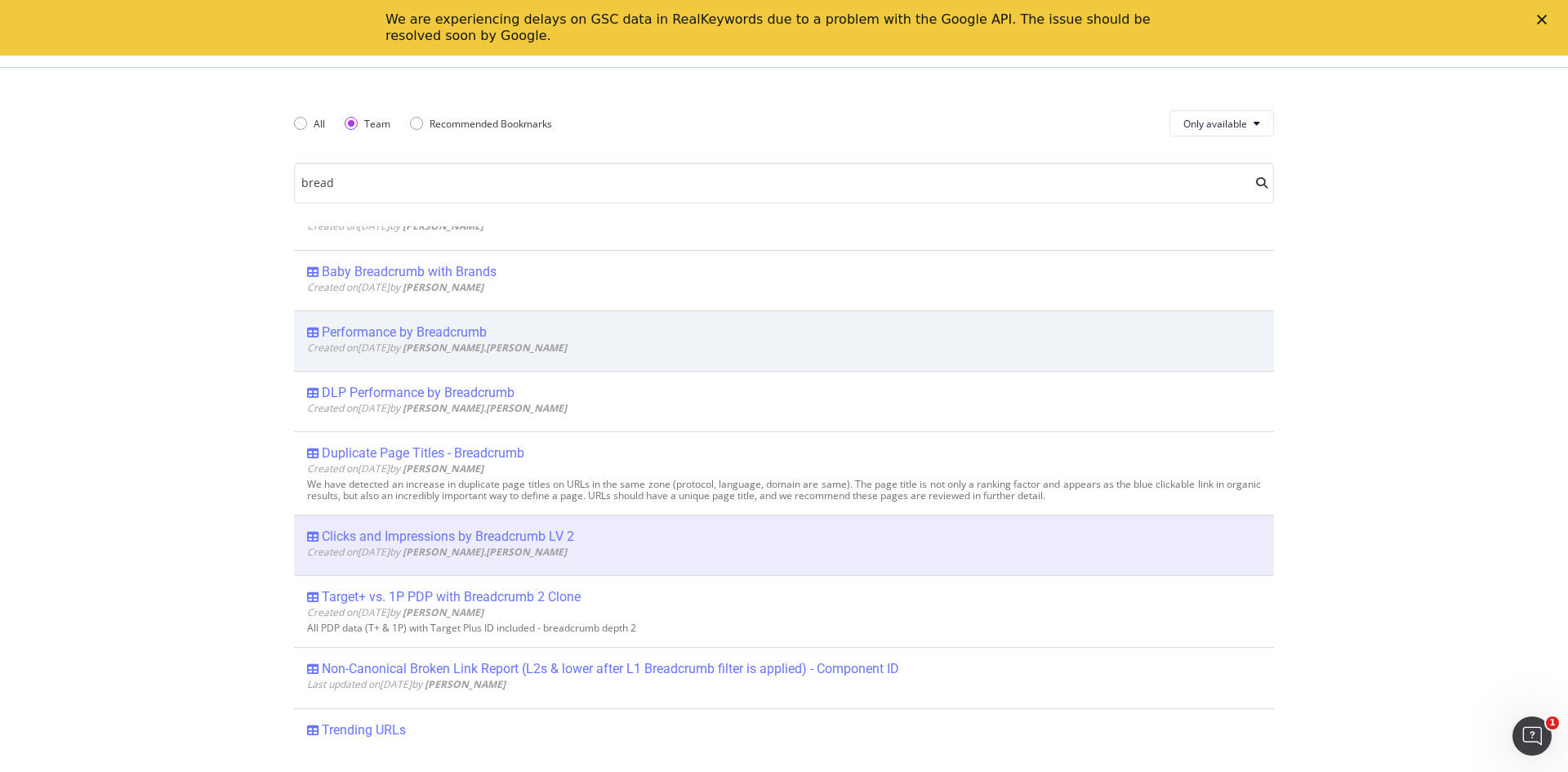
type input "bread"
click at [606, 349] on div "Created on 2024 Dec 4th by robert.salerno" at bounding box center [784, 348] width 954 height 14
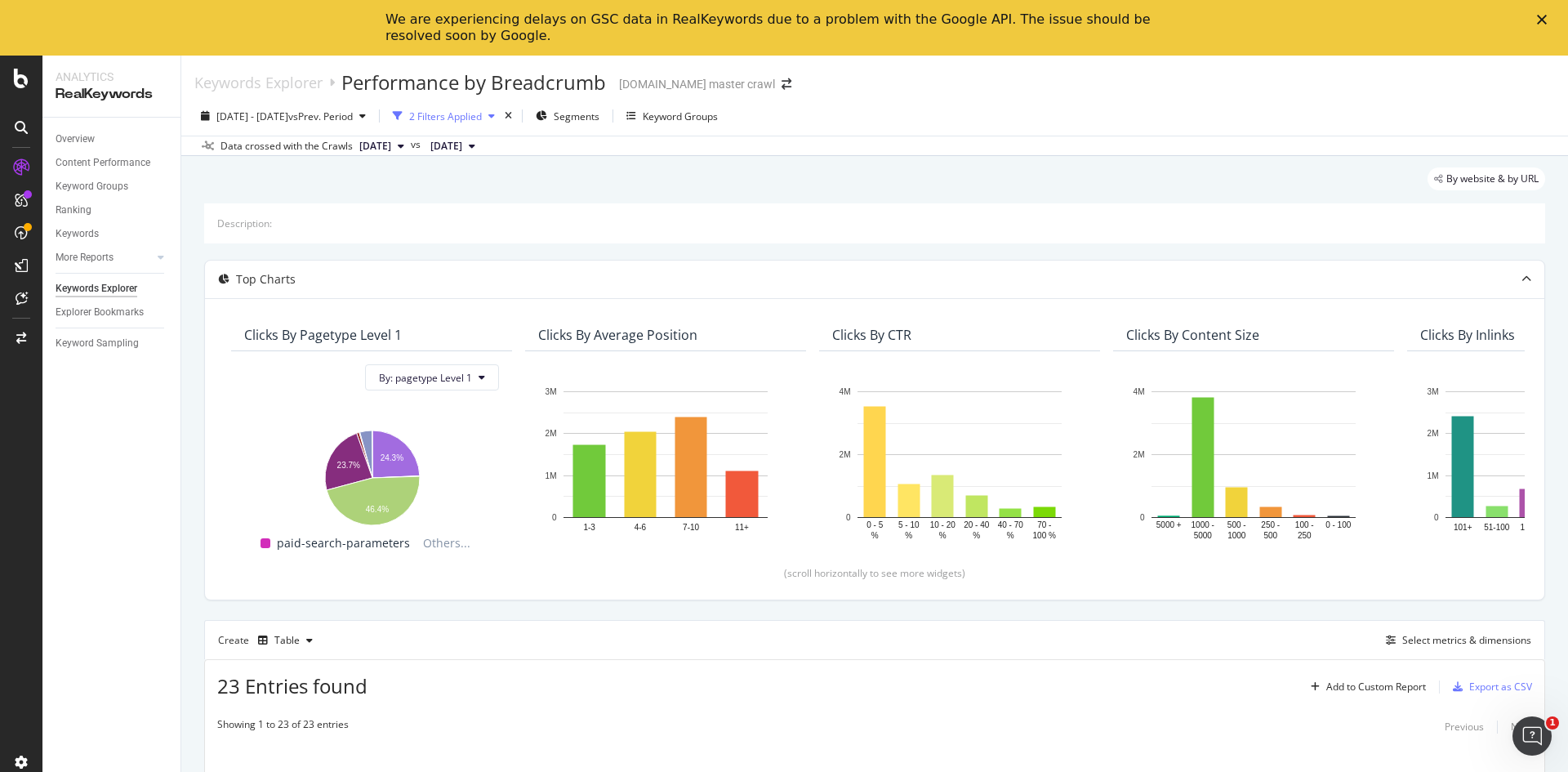
click at [482, 121] on div "2 Filters Applied" at bounding box center [446, 116] width 73 height 14
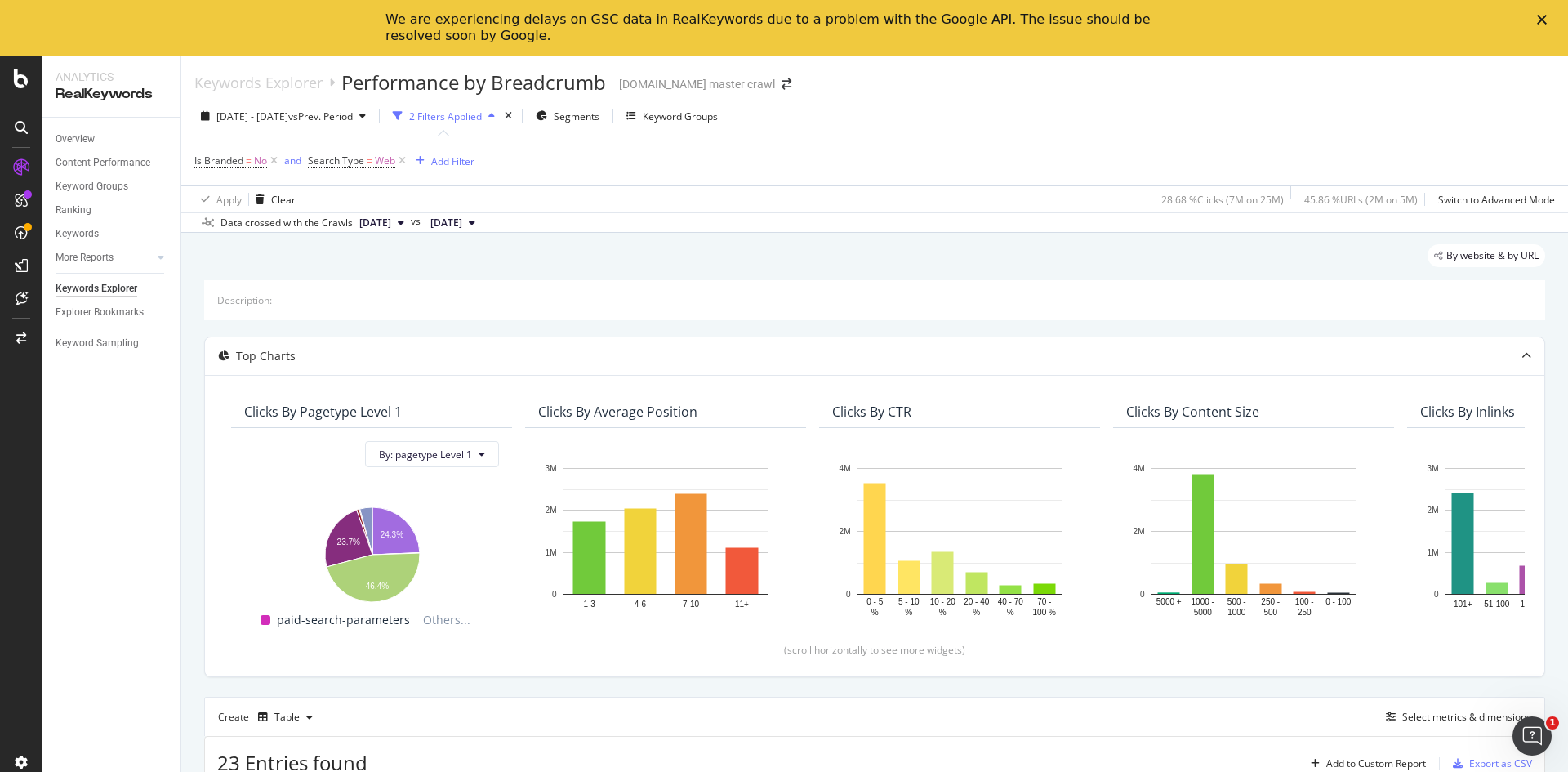
click at [936, 123] on div "2025 Sep. 7th - Oct. 4th vs Prev. Period 2 Filters Applied Segments Keyword Gro…" at bounding box center [874, 119] width 1387 height 33
click at [599, 125] on div "Segments" at bounding box center [568, 116] width 64 height 25
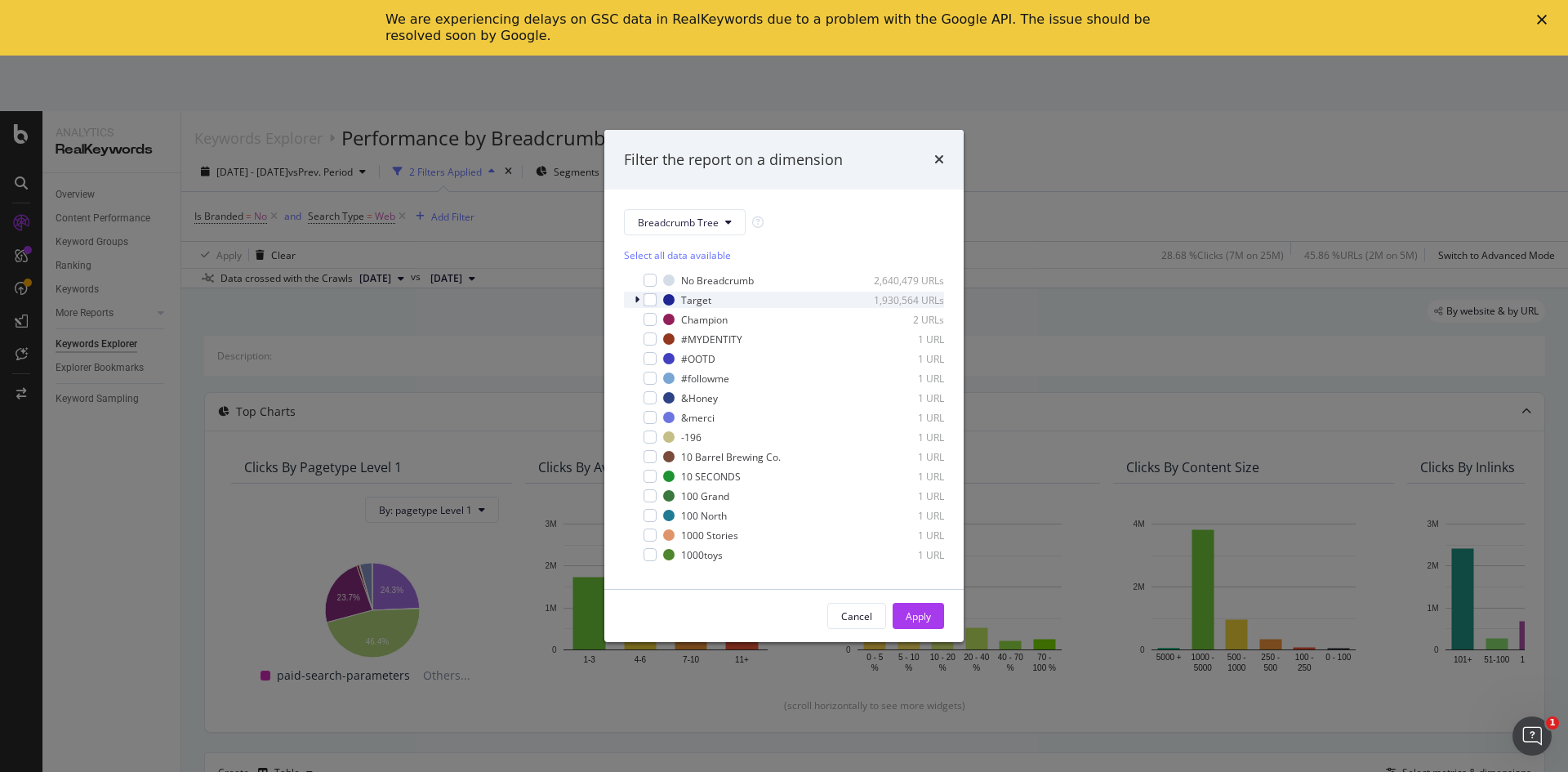
click at [637, 299] on icon "modal" at bounding box center [637, 299] width 5 height 9
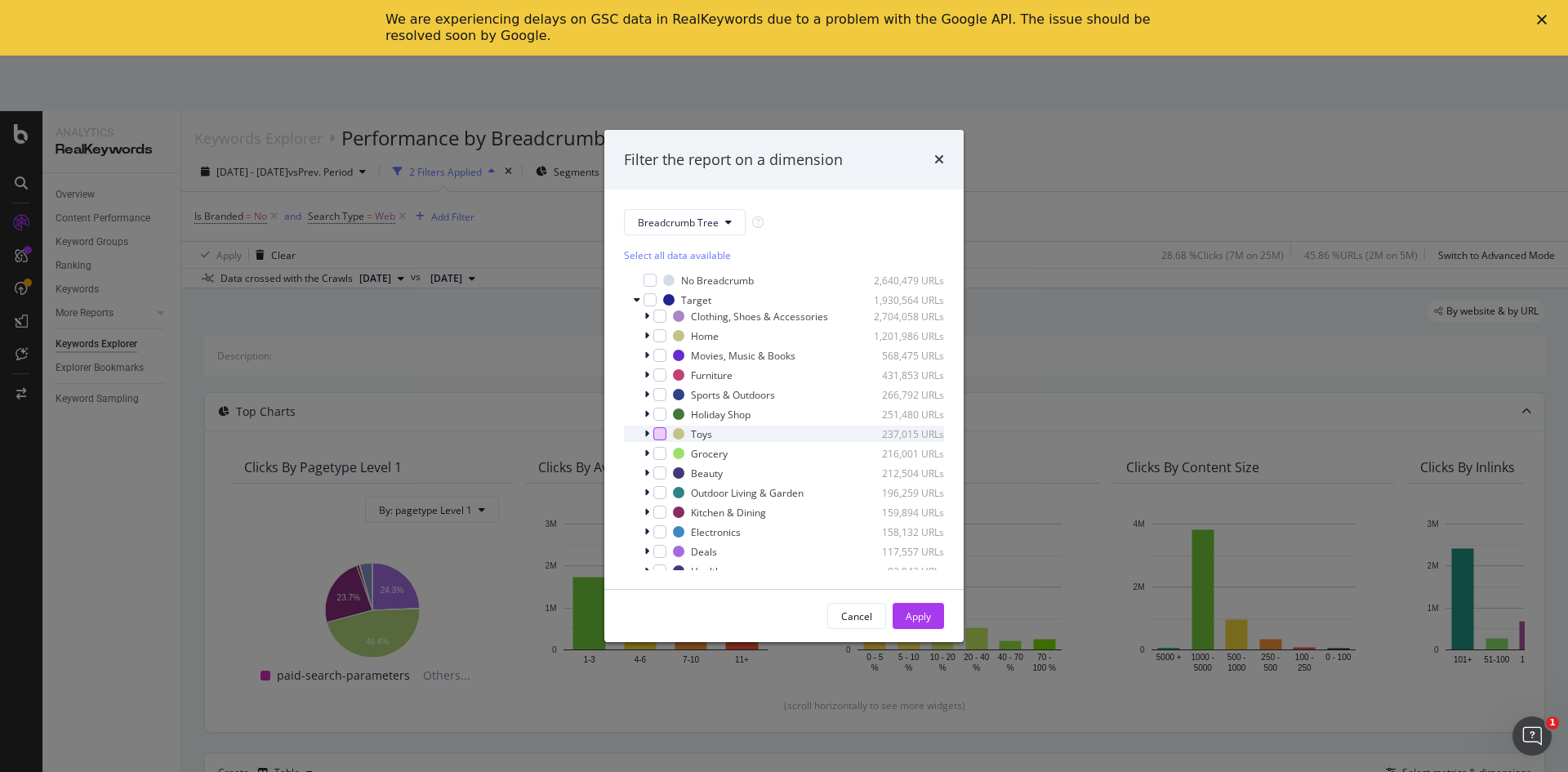
click at [654, 441] on div "modal" at bounding box center [659, 434] width 13 height 13
click at [934, 616] on button "Apply" at bounding box center [919, 616] width 52 height 26
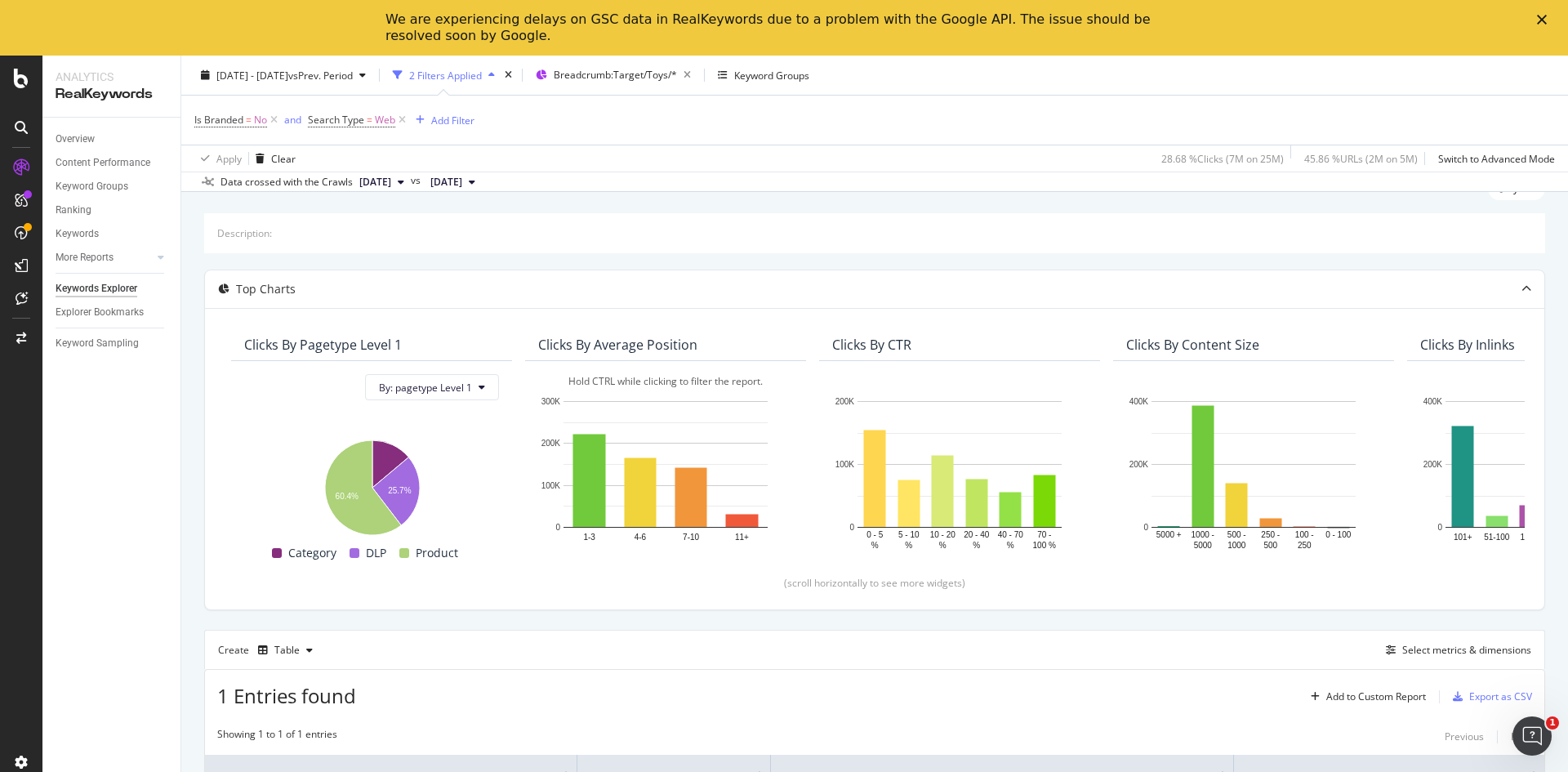
scroll to position [52, 0]
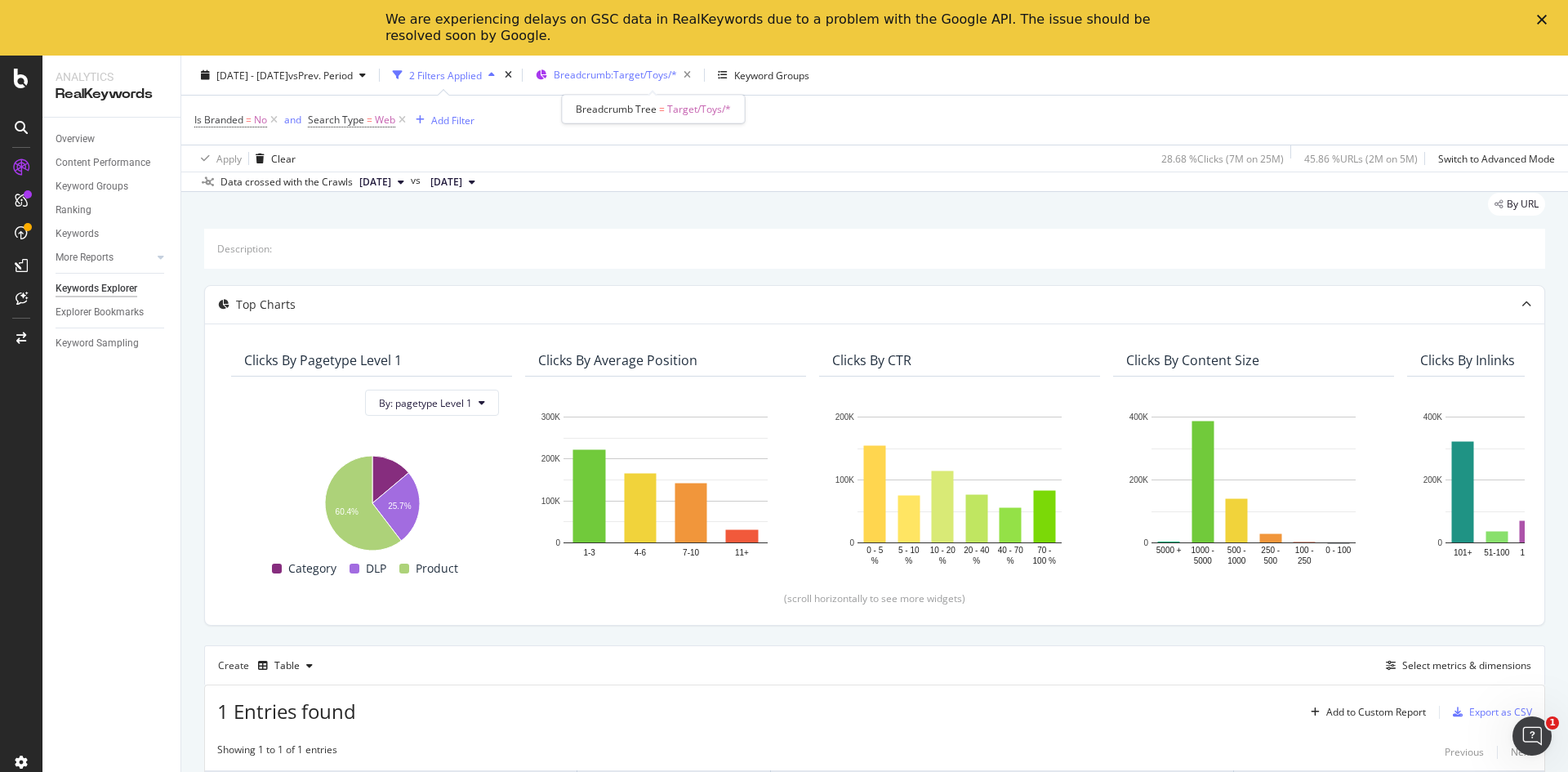
click at [599, 77] on span "Breadcrumb: Target/Toys/*" at bounding box center [616, 75] width 124 height 14
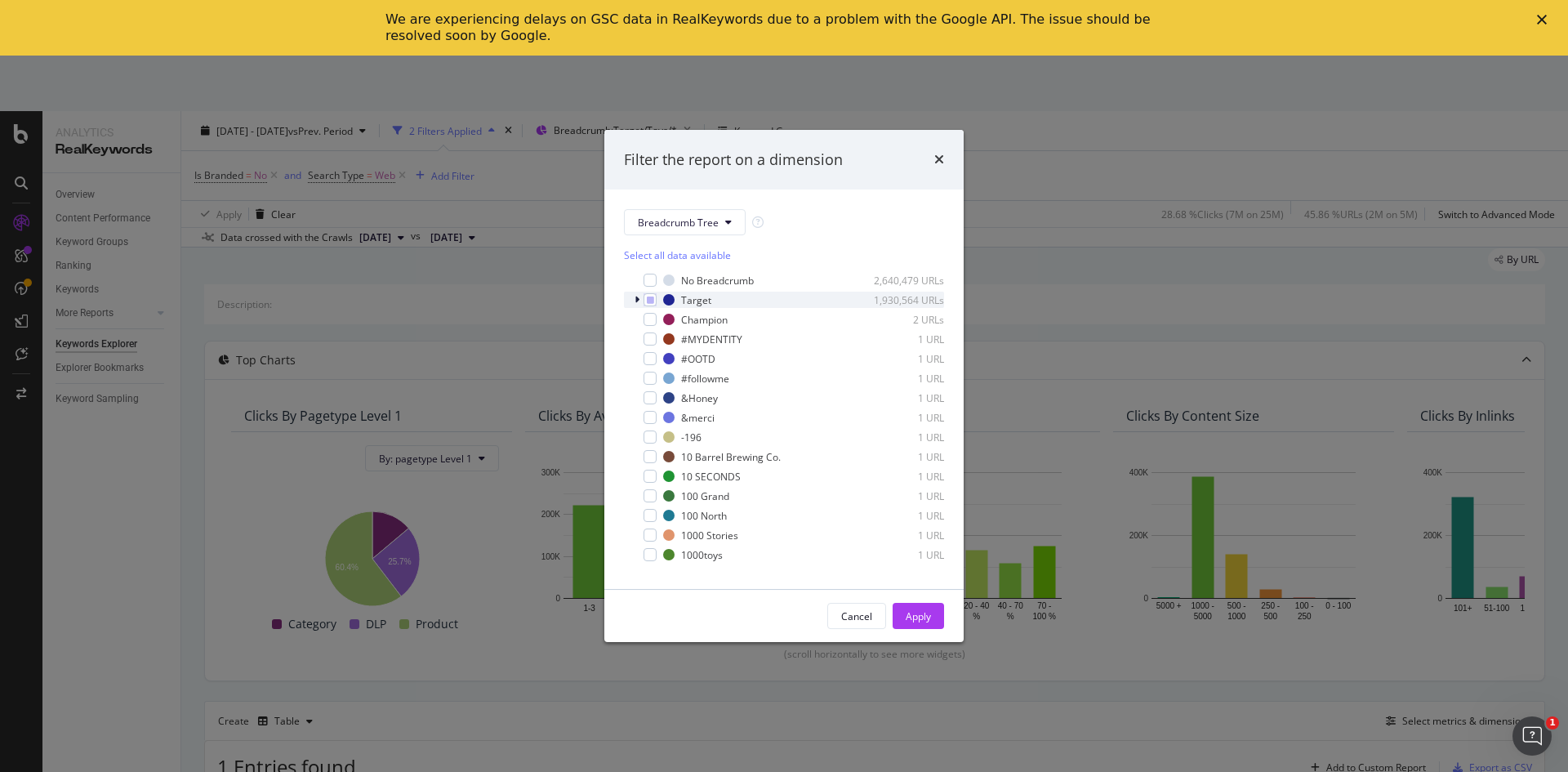
click at [635, 299] on icon "modal" at bounding box center [637, 299] width 5 height 9
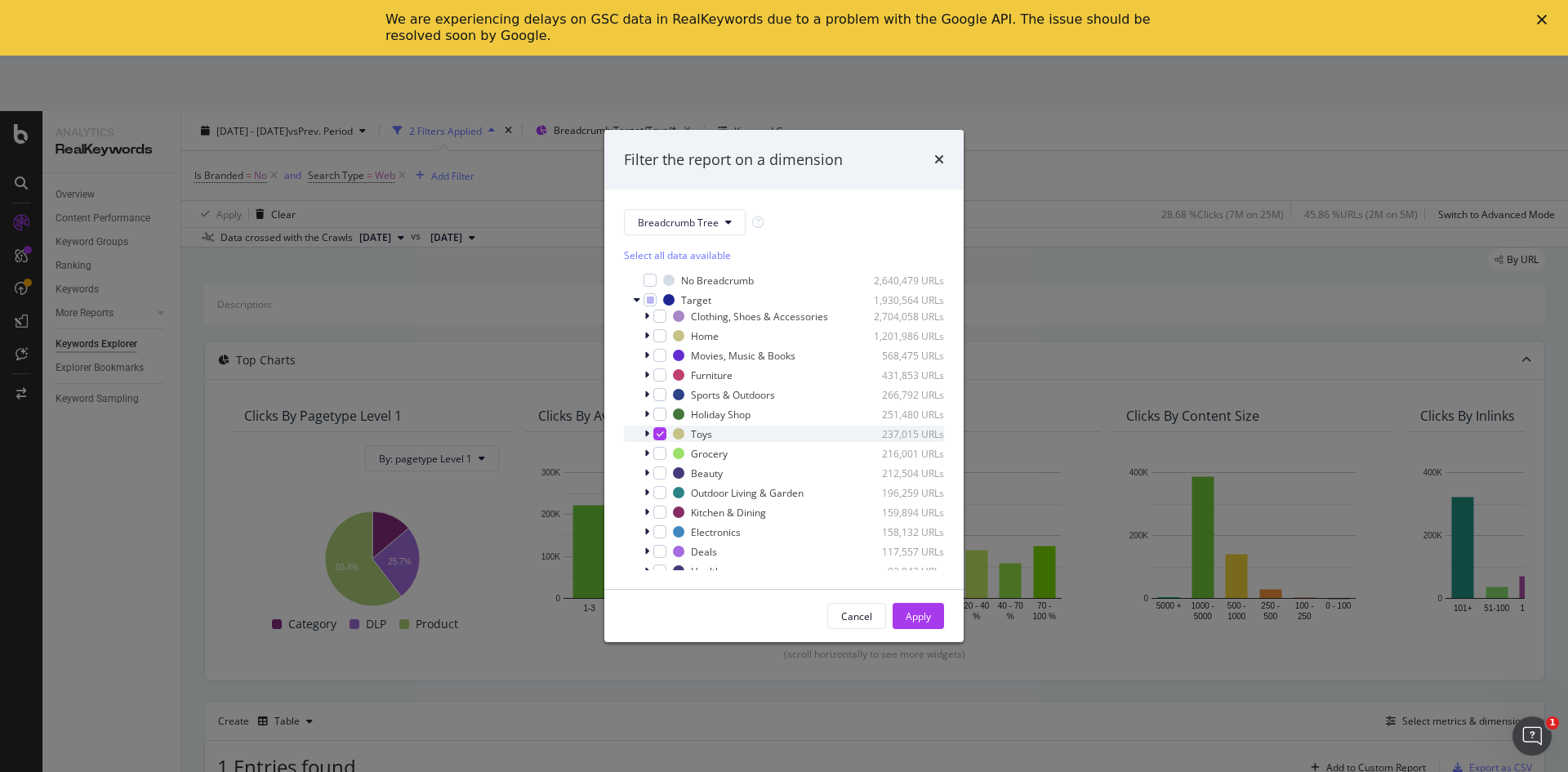
click at [651, 430] on div "modal" at bounding box center [648, 434] width 9 height 16
click at [927, 611] on div "Apply" at bounding box center [918, 617] width 25 height 14
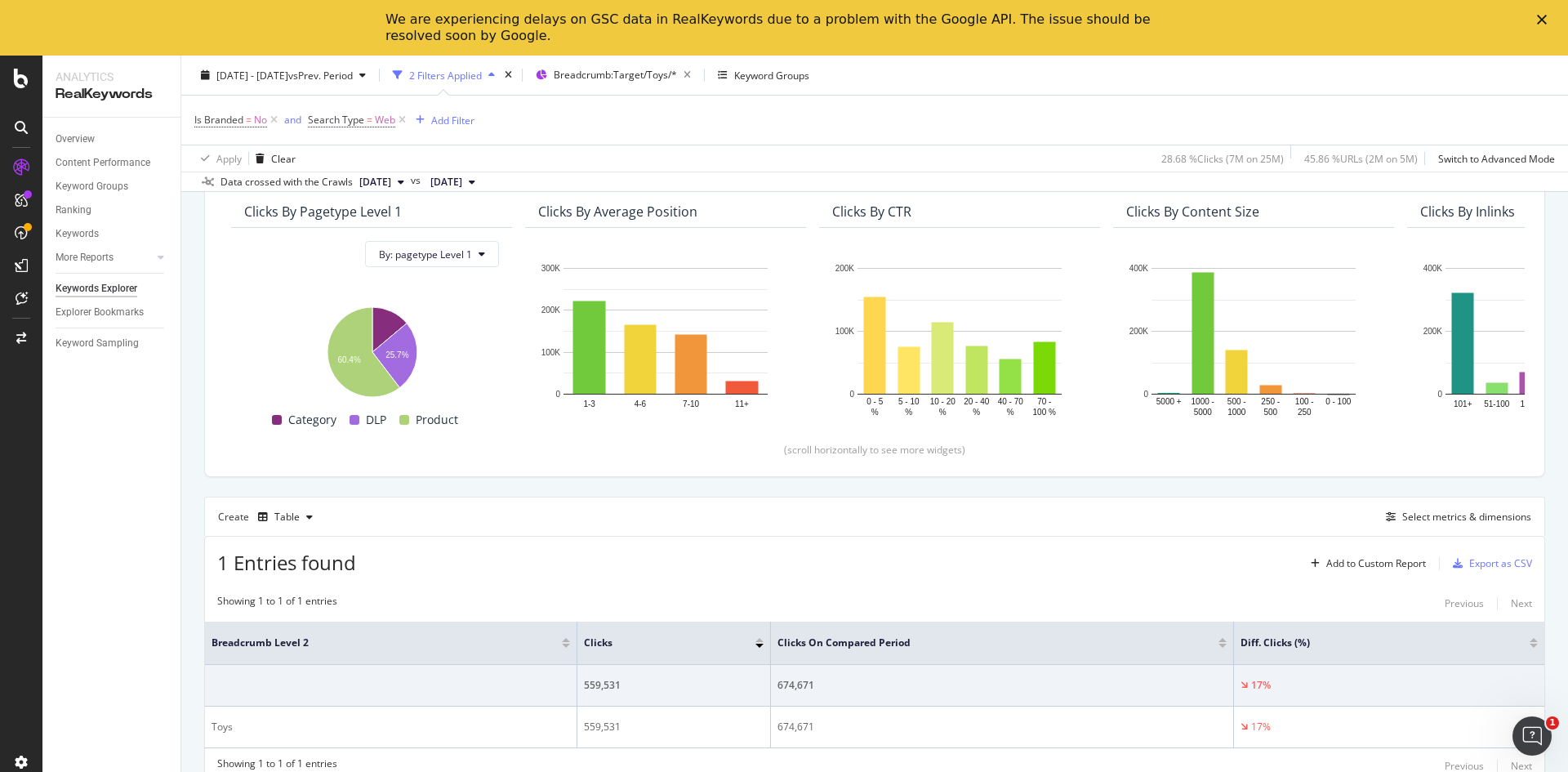
scroll to position [215, 0]
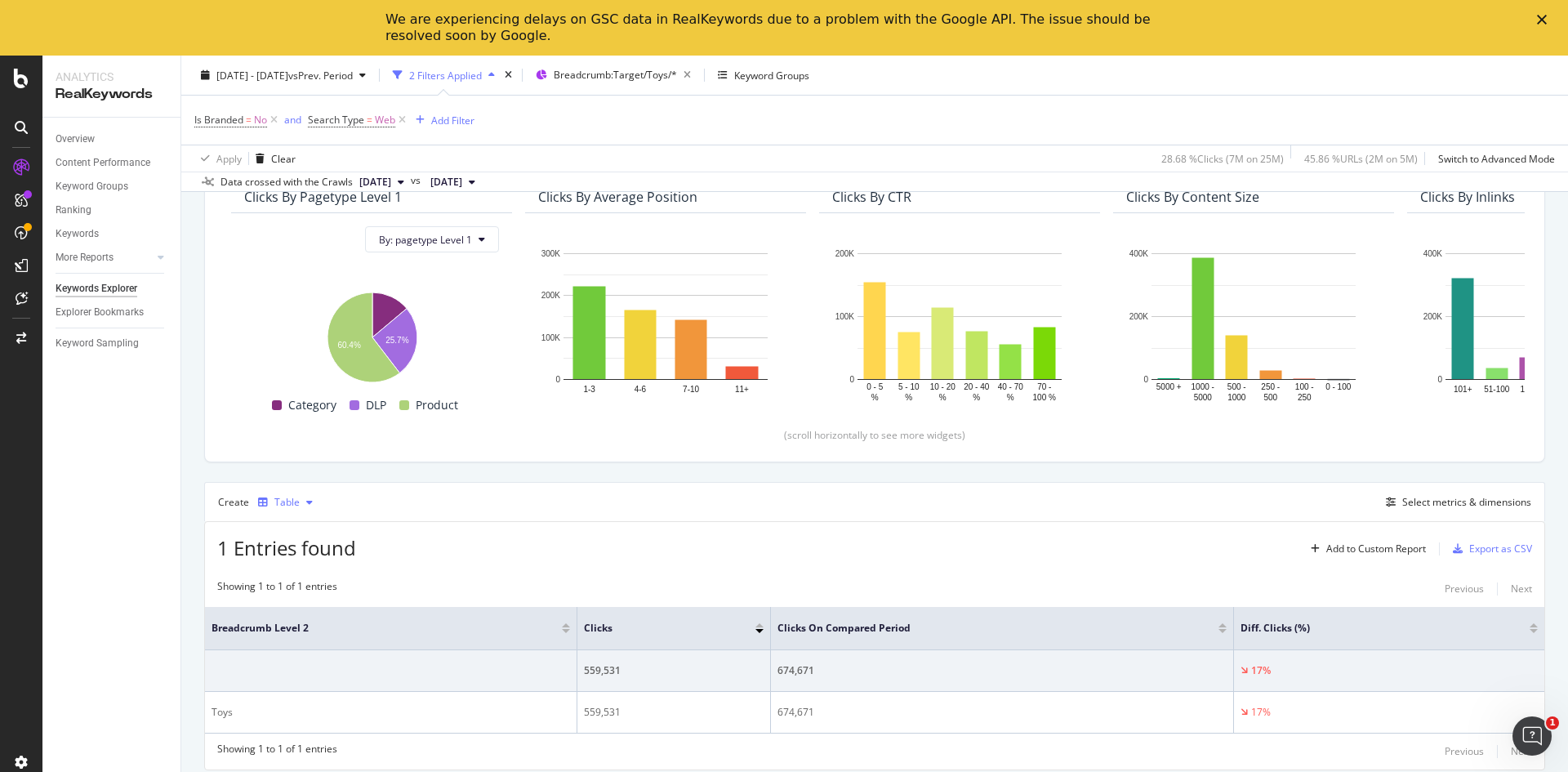
click at [307, 500] on icon "button" at bounding box center [310, 501] width 7 height 9
click at [568, 610] on th "Breadcrumb Level 2" at bounding box center [392, 629] width 373 height 43
click at [459, 125] on div "Add Filter" at bounding box center [453, 119] width 43 height 14
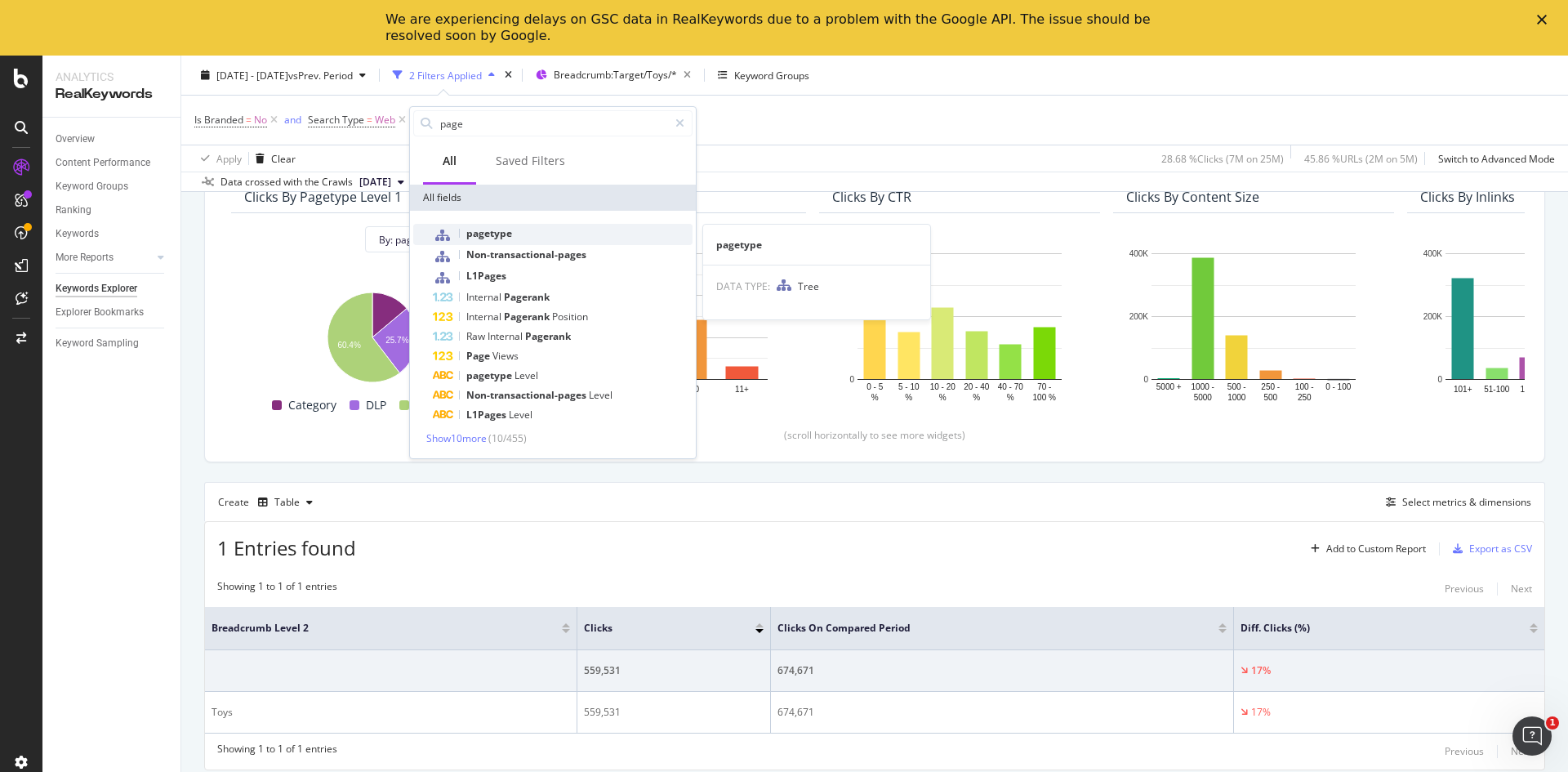
type input "page"
click at [554, 240] on div "pagetype" at bounding box center [562, 234] width 260 height 21
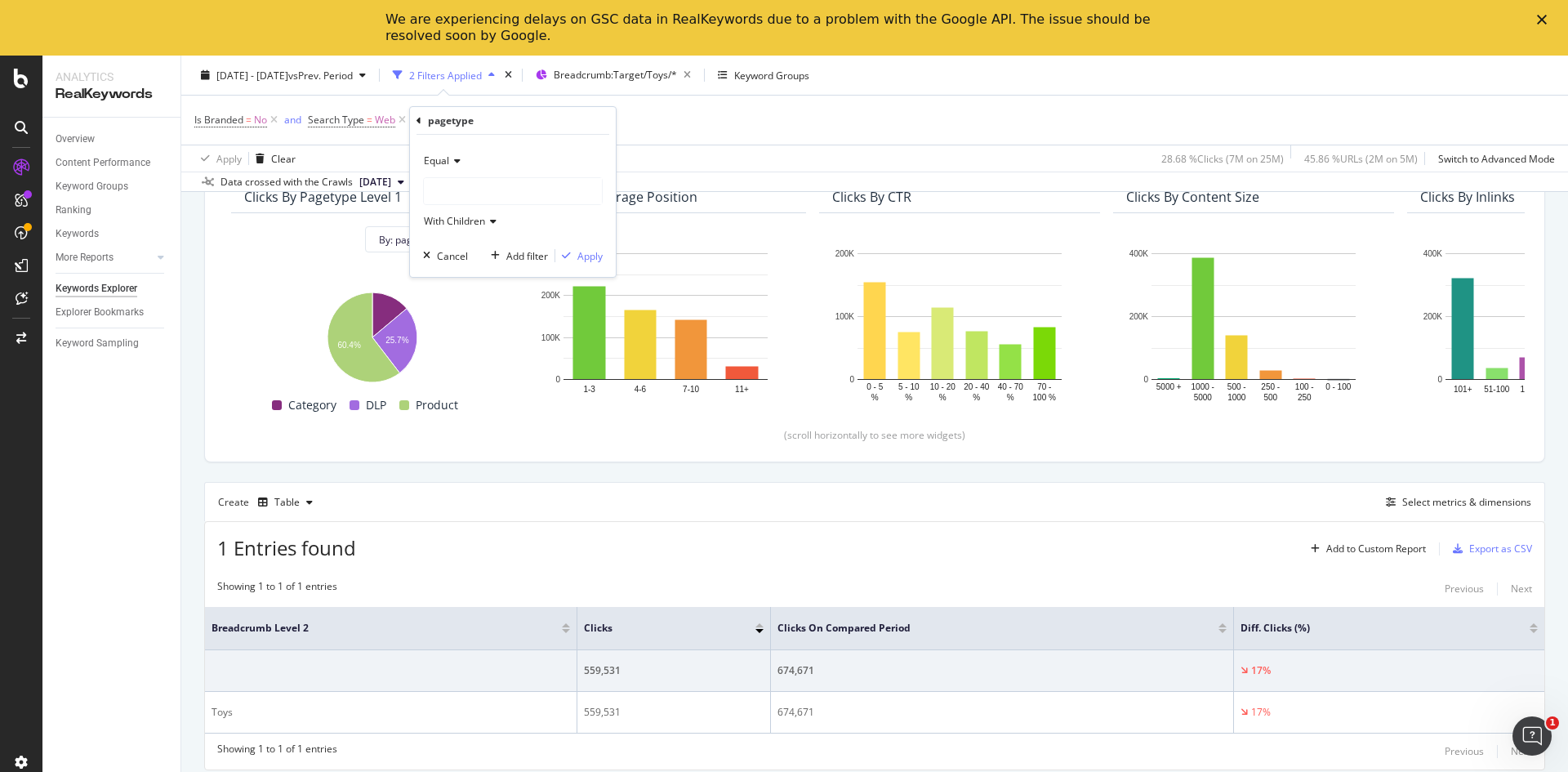
click at [475, 220] on span "With Children" at bounding box center [454, 221] width 61 height 14
click at [513, 252] on div "With Children" at bounding box center [515, 254] width 175 height 21
click at [597, 254] on div "Apply" at bounding box center [590, 256] width 25 height 14
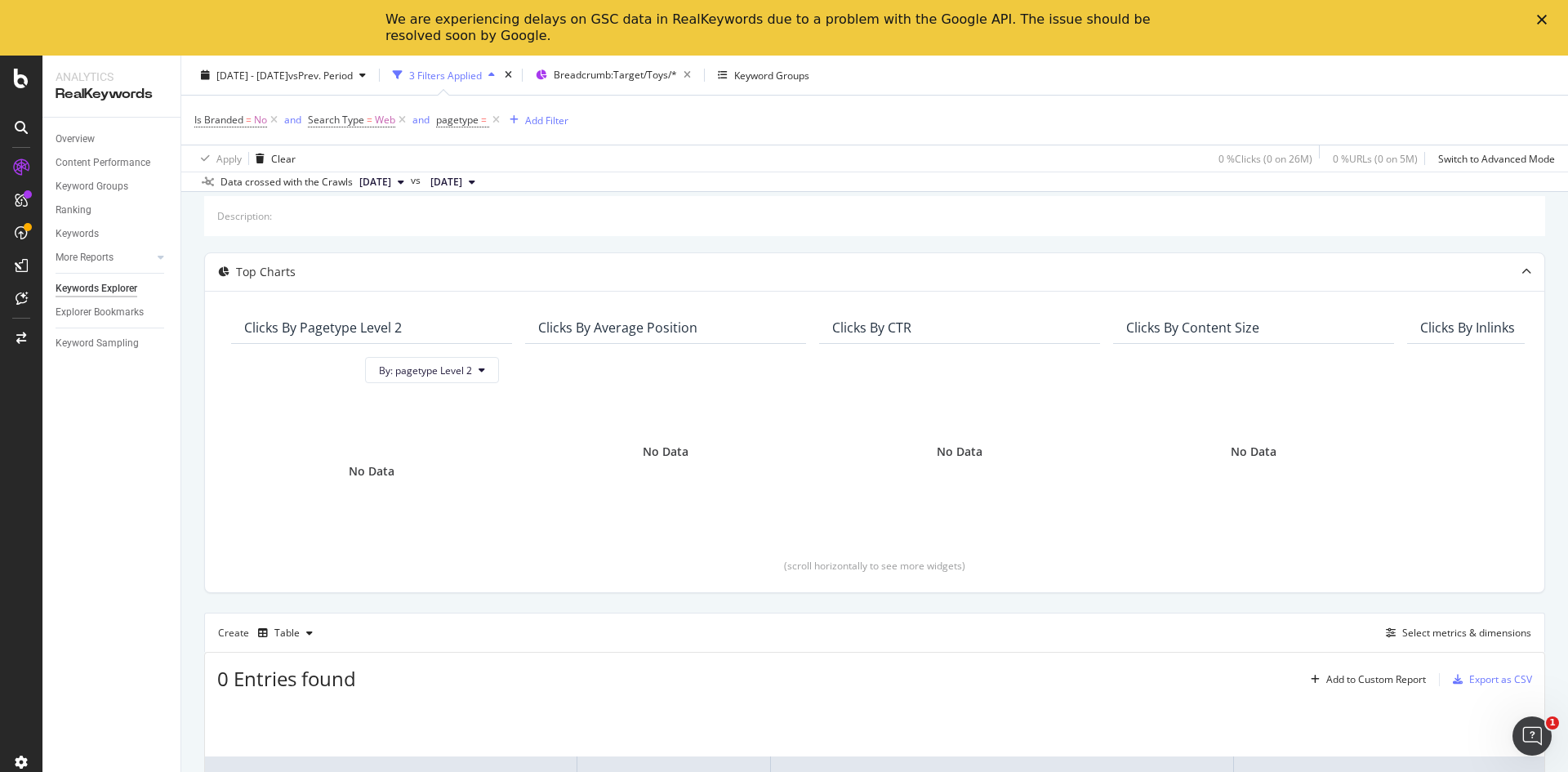
scroll to position [210, 0]
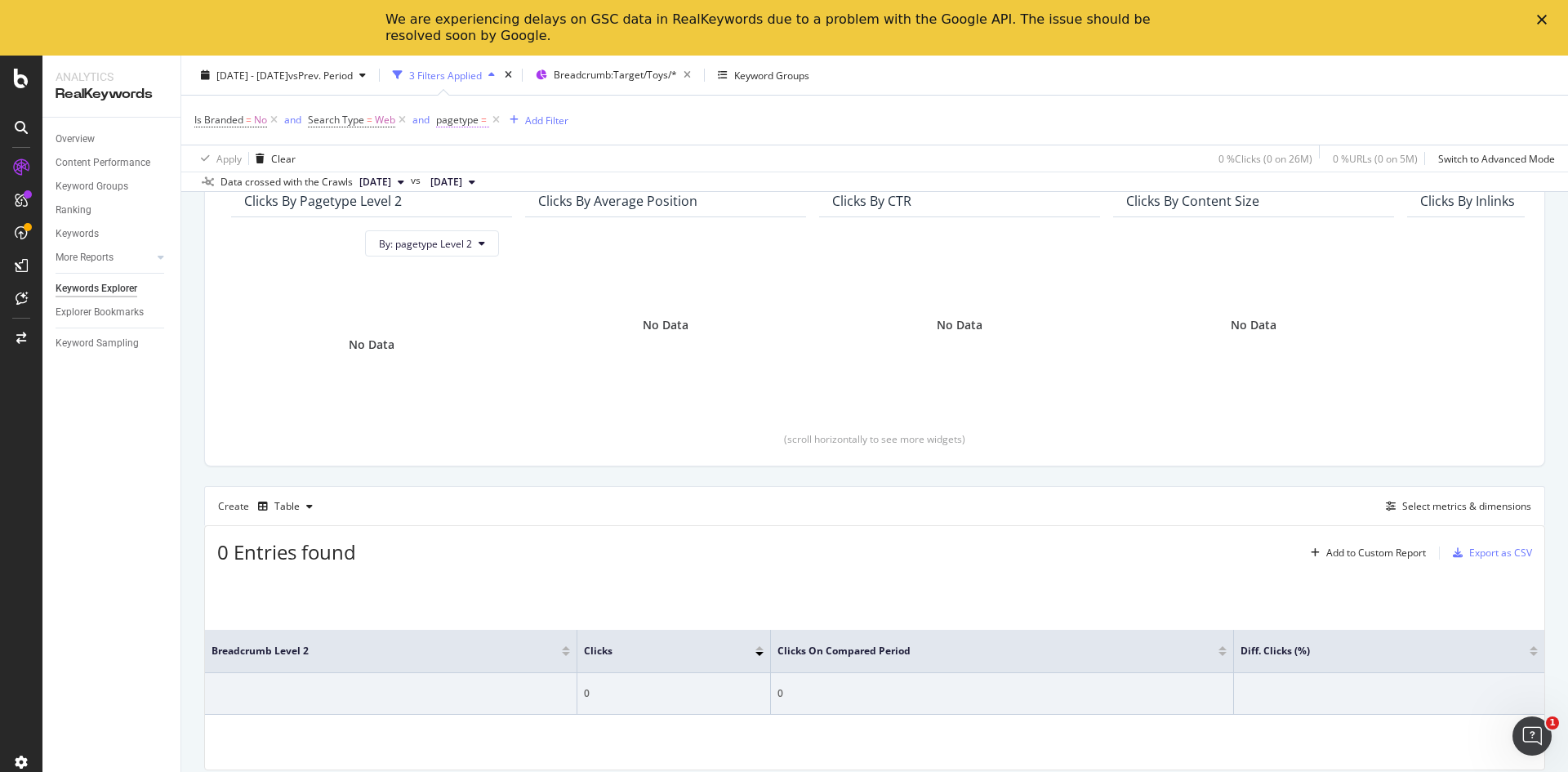
click at [460, 115] on span "pagetype" at bounding box center [457, 119] width 42 height 14
click at [482, 173] on div "Equal With Children" at bounding box center [540, 188] width 179 height 87
click at [485, 189] on div at bounding box center [540, 189] width 178 height 26
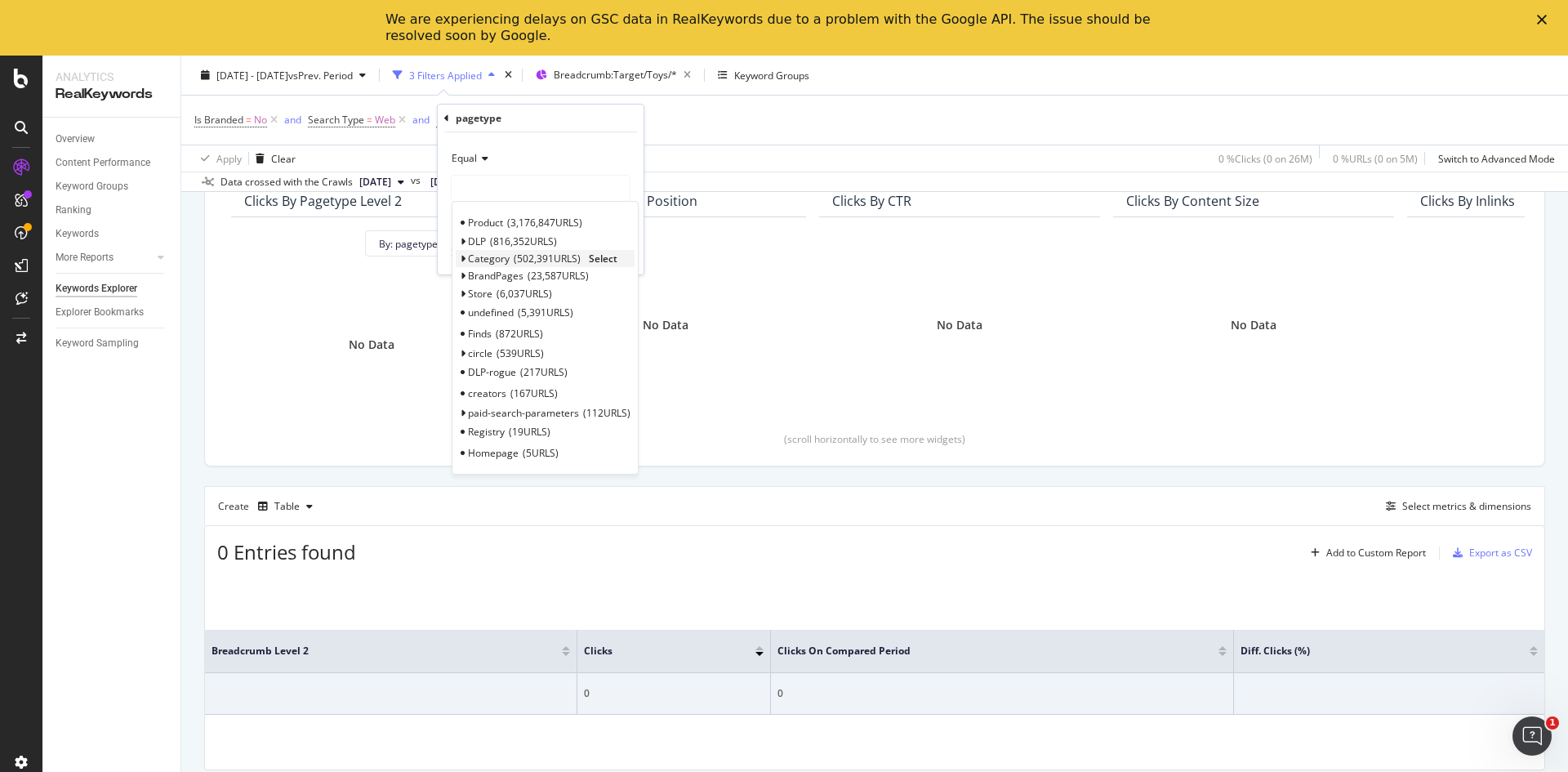
click at [508, 257] on span "Category" at bounding box center [489, 258] width 42 height 14
drag, startPoint x: 579, startPoint y: 272, endPoint x: 587, endPoint y: 266, distance: 10.0
click at [587, 266] on div "Category 502,391 URLS Select 1-facet 450,362 URLS Select paginated 52,028 URLS …" at bounding box center [545, 286] width 179 height 73
click at [567, 251] on div "Category 502,391 URLS Select" at bounding box center [545, 258] width 179 height 17
click at [567, 260] on span "502,391 URLS" at bounding box center [547, 258] width 67 height 14
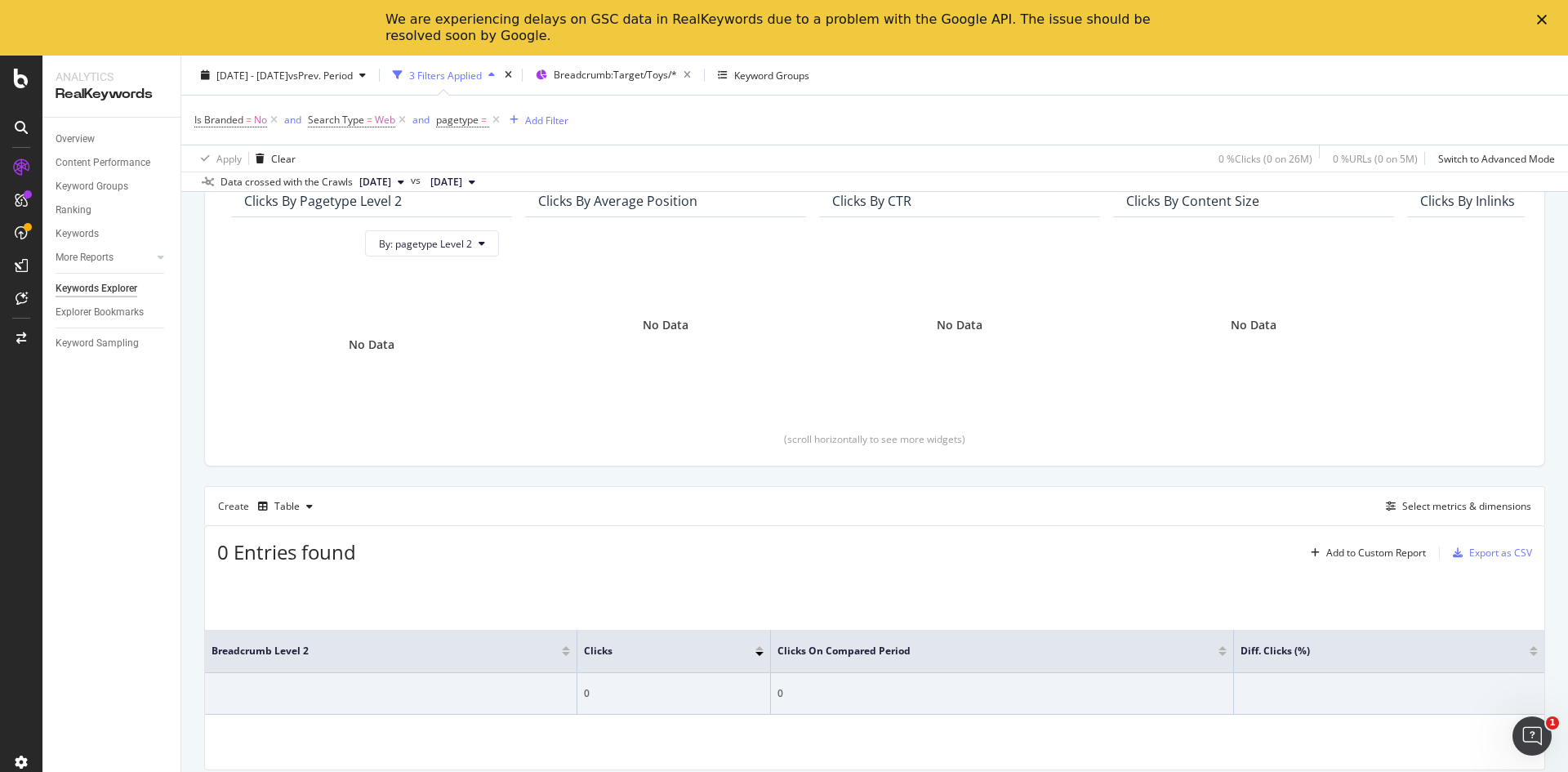
click at [822, 153] on div "Apply Clear 0 % Clicks ( 0 on 26M ) 0 % URLs ( 0 on 5M ) Switch to Advanced Mode" at bounding box center [874, 157] width 1387 height 27
drag, startPoint x: 500, startPoint y: 129, endPoint x: 489, endPoint y: 136, distance: 13.0
click at [489, 135] on div "Is Branded = No and Search Type = Web and pagetype = Add Filter" at bounding box center [874, 119] width 1361 height 49
click at [461, 119] on span "pagetype" at bounding box center [457, 119] width 42 height 14
click at [540, 200] on div at bounding box center [540, 189] width 178 height 26
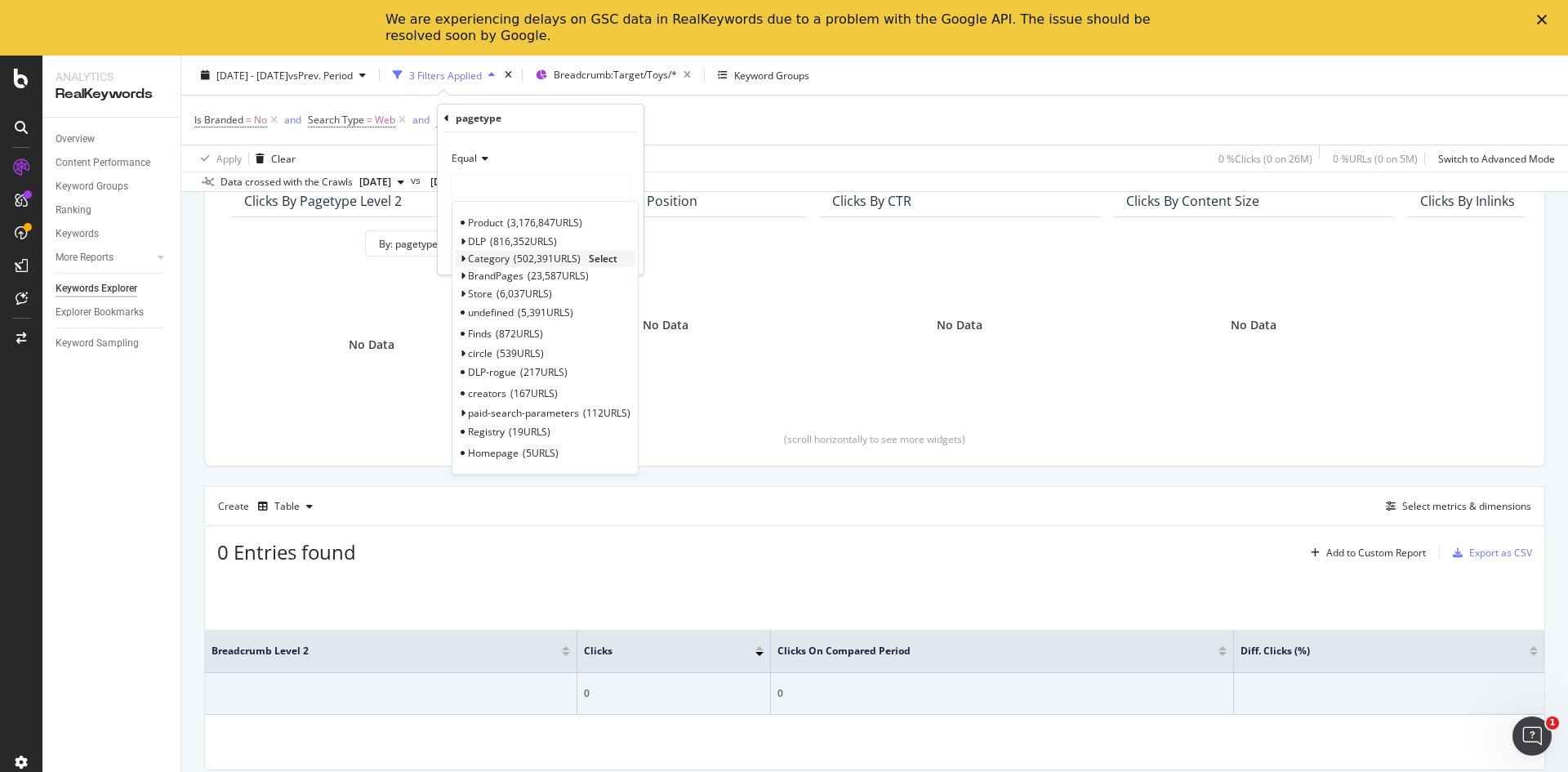
click at [459, 264] on div "Category 502,391 URLS Select" at bounding box center [545, 258] width 179 height 17
click at [478, 256] on span "Category" at bounding box center [489, 258] width 42 height 14
click at [608, 259] on span "Select" at bounding box center [603, 258] width 28 height 14
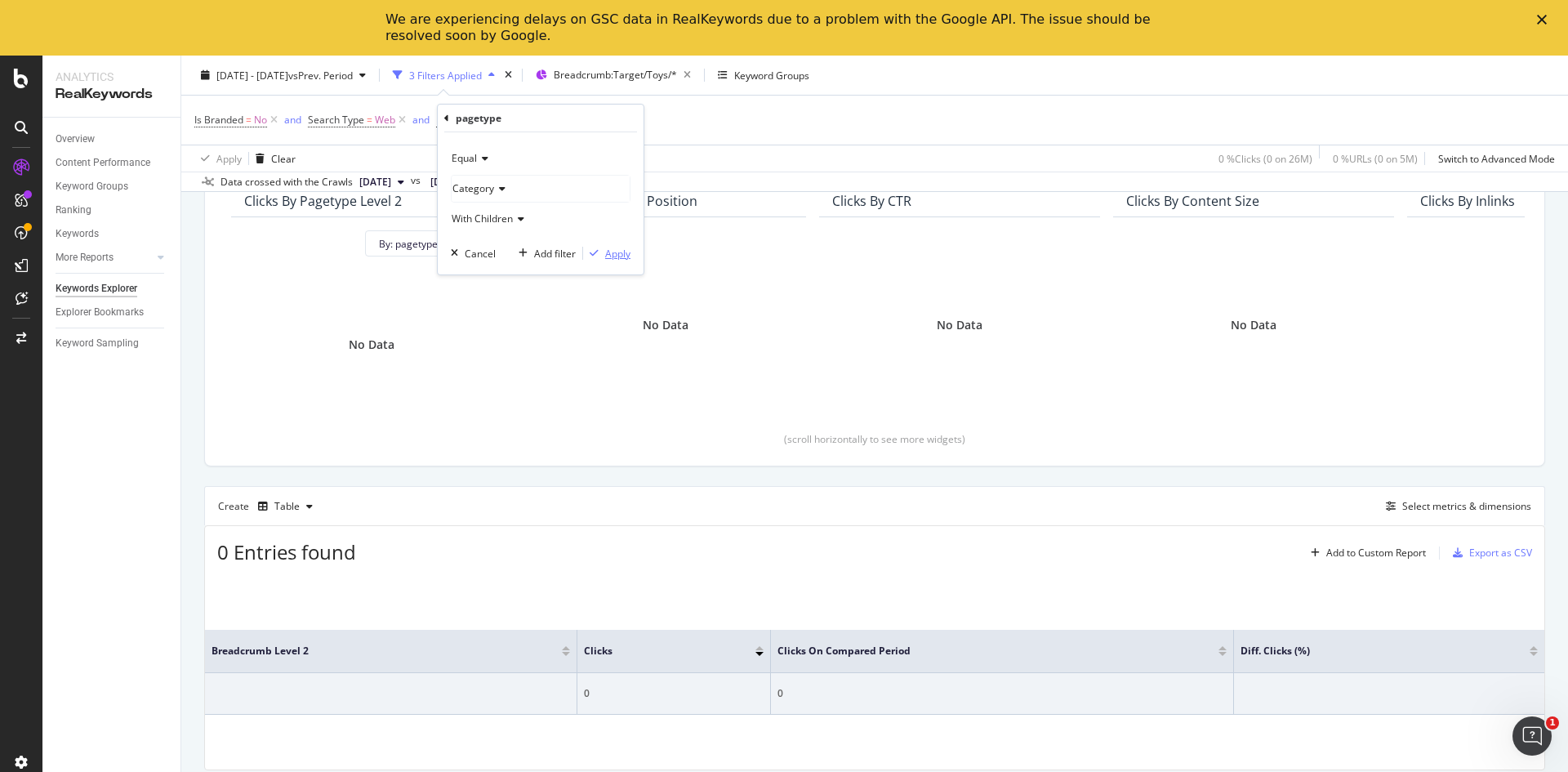
click at [621, 257] on div "Apply" at bounding box center [617, 253] width 25 height 14
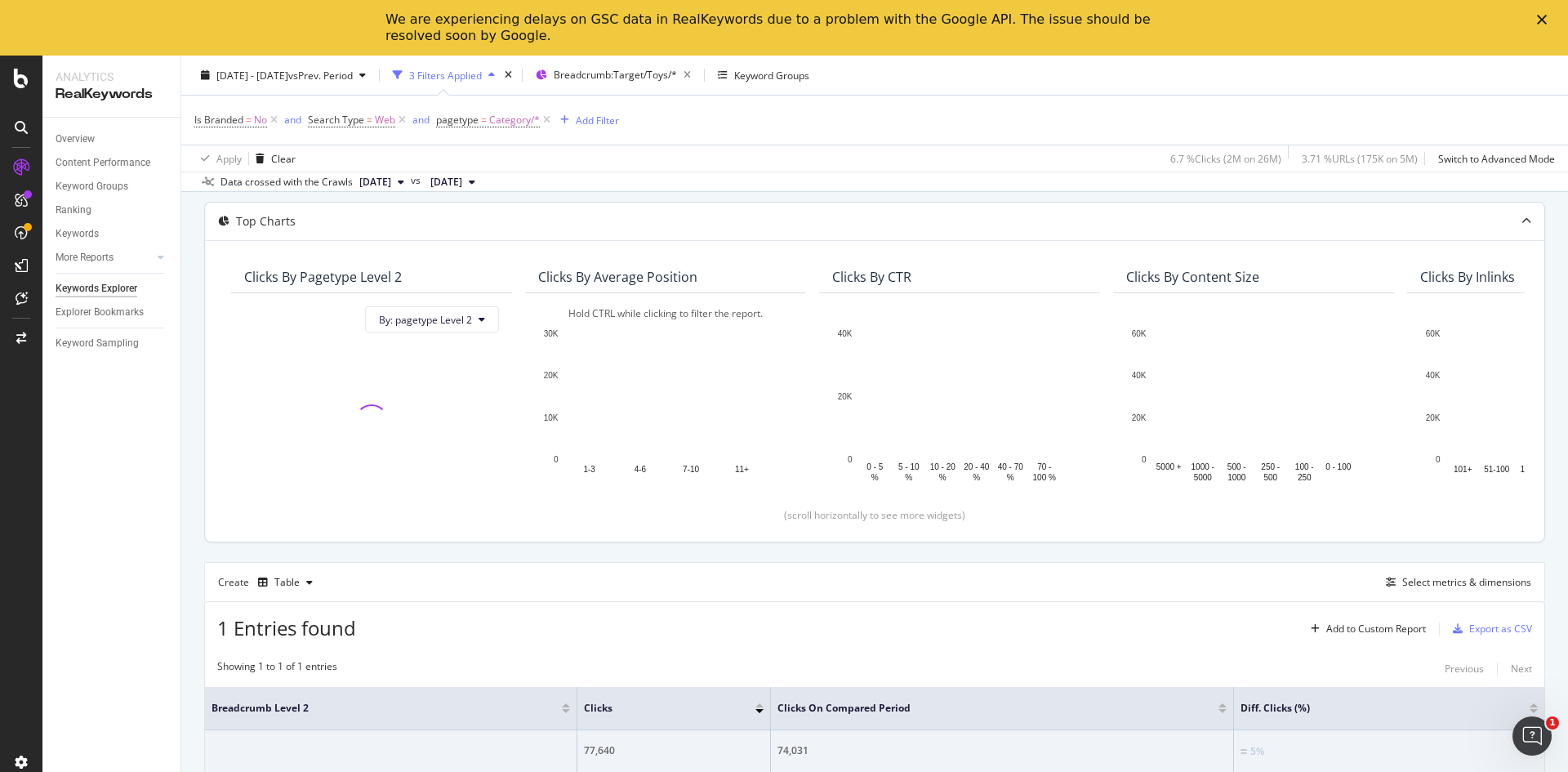
scroll to position [53, 0]
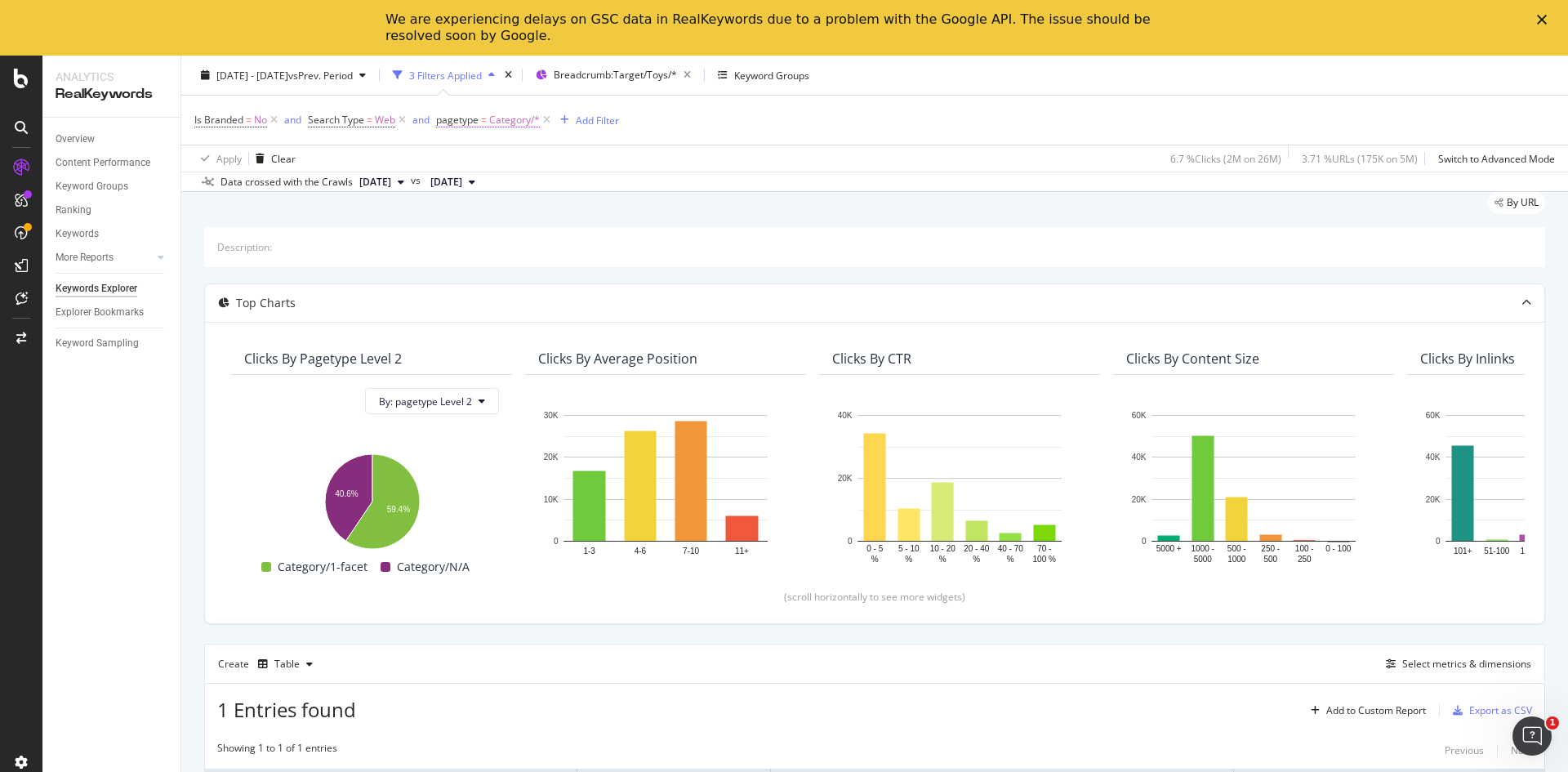
click at [498, 123] on span "Category/*" at bounding box center [514, 120] width 51 height 23
click at [545, 195] on div "Category" at bounding box center [540, 189] width 178 height 26
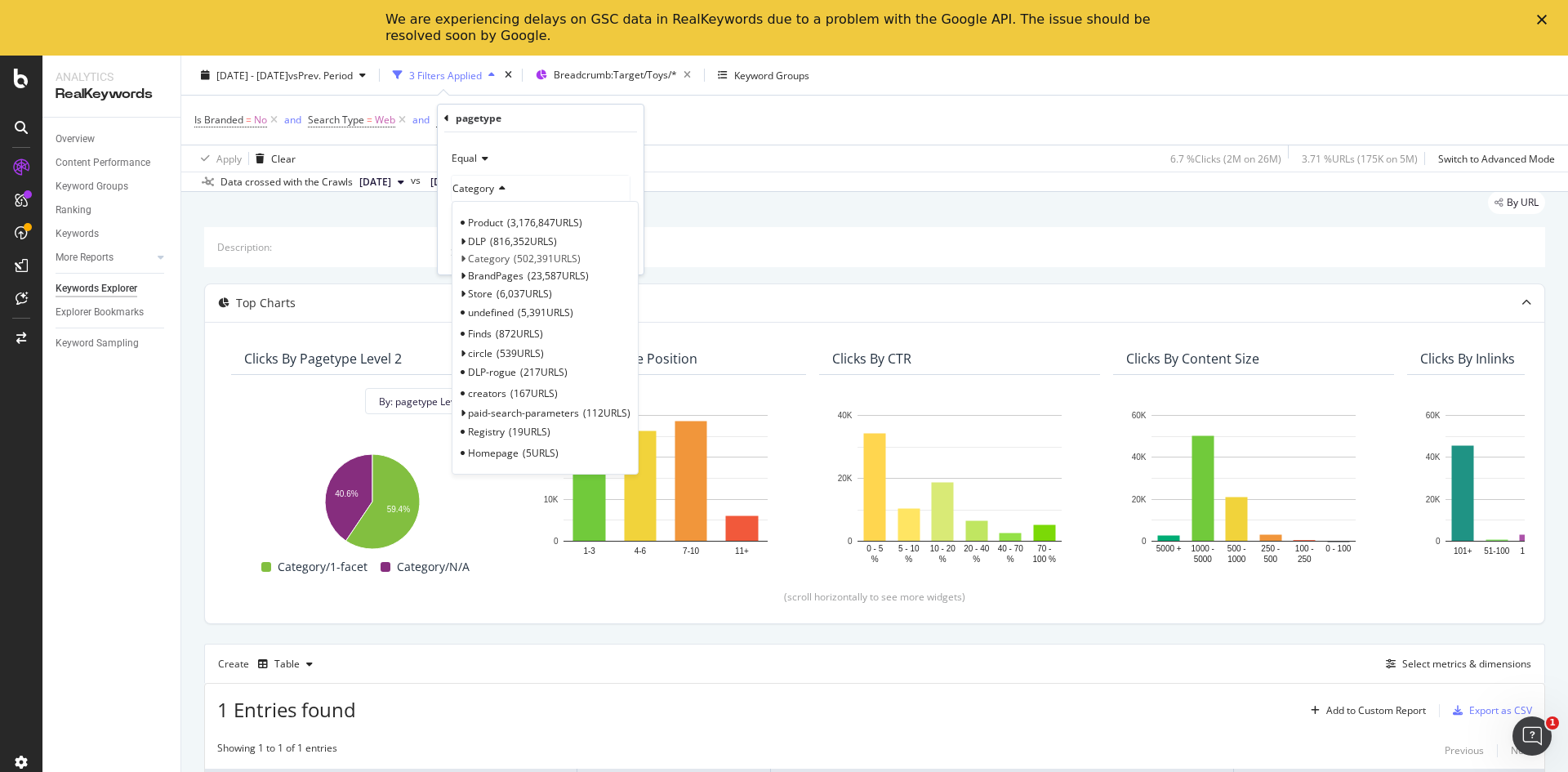
click at [934, 146] on div "Apply Clear 6.7 % Clicks ( 2M on 26M ) 3.71 % URLs ( 175K on 5M ) Switch to Adv…" at bounding box center [874, 157] width 1387 height 27
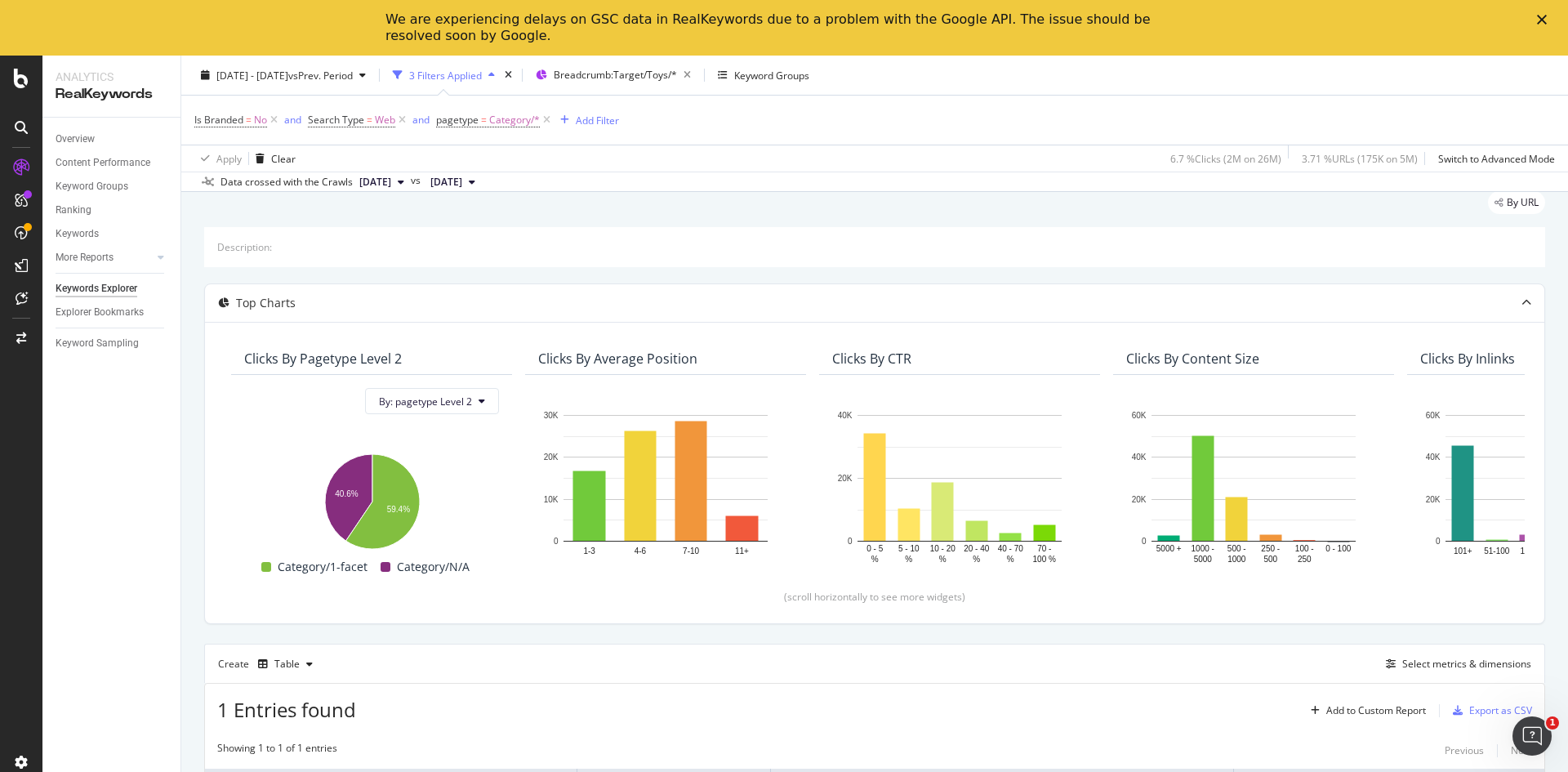
click at [1031, 109] on div "Is Branded = No and Search Type = Web and pagetype = Category/* Add Filter" at bounding box center [874, 119] width 1361 height 49
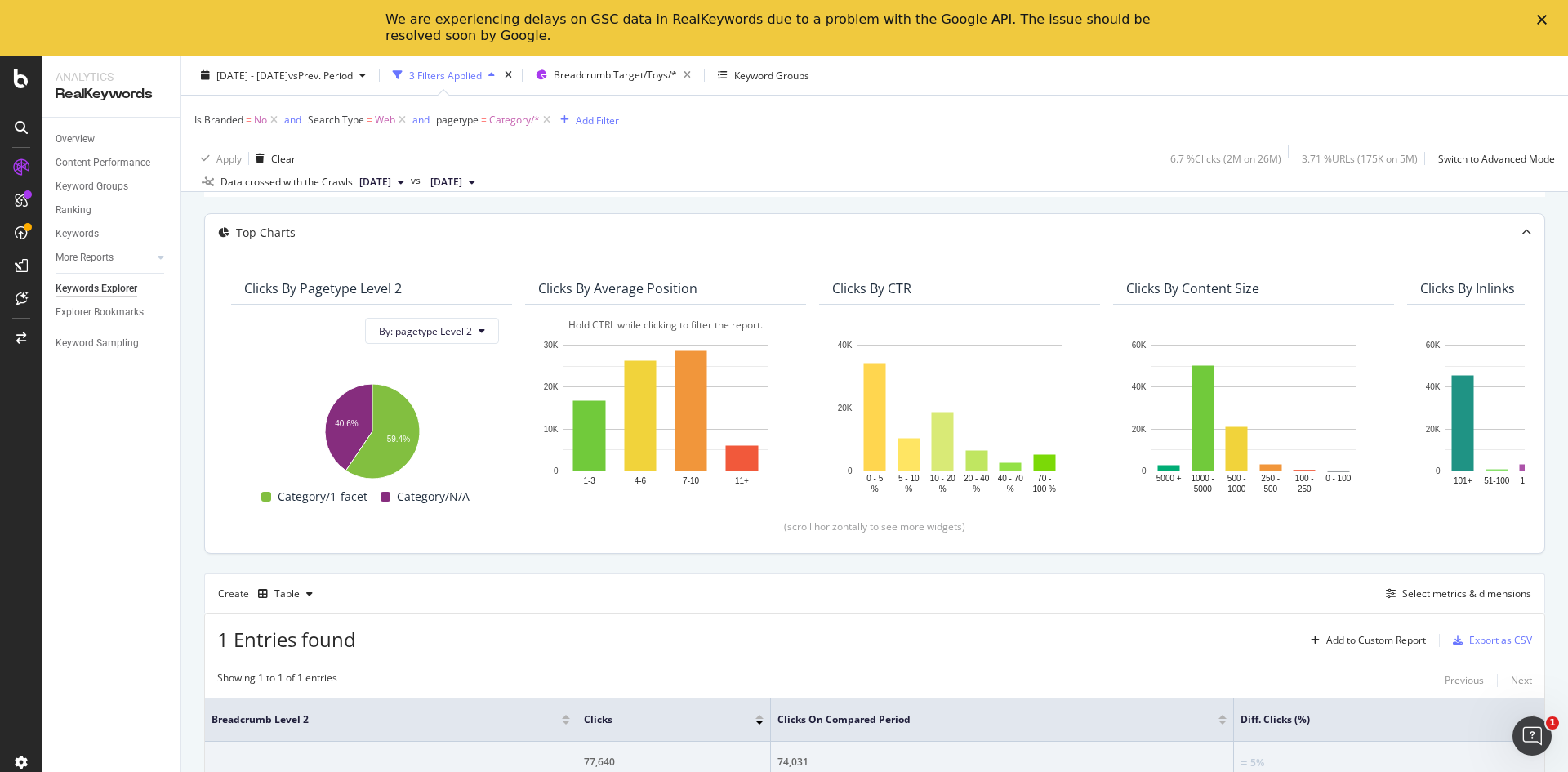
scroll to position [0, 0]
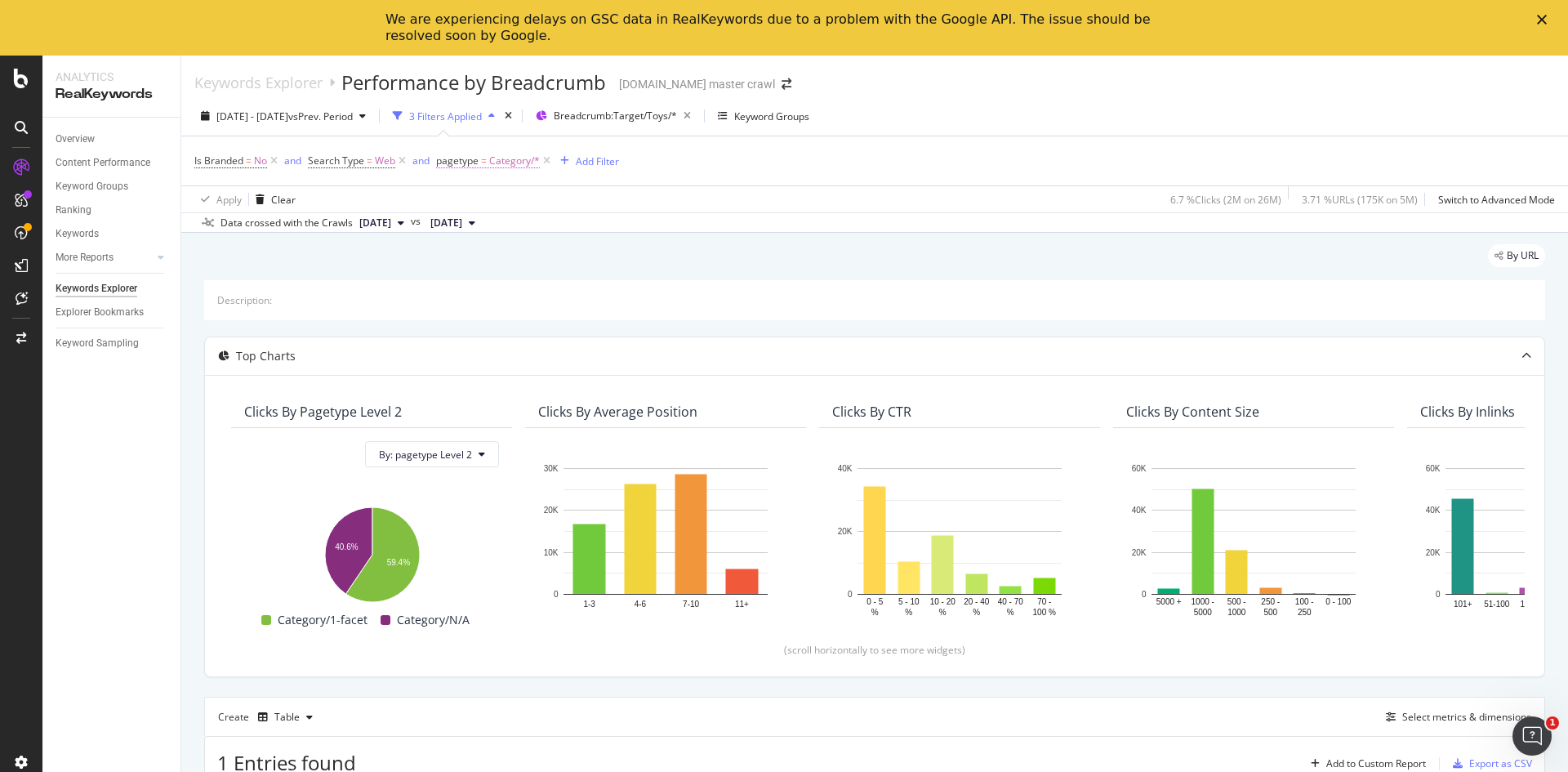
click at [522, 164] on span "Category/*" at bounding box center [514, 161] width 51 height 23
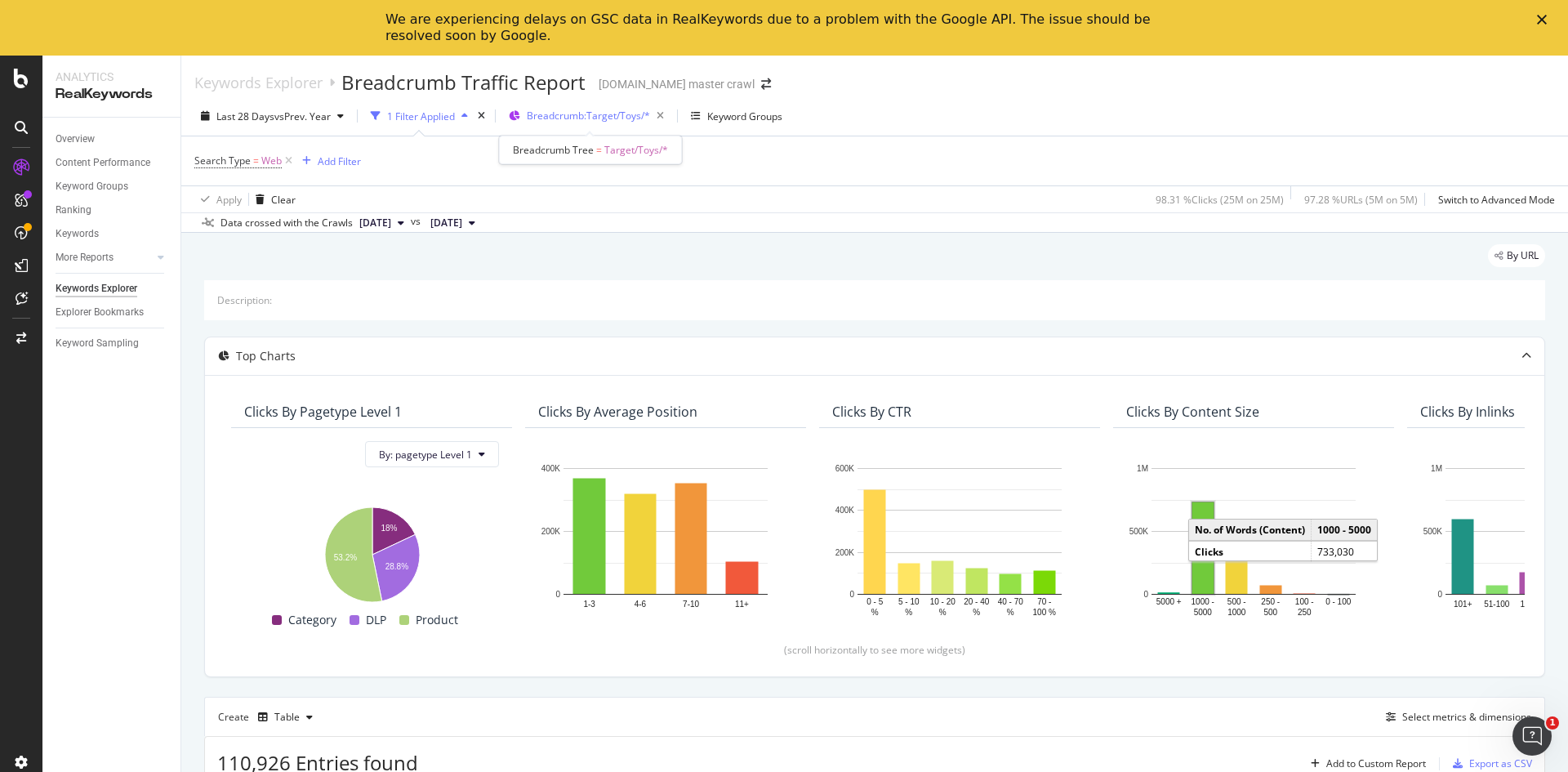
click at [629, 115] on span "Breadcrumb: Target/Toys/*" at bounding box center [589, 116] width 124 height 14
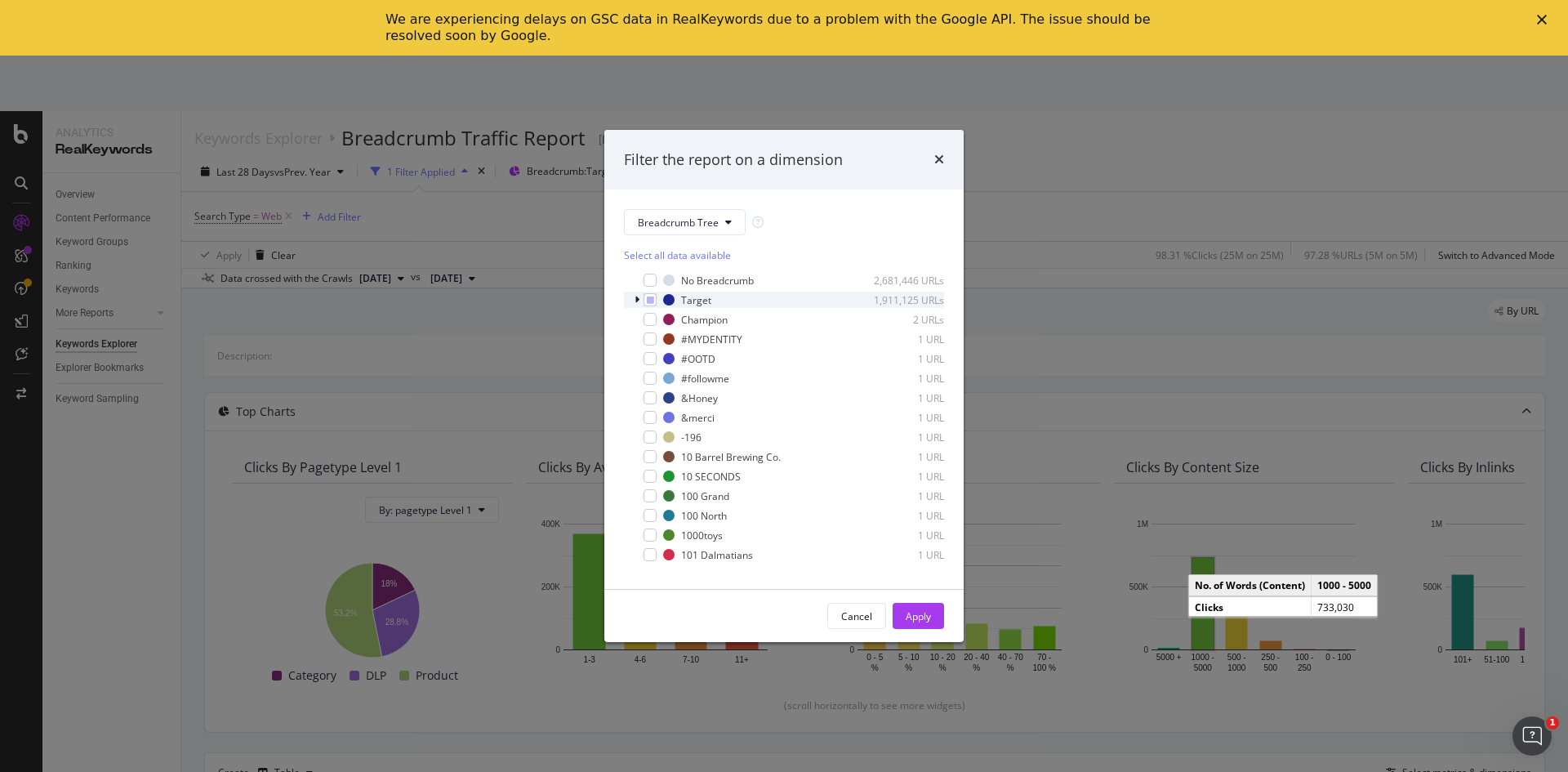
click at [640, 297] on div "modal" at bounding box center [638, 300] width 9 height 16
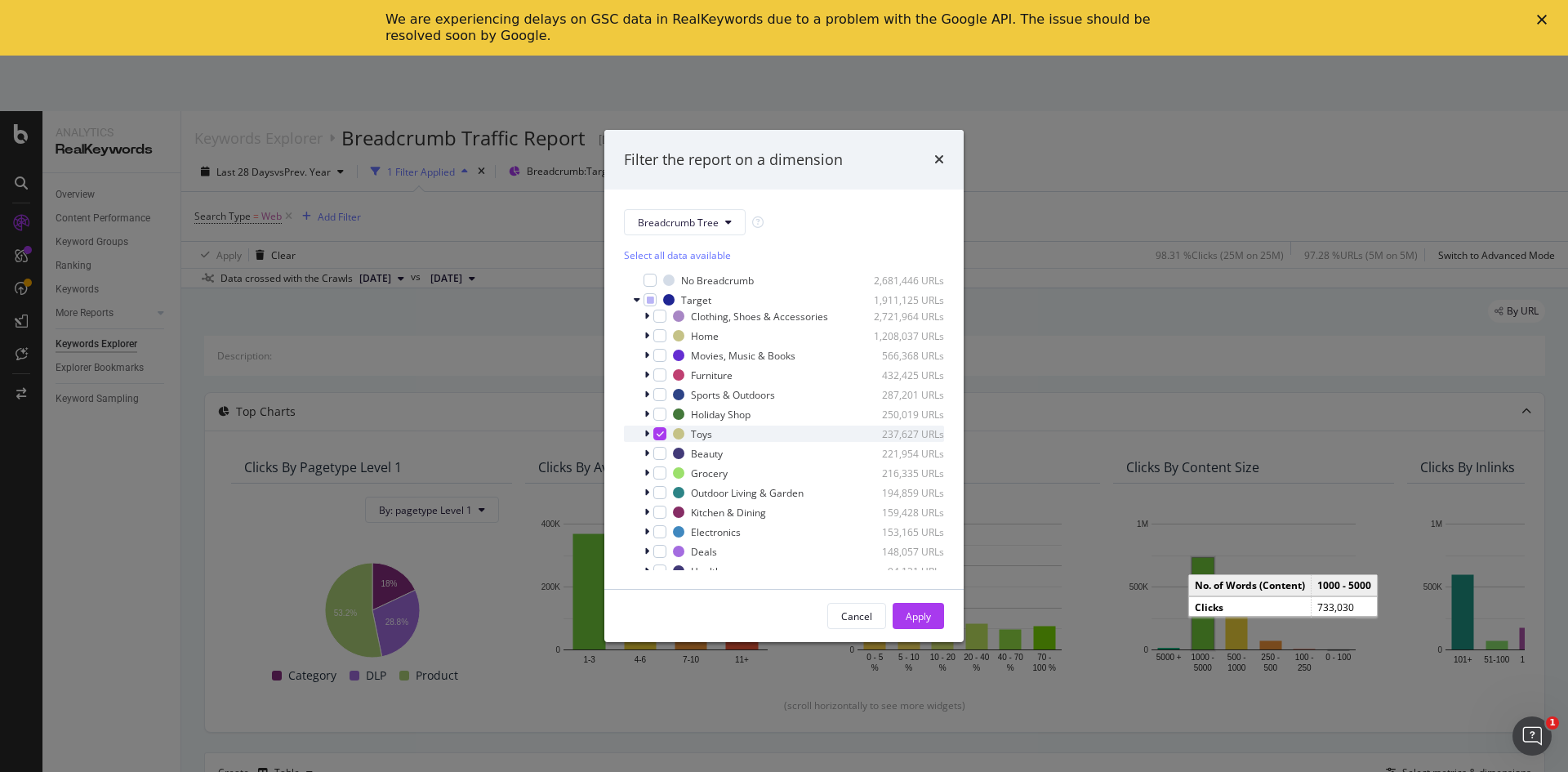
click at [661, 432] on icon "modal" at bounding box center [660, 434] width 8 height 9
click at [656, 528] on div "modal" at bounding box center [659, 532] width 13 height 13
click at [915, 610] on div "Apply" at bounding box center [918, 617] width 25 height 14
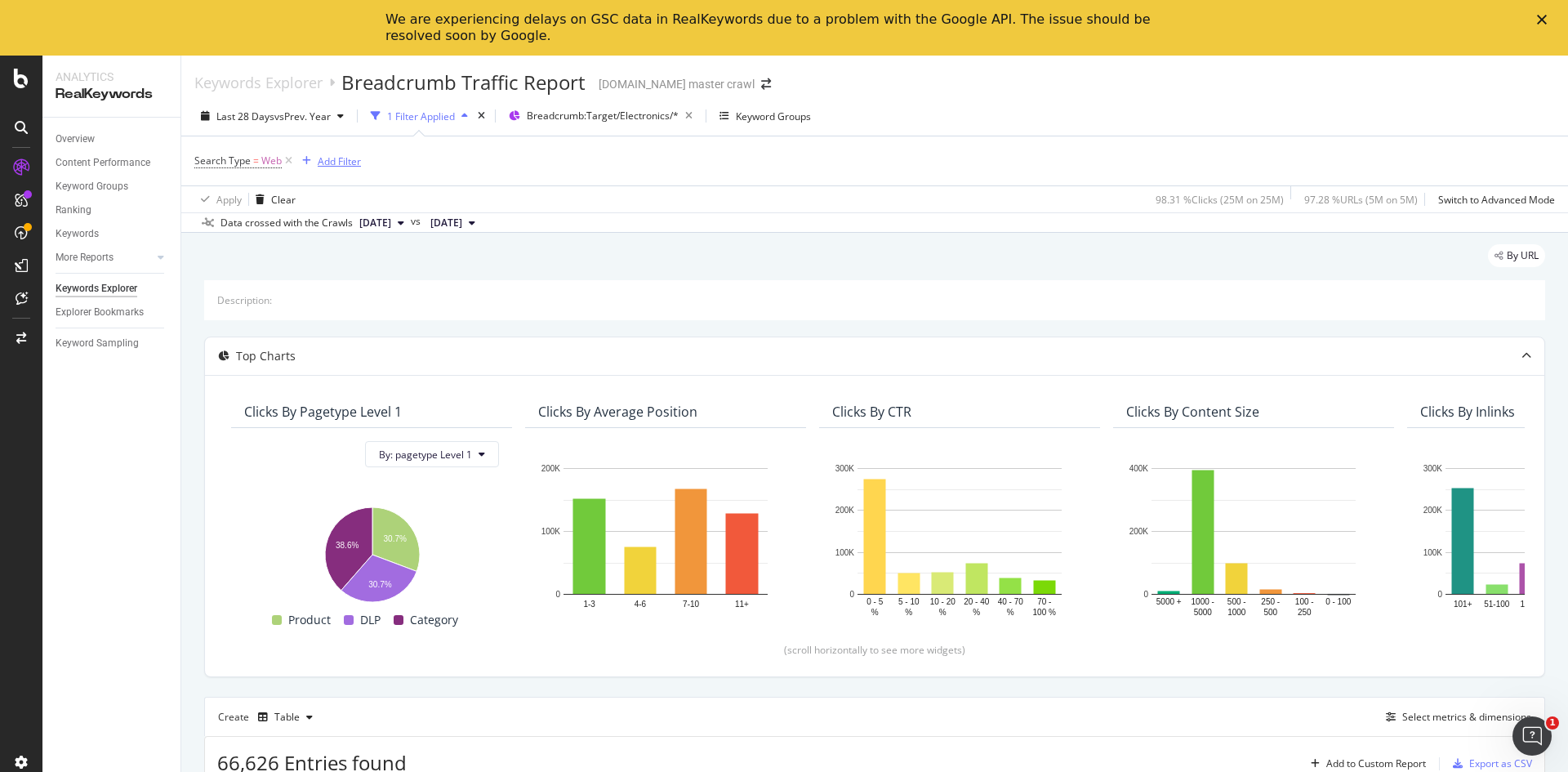
click at [338, 155] on div "Add Filter" at bounding box center [339, 161] width 43 height 14
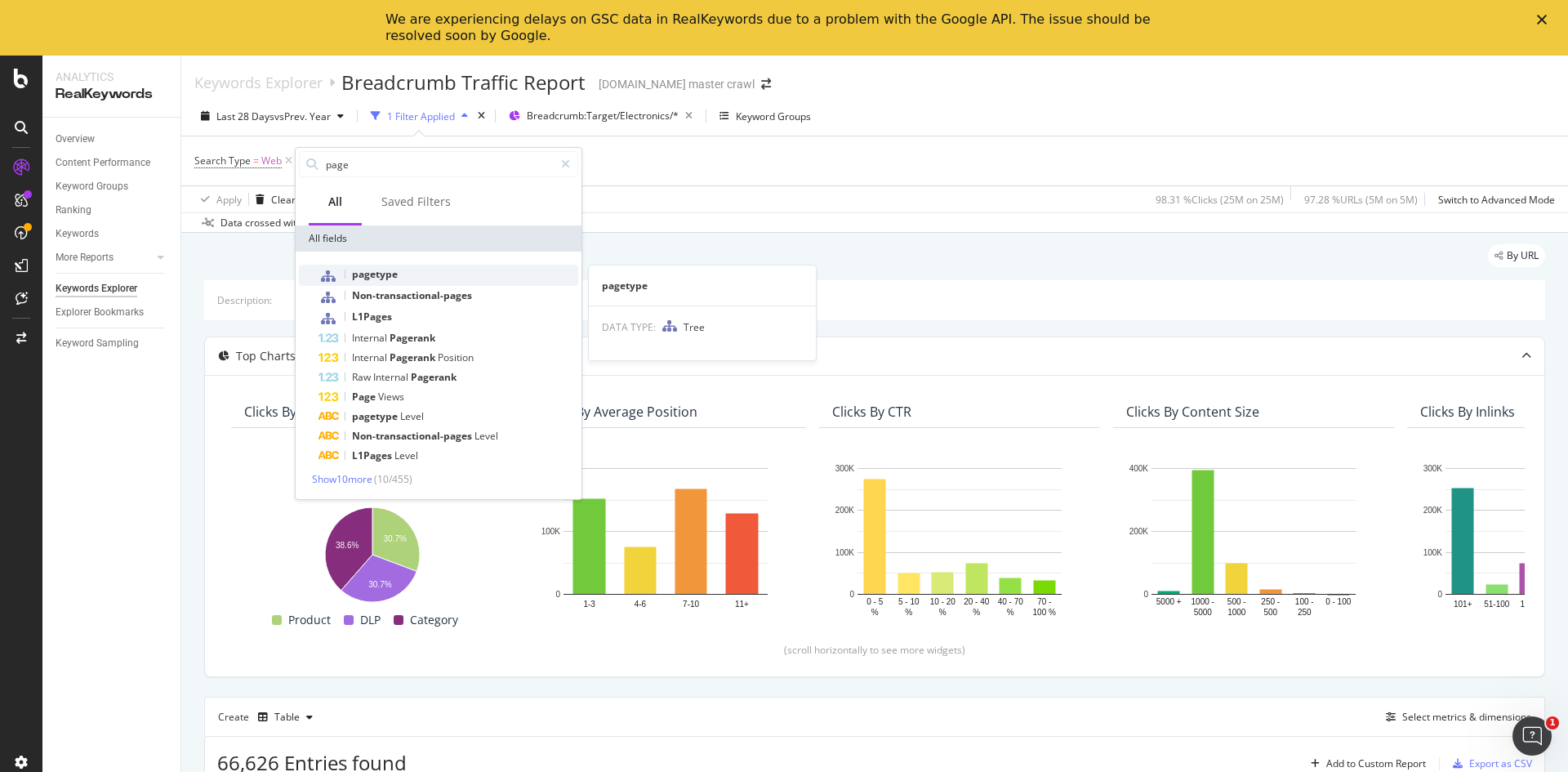
type input "page"
click at [474, 271] on div "pagetype" at bounding box center [448, 275] width 260 height 21
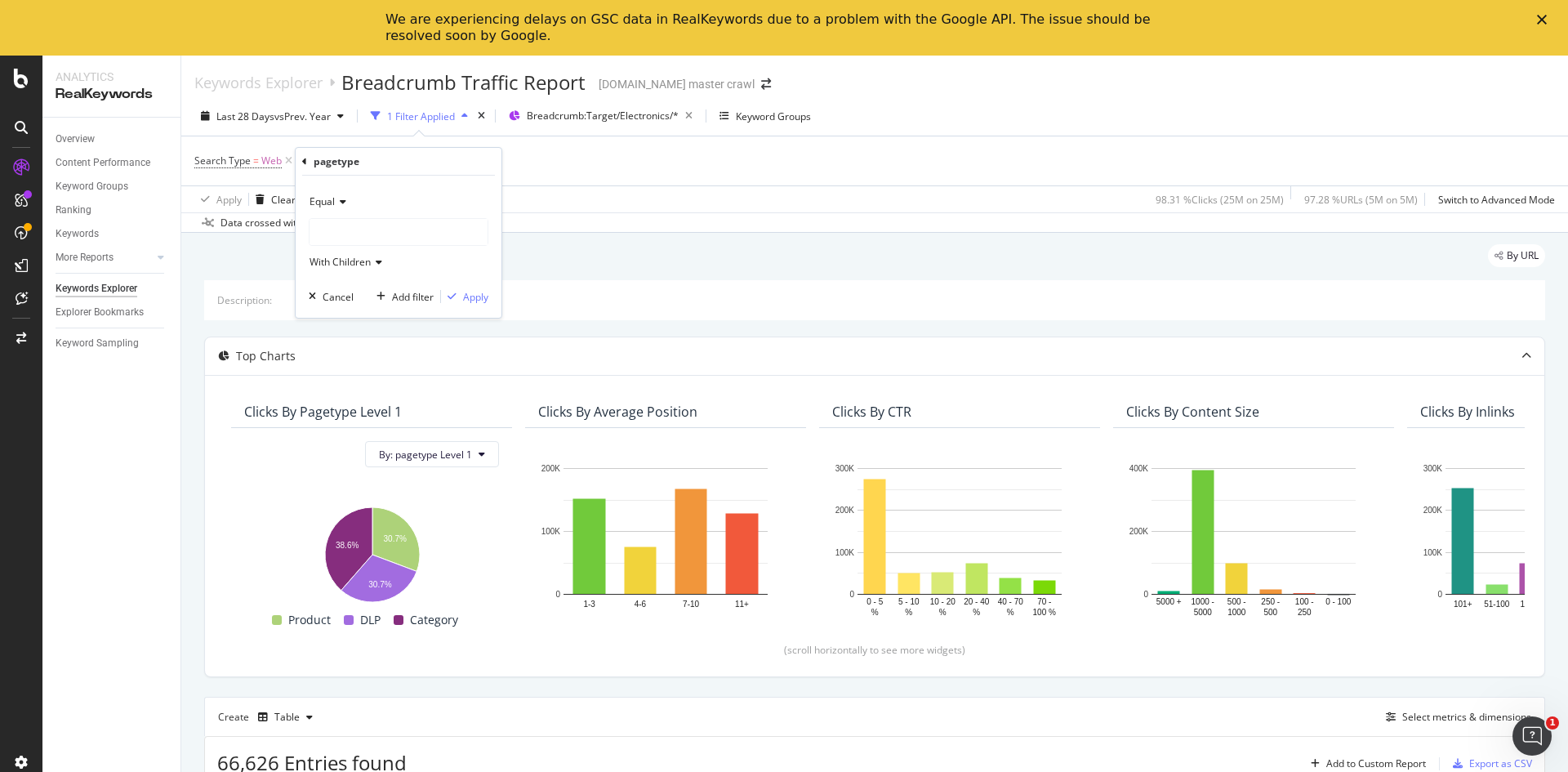
click at [415, 232] on div at bounding box center [398, 232] width 178 height 26
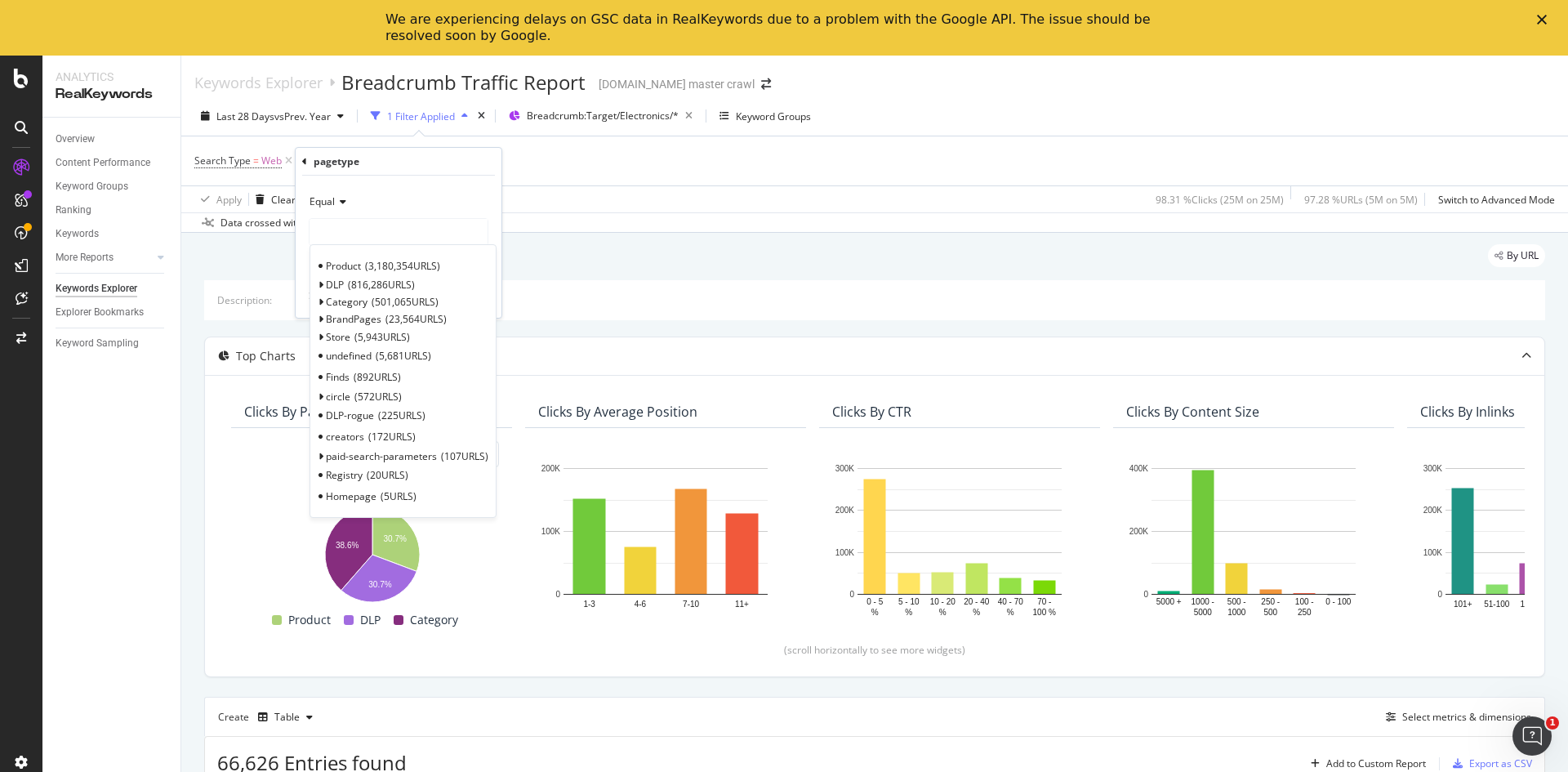
click at [0, 0] on span "Select" at bounding box center [0, 0] width 0 height 0
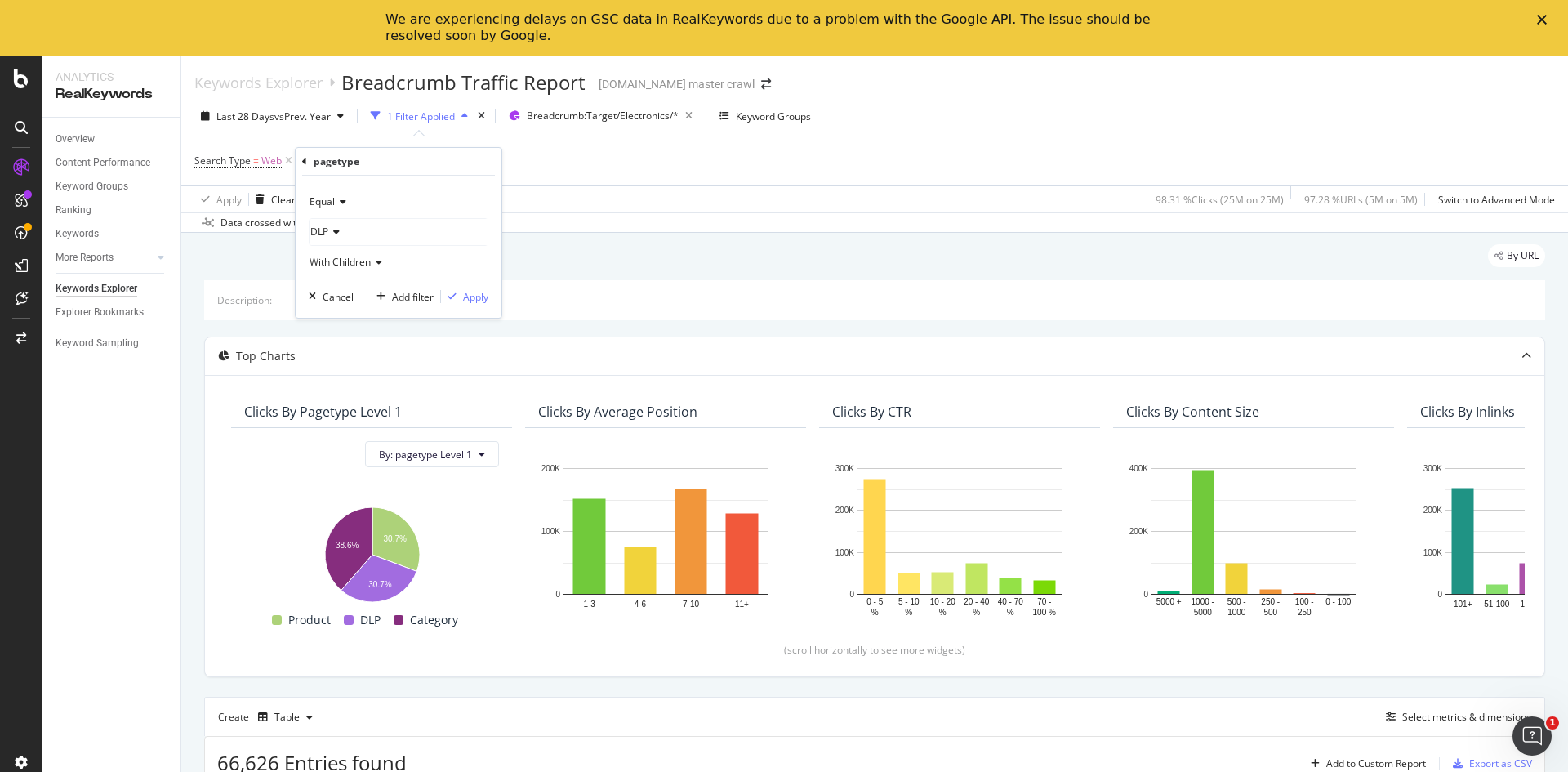
click at [485, 307] on div "Equal DLP With Children Cancel Add filter Apply" at bounding box center [398, 247] width 206 height 143
click at [472, 296] on div "Apply" at bounding box center [475, 297] width 25 height 14
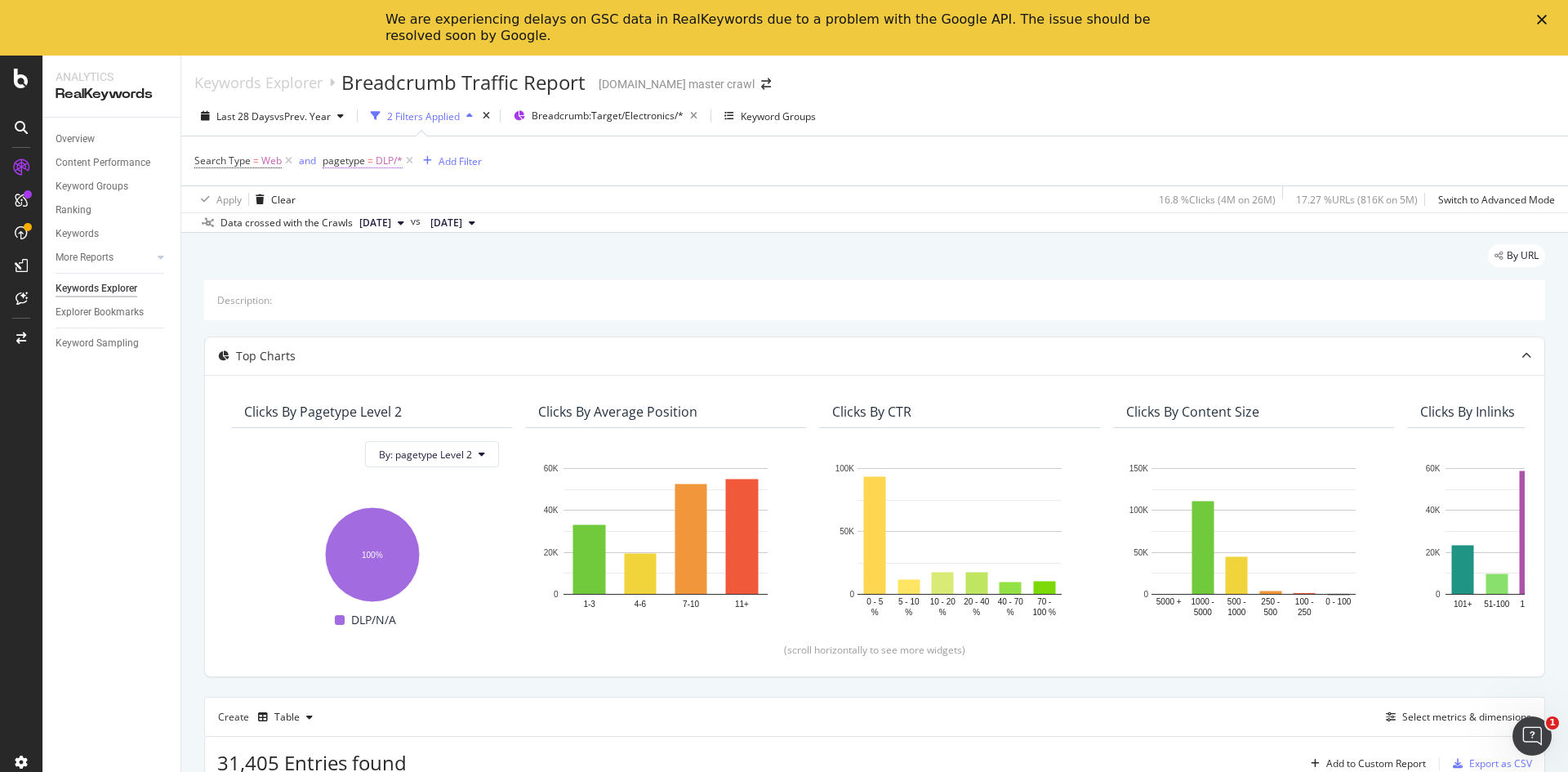
click at [380, 163] on span "DLP/*" at bounding box center [389, 161] width 27 height 23
click at [416, 222] on div at bounding box center [426, 229] width 178 height 26
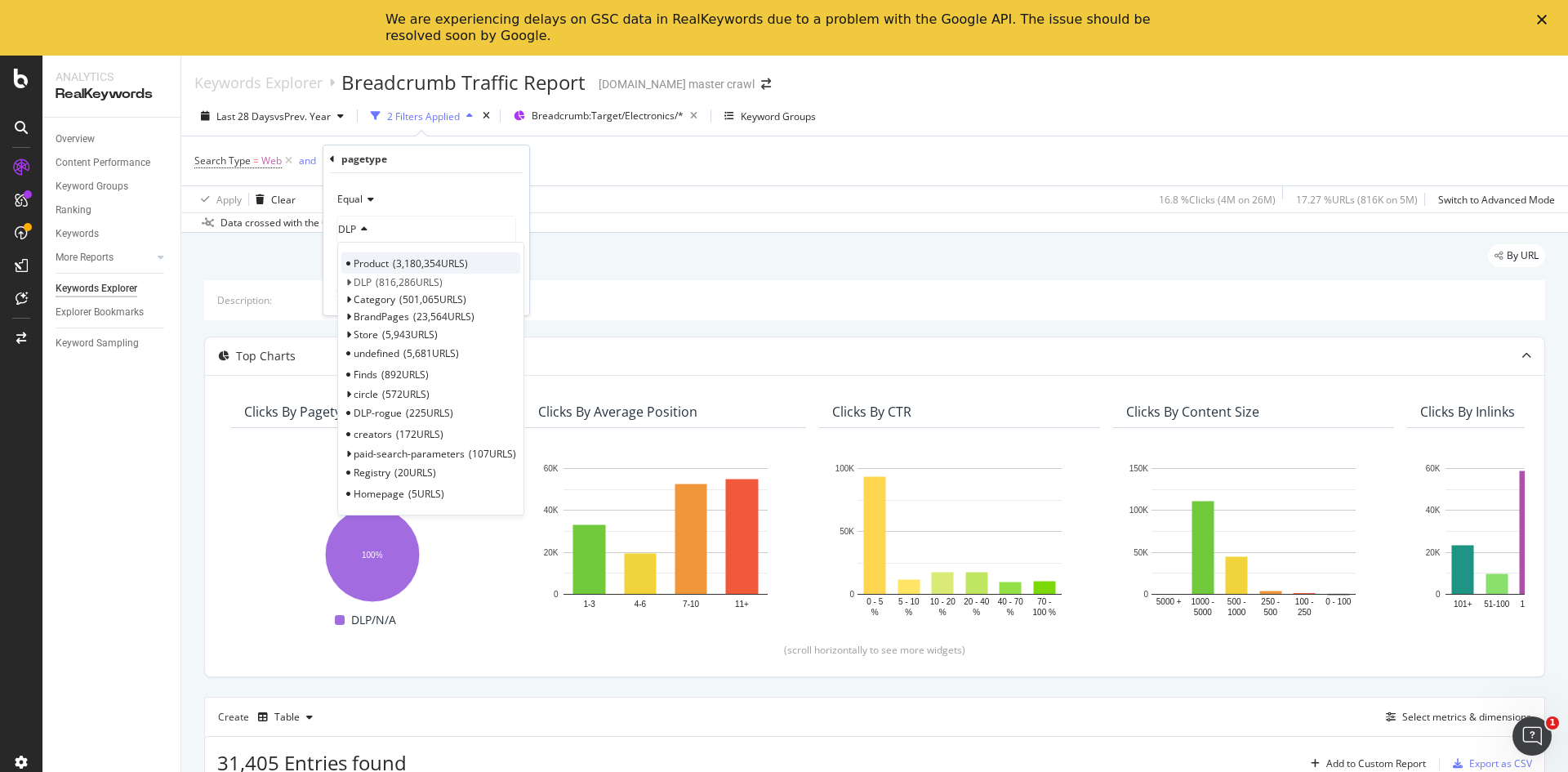
click at [448, 270] on span "3,180,354 URLS" at bounding box center [431, 264] width 76 height 14
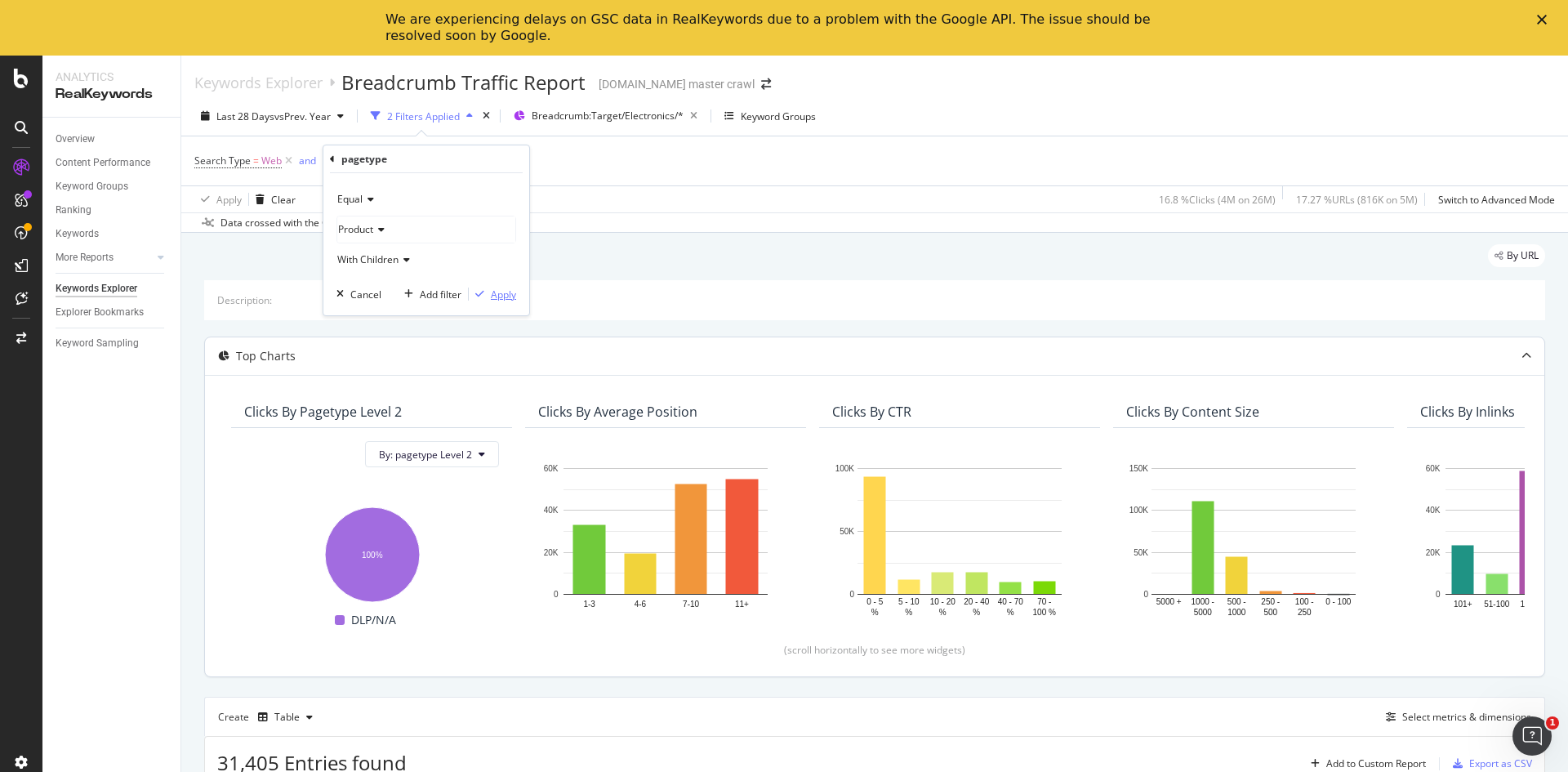
drag, startPoint x: 507, startPoint y: 297, endPoint x: 874, endPoint y: 661, distance: 516.9
click at [507, 296] on div "Apply" at bounding box center [503, 295] width 25 height 14
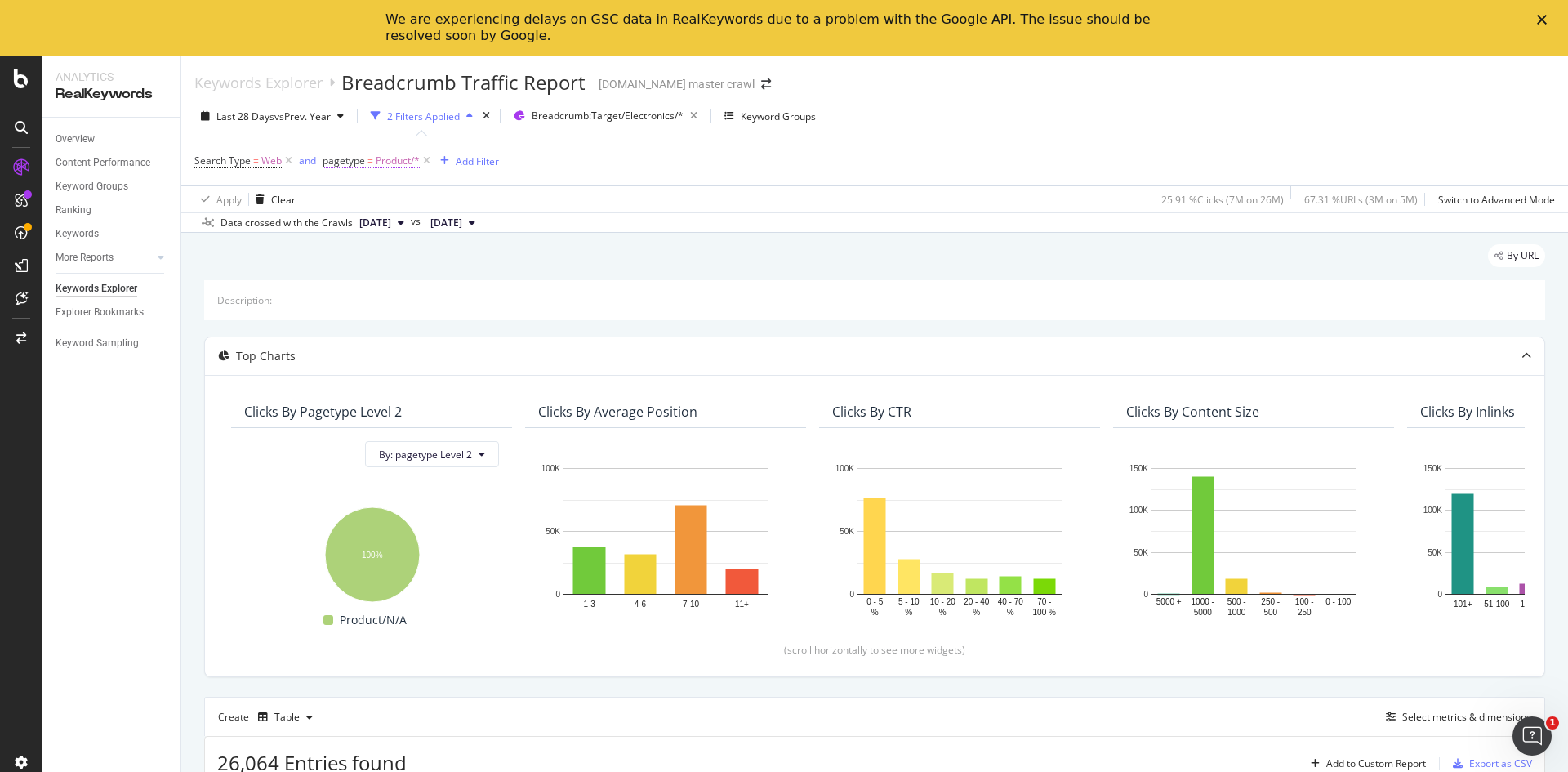
click at [414, 160] on span "Product/*" at bounding box center [398, 161] width 44 height 23
click at [391, 236] on div "Product" at bounding box center [426, 229] width 178 height 26
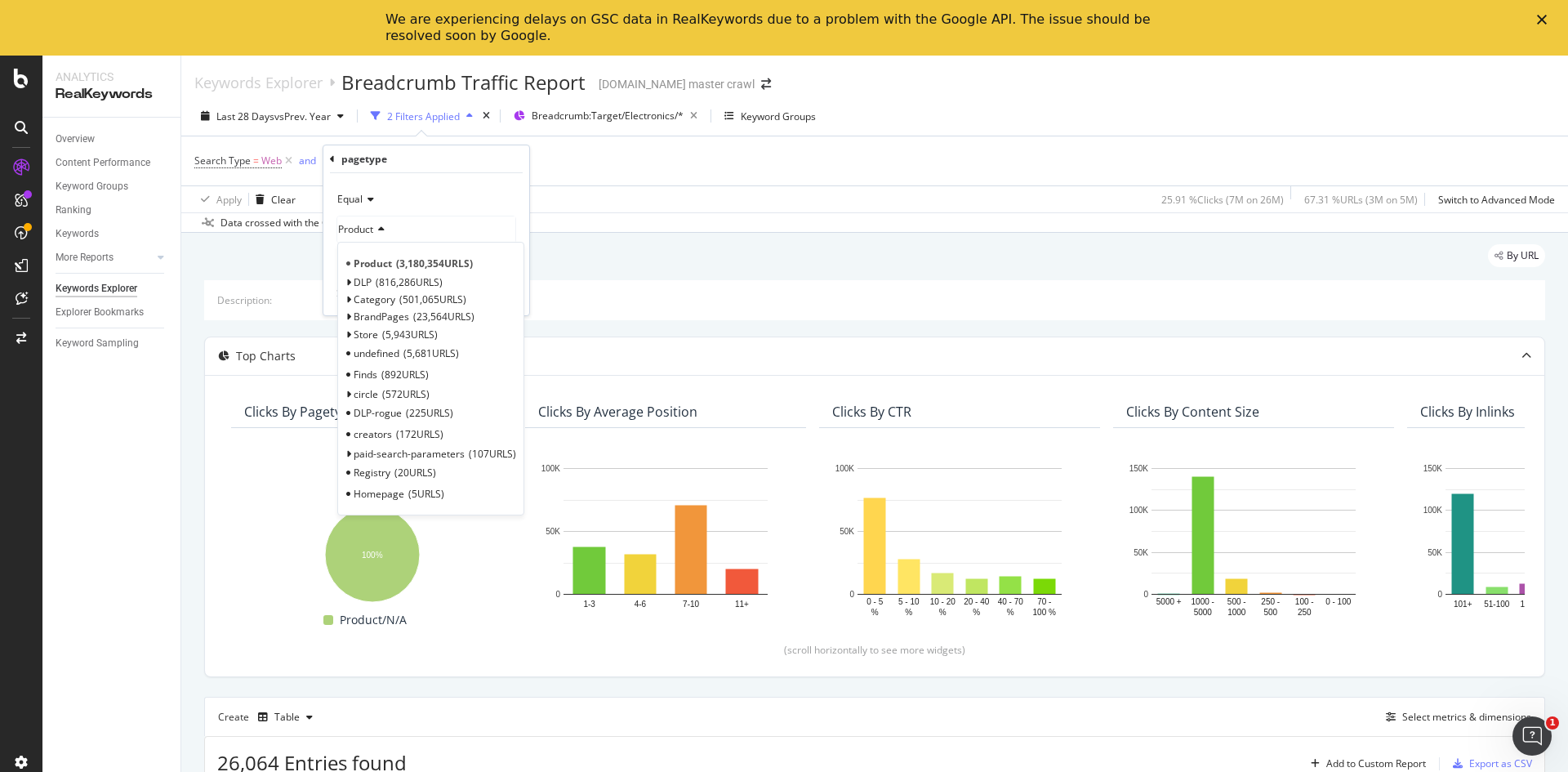
click at [0, 0] on span "Select" at bounding box center [0, 0] width 0 height 0
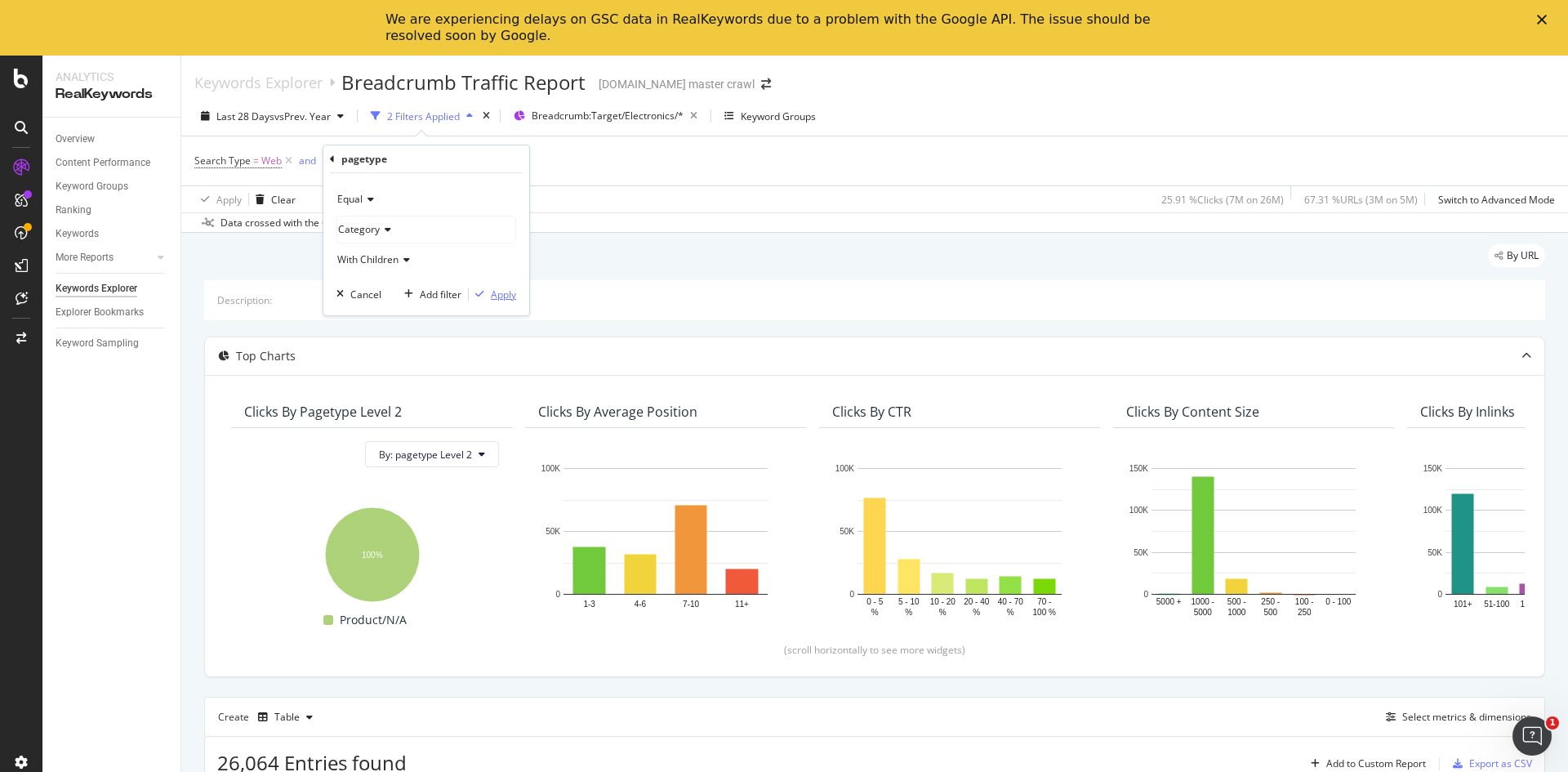
click at [509, 302] on button "Apply" at bounding box center [492, 294] width 47 height 16
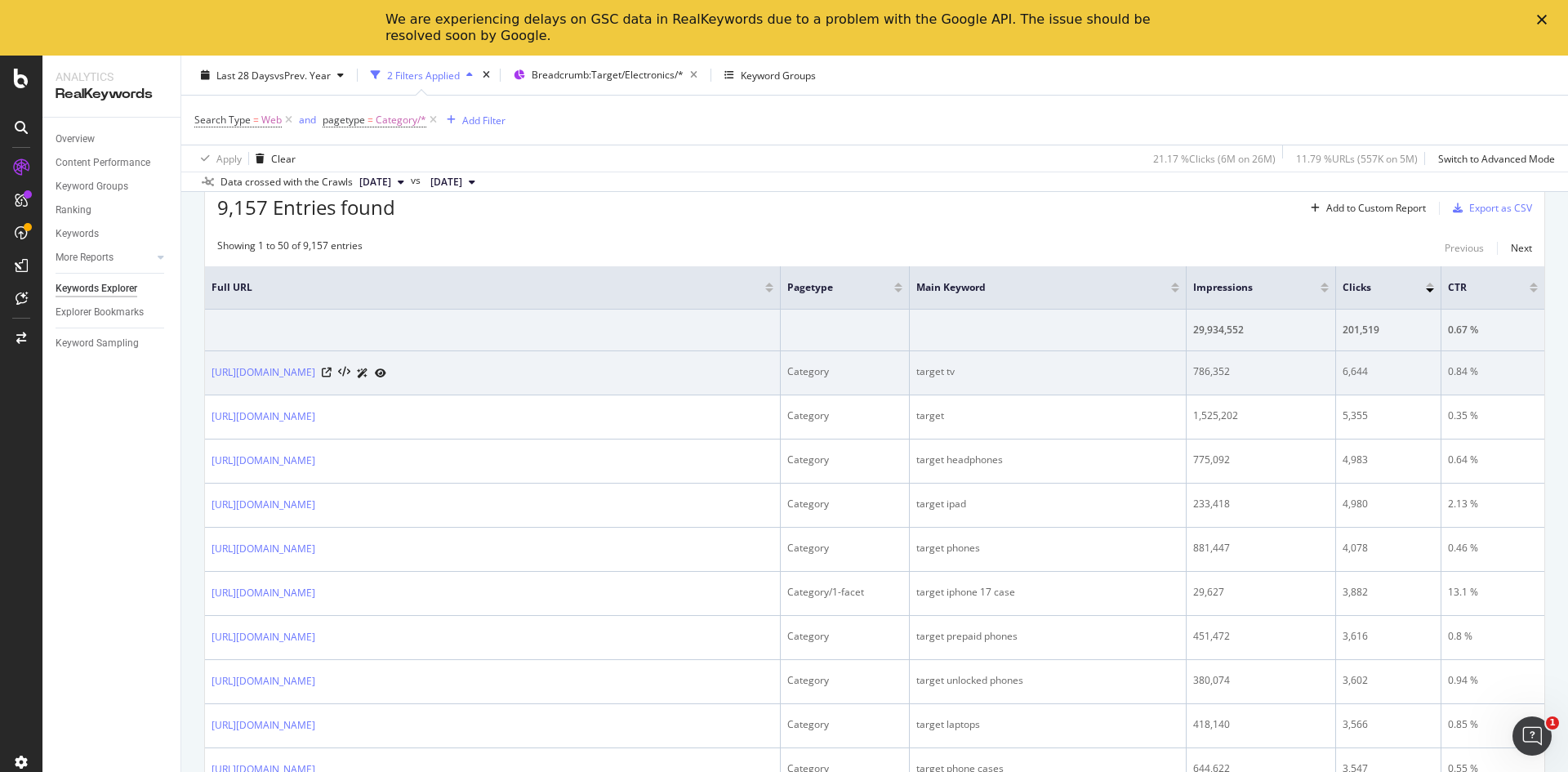
scroll to position [572, 0]
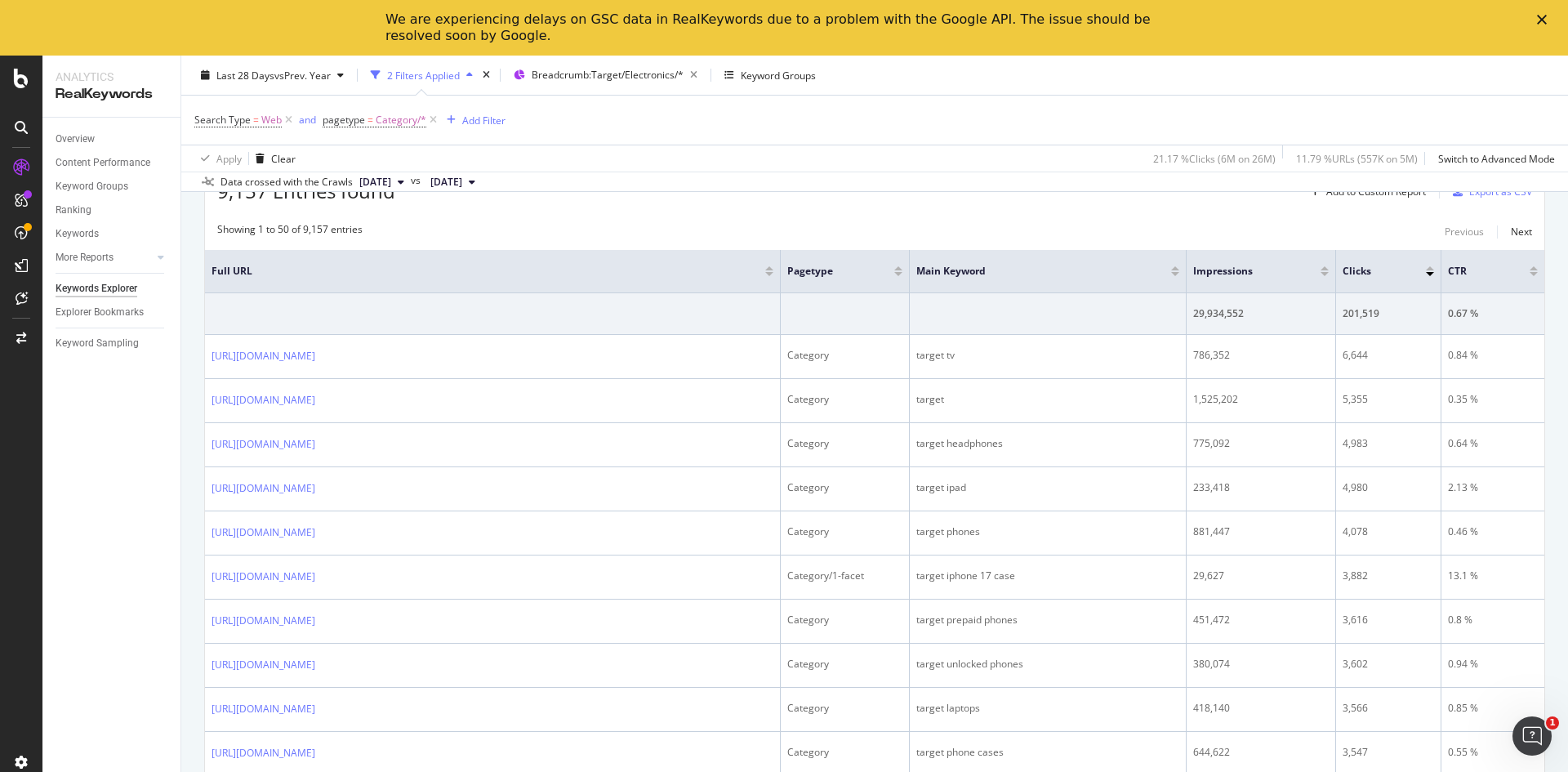
click at [392, 180] on span "2025 Oct. 6th" at bounding box center [375, 182] width 32 height 15
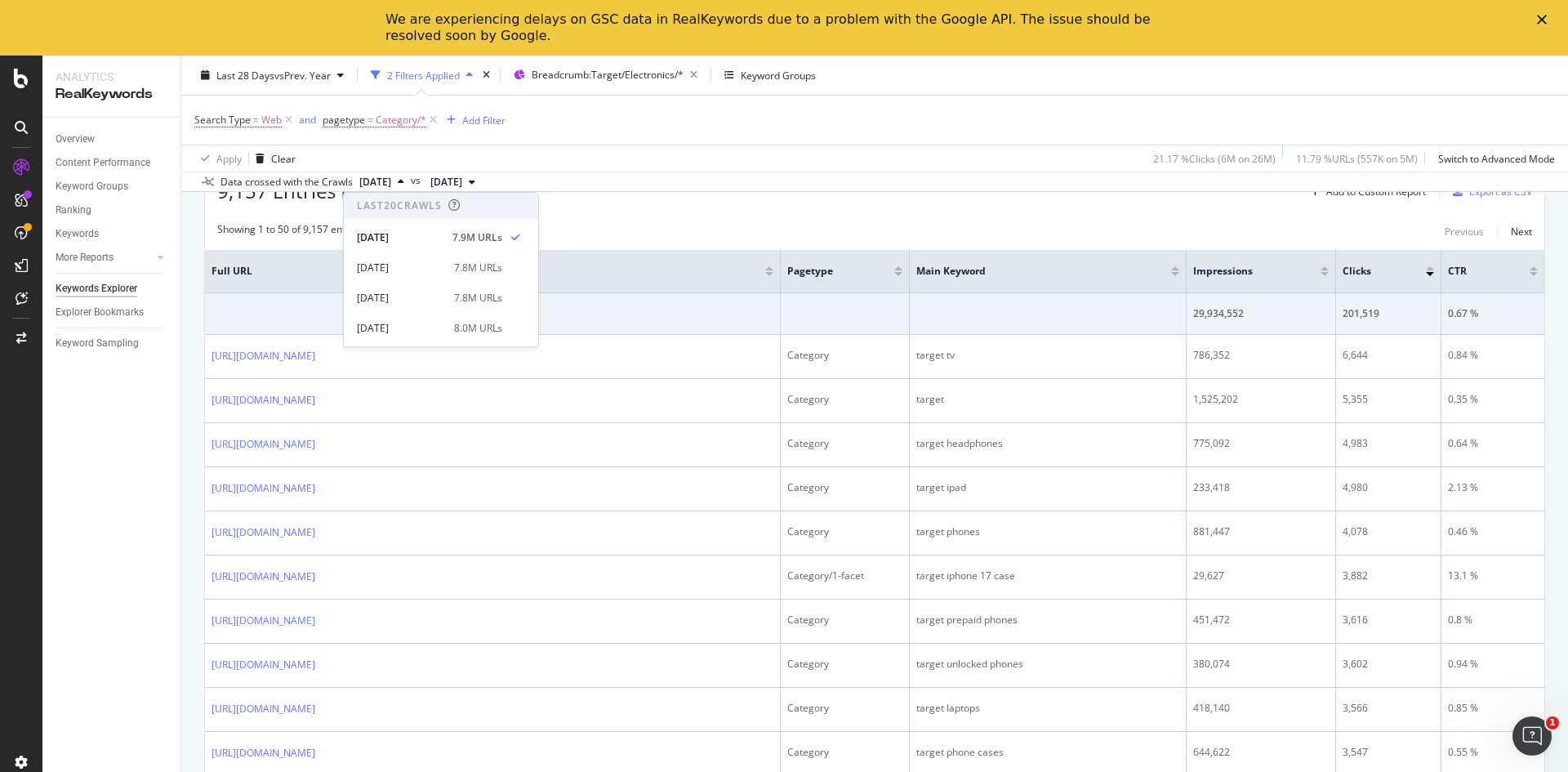
click at [672, 226] on div "Showing 1 to 50 of 9,157 entries Previous Next" at bounding box center [875, 232] width 1340 height 20
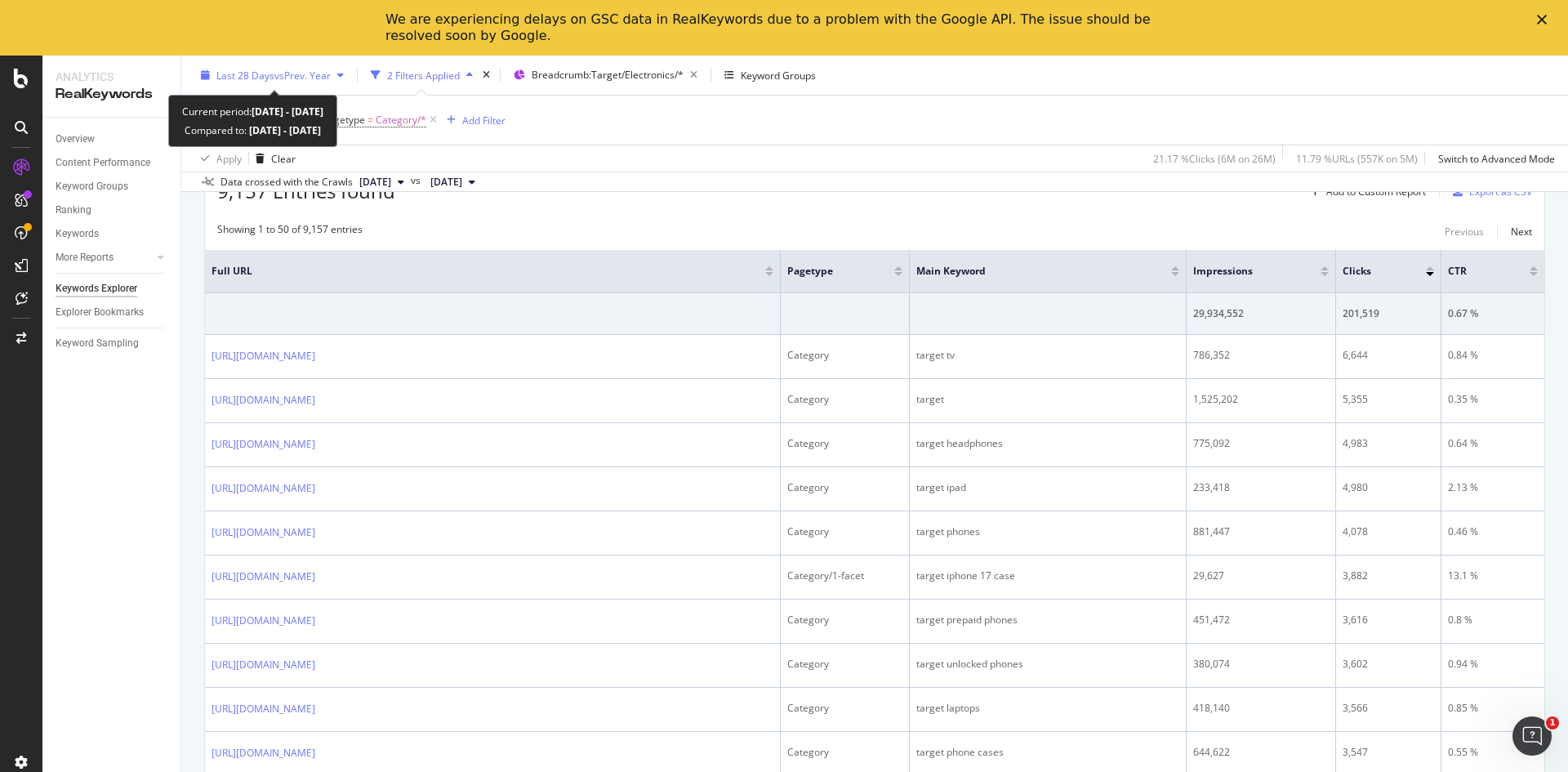
click at [321, 73] on span "vs Prev. Year" at bounding box center [303, 75] width 57 height 14
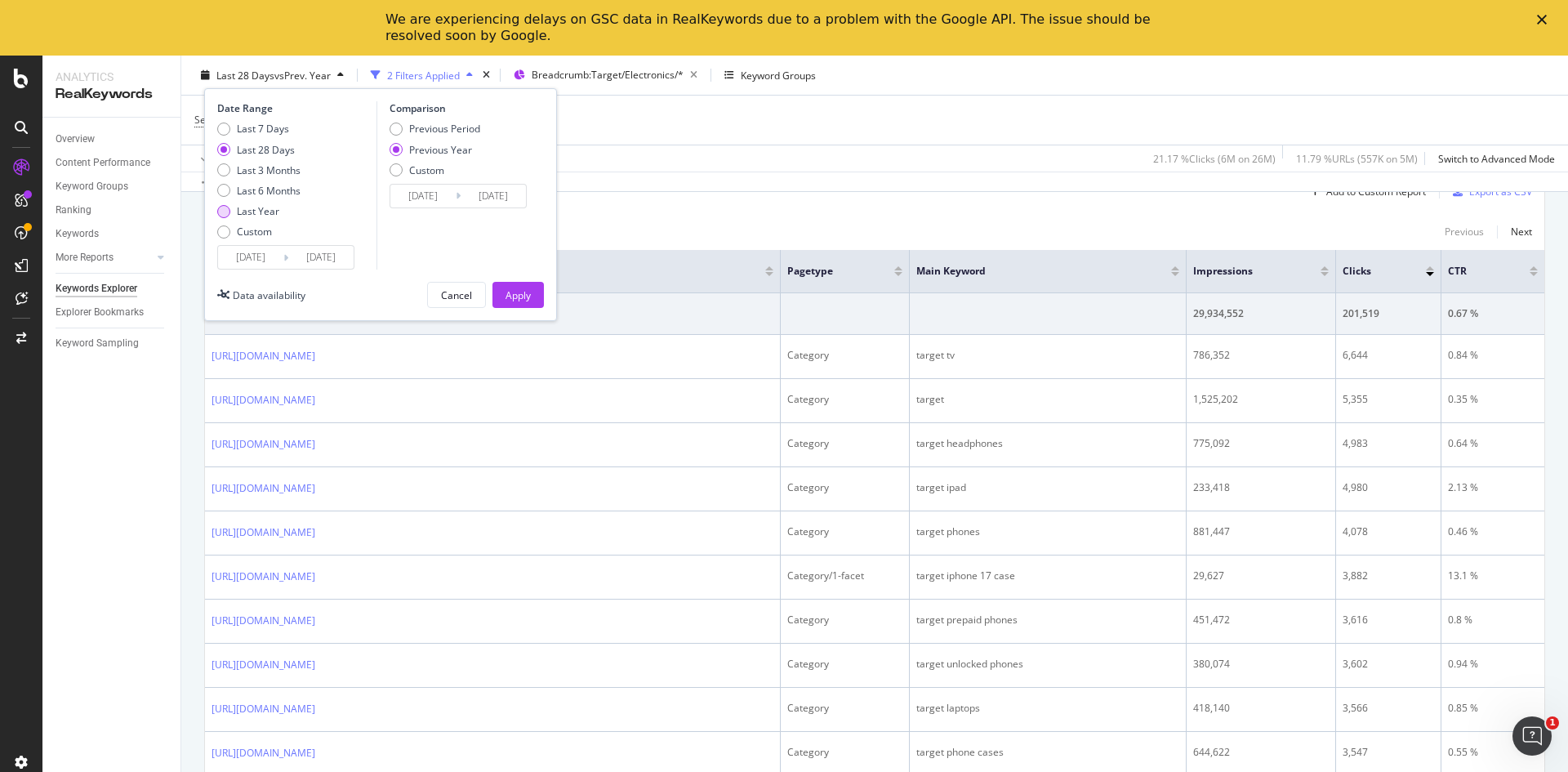
click at [256, 209] on div "Last Year" at bounding box center [258, 211] width 42 height 14
type input "2024/10/07"
type input "2023/10/09"
click at [511, 285] on div "Apply" at bounding box center [518, 295] width 25 height 25
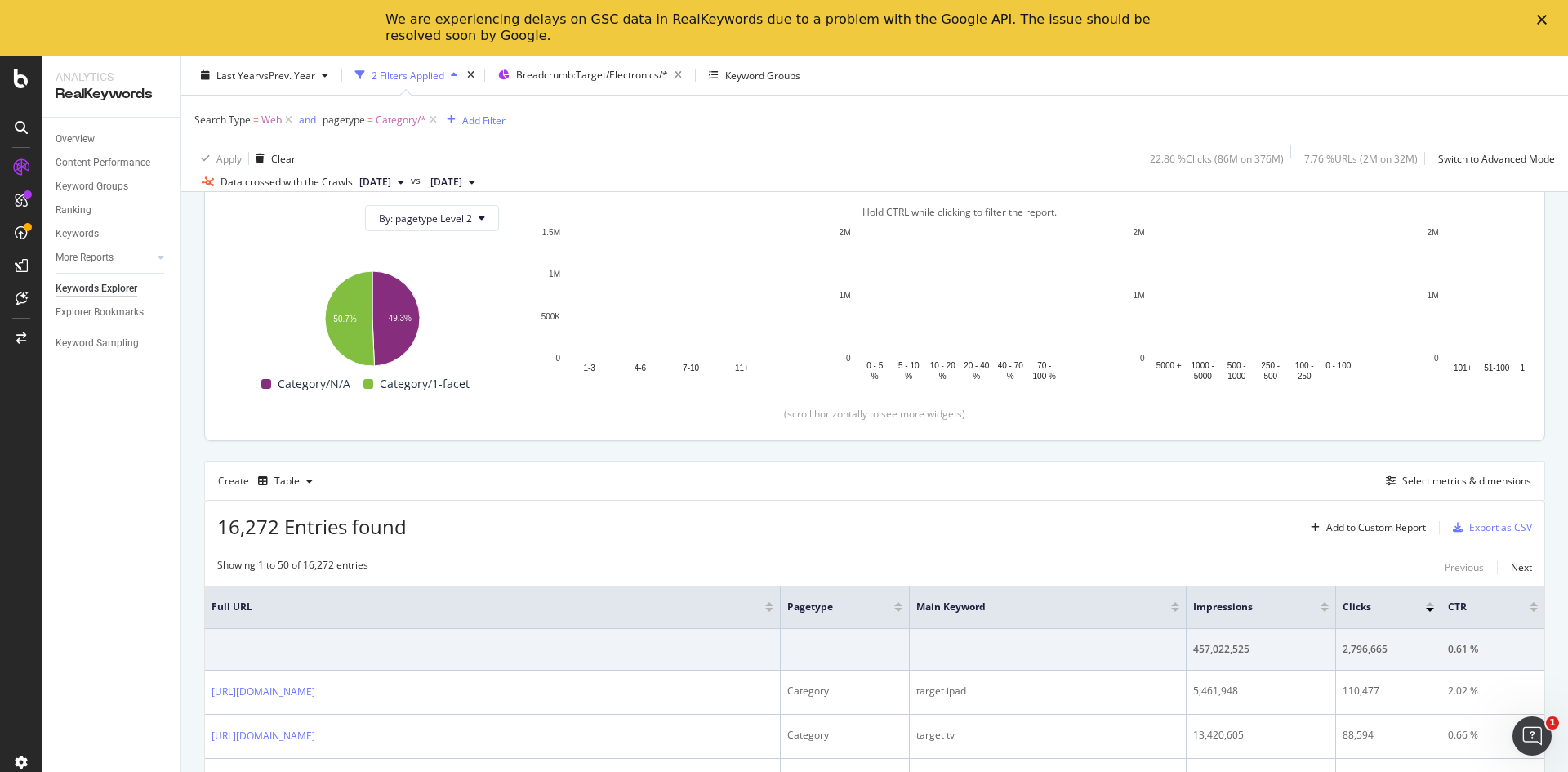
scroll to position [245, 0]
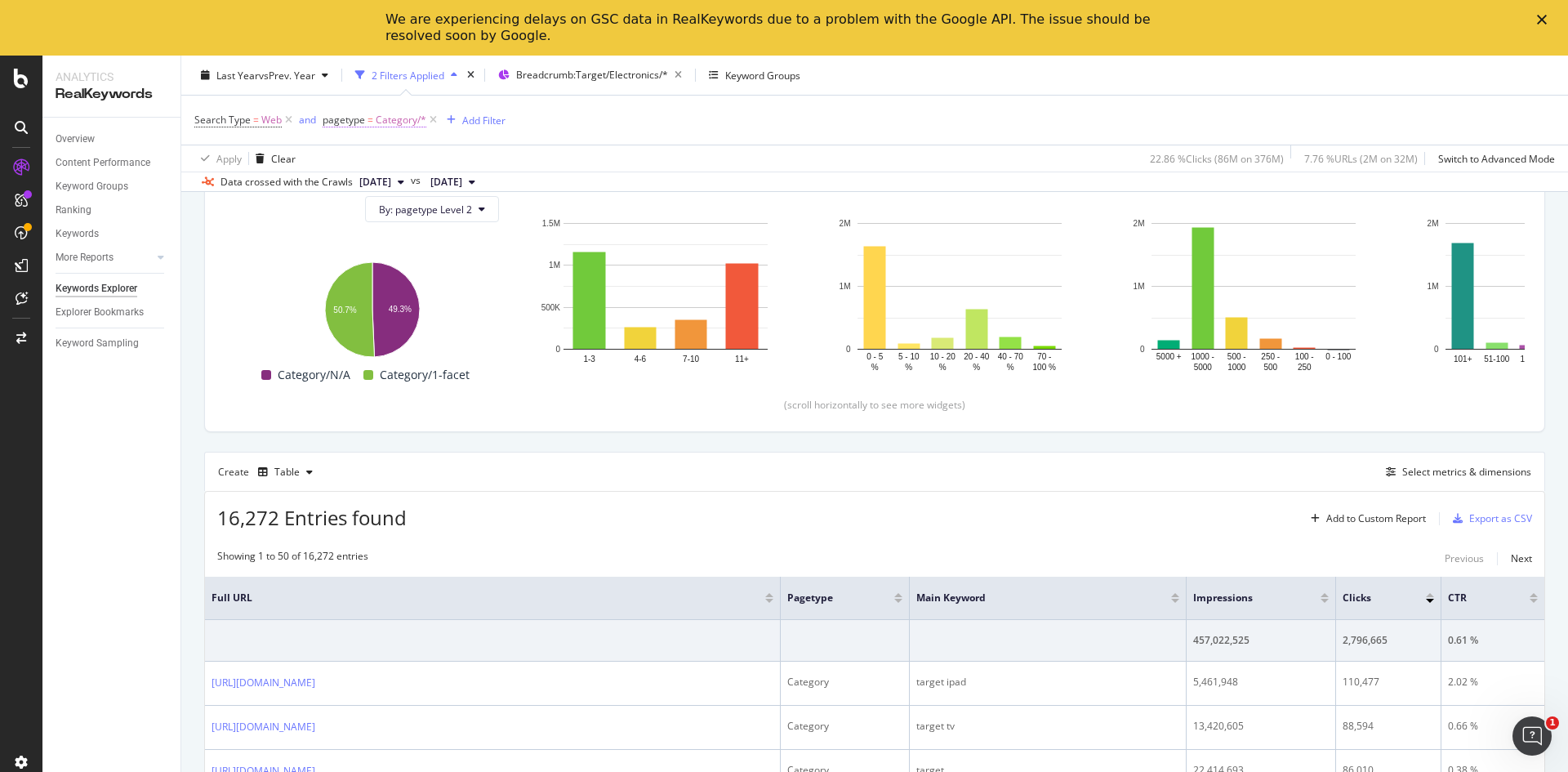
click at [410, 124] on span "Category/*" at bounding box center [401, 120] width 51 height 23
click at [386, 185] on div at bounding box center [426, 189] width 178 height 26
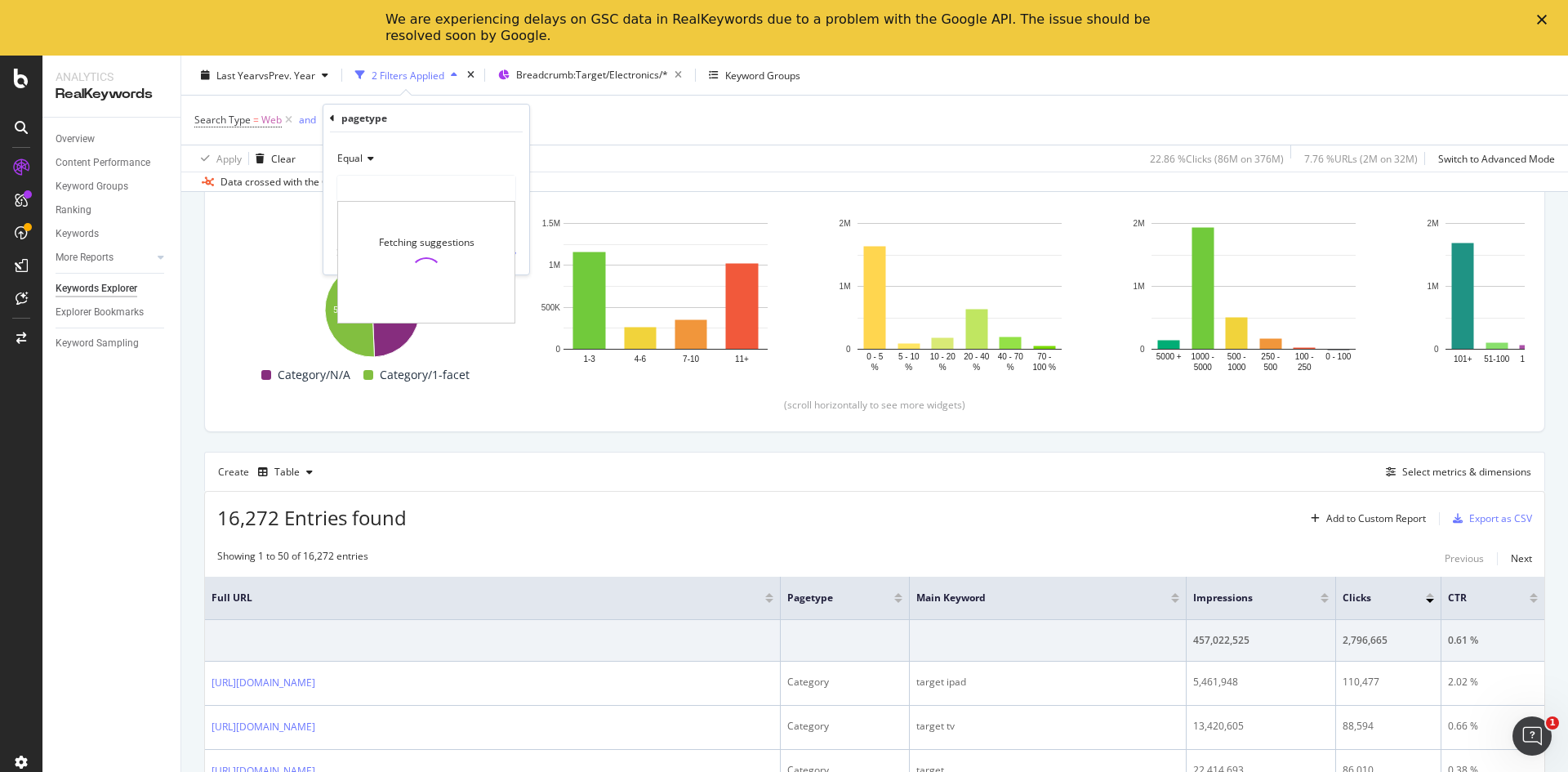
click at [441, 189] on div at bounding box center [426, 189] width 178 height 26
click at [505, 185] on div at bounding box center [426, 189] width 178 height 26
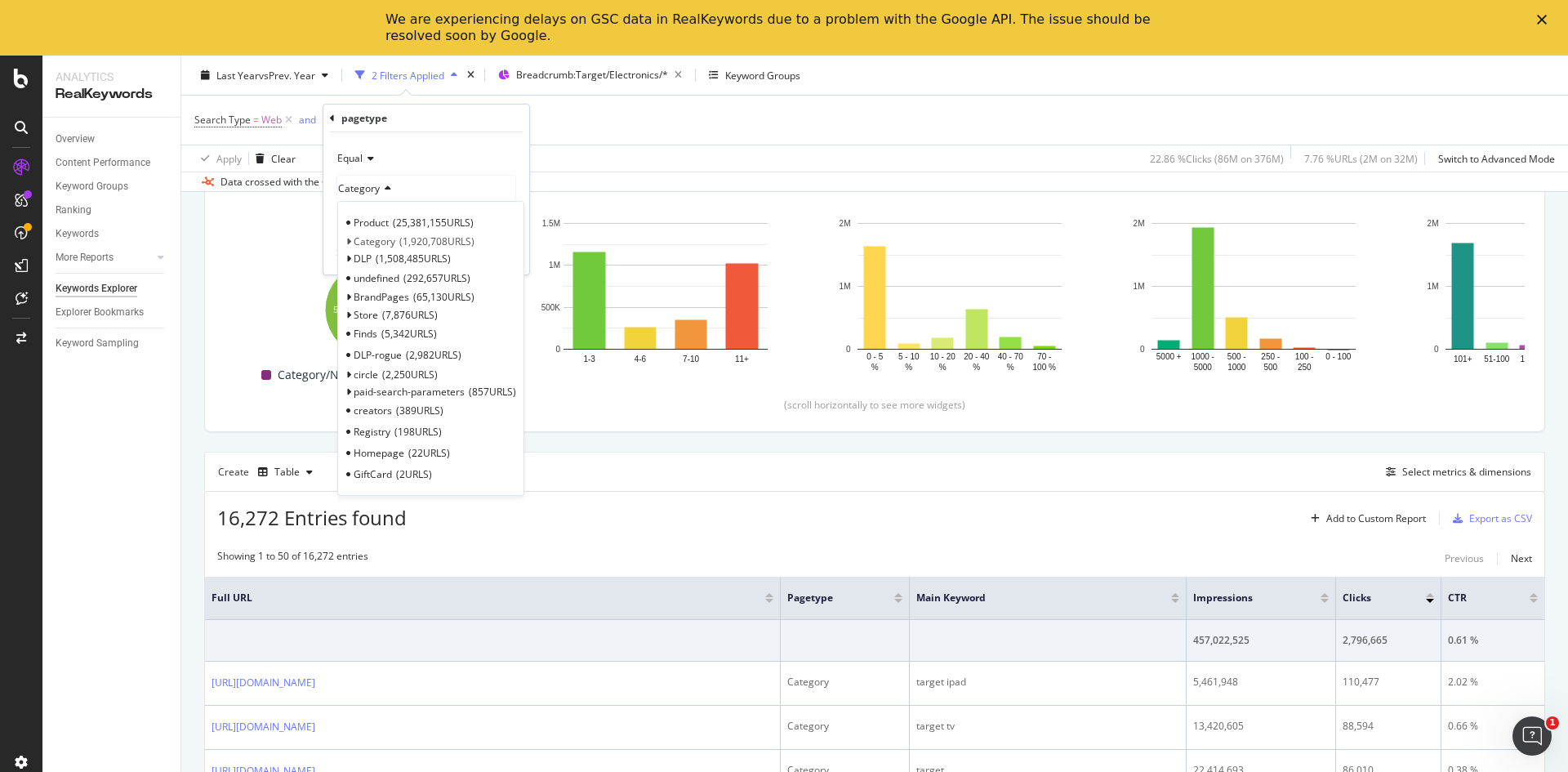
click at [462, 164] on div "Equal" at bounding box center [426, 158] width 179 height 26
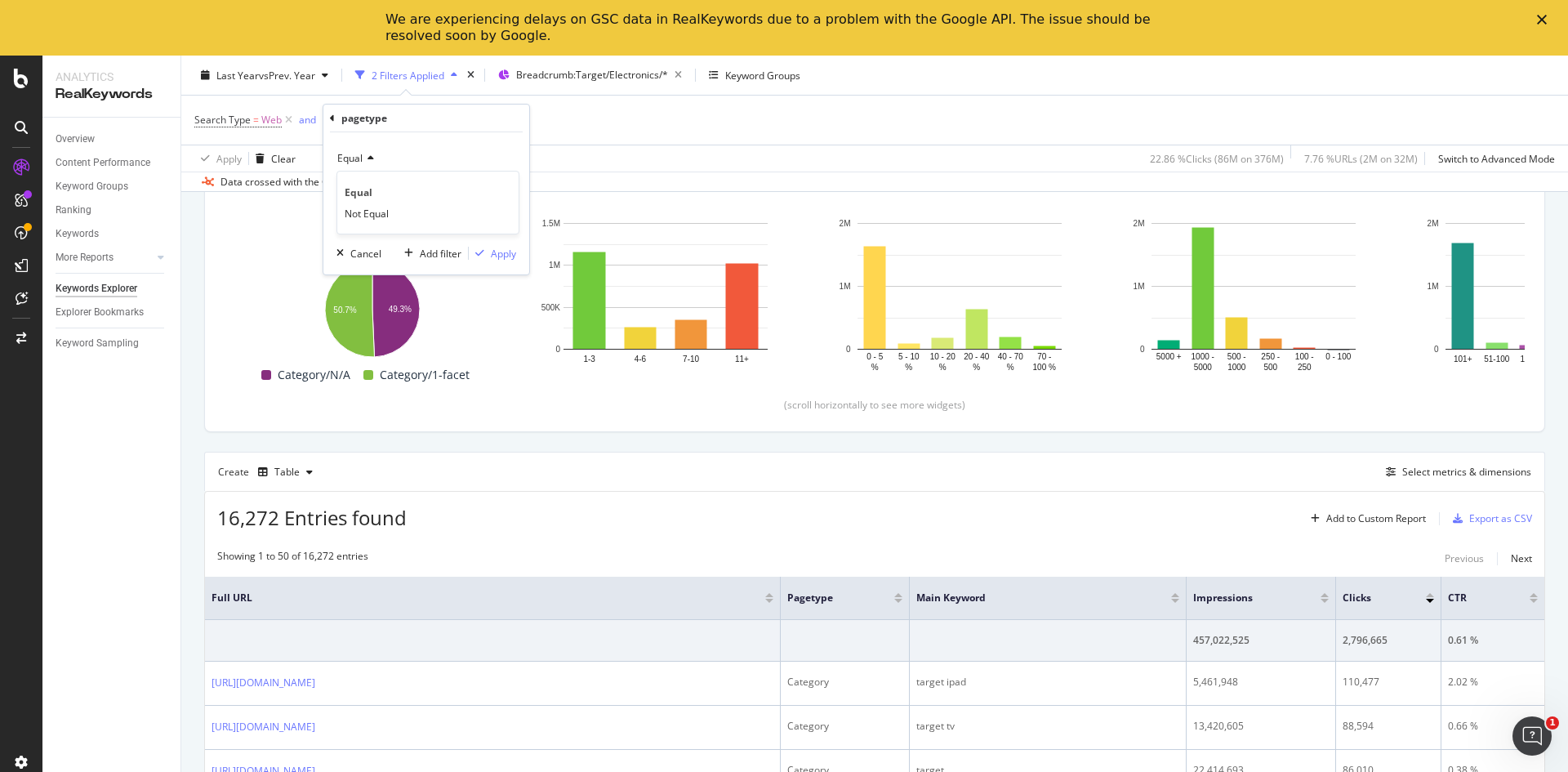
click at [601, 118] on div "Search Type = Web and pagetype = Category/* Add Filter" at bounding box center [874, 119] width 1361 height 49
drag, startPoint x: 436, startPoint y: 122, endPoint x: 380, endPoint y: 146, distance: 60.9
click at [380, 146] on div "Search Type = Web and pagetype = Category/* Add Filter Apply Clear 22.86 % Clic…" at bounding box center [874, 133] width 1361 height 76
click at [392, 119] on span "Category/*" at bounding box center [401, 120] width 51 height 23
click at [383, 257] on div "Cancel Add filter Apply" at bounding box center [422, 252] width 186 height 16
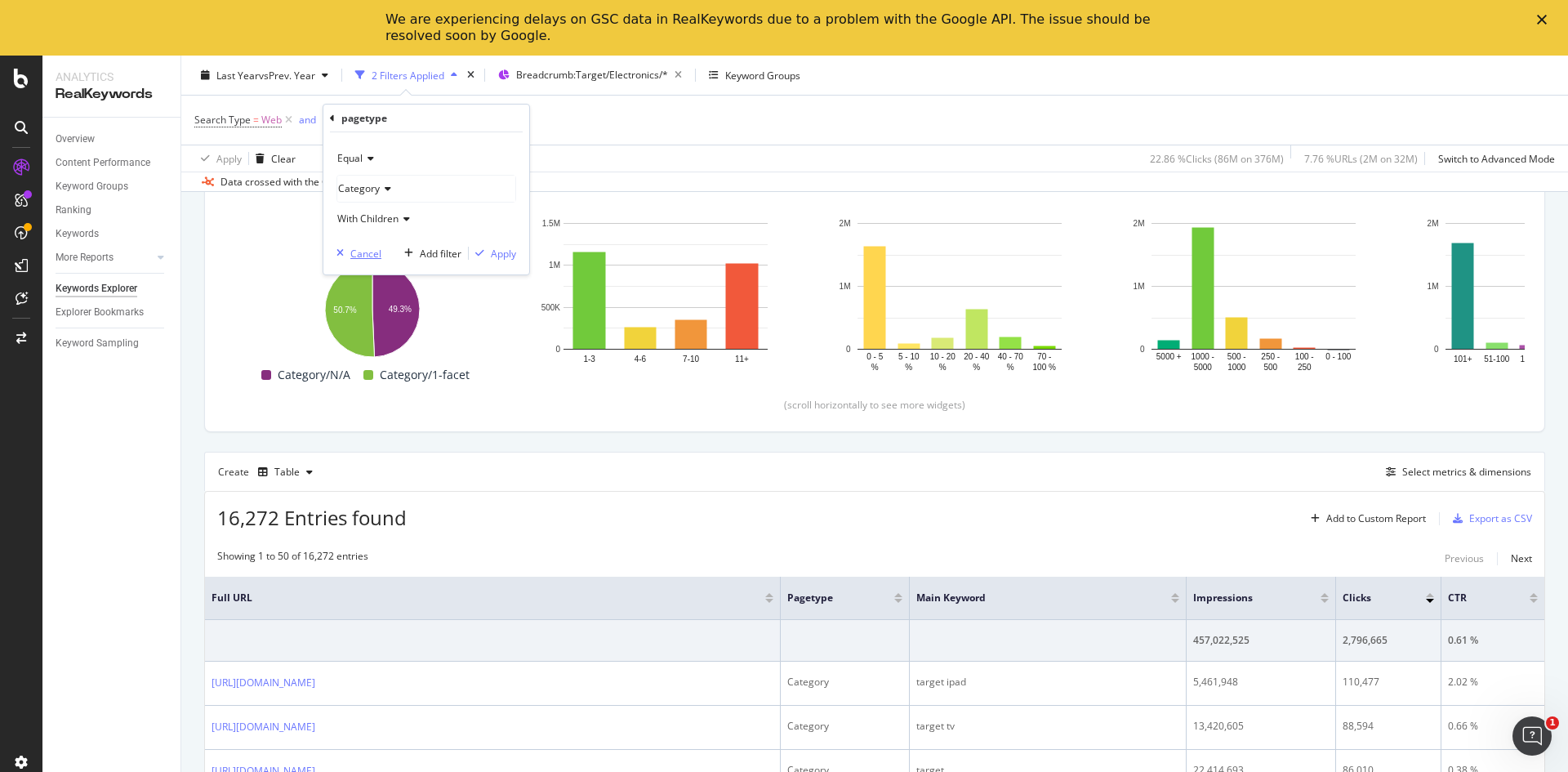
click at [348, 251] on div "button" at bounding box center [340, 252] width 21 height 9
drag, startPoint x: 426, startPoint y: 116, endPoint x: 375, endPoint y: 100, distance: 53.5
click at [346, 107] on div "Search Type = Web and pagetype = Category/* Add Filter" at bounding box center [874, 119] width 1361 height 49
click at [399, 109] on span "Category/*" at bounding box center [401, 120] width 51 height 23
click at [389, 195] on div "Category" at bounding box center [426, 189] width 178 height 26
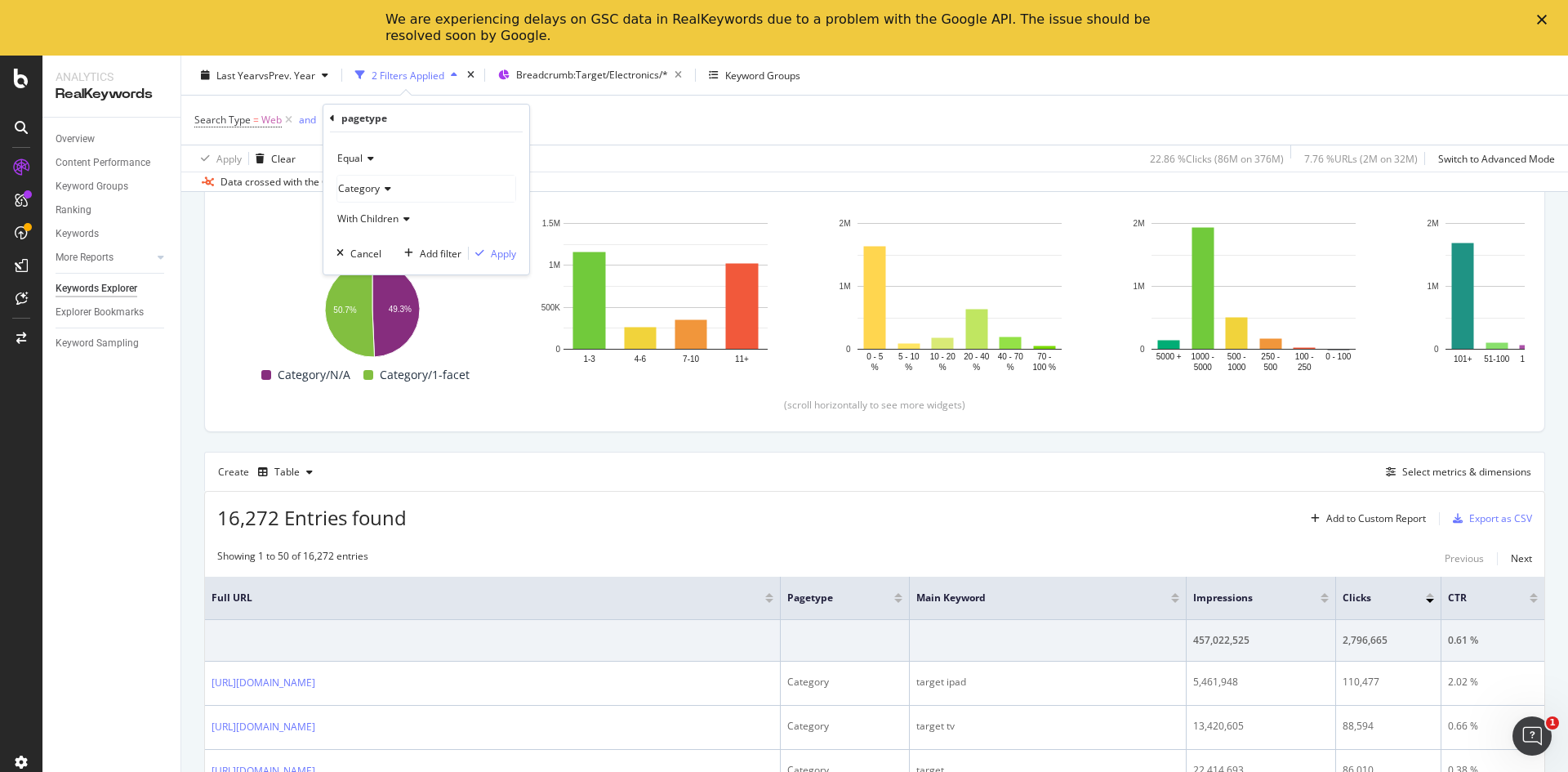
click at [470, 172] on div "Equal" at bounding box center [426, 158] width 179 height 26
click at [549, 170] on div "Apply Clear 22.86 % Clicks ( 86M on 376M ) 7.76 % URLs ( 2M on 32M ) Switch to …" at bounding box center [874, 157] width 1387 height 27
click at [429, 118] on icon at bounding box center [434, 119] width 14 height 16
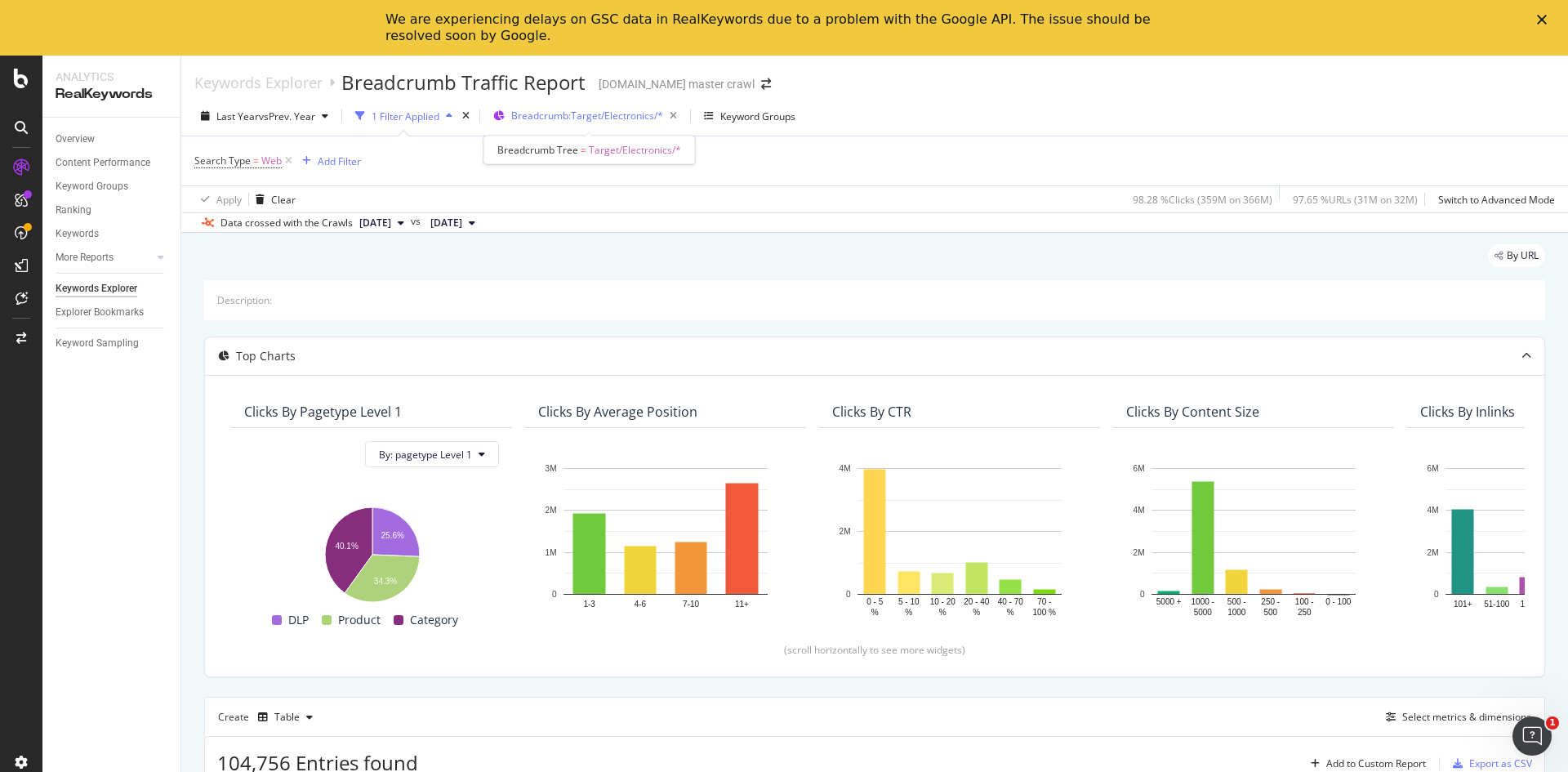
click at [621, 117] on span "Breadcrumb: Target/Electronics/*" at bounding box center [587, 116] width 152 height 14
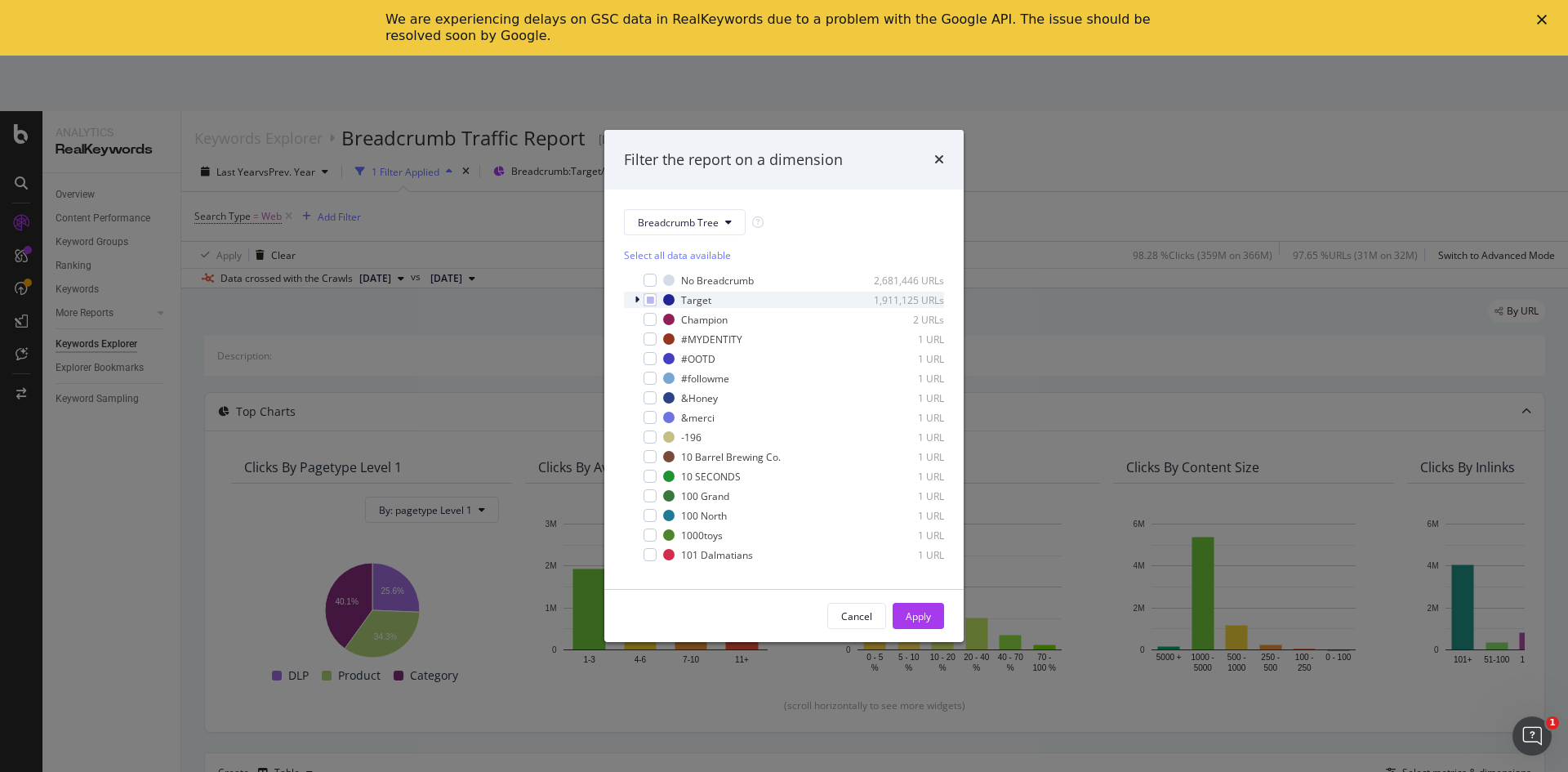
click at [635, 304] on icon "modal" at bounding box center [637, 299] width 5 height 9
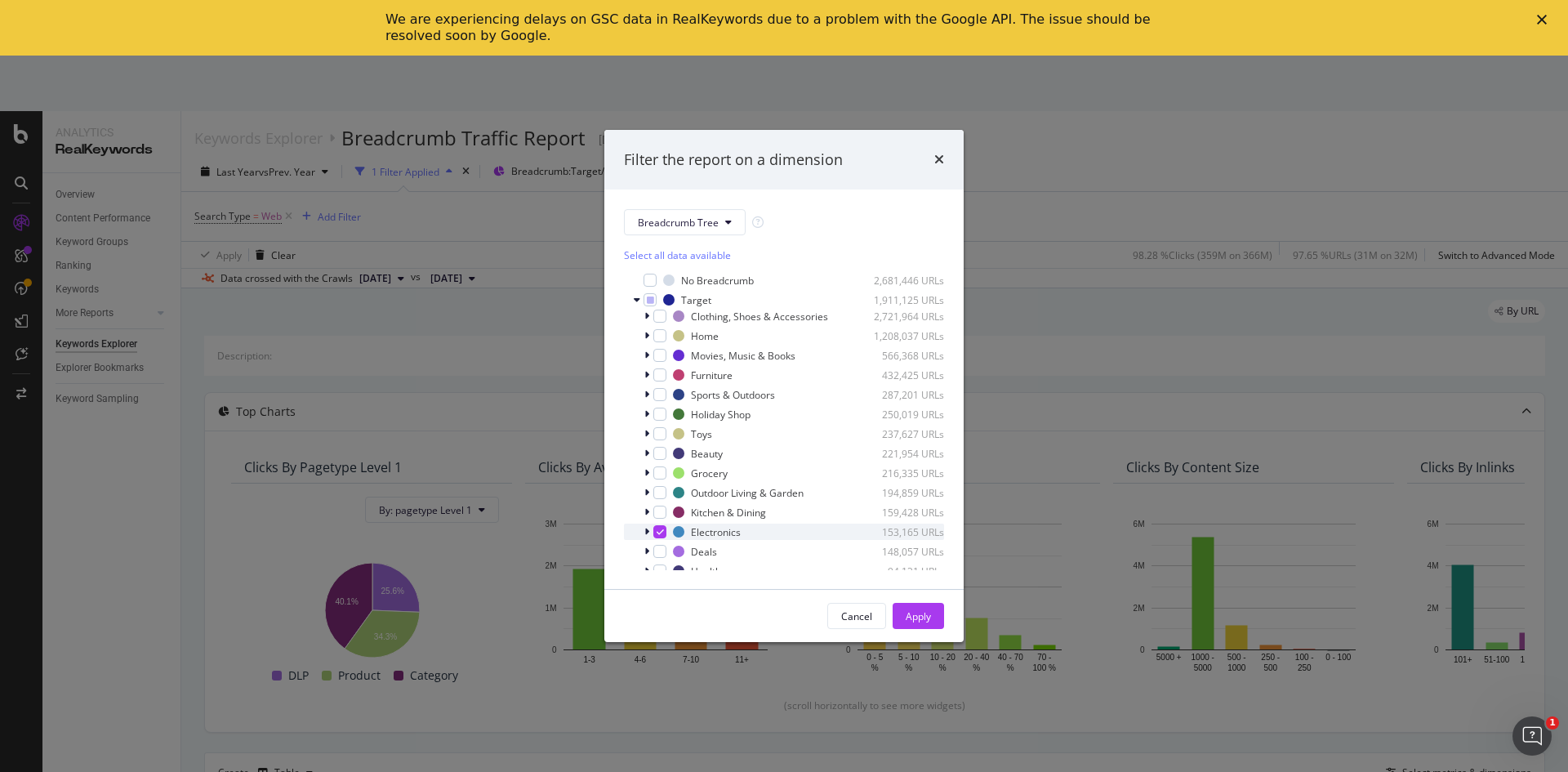
click at [649, 535] on div "modal" at bounding box center [648, 532] width 9 height 16
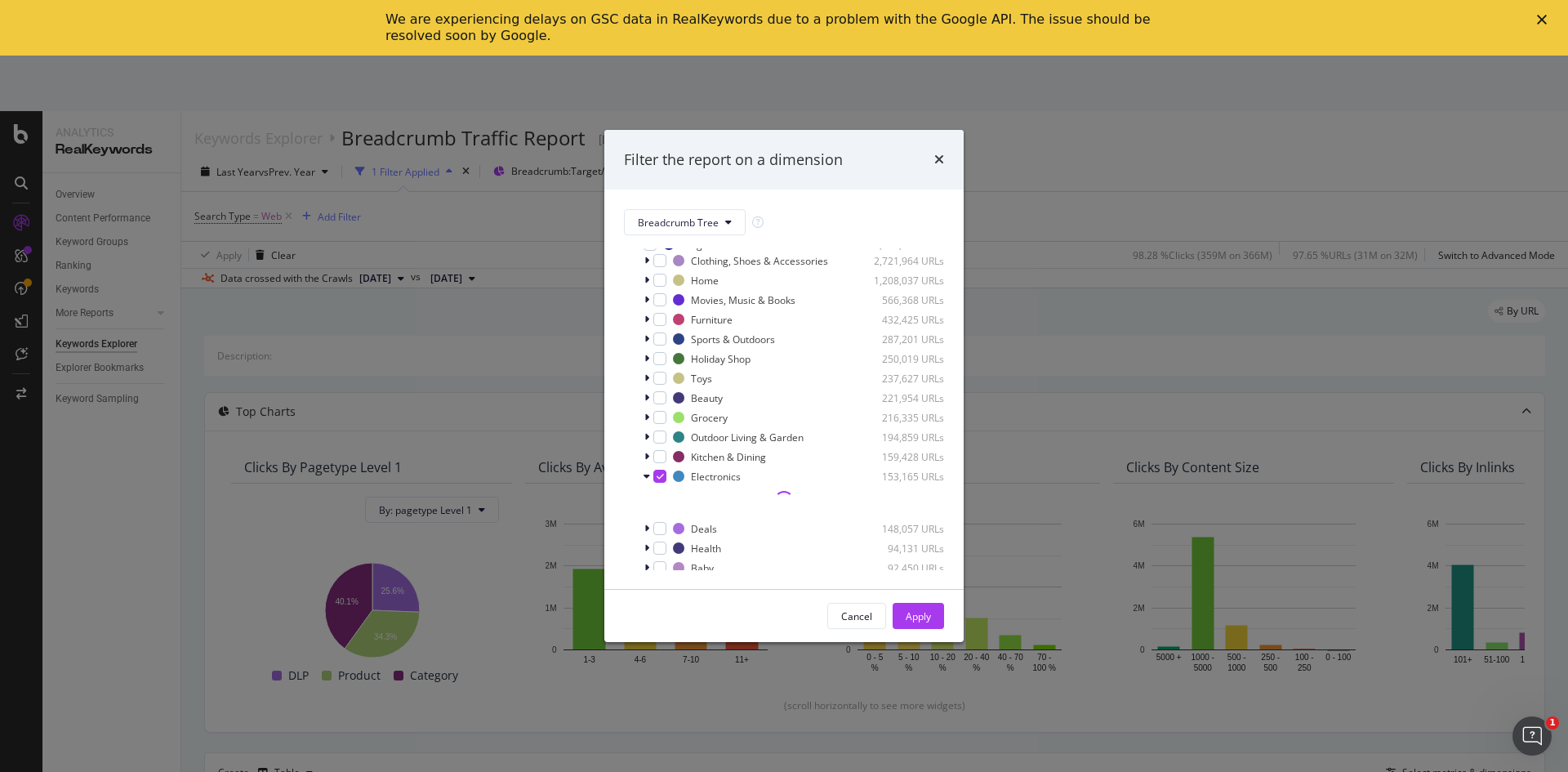
scroll to position [163, 0]
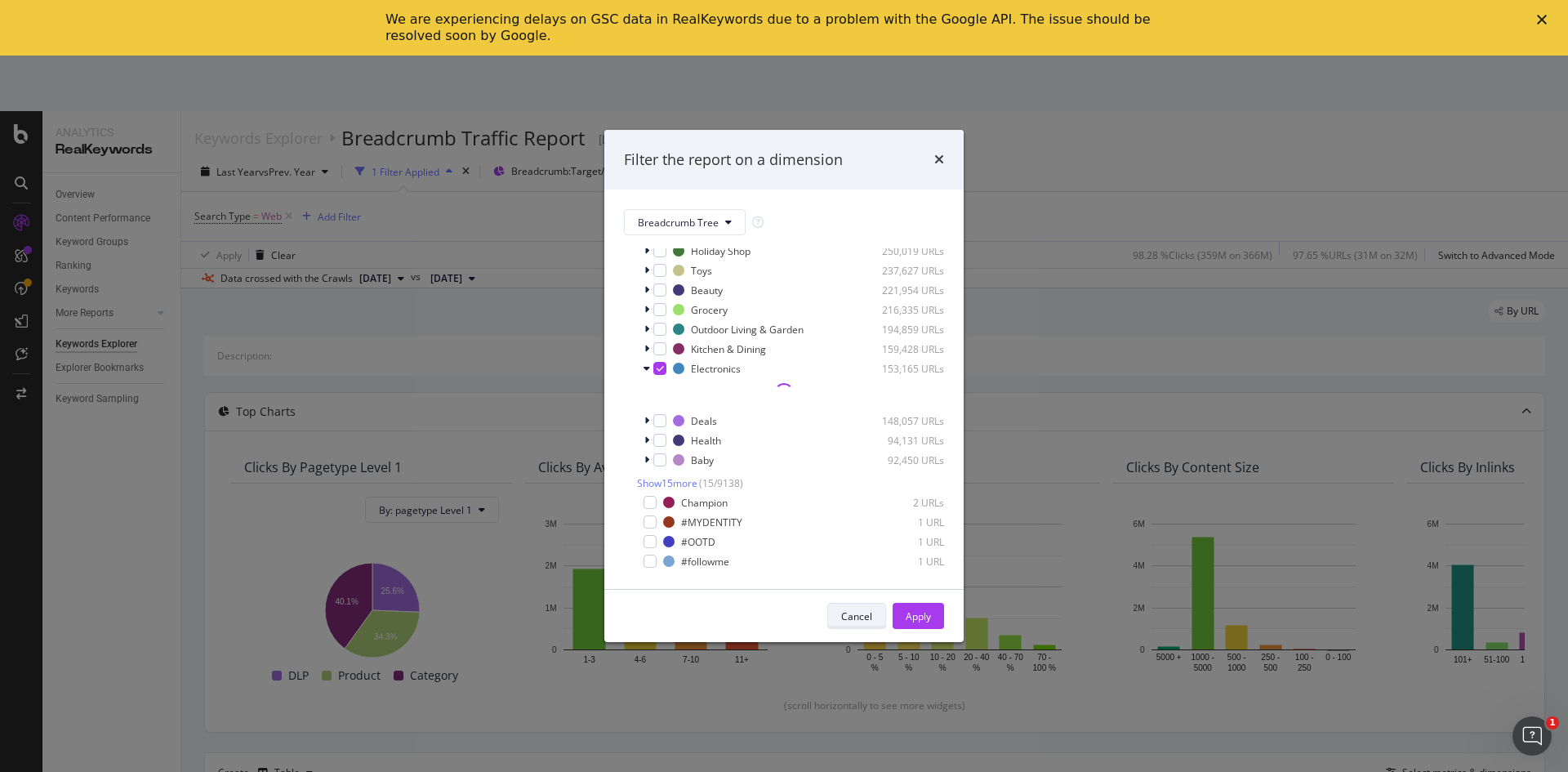
click at [879, 616] on button "Cancel" at bounding box center [857, 616] width 58 height 26
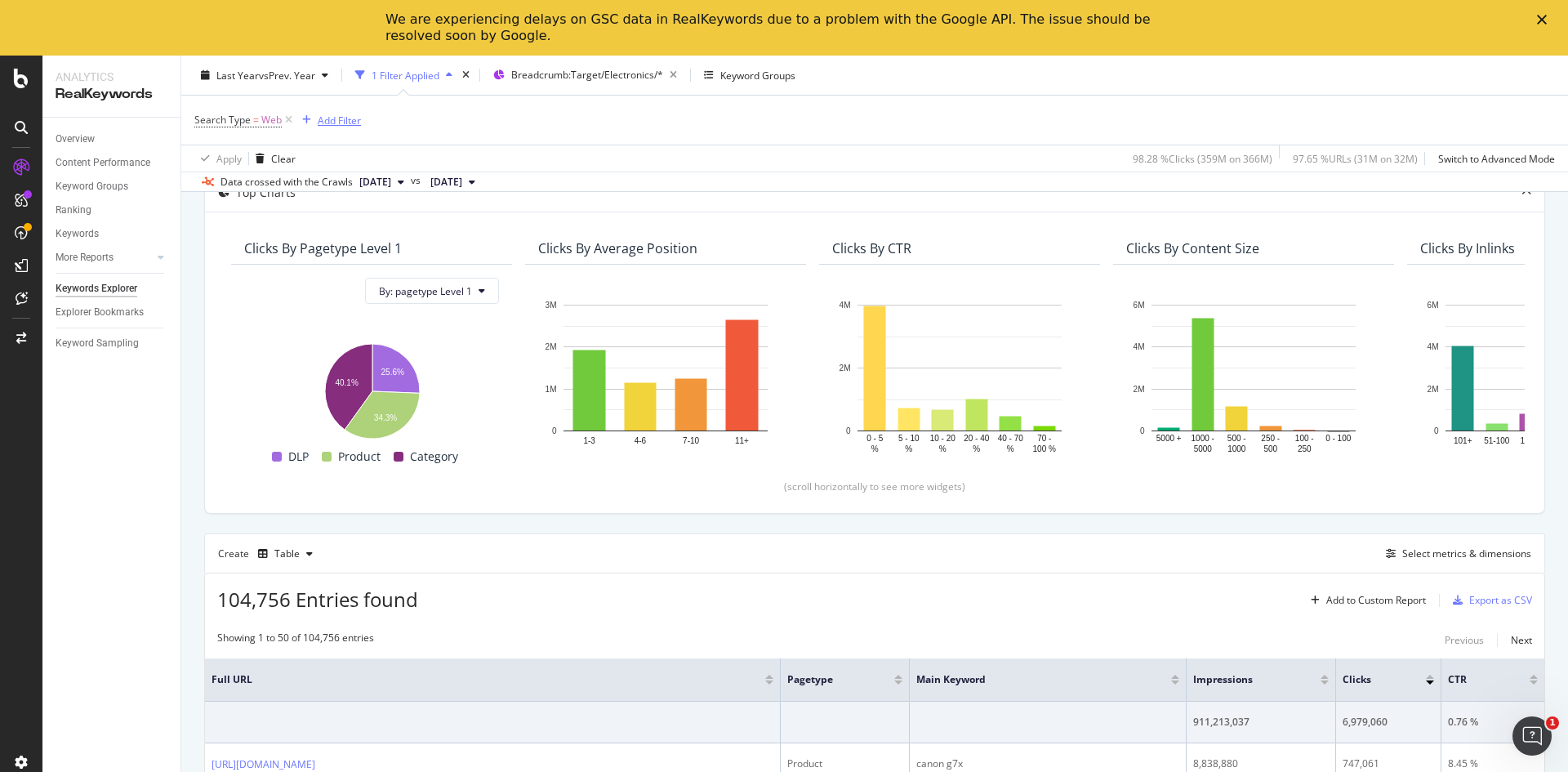
click at [331, 119] on div "Add Filter" at bounding box center [339, 119] width 43 height 14
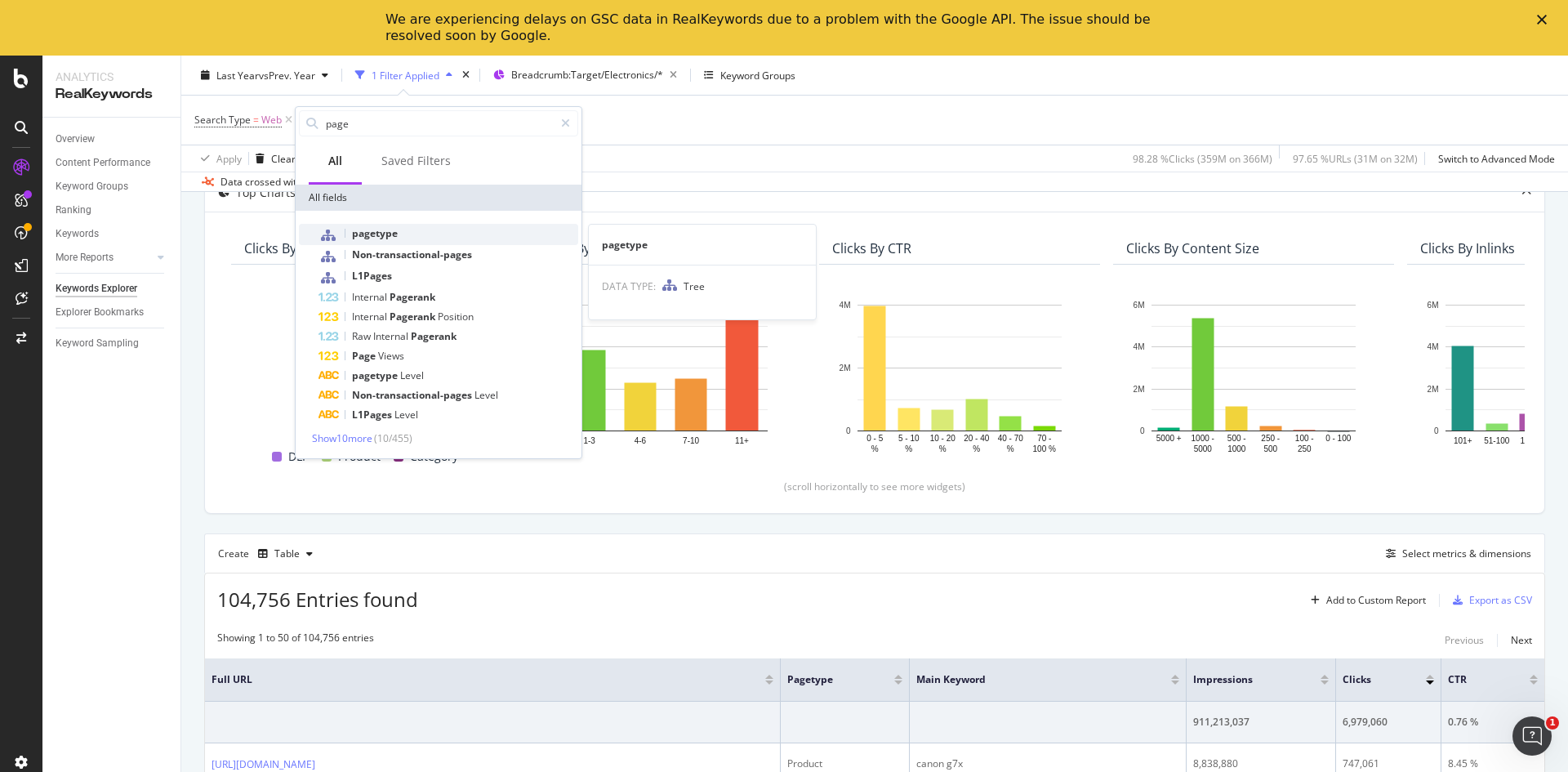
click at [387, 228] on span "pagetype" at bounding box center [374, 234] width 46 height 14
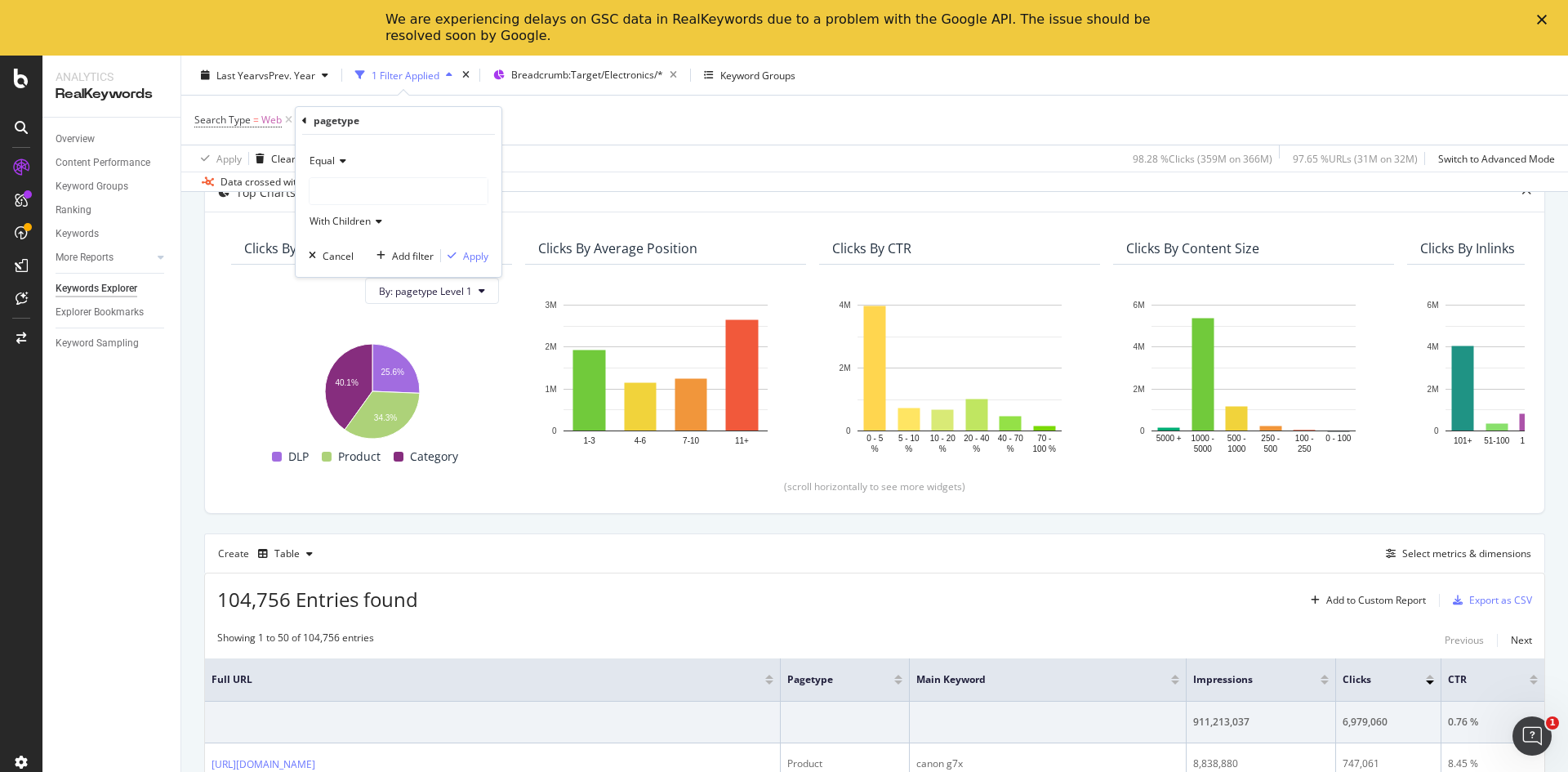
click at [411, 190] on div at bounding box center [398, 191] width 178 height 26
click at [385, 191] on div at bounding box center [398, 191] width 178 height 26
click at [458, 191] on div at bounding box center [398, 191] width 178 height 26
click at [450, 195] on div at bounding box center [398, 191] width 178 height 26
click at [328, 179] on div at bounding box center [398, 191] width 178 height 26
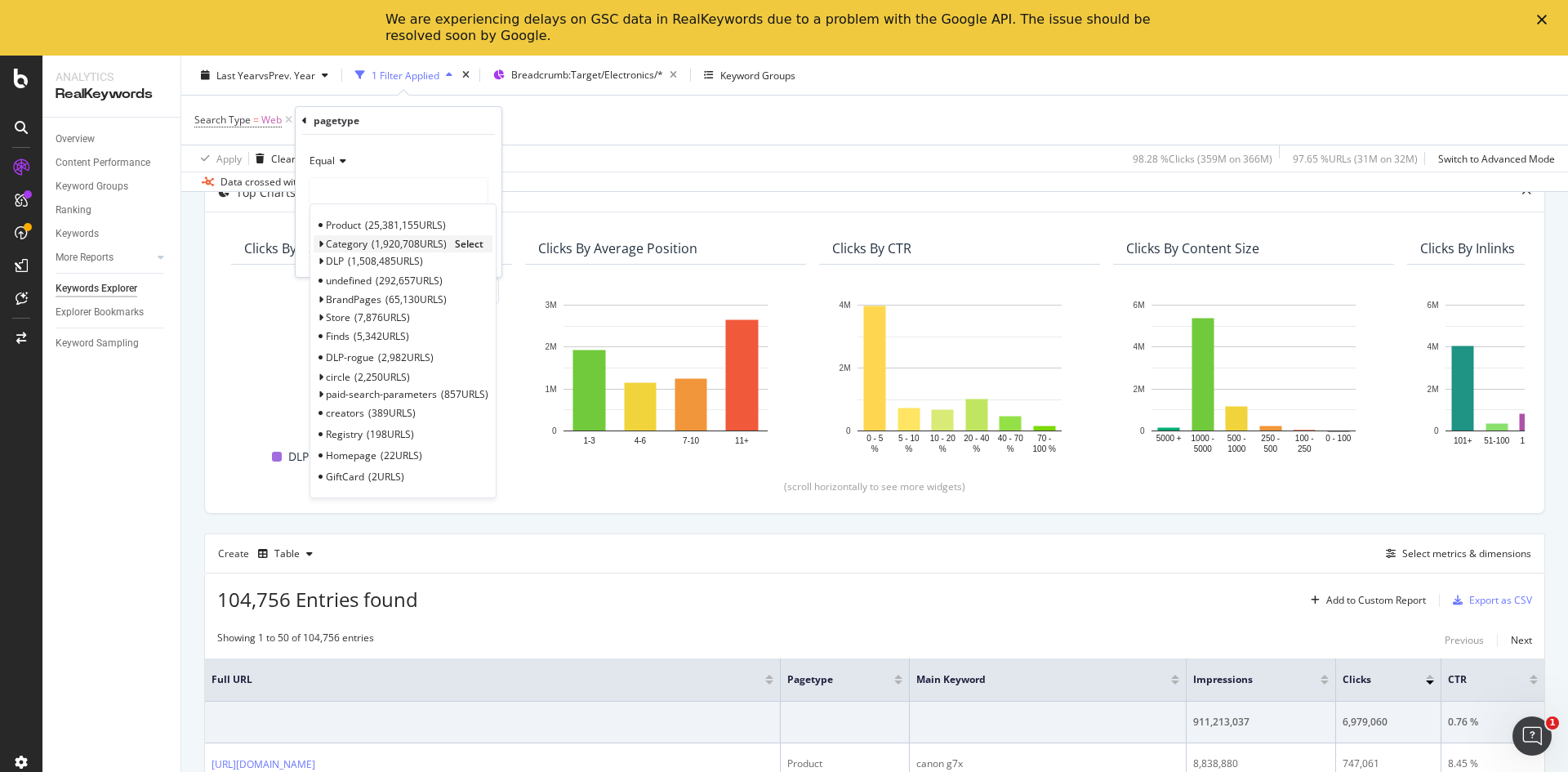
click at [353, 249] on span "Category" at bounding box center [347, 244] width 42 height 14
click at [469, 247] on span "Select" at bounding box center [469, 244] width 28 height 14
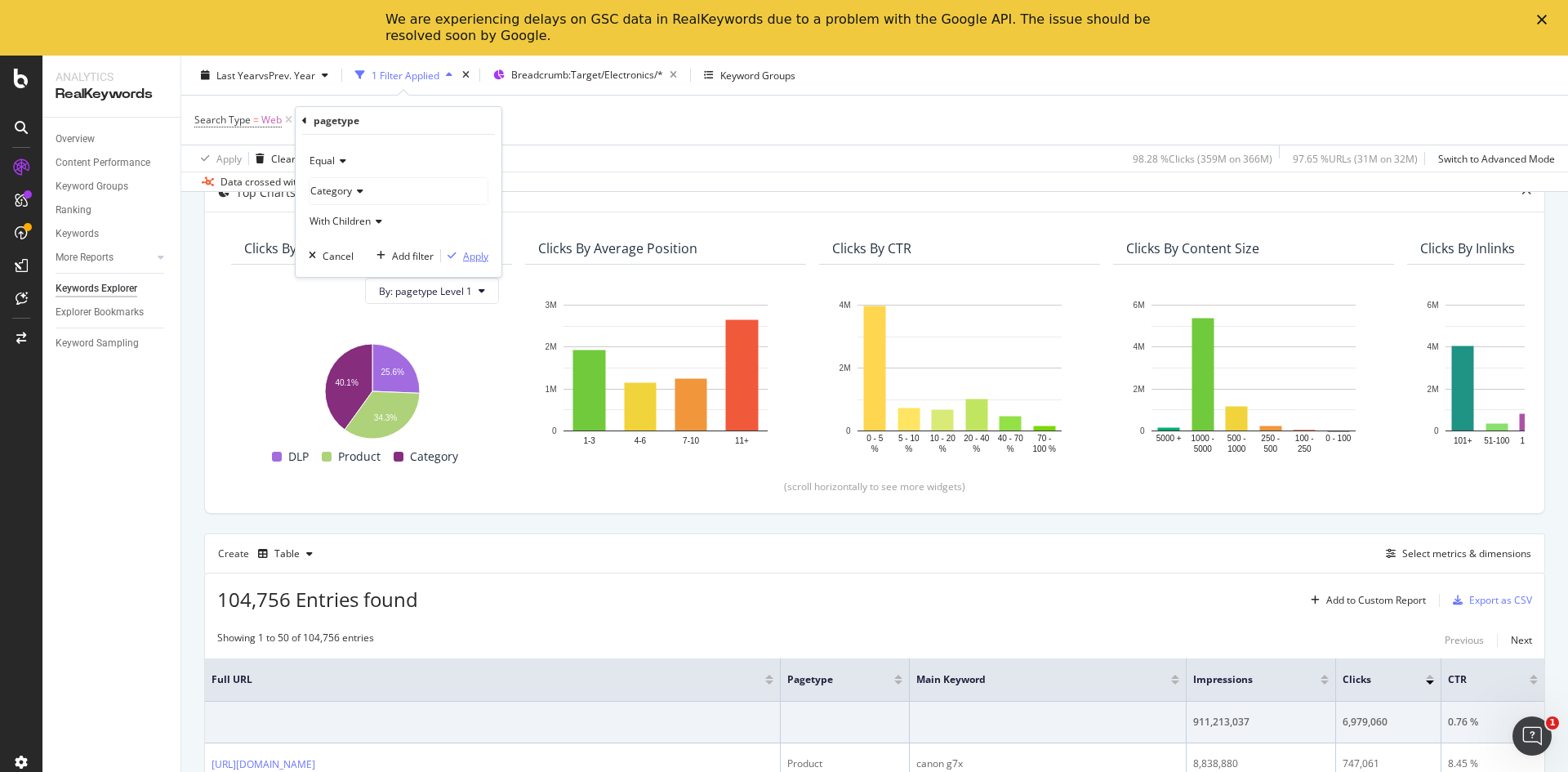
click at [480, 249] on div "Apply" at bounding box center [475, 256] width 25 height 14
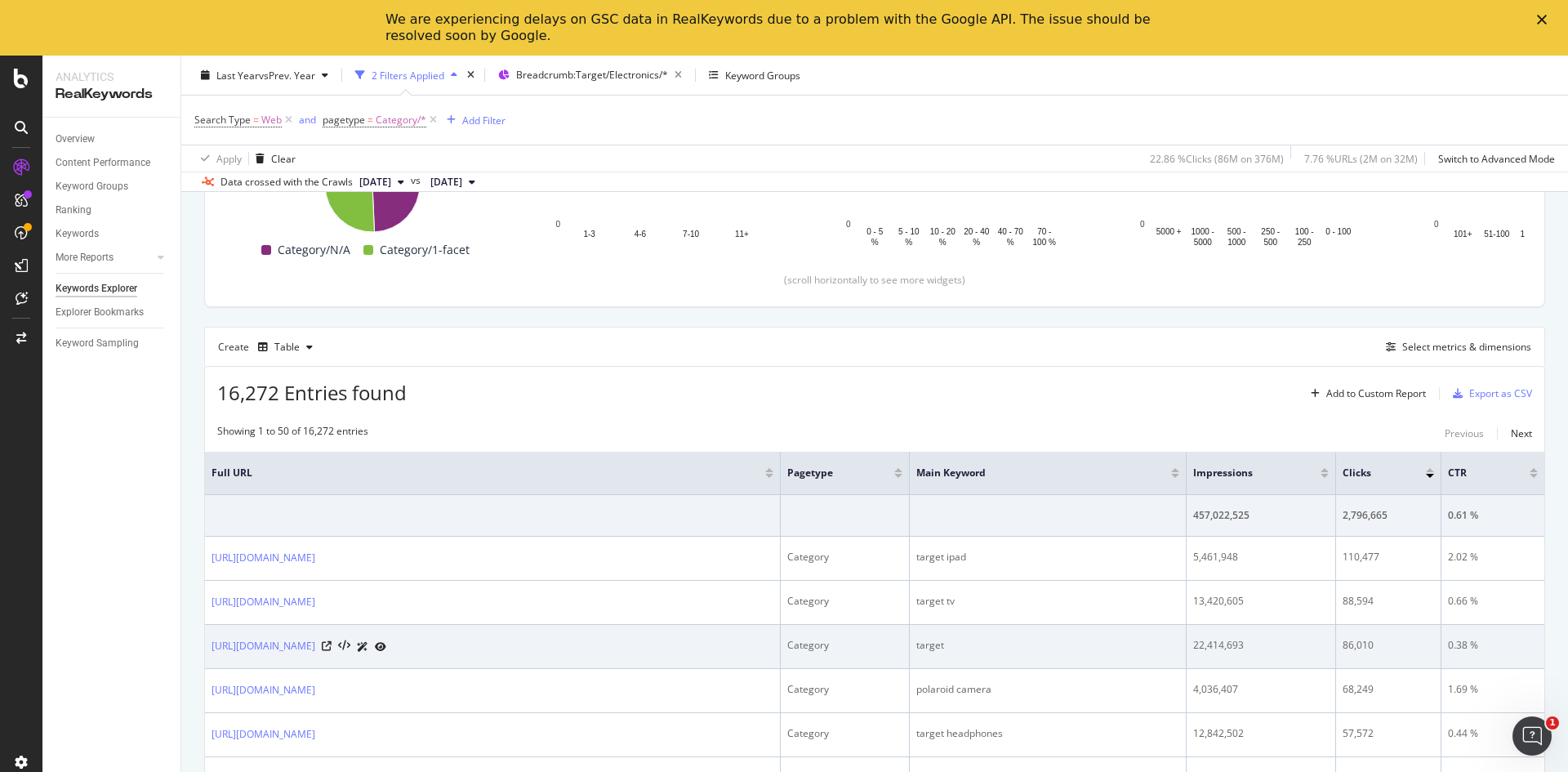
scroll to position [409, 0]
